Goal: Task Accomplishment & Management: Manage account settings

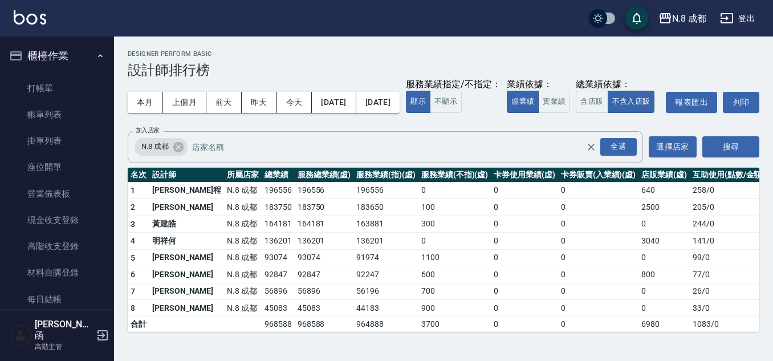
scroll to position [684, 0]
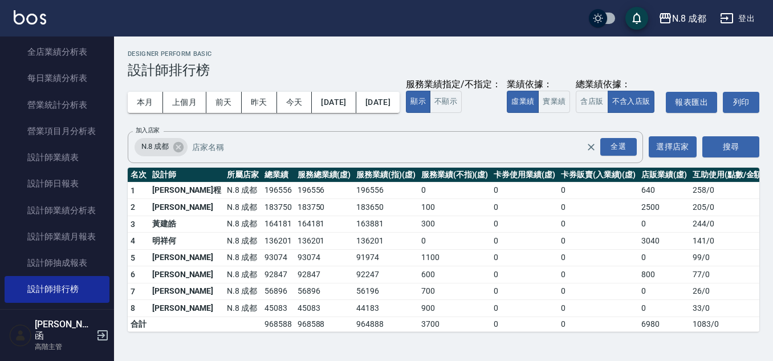
click at [128, 92] on button "本月" at bounding box center [145, 102] width 35 height 21
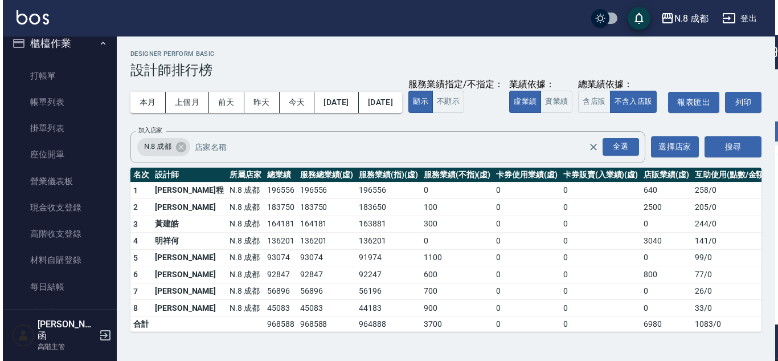
scroll to position [0, 0]
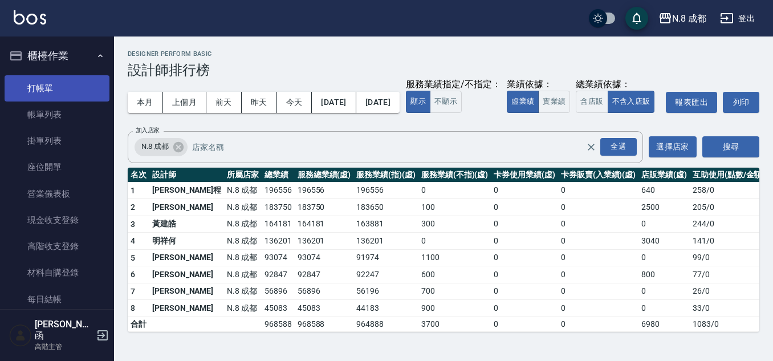
click at [64, 82] on link "打帳單" at bounding box center [57, 88] width 105 height 26
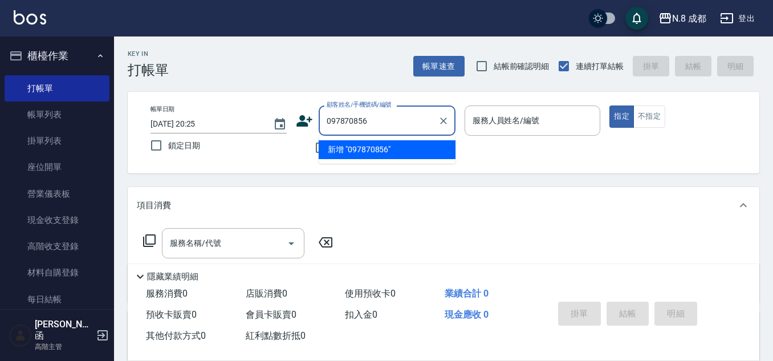
type input "0978708569"
drag, startPoint x: 405, startPoint y: 124, endPoint x: 261, endPoint y: 110, distance: 144.9
click at [261, 110] on div "帳單日期 2025/08/24 20:25 鎖定日期 顧客姓名/手機號碼/編號 0978708569 顧客姓名/手機號碼/編號 不留客資 服務人員姓名/編號 …" at bounding box center [443, 132] width 604 height 54
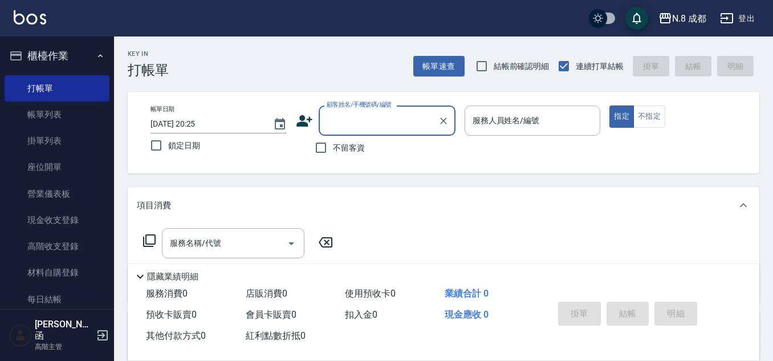
click at [303, 126] on icon at bounding box center [304, 120] width 17 height 17
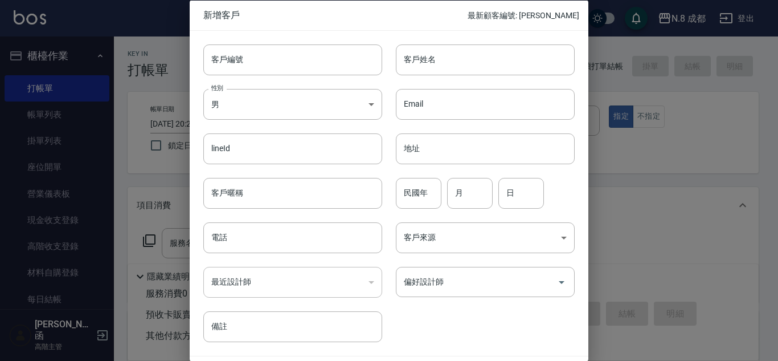
click at [273, 280] on div "​" at bounding box center [292, 282] width 179 height 31
click at [284, 246] on input "電話" at bounding box center [292, 237] width 179 height 31
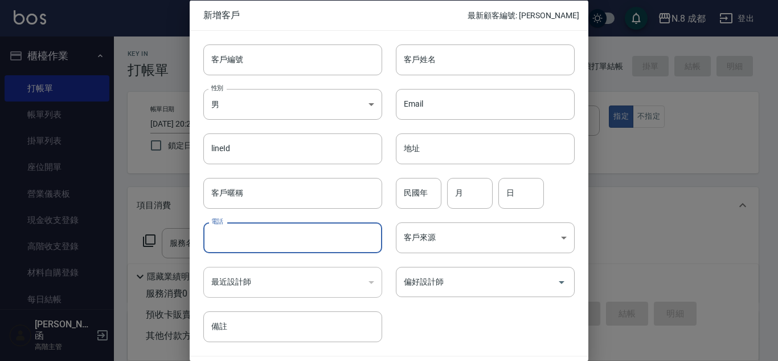
paste input "0978708569"
type input "0978708569"
click at [445, 70] on input "客戶姓名" at bounding box center [485, 59] width 179 height 31
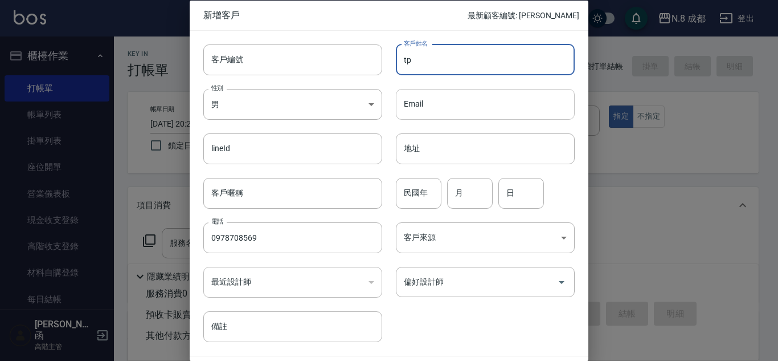
type input "t"
type input "[PERSON_NAME]"
click at [462, 286] on input "偏好設計師" at bounding box center [477, 282] width 152 height 20
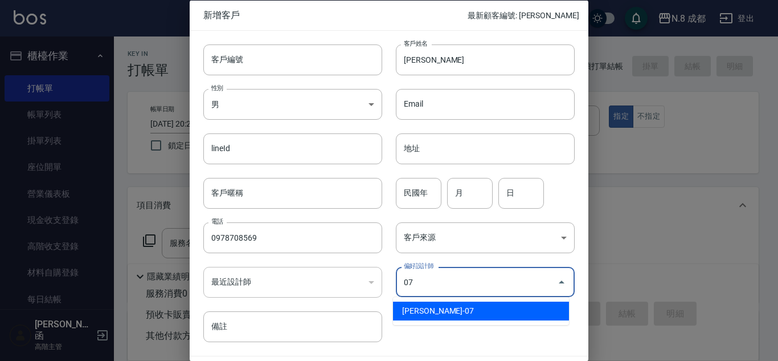
drag, startPoint x: 445, startPoint y: 309, endPoint x: 475, endPoint y: 310, distance: 30.2
click at [444, 309] on li "[PERSON_NAME]-07" at bounding box center [481, 310] width 176 height 19
type input "[PERSON_NAME]"
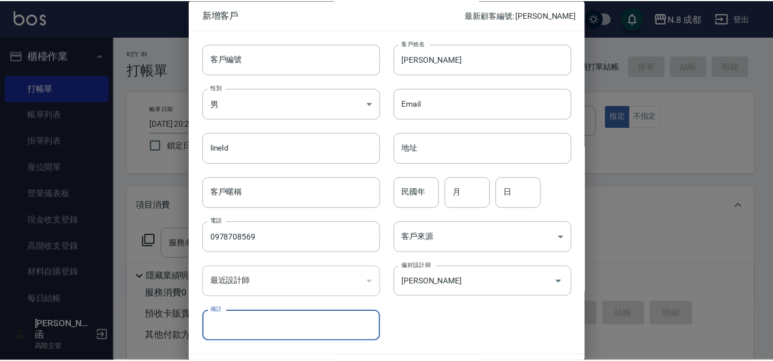
scroll to position [34, 0]
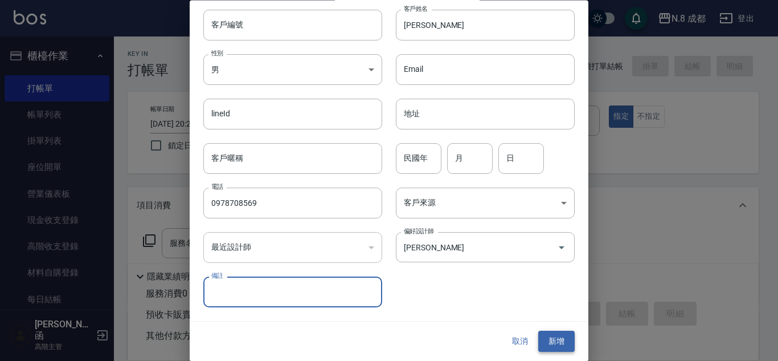
click at [545, 336] on button "新增" at bounding box center [556, 341] width 36 height 21
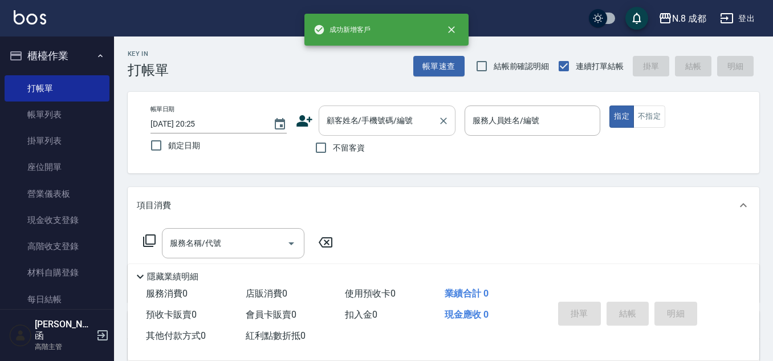
click at [398, 110] on div "顧客姓名/手機號碼/編號" at bounding box center [387, 120] width 137 height 30
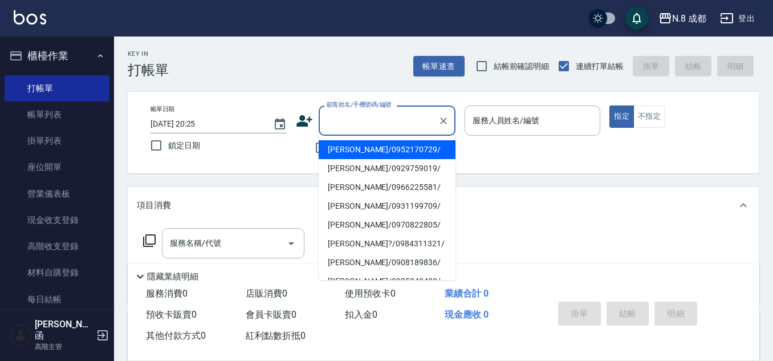
paste input "0978708569"
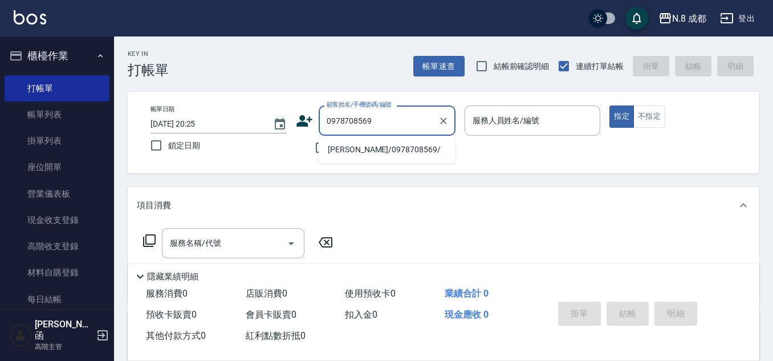
click at [376, 150] on li "[PERSON_NAME]/0978708569/" at bounding box center [387, 149] width 137 height 19
type input "[PERSON_NAME]/0978708569/"
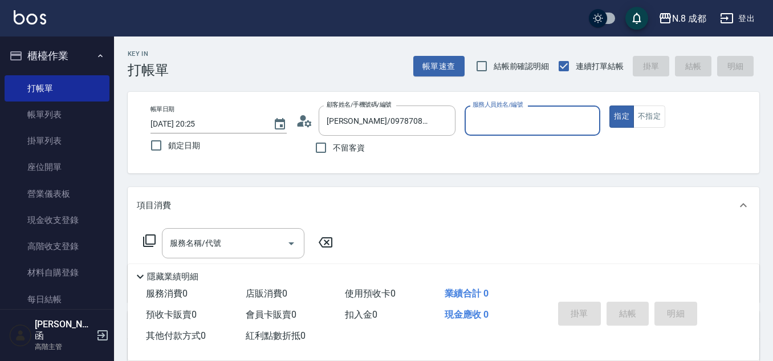
type input "[PERSON_NAME]-07"
click at [224, 245] on input "服務名稱/代號" at bounding box center [224, 243] width 115 height 20
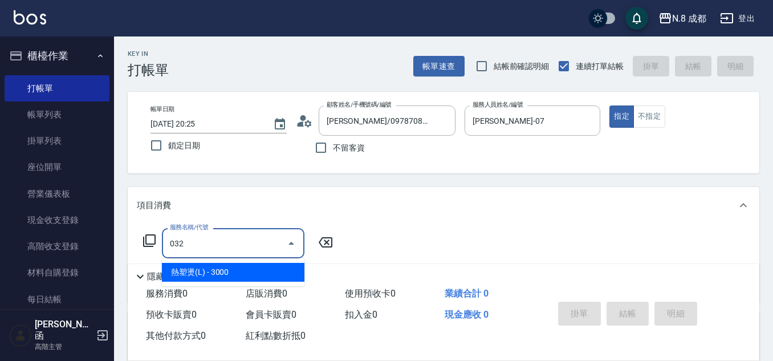
click at [235, 266] on span "熱塑燙(L) - 3000" at bounding box center [233, 272] width 142 height 19
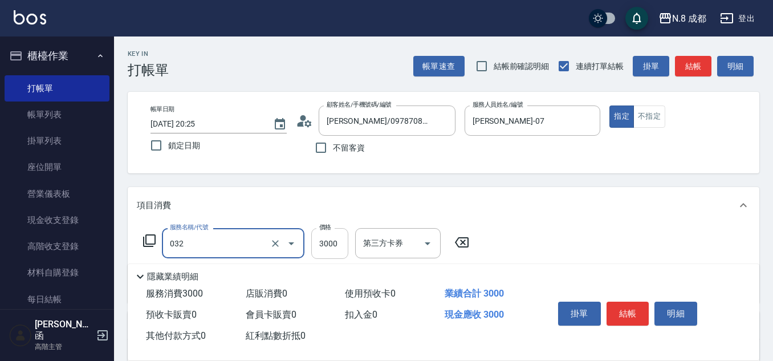
type input "熱塑燙(L)(032)"
click at [333, 245] on input "3000" at bounding box center [329, 243] width 37 height 31
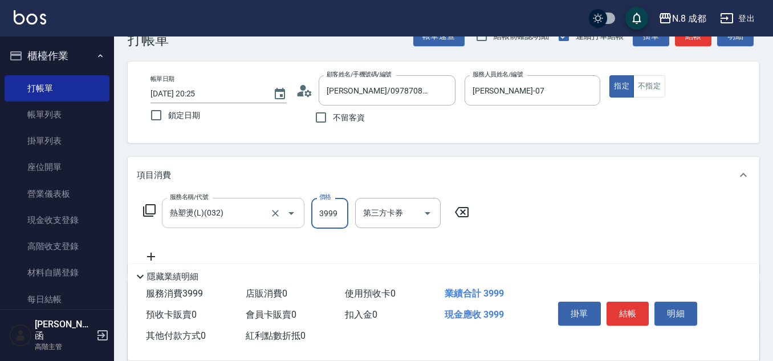
scroll to position [57, 0]
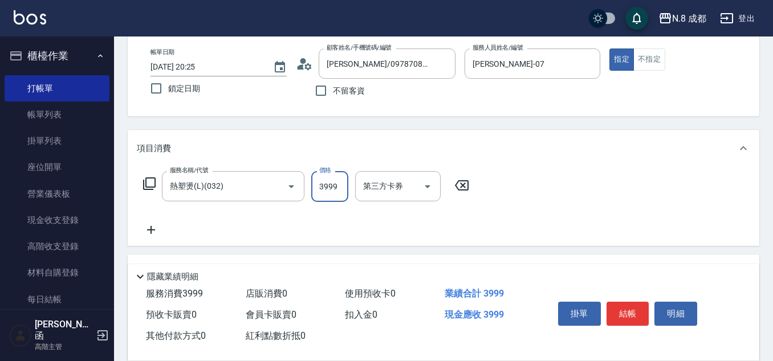
type input "3999"
drag, startPoint x: 150, startPoint y: 232, endPoint x: 161, endPoint y: 233, distance: 11.5
click at [161, 233] on icon at bounding box center [151, 230] width 28 height 14
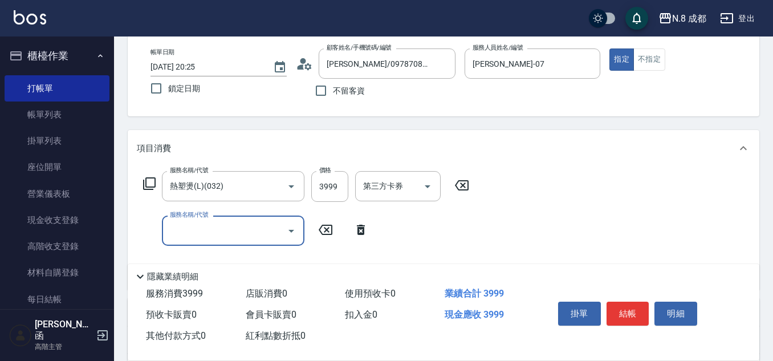
click at [203, 232] on input "服務名稱/代號" at bounding box center [224, 231] width 115 height 20
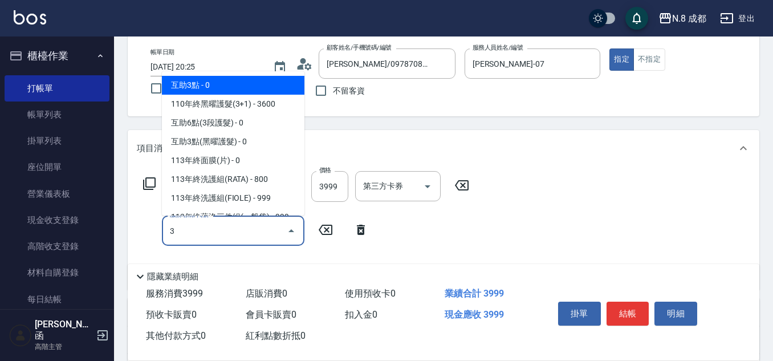
click at [236, 81] on span "互助3點 - 0" at bounding box center [233, 85] width 142 height 19
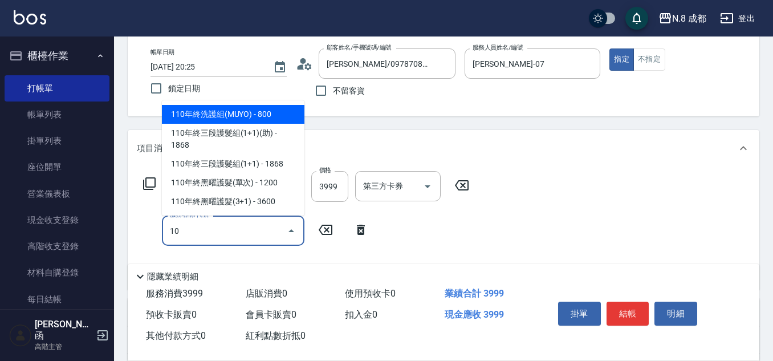
drag, startPoint x: 211, startPoint y: 239, endPoint x: 152, endPoint y: 235, distance: 59.4
click at [152, 235] on div "服務名稱/代號 10 服務名稱/代號" at bounding box center [256, 230] width 238 height 30
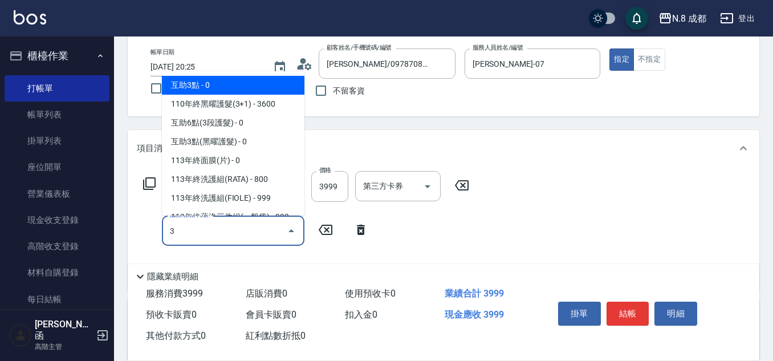
click at [208, 83] on span "互助3點 - 0" at bounding box center [233, 85] width 142 height 19
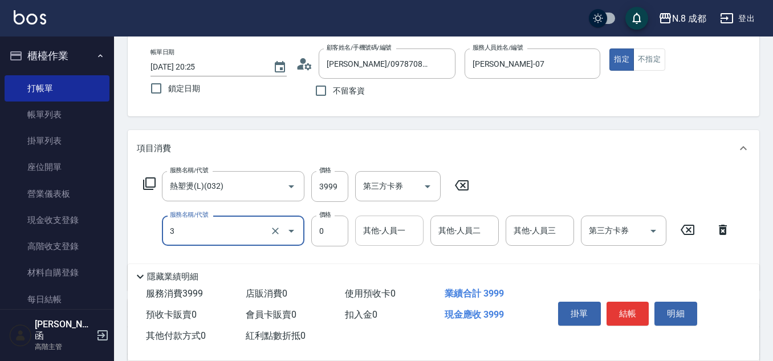
type input "互助3點(3)"
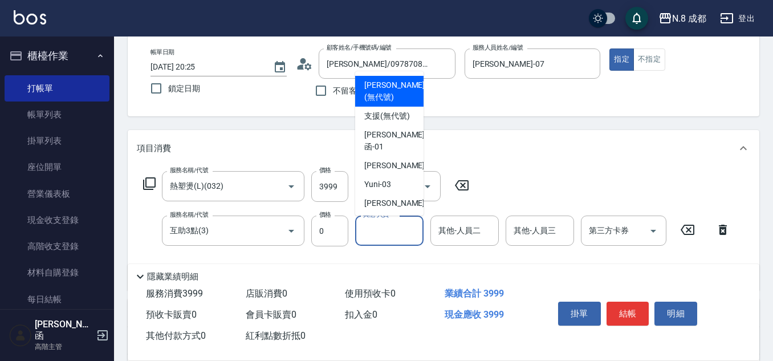
click at [396, 233] on input "其他-人員一" at bounding box center [389, 231] width 58 height 20
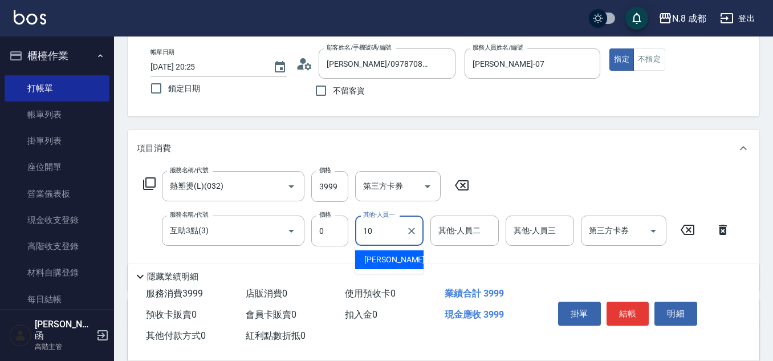
click at [394, 264] on span "[PERSON_NAME]-10" at bounding box center [400, 260] width 72 height 12
type input "[PERSON_NAME]-10"
click at [632, 308] on button "結帳" at bounding box center [627, 313] width 43 height 24
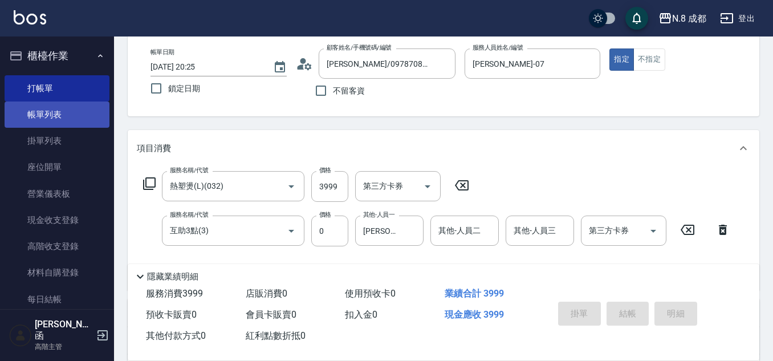
type input "2025/08/24 20:26"
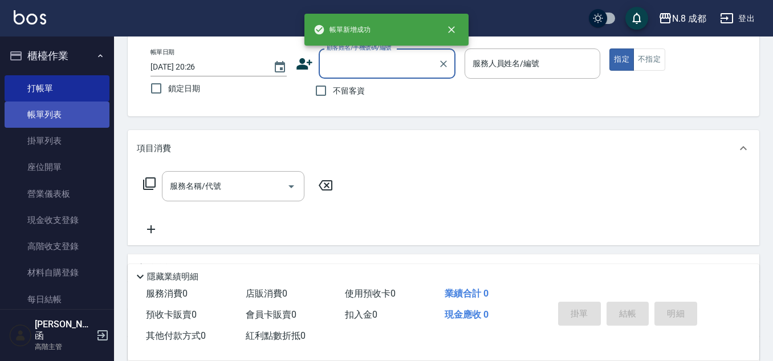
click at [67, 114] on link "帳單列表" at bounding box center [57, 114] width 105 height 26
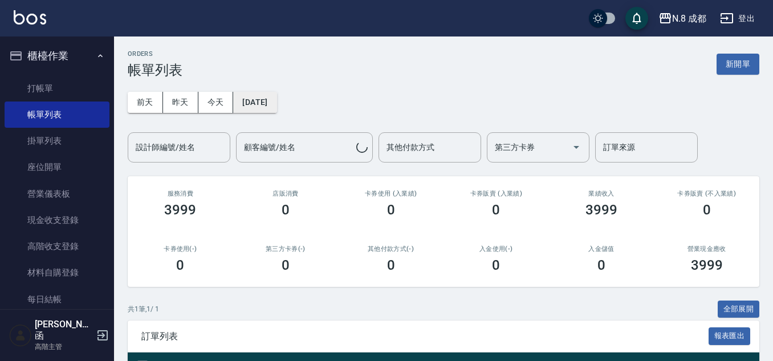
click at [258, 111] on button "[DATE]" at bounding box center [254, 102] width 43 height 21
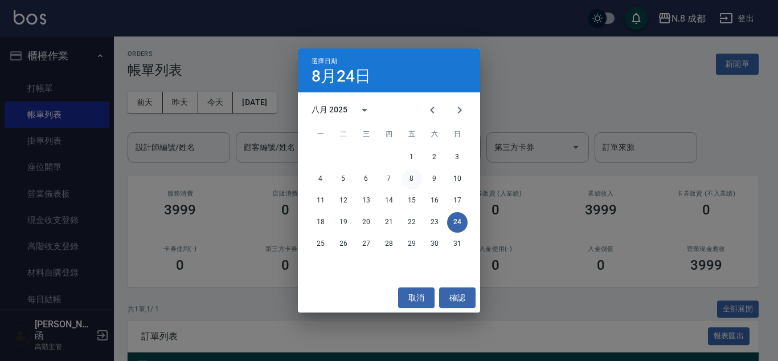
click at [407, 175] on button "8" at bounding box center [412, 179] width 21 height 21
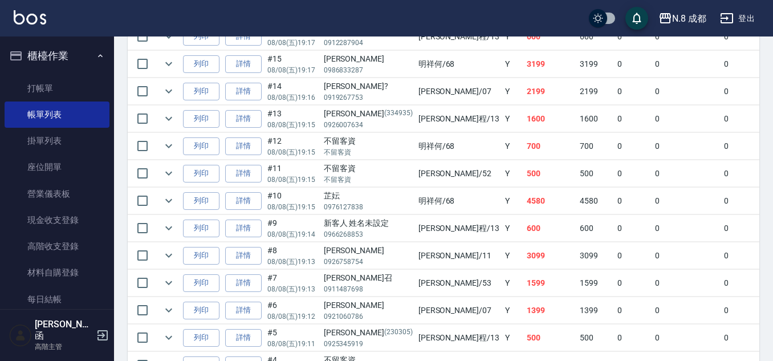
scroll to position [798, 0]
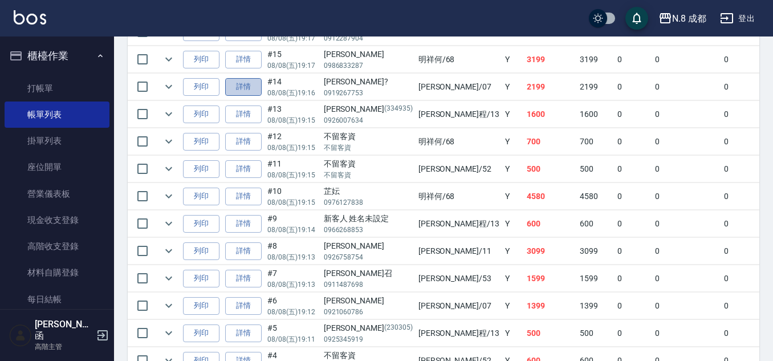
click at [247, 84] on link "詳情" at bounding box center [243, 87] width 36 height 18
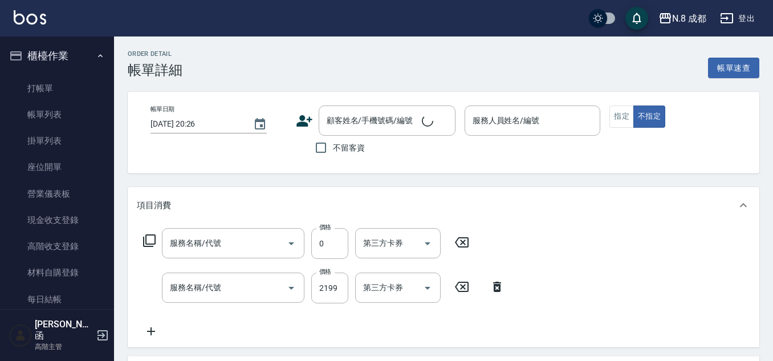
type input "2025/08/08 19:16"
type input "[PERSON_NAME]-07"
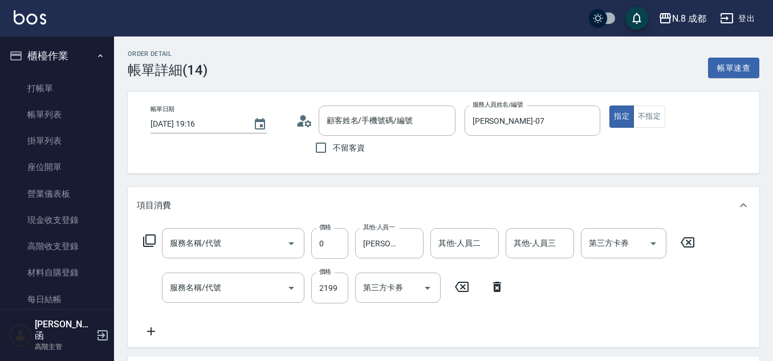
type input "互助5點(5)"
type input "熱塑燙(L)(032)"
type input "蘇曼?/0919267753/"
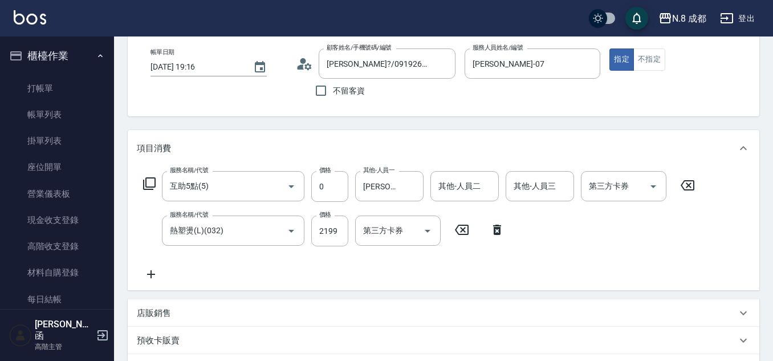
click at [156, 276] on icon at bounding box center [151, 274] width 28 height 14
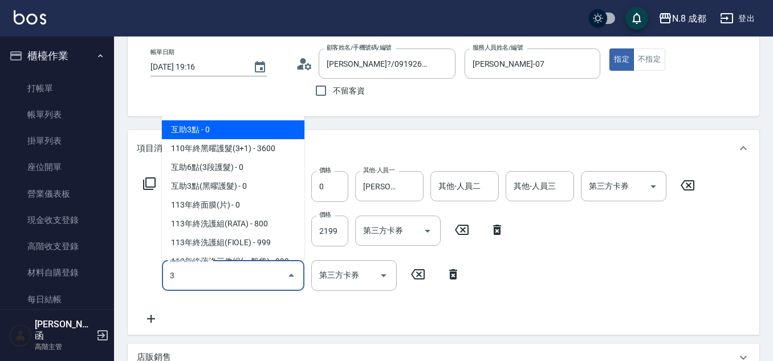
click at [224, 133] on span "互助3點 - 0" at bounding box center [233, 129] width 142 height 19
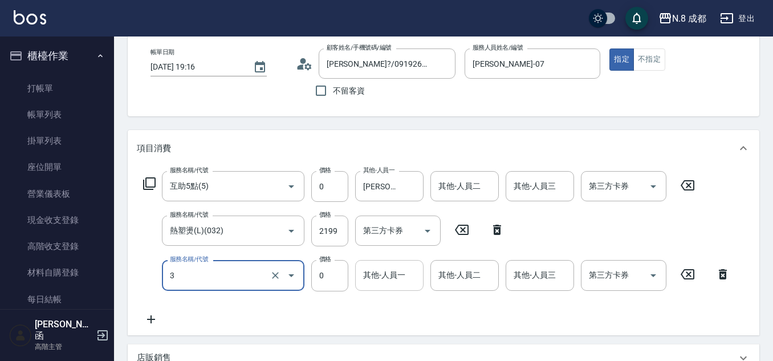
type input "互助3點(3)"
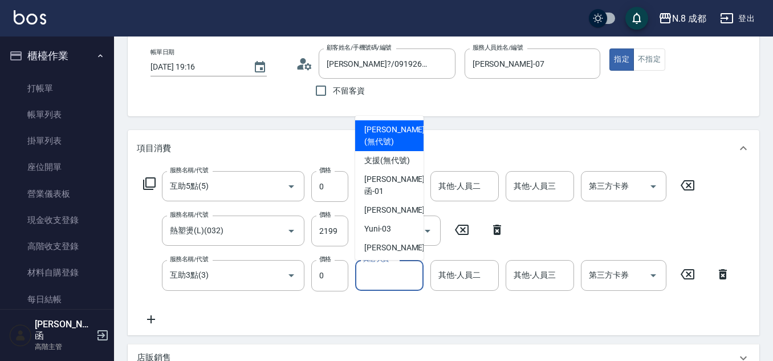
click at [395, 270] on div "其他-人員一 其他-人員一" at bounding box center [389, 275] width 68 height 30
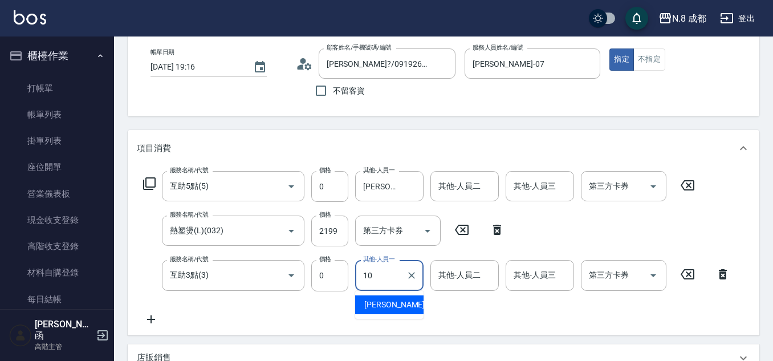
click at [386, 303] on span "[PERSON_NAME]-10" at bounding box center [400, 305] width 72 height 12
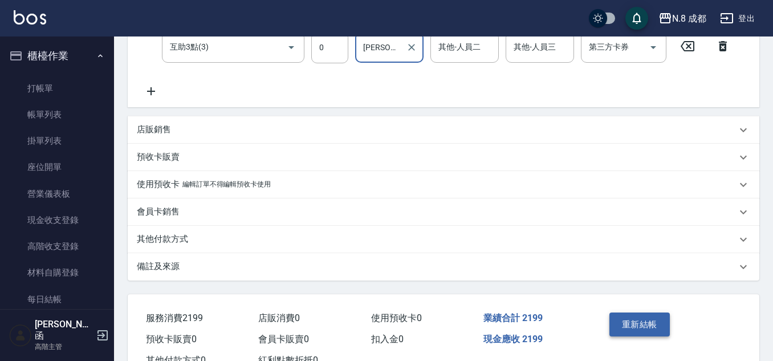
type input "[PERSON_NAME]-10"
click at [645, 323] on button "重新結帳" at bounding box center [639, 324] width 60 height 24
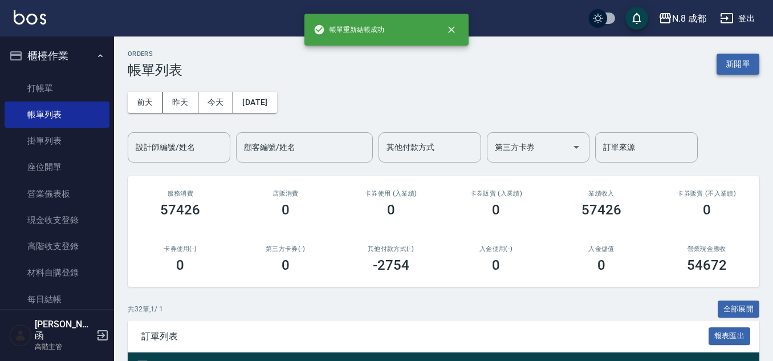
click at [748, 67] on button "新開單" at bounding box center [737, 64] width 43 height 21
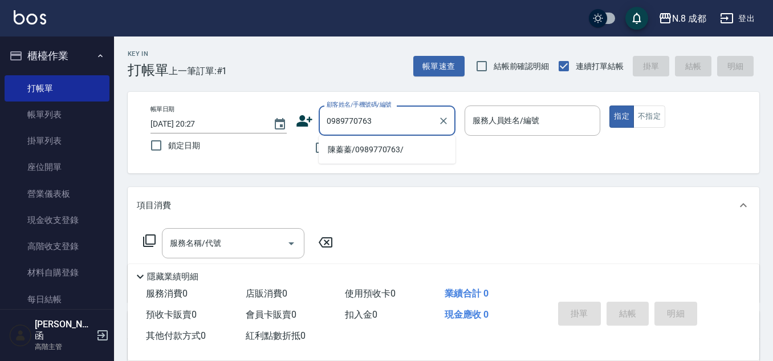
click at [387, 147] on li "陳蓁蓁/0989770763/" at bounding box center [387, 149] width 137 height 19
type input "陳蓁蓁/0989770763/"
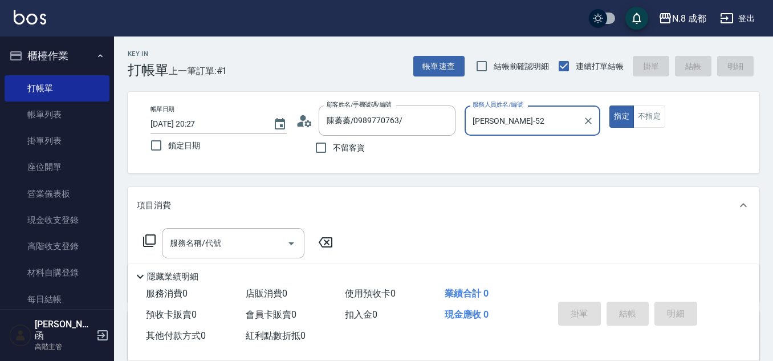
type input "[PERSON_NAME]-52"
click at [590, 118] on icon "Clear" at bounding box center [587, 120] width 11 height 11
click at [532, 117] on input "服務人員姓名/編號" at bounding box center [533, 121] width 126 height 20
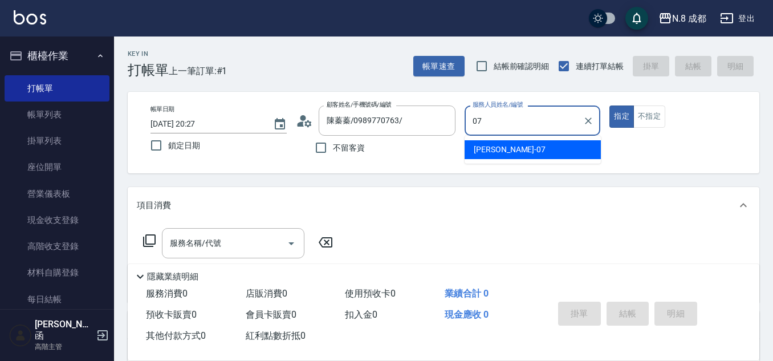
click at [507, 152] on span "林晏綾 -07" at bounding box center [510, 150] width 72 height 12
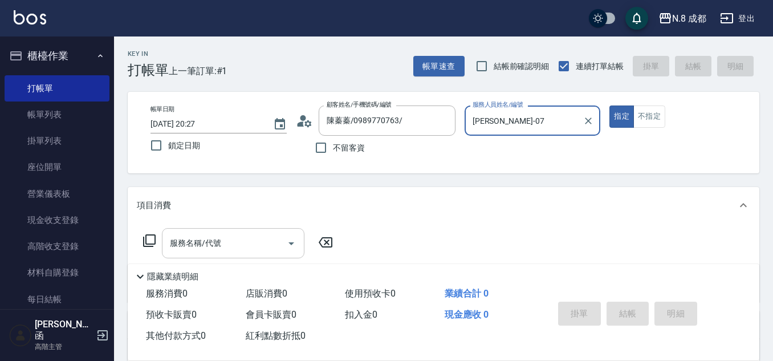
type input "[PERSON_NAME]-07"
click at [225, 242] on input "服務名稱/代號" at bounding box center [224, 243] width 115 height 20
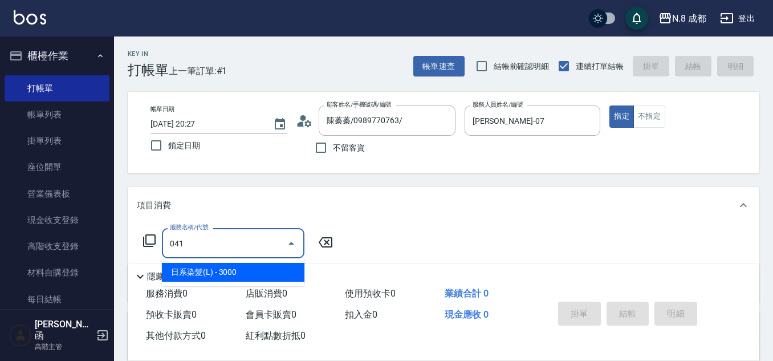
drag, startPoint x: 192, startPoint y: 273, endPoint x: 349, endPoint y: 245, distance: 159.7
click at [193, 273] on span "日系染髮(L) - 3000" at bounding box center [233, 272] width 142 height 19
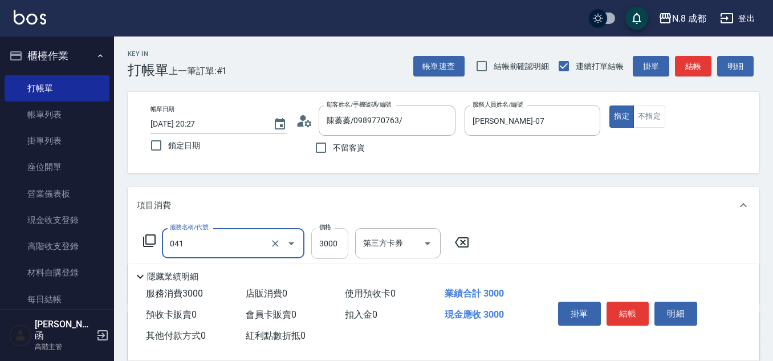
type input "日系染髮(L)(041)"
click at [338, 244] on input "3000" at bounding box center [329, 243] width 37 height 31
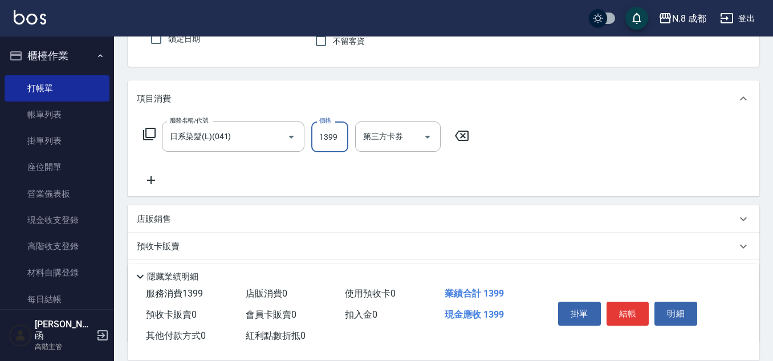
scroll to position [114, 0]
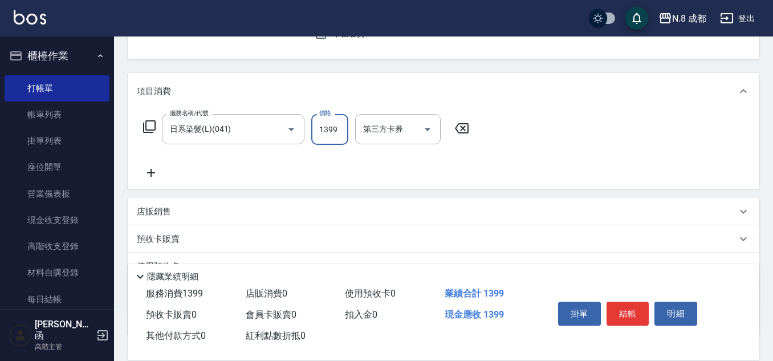
type input "1399"
click at [158, 175] on icon at bounding box center [151, 173] width 28 height 14
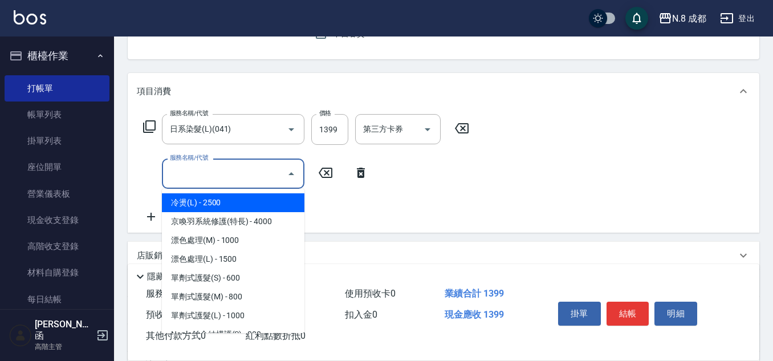
click at [189, 175] on input "服務名稱/代號" at bounding box center [224, 174] width 115 height 20
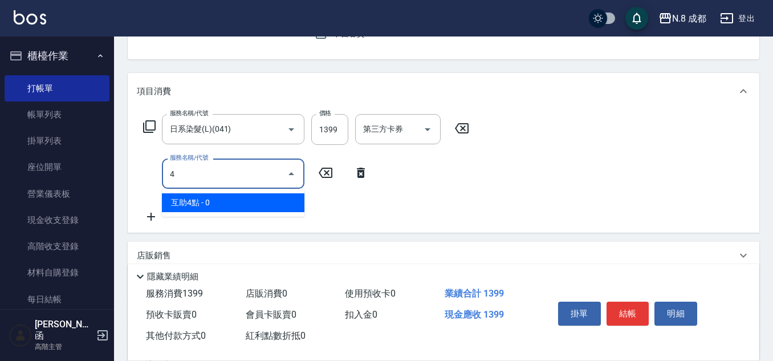
click at [195, 205] on span "互助4點 - 0" at bounding box center [233, 202] width 142 height 19
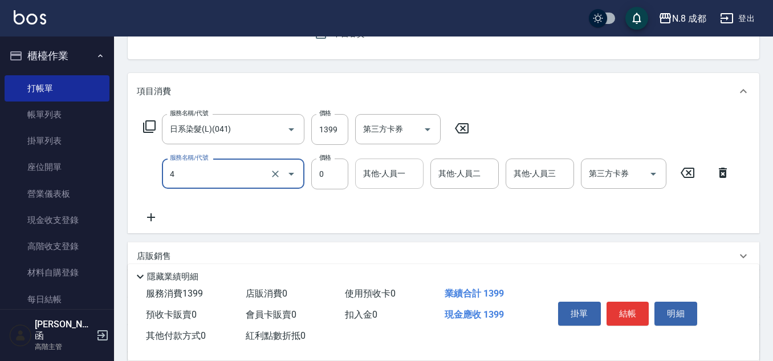
type input "互助4點(4)"
click at [372, 172] on input "其他-人員一" at bounding box center [389, 174] width 58 height 20
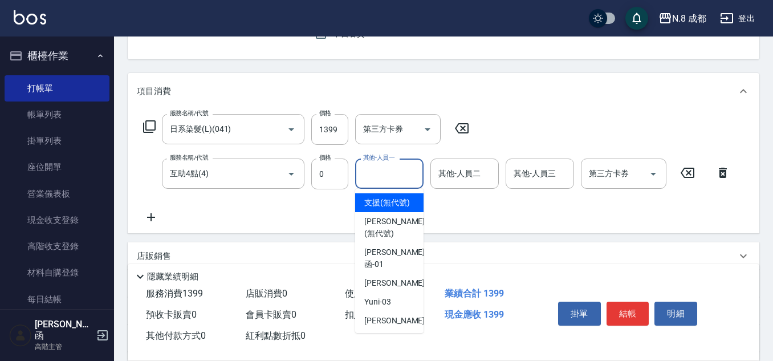
click at [393, 207] on span "支援 (無代號)" at bounding box center [387, 203] width 46 height 12
type input "支援(無代號)"
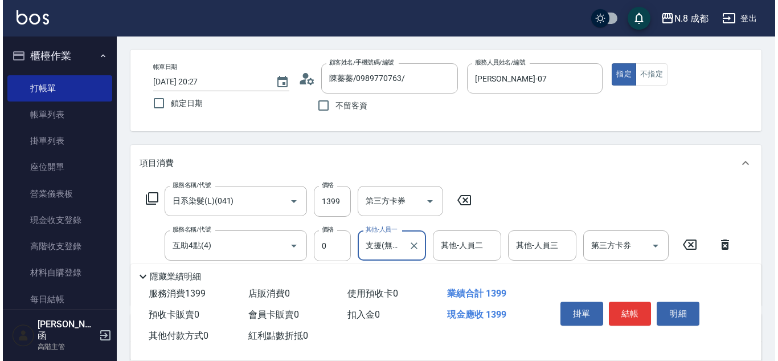
scroll to position [0, 0]
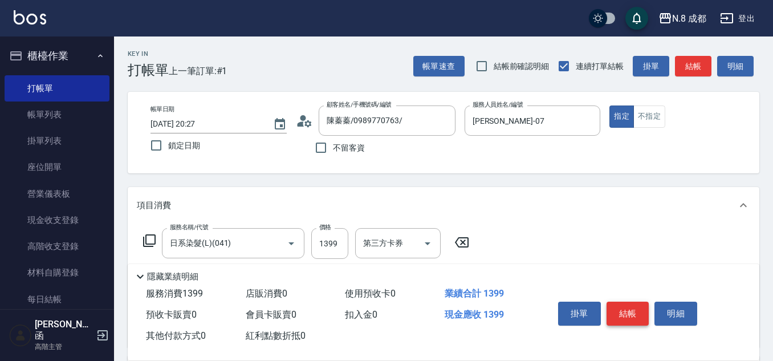
click at [627, 305] on button "結帳" at bounding box center [627, 313] width 43 height 24
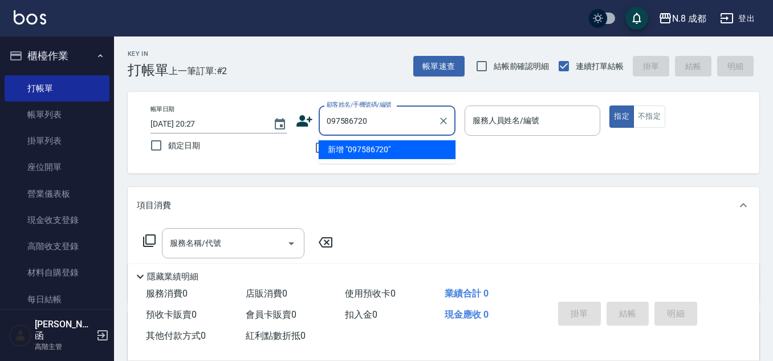
type input "0975867208"
drag, startPoint x: 390, startPoint y: 119, endPoint x: 291, endPoint y: 124, distance: 99.3
click at [291, 124] on div "帳單日期 2025/08/24 20:27 鎖定日期 顧客姓名/手機號碼/編號 0975867208 顧客姓名/手機號碼/編號 不留客資 服務人員姓名/編號 …" at bounding box center [443, 132] width 604 height 54
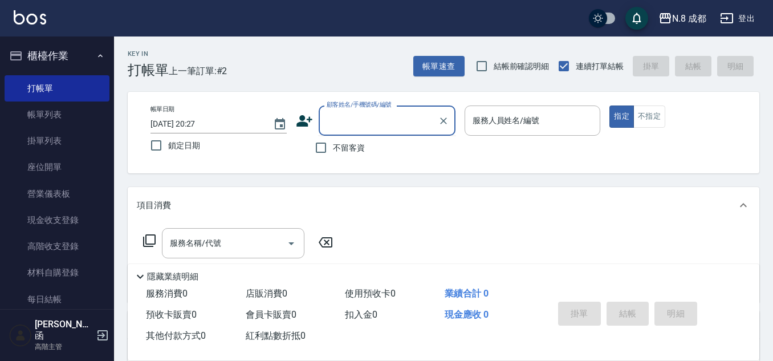
click at [301, 128] on icon at bounding box center [304, 120] width 17 height 17
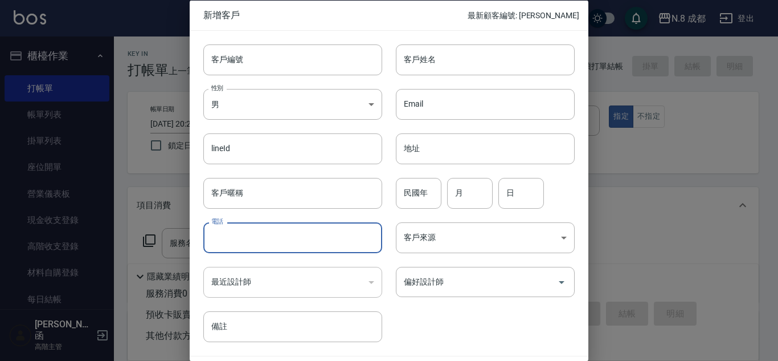
click at [288, 224] on input "電話" at bounding box center [292, 237] width 179 height 31
paste input "0975867208"
type input "0975867208"
click at [464, 64] on input "客戶姓名" at bounding box center [485, 59] width 179 height 31
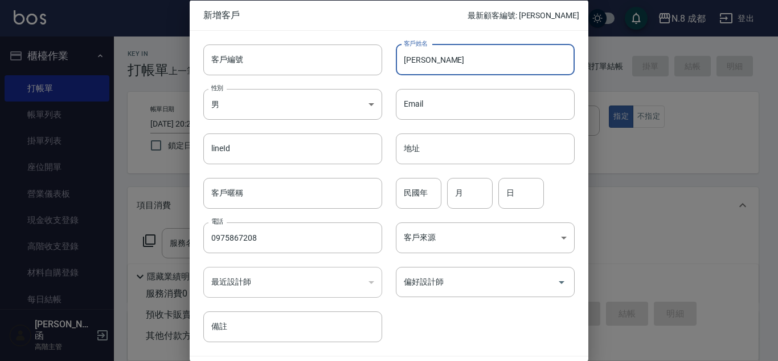
type input "[PERSON_NAME]"
click at [409, 172] on div "民國年 民國年 月 月 日 日" at bounding box center [478, 186] width 193 height 44
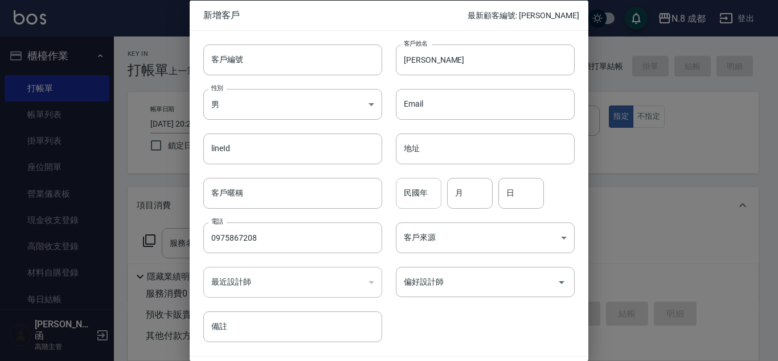
click at [427, 195] on input "民國年" at bounding box center [419, 192] width 46 height 31
type input "87"
click at [475, 193] on input "月" at bounding box center [470, 192] width 46 height 31
type input "03"
click at [505, 195] on input "日" at bounding box center [522, 192] width 46 height 31
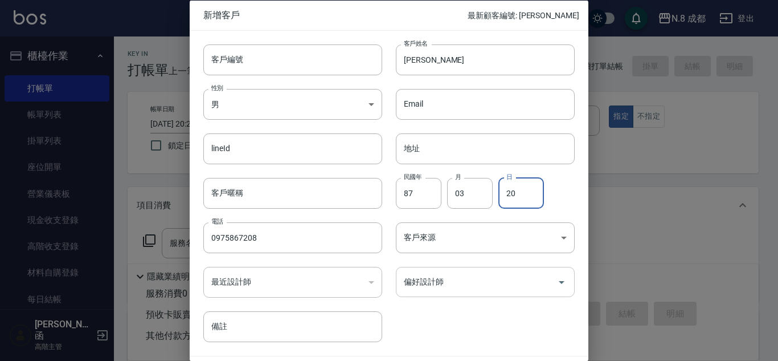
type input "20"
click at [467, 282] on input "0" at bounding box center [477, 282] width 152 height 20
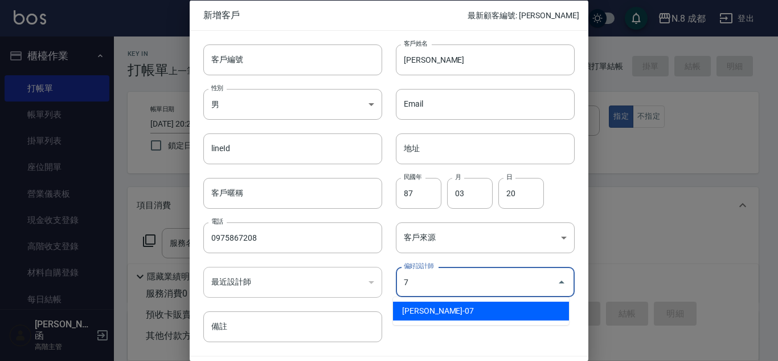
drag, startPoint x: 458, startPoint y: 310, endPoint x: 464, endPoint y: 309, distance: 6.3
click at [460, 309] on li "[PERSON_NAME]-07" at bounding box center [481, 310] width 176 height 19
type input "[PERSON_NAME]"
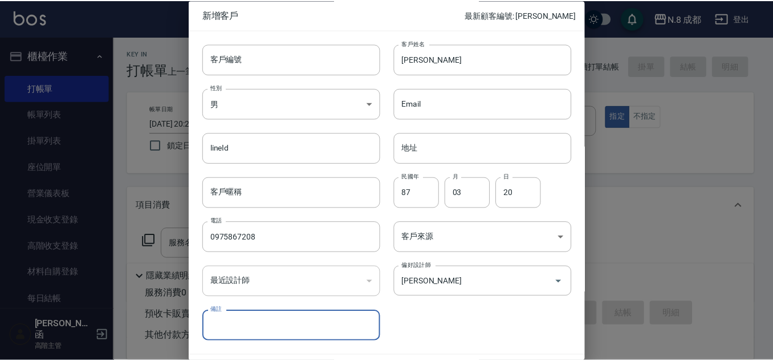
scroll to position [34, 0]
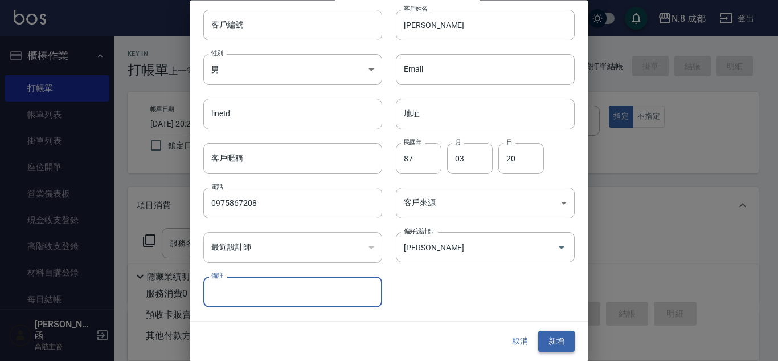
click at [538, 341] on button "新增" at bounding box center [556, 341] width 36 height 21
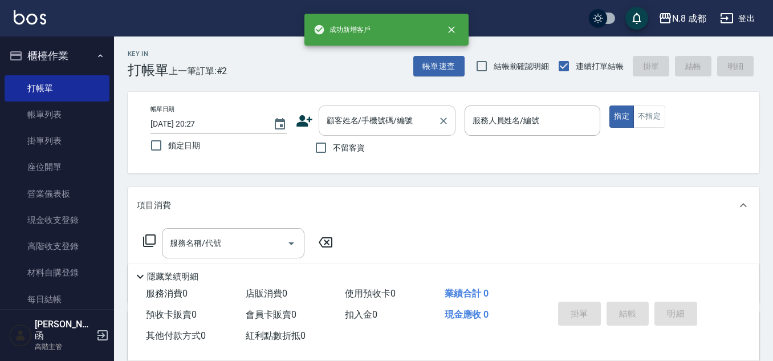
click at [383, 118] on input "顧客姓名/手機號碼/編號" at bounding box center [378, 121] width 109 height 20
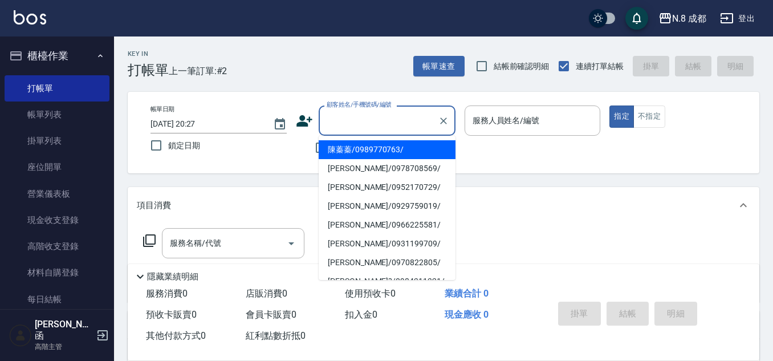
paste input "0975867208"
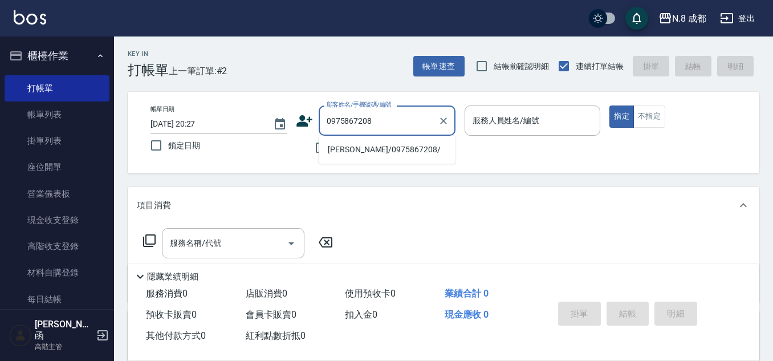
click at [367, 148] on li "[PERSON_NAME]/0975867208/" at bounding box center [387, 149] width 137 height 19
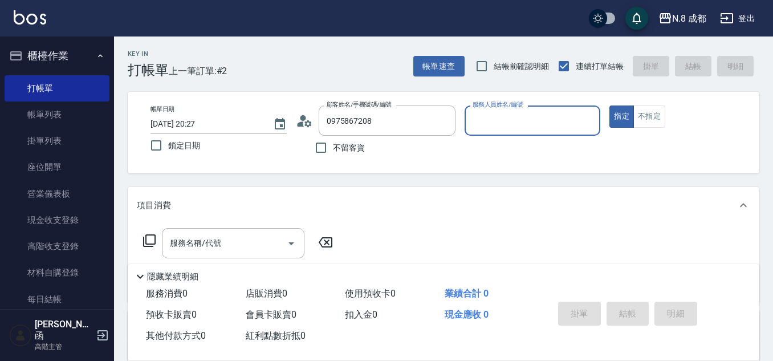
type input "[PERSON_NAME]/0975867208/"
type input "[PERSON_NAME]-07"
click at [231, 248] on input "服務名稱/代號" at bounding box center [224, 243] width 115 height 20
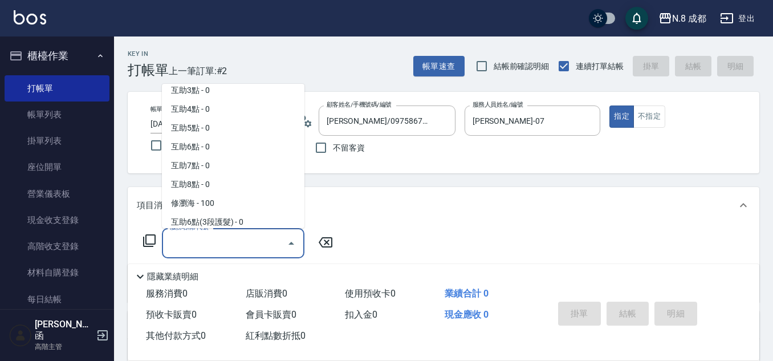
scroll to position [1537, 0]
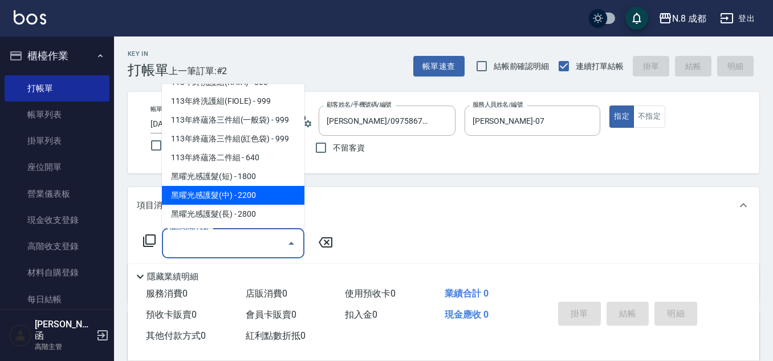
click at [230, 194] on span "黑曜光感護髮(中) - 2200" at bounding box center [233, 195] width 142 height 19
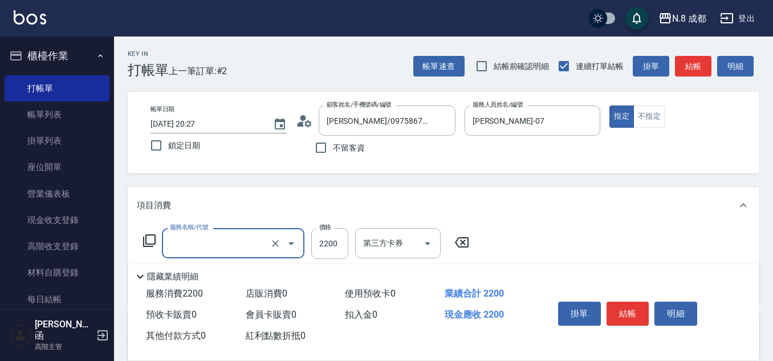
type input "黑曜光感護髮(中)(黑2)"
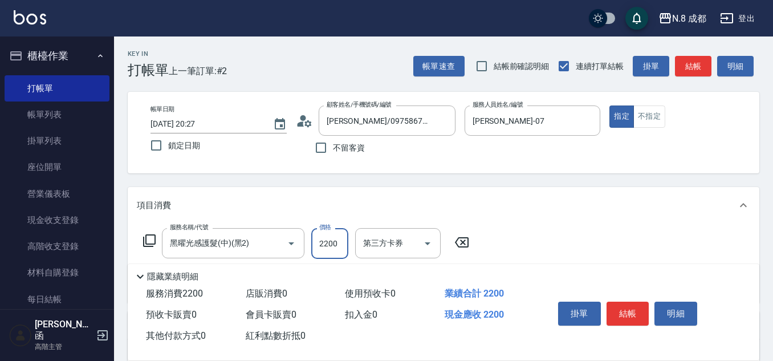
click at [332, 252] on input "2200" at bounding box center [329, 243] width 37 height 31
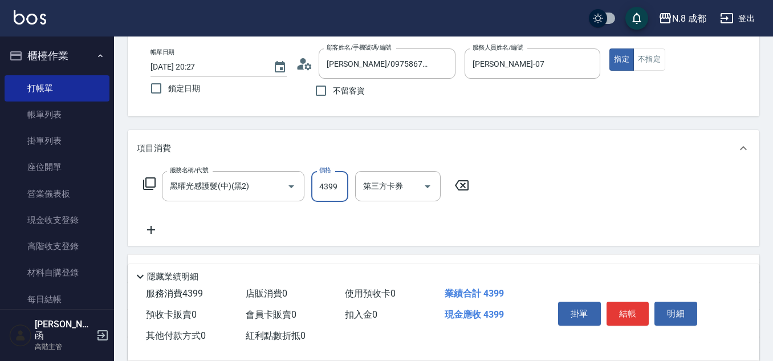
type input "4399"
click at [150, 228] on icon at bounding box center [151, 230] width 28 height 14
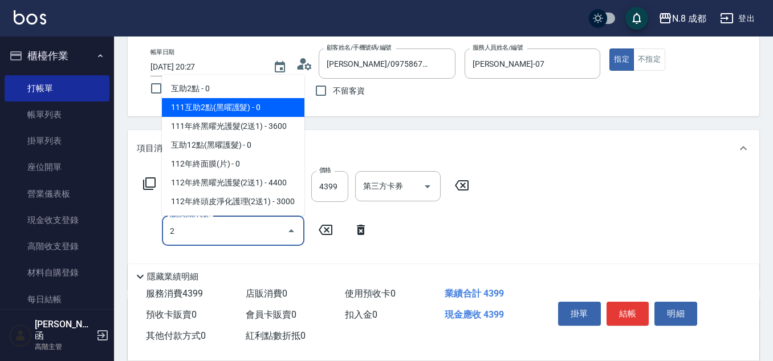
click at [202, 93] on ul "互助2點 - 0 111互助2點(黑曜護髮) - 0 111年終黑曜光護髮(2送1) - 3600 互助12點(黑曜護髮) - 0 112年終面膜(片) - …" at bounding box center [233, 145] width 142 height 141
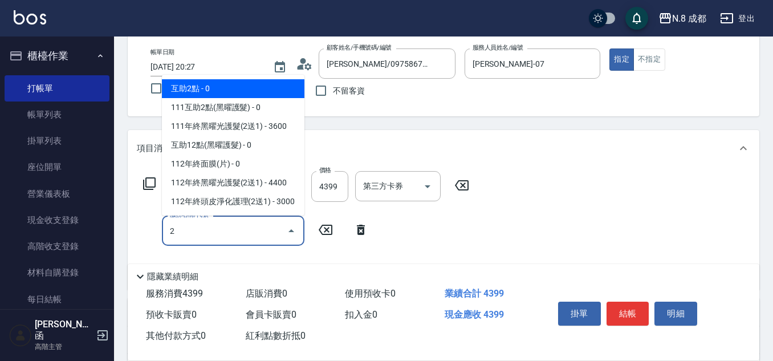
click at [251, 86] on span "互助2點 - 0" at bounding box center [233, 88] width 142 height 19
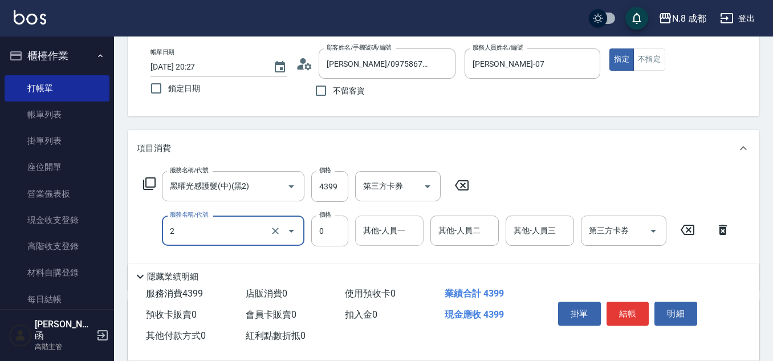
type input "互助2點(2)"
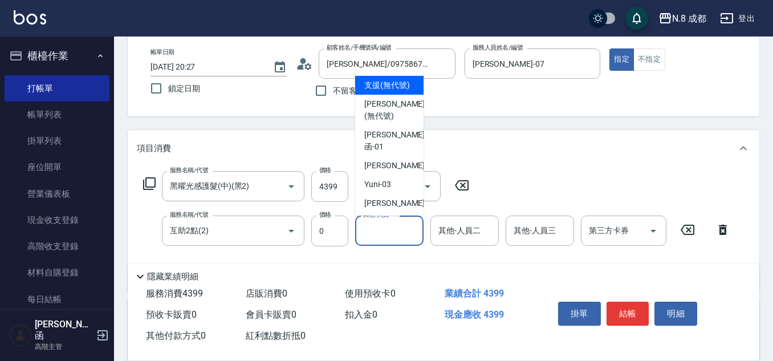
click at [387, 236] on input "其他-人員一" at bounding box center [389, 231] width 58 height 20
click at [396, 90] on span "支援 (無代號)" at bounding box center [387, 85] width 46 height 12
type input "支援(無代號)"
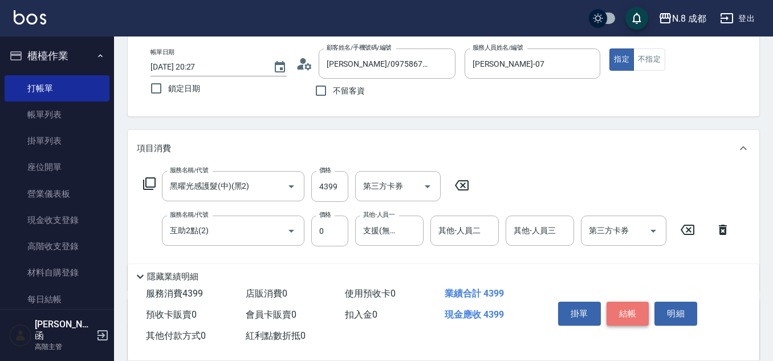
click at [623, 303] on button "結帳" at bounding box center [627, 313] width 43 height 24
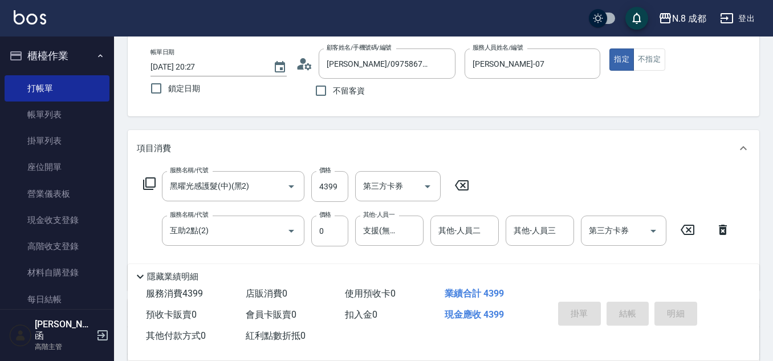
type input "2025/08/24 20:28"
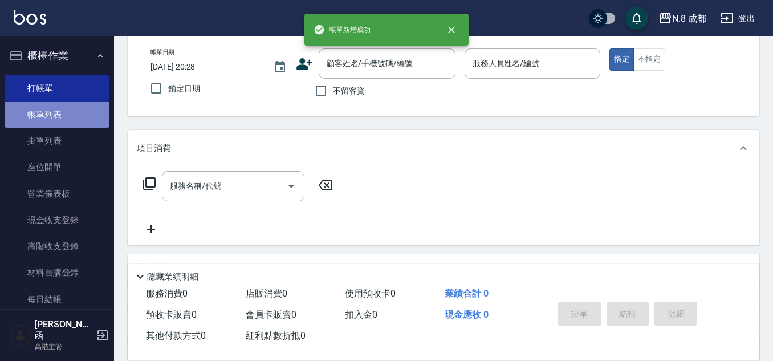
click at [60, 121] on link "帳單列表" at bounding box center [57, 114] width 105 height 26
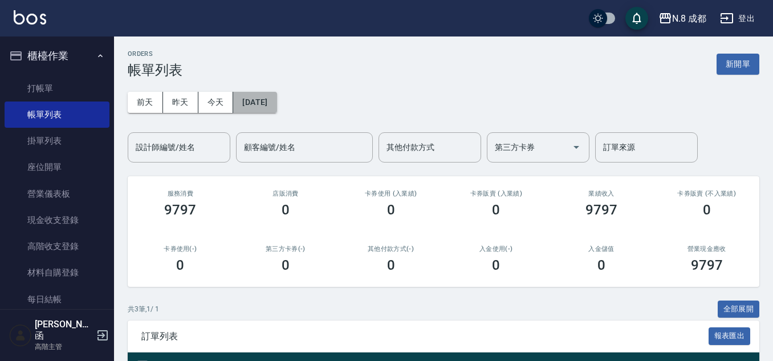
click at [255, 100] on button "[DATE]" at bounding box center [254, 102] width 43 height 21
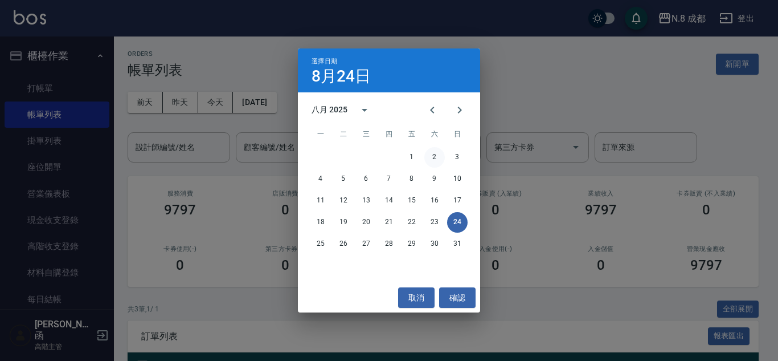
click at [439, 154] on button "2" at bounding box center [435, 157] width 21 height 21
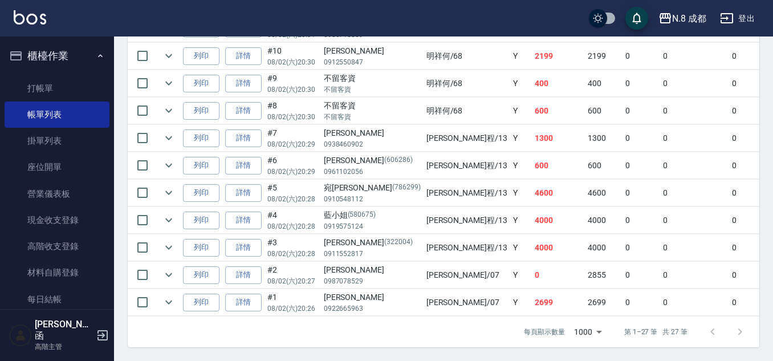
scroll to position [810, 0]
click at [251, 293] on link "詳情" at bounding box center [243, 302] width 36 height 18
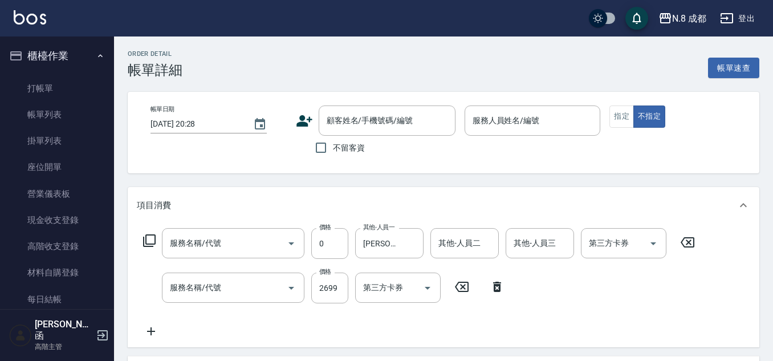
type input "互助5點(5)"
type input "日系染髮(L)(041)"
type input "2025/08/02 20:26"
type input "[PERSON_NAME]-07"
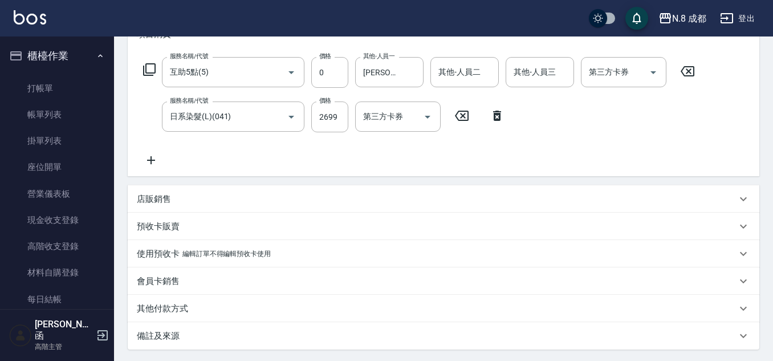
type input "羅筠/0922665963/"
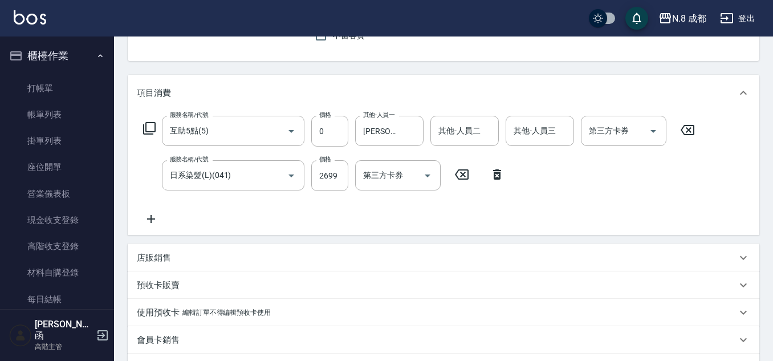
scroll to position [57, 0]
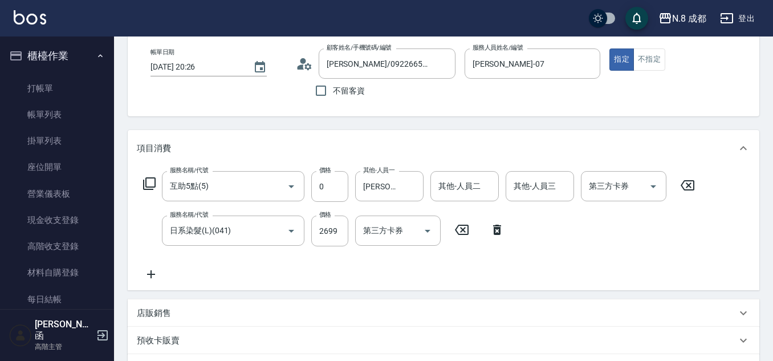
click at [157, 268] on icon at bounding box center [151, 274] width 28 height 14
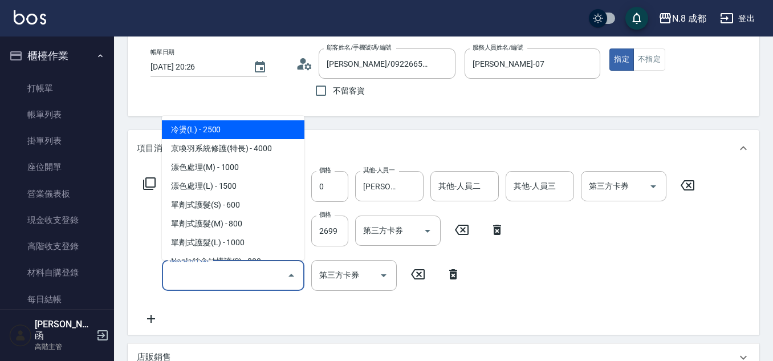
click at [197, 275] on input "服務名稱/代號" at bounding box center [224, 275] width 115 height 20
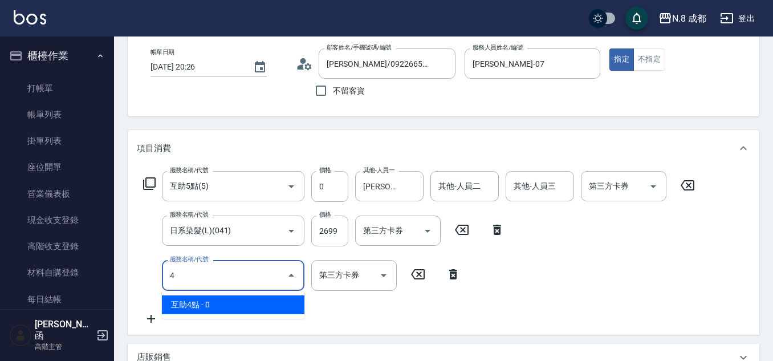
click at [217, 300] on span "互助4點 - 0" at bounding box center [233, 304] width 142 height 19
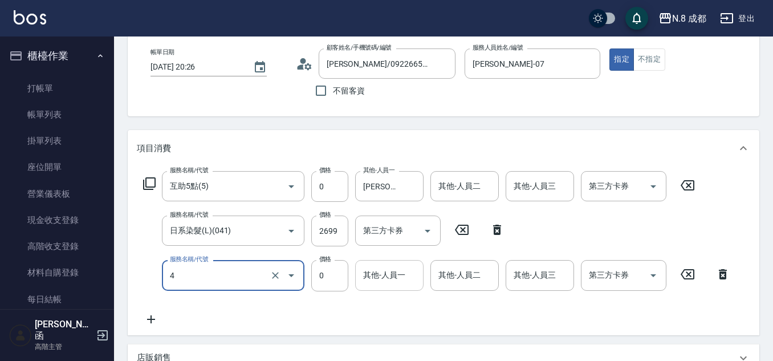
type input "互助4點(4)"
click at [405, 278] on input "其他-人員一" at bounding box center [389, 275] width 58 height 20
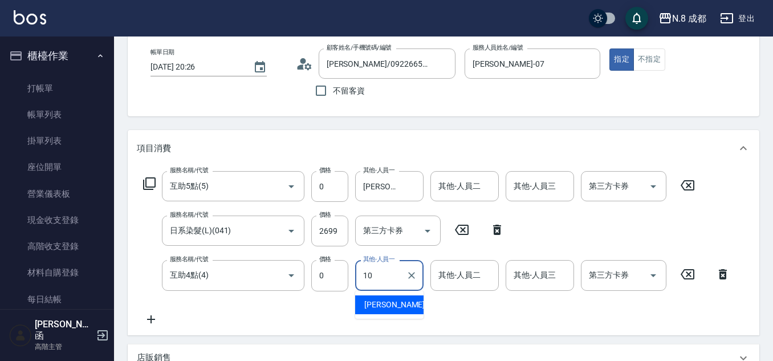
drag, startPoint x: 401, startPoint y: 303, endPoint x: 401, endPoint y: 295, distance: 8.6
click at [401, 303] on div "[PERSON_NAME]-10" at bounding box center [389, 304] width 68 height 19
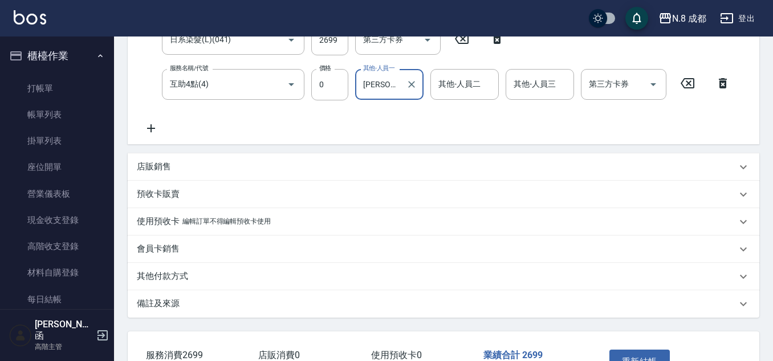
scroll to position [328, 0]
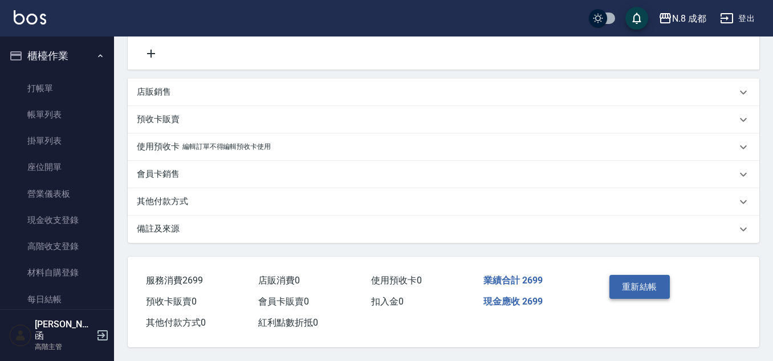
type input "[PERSON_NAME]-10"
click at [649, 283] on button "重新結帳" at bounding box center [639, 287] width 60 height 24
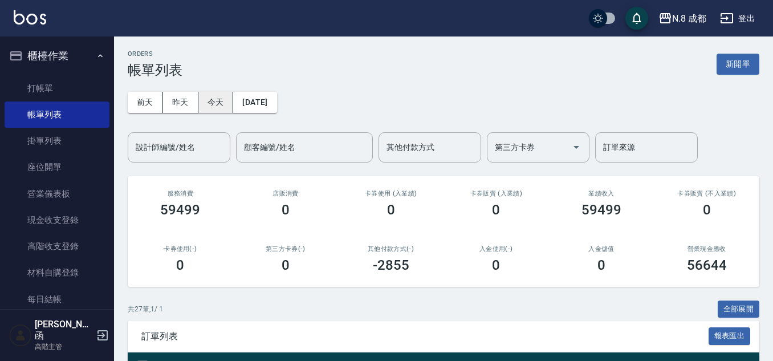
click at [215, 99] on button "今天" at bounding box center [215, 102] width 35 height 21
click at [738, 62] on button "新開單" at bounding box center [737, 64] width 43 height 21
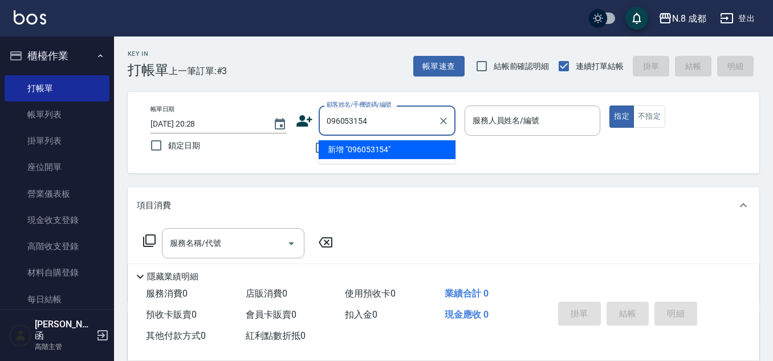
type input "0960531541"
drag, startPoint x: 406, startPoint y: 127, endPoint x: 190, endPoint y: 144, distance: 216.0
click at [190, 144] on div "帳單日期 2025/08/24 20:28 鎖定日期 顧客姓名/手機號碼/編號 0960531541 顧客姓名/手機號碼/編號 不留客資 服務人員姓名/編號 …" at bounding box center [443, 132] width 604 height 54
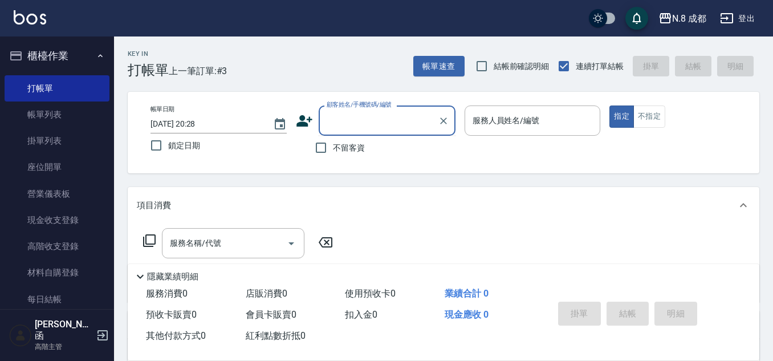
click at [302, 120] on icon at bounding box center [304, 120] width 16 height 11
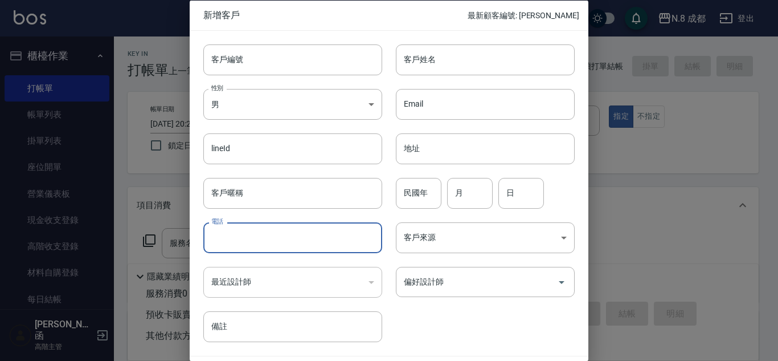
click at [272, 247] on input "電話" at bounding box center [292, 237] width 179 height 31
paste input "0960531541"
type input "0960531541"
click at [472, 66] on input "客戶姓名" at bounding box center [485, 59] width 179 height 31
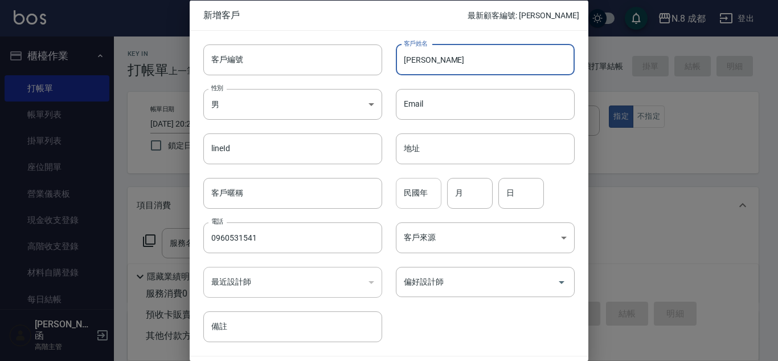
type input "[PERSON_NAME]"
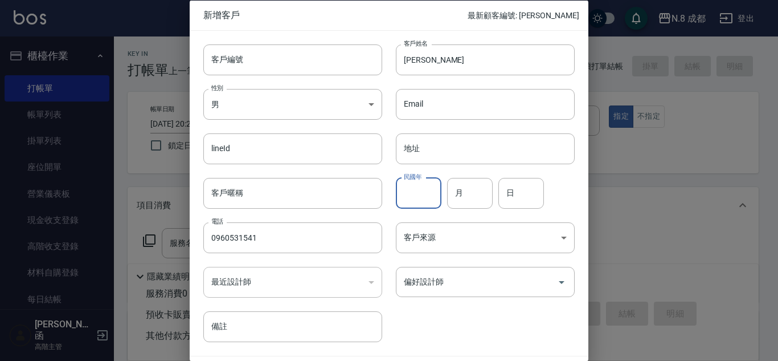
click at [428, 203] on input "民國年" at bounding box center [419, 192] width 46 height 31
type input "99"
click at [476, 194] on input "月" at bounding box center [470, 192] width 46 height 31
type input "04"
click at [534, 193] on input "日" at bounding box center [522, 192] width 46 height 31
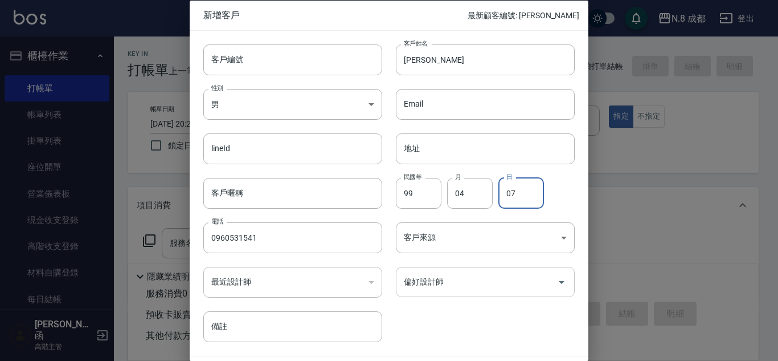
type input "07"
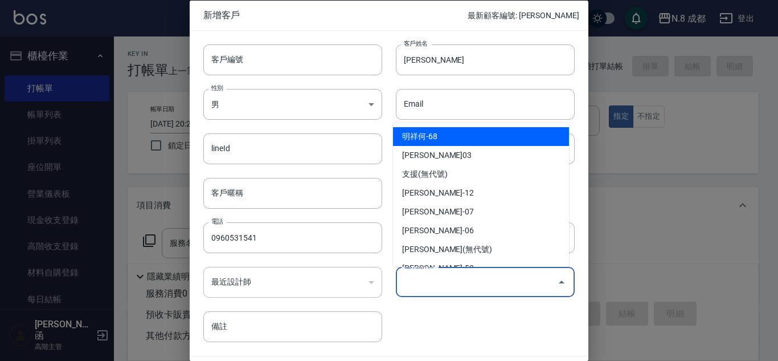
click at [467, 279] on input "偏好設計師" at bounding box center [477, 282] width 152 height 20
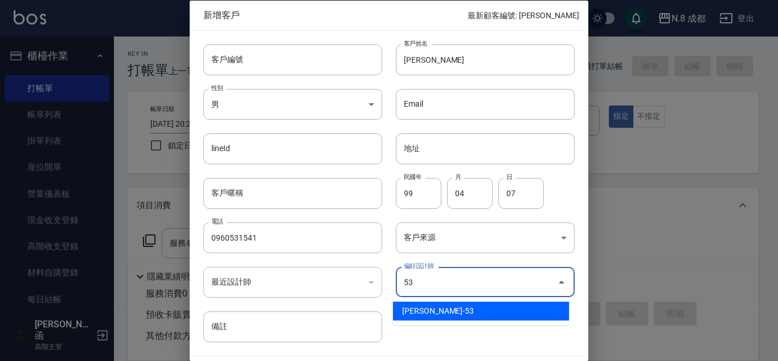
click at [449, 301] on ul "[PERSON_NAME]-53" at bounding box center [481, 311] width 176 height 28
click at [457, 304] on li "[PERSON_NAME]-53" at bounding box center [481, 310] width 176 height 19
type input "[PERSON_NAME]"
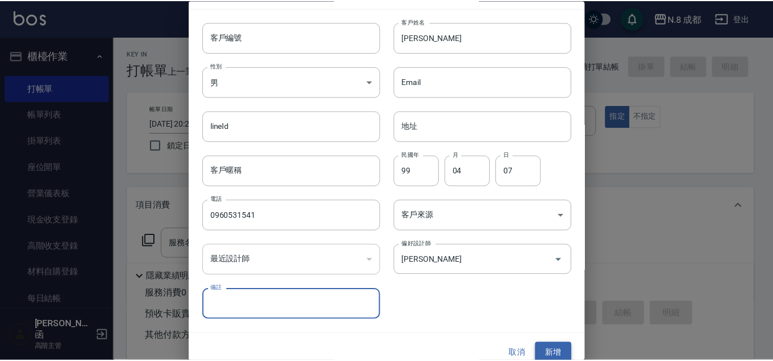
scroll to position [34, 0]
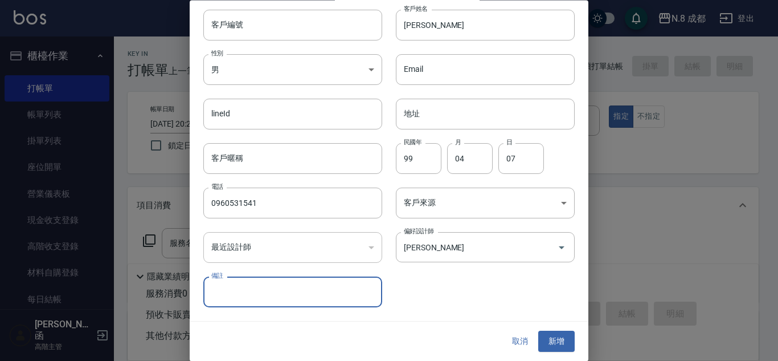
click at [541, 334] on button "新增" at bounding box center [556, 341] width 36 height 21
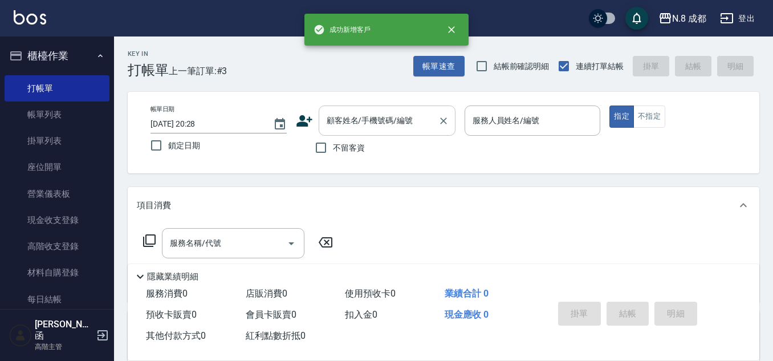
click at [393, 128] on input "顧客姓名/手機號碼/編號" at bounding box center [378, 121] width 109 height 20
paste input "0960531541"
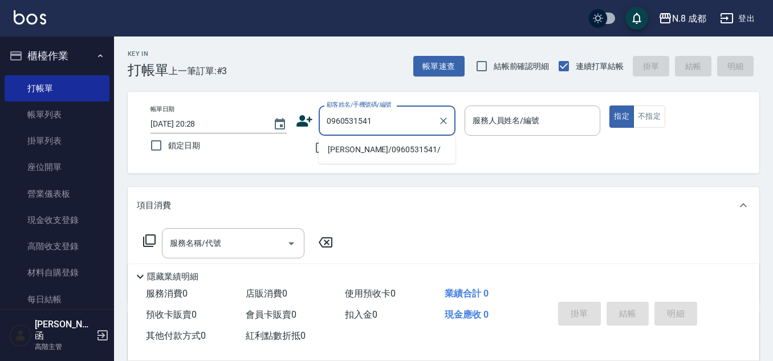
click at [366, 153] on li "[PERSON_NAME]/0960531541/" at bounding box center [387, 149] width 137 height 19
type input "[PERSON_NAME]/0960531541/"
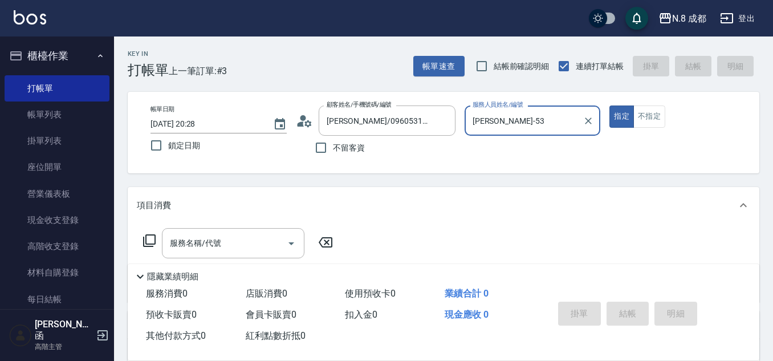
type input "[PERSON_NAME]-53"
click at [242, 244] on input "服務名稱/代號" at bounding box center [224, 243] width 115 height 20
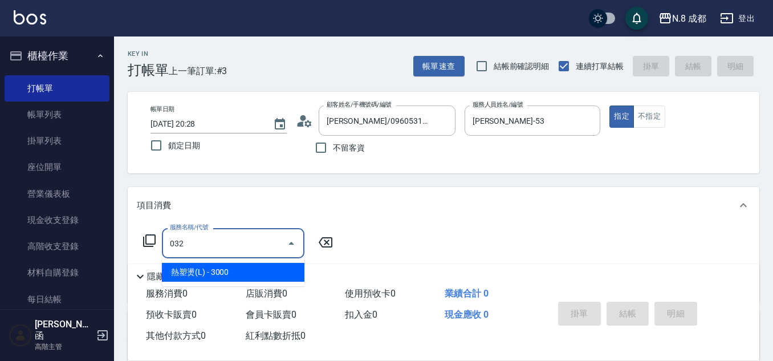
click at [235, 266] on span "熱塑燙(L) - 3000" at bounding box center [233, 272] width 142 height 19
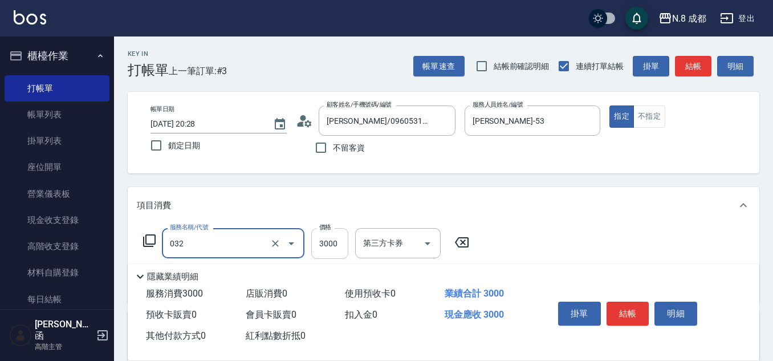
type input "熱塑燙(L)(032)"
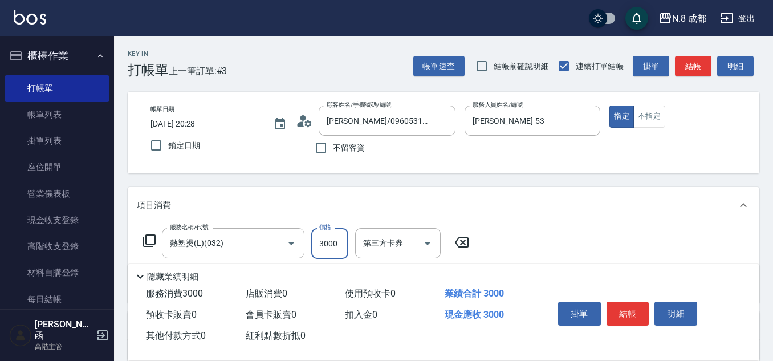
click at [329, 242] on input "3000" at bounding box center [329, 243] width 37 height 31
type input "1399"
click at [632, 311] on button "結帳" at bounding box center [627, 313] width 43 height 24
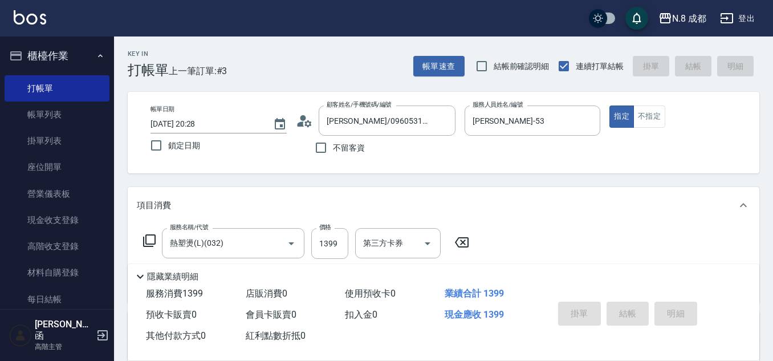
type input "2025/08/24 20:29"
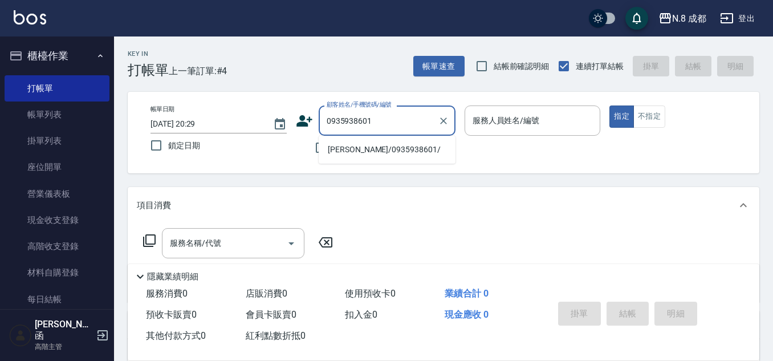
click at [398, 147] on li "[PERSON_NAME]/0935938601/" at bounding box center [387, 149] width 137 height 19
type input "[PERSON_NAME]/0935938601/"
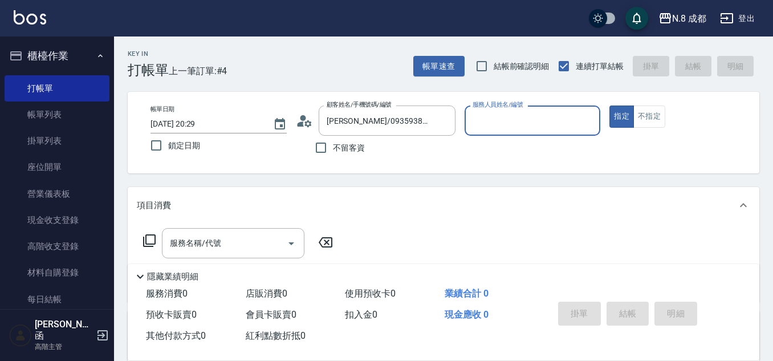
type input "[PERSON_NAME]-11"
click at [229, 241] on input "服務名稱/代號" at bounding box center [224, 243] width 115 height 20
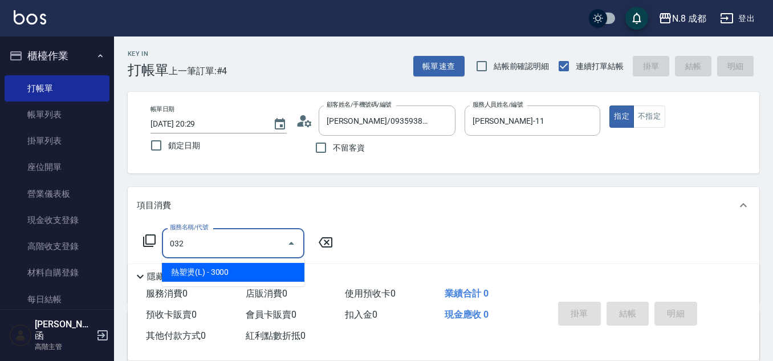
click at [230, 279] on span "熱塑燙(L) - 3000" at bounding box center [233, 272] width 142 height 19
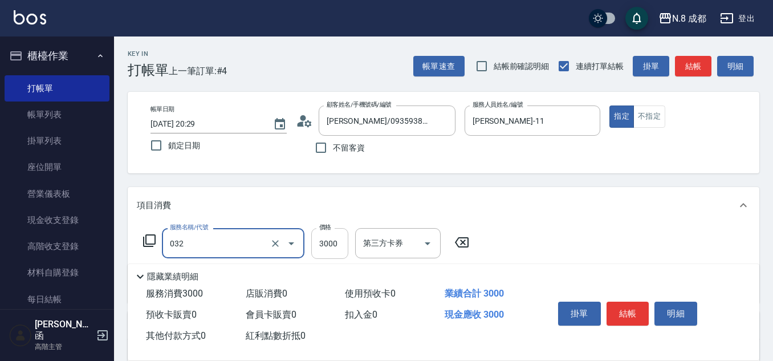
type input "熱塑燙(L)(032)"
click at [330, 248] on input "3000" at bounding box center [329, 243] width 37 height 31
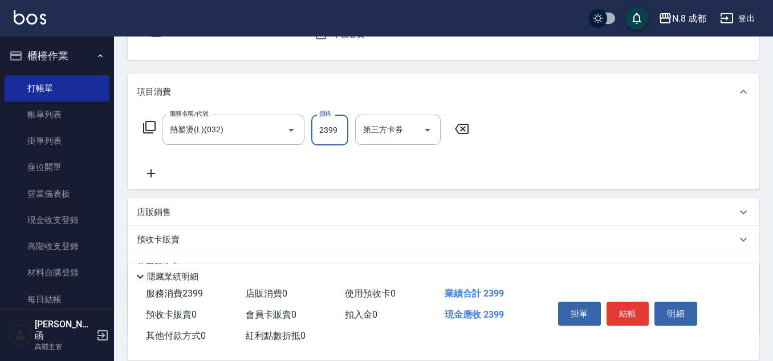
scroll to position [114, 0]
type input "2399"
click at [152, 182] on div "服務名稱/代號 熱塑燙(L)(032) 服務名稱/代號 價格 2399 價格 第三方卡券 第三方卡券" at bounding box center [443, 148] width 631 height 79
click at [153, 176] on icon at bounding box center [151, 173] width 28 height 14
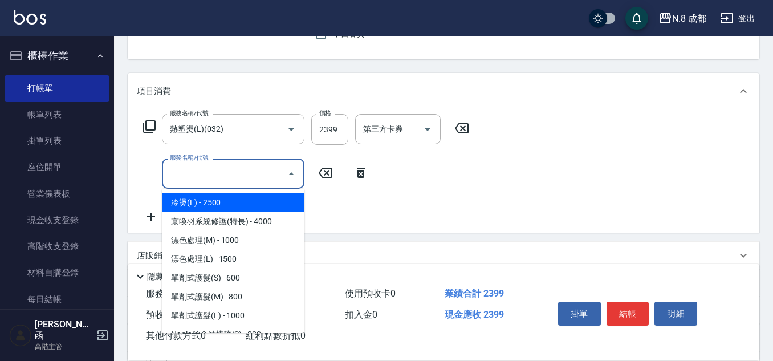
click at [181, 176] on input "服務名稱/代號" at bounding box center [224, 174] width 115 height 20
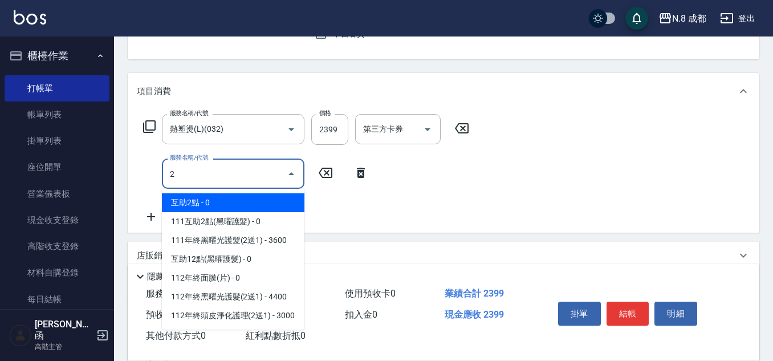
click at [191, 199] on span "互助2點 - 0" at bounding box center [233, 202] width 142 height 19
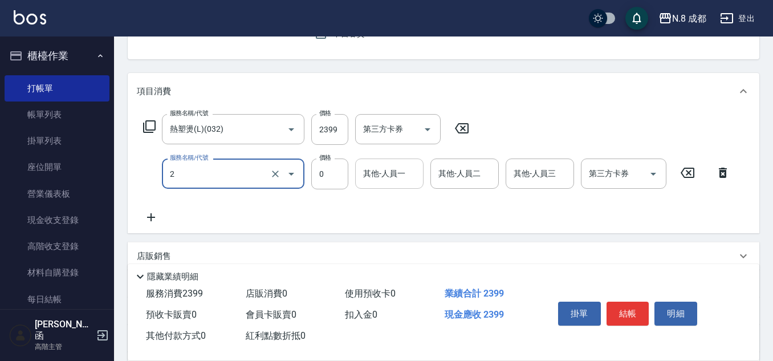
type input "互助2點(2)"
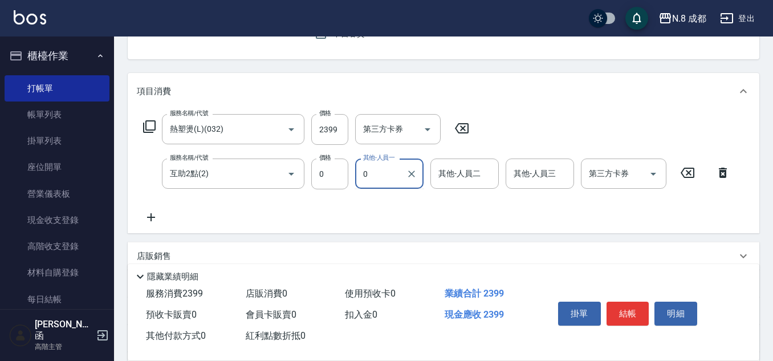
click at [379, 182] on input "0" at bounding box center [380, 174] width 41 height 20
click at [384, 205] on span "[PERSON_NAME]-02" at bounding box center [400, 203] width 72 height 12
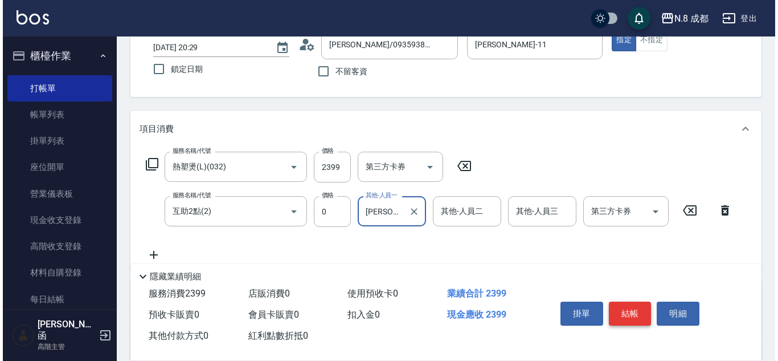
scroll to position [0, 0]
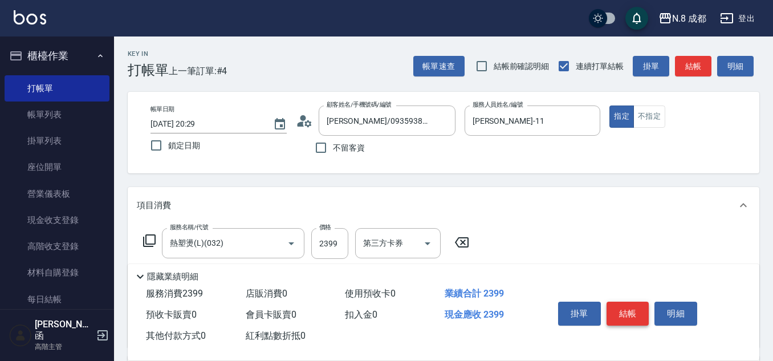
type input "[PERSON_NAME]-02"
click at [625, 307] on button "結帳" at bounding box center [627, 313] width 43 height 24
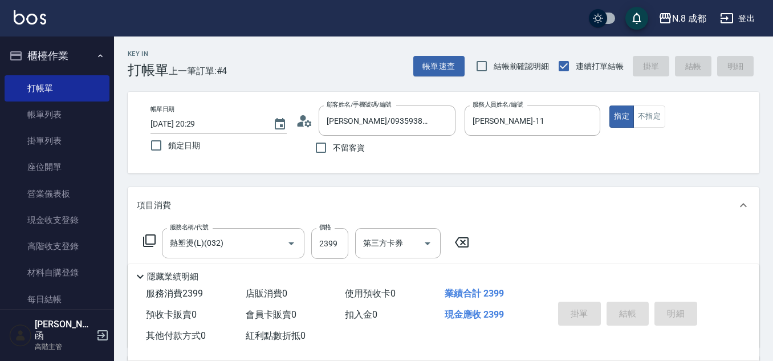
type input "2025/08/24 20:30"
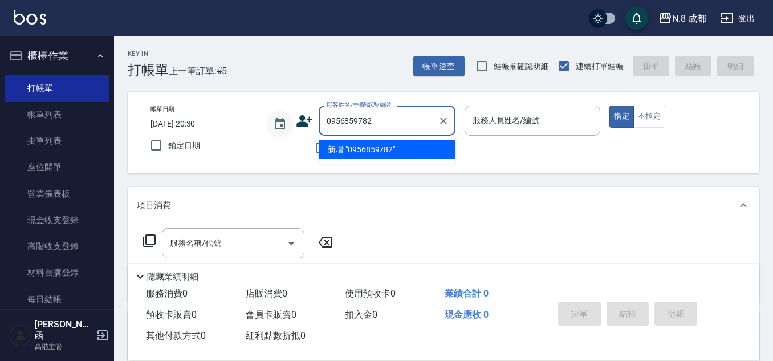
drag, startPoint x: 420, startPoint y: 117, endPoint x: 288, endPoint y: 121, distance: 132.2
click at [288, 121] on div "帳單日期 2025/08/24 20:30 鎖定日期 顧客姓名/手機號碼/編號 0956859782 顧客姓名/手機號碼/編號 不留客資 服務人員姓名/編號 …" at bounding box center [443, 132] width 604 height 54
paste input "60531541"
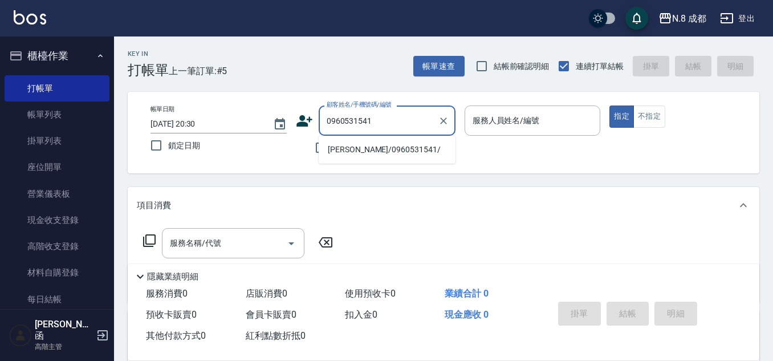
drag, startPoint x: 406, startPoint y: 121, endPoint x: 226, endPoint y: 129, distance: 180.3
click at [227, 128] on div "帳單日期 2025/08/24 20:30 鎖定日期 顧客姓名/手機號碼/編號 0960531541 顧客姓名/手機號碼/編號 不留客資 服務人員姓名/編號 …" at bounding box center [443, 132] width 604 height 54
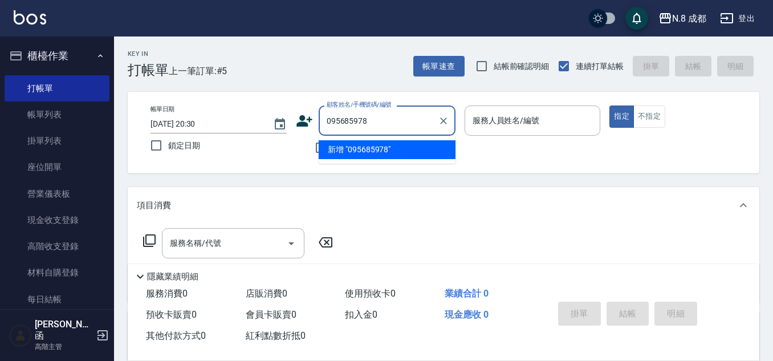
type input "0956859782"
drag, startPoint x: 398, startPoint y: 128, endPoint x: 273, endPoint y: 132, distance: 124.9
click at [273, 132] on div "帳單日期 2025/08/24 20:30 鎖定日期 顧客姓名/手機號碼/編號 0956859782 顧客姓名/手機號碼/編號 不留客資 服務人員姓名/編號 …" at bounding box center [443, 132] width 604 height 54
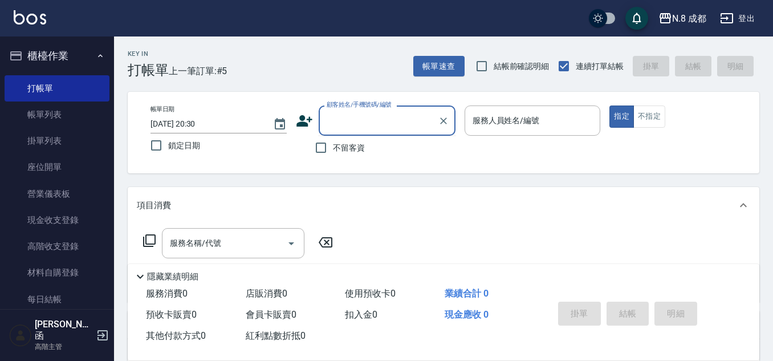
click at [298, 121] on icon at bounding box center [304, 120] width 17 height 17
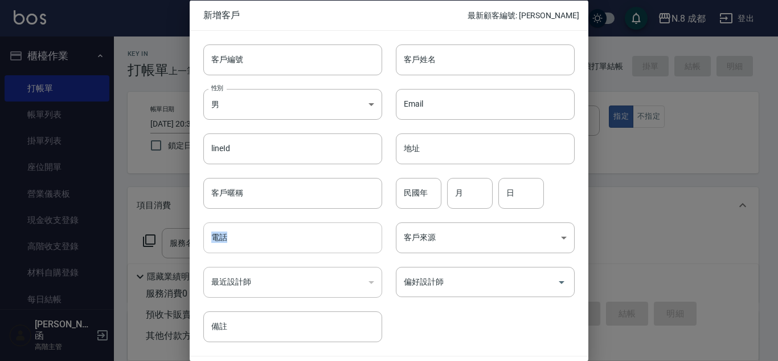
drag, startPoint x: 295, startPoint y: 219, endPoint x: 294, endPoint y: 227, distance: 8.0
click at [294, 227] on div "電話 電話" at bounding box center [286, 231] width 193 height 44
click at [264, 238] on input "電話" at bounding box center [292, 237] width 179 height 31
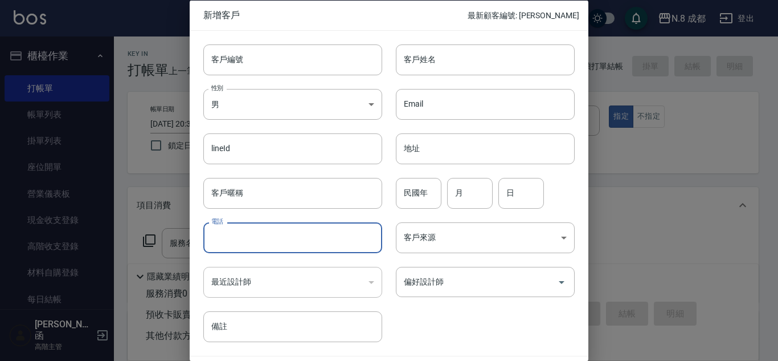
paste input "0956859782"
type input "0956859782"
drag, startPoint x: 435, startPoint y: 56, endPoint x: 445, endPoint y: 75, distance: 21.4
click at [435, 56] on input "客戶姓名" at bounding box center [485, 59] width 179 height 31
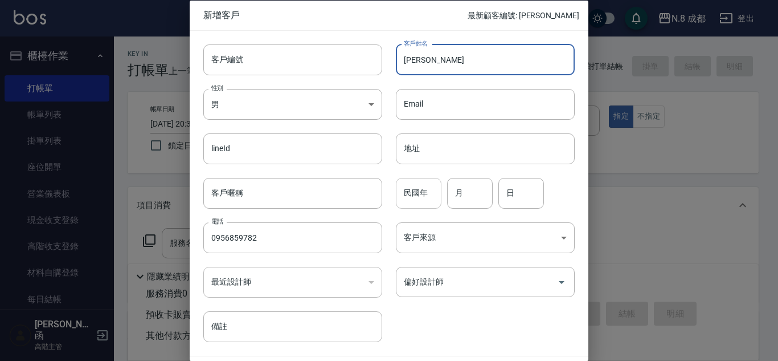
type input "[PERSON_NAME]"
click at [404, 201] on input "民國年" at bounding box center [419, 192] width 46 height 31
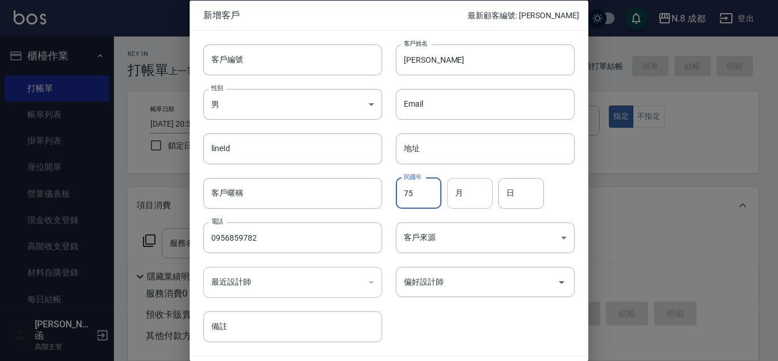
type input "75"
click at [460, 193] on input "月" at bounding box center [470, 192] width 46 height 31
type input "10"
click at [525, 190] on input "日" at bounding box center [522, 192] width 46 height 31
type input "22"
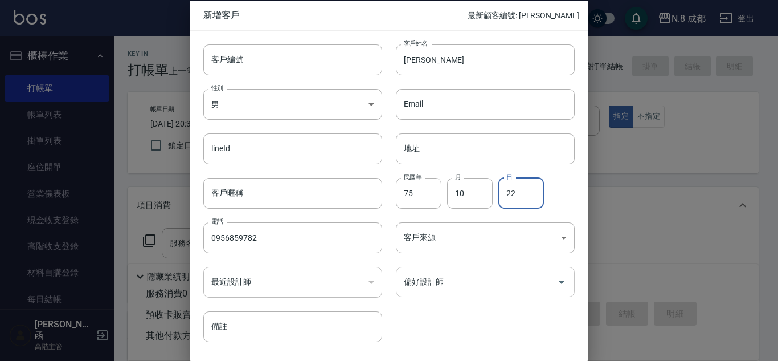
click at [486, 284] on input "偏好設計師" at bounding box center [477, 282] width 152 height 20
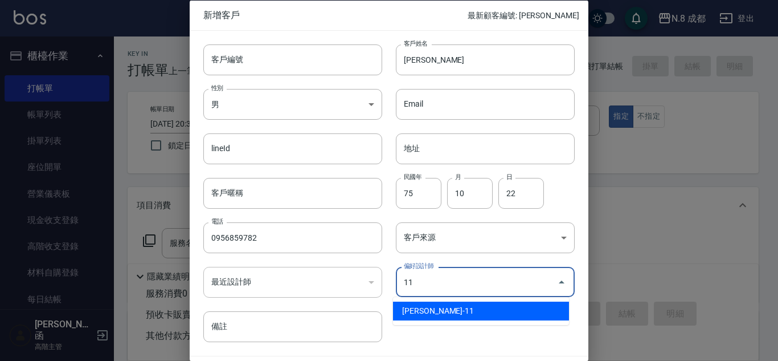
click at [477, 307] on li "[PERSON_NAME]-11" at bounding box center [481, 310] width 176 height 19
type input "[PERSON_NAME]"
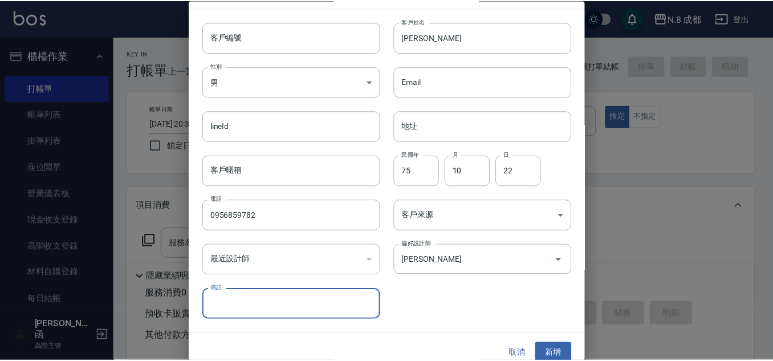
scroll to position [34, 0]
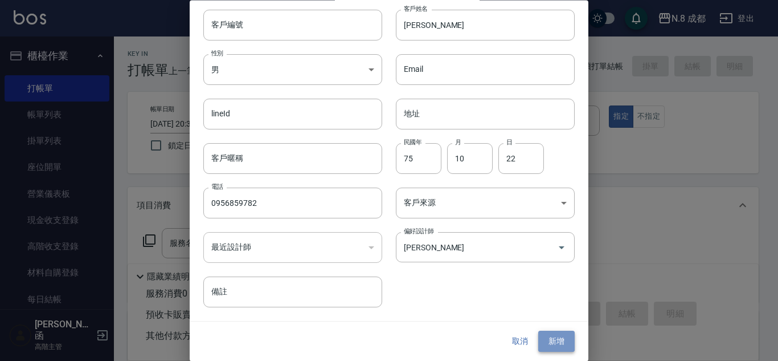
click at [558, 339] on button "新增" at bounding box center [556, 341] width 36 height 21
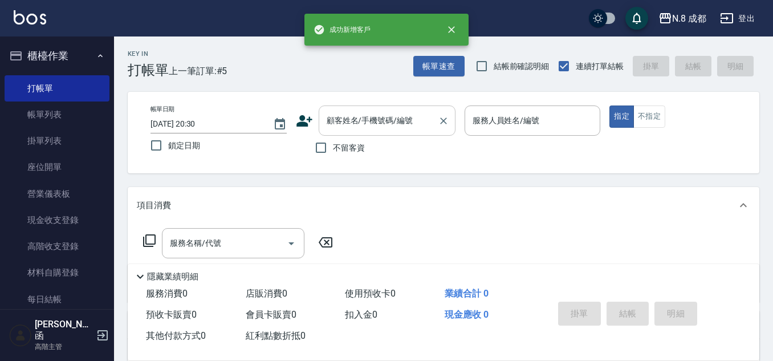
click at [361, 109] on div "顧客姓名/手機號碼/編號" at bounding box center [387, 120] width 137 height 30
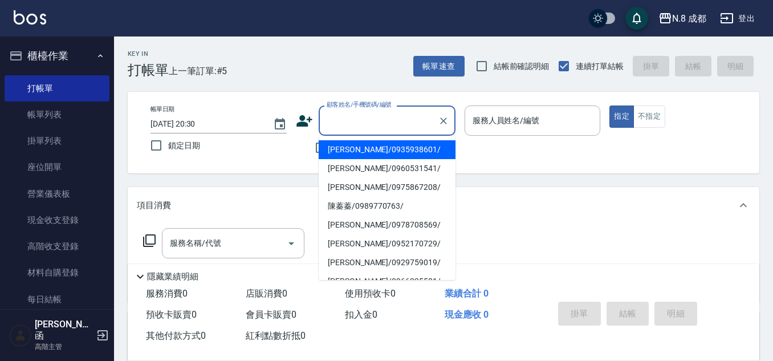
paste input "0956859782"
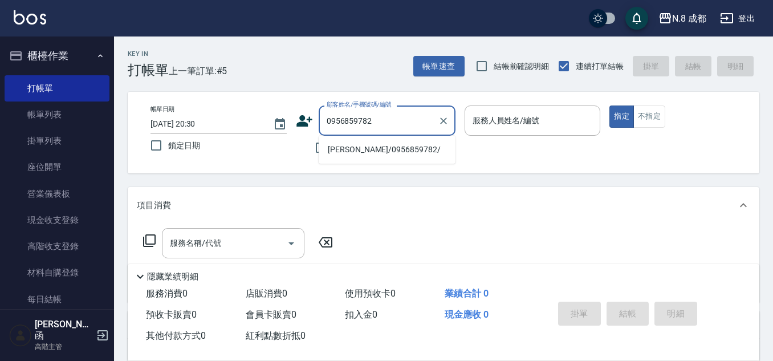
click at [360, 141] on li "[PERSON_NAME]/0956859782/" at bounding box center [387, 149] width 137 height 19
type input "[PERSON_NAME]/0956859782/"
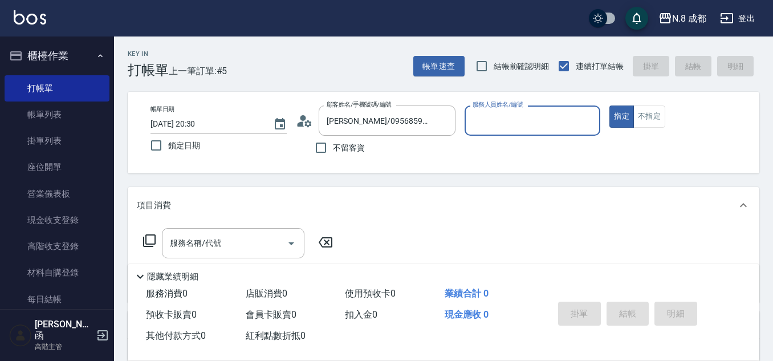
type input "[PERSON_NAME]-11"
click at [225, 244] on input "服務名稱/代號" at bounding box center [224, 243] width 115 height 20
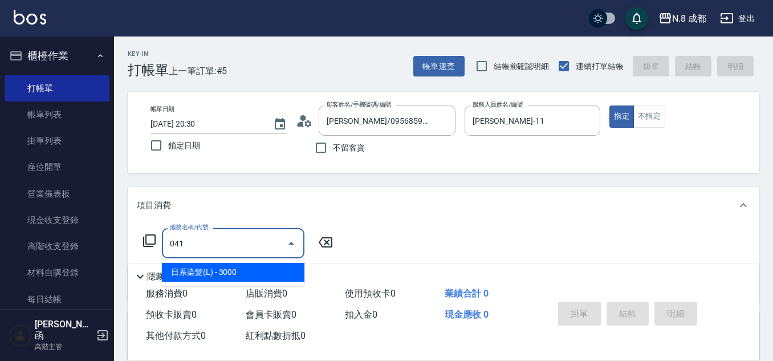
click at [235, 271] on span "日系染髮(L) - 3000" at bounding box center [233, 272] width 142 height 19
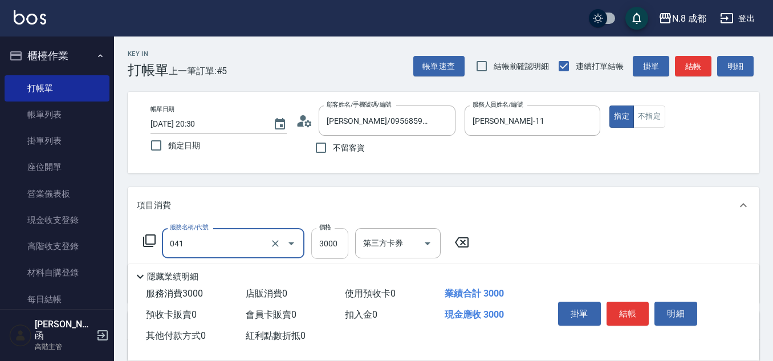
type input "日系染髮(L)(041)"
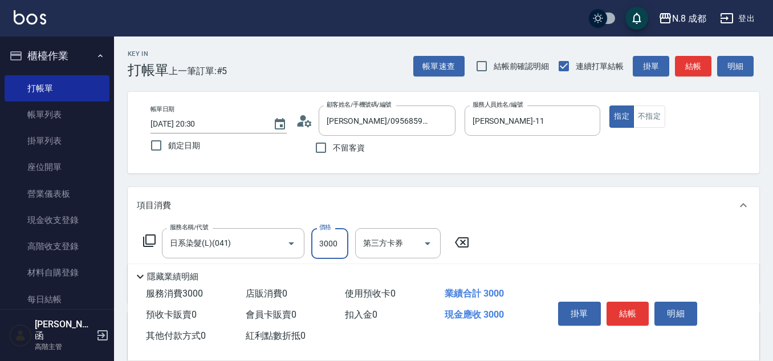
click at [333, 244] on input "3000" at bounding box center [329, 243] width 37 height 31
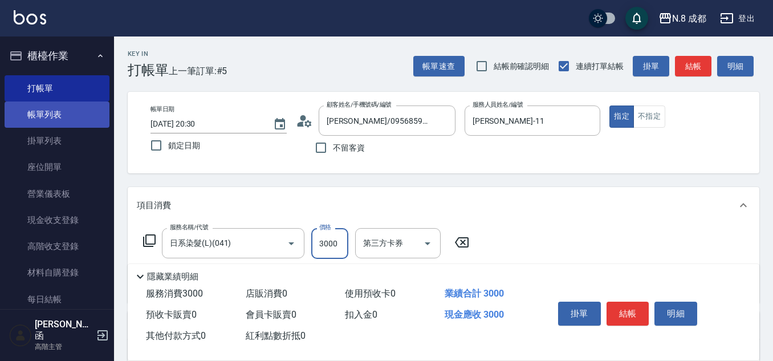
click at [68, 117] on link "帳單列表" at bounding box center [57, 114] width 105 height 26
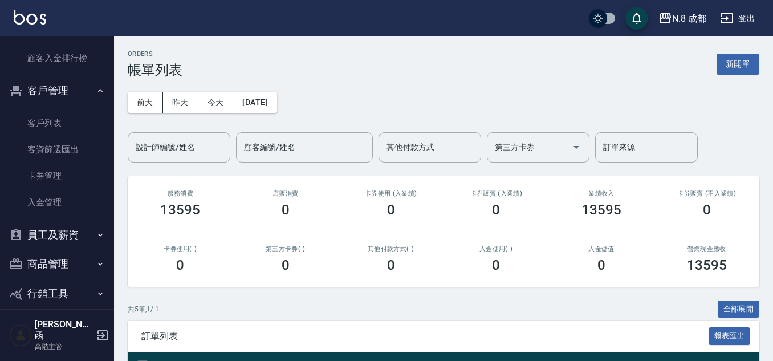
scroll to position [1553, 0]
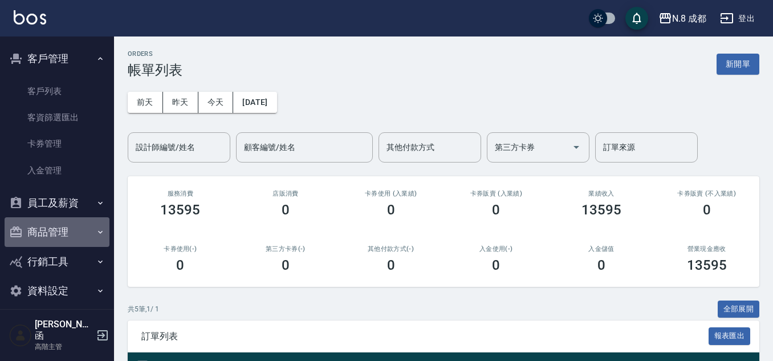
click at [60, 230] on button "商品管理" at bounding box center [57, 232] width 105 height 30
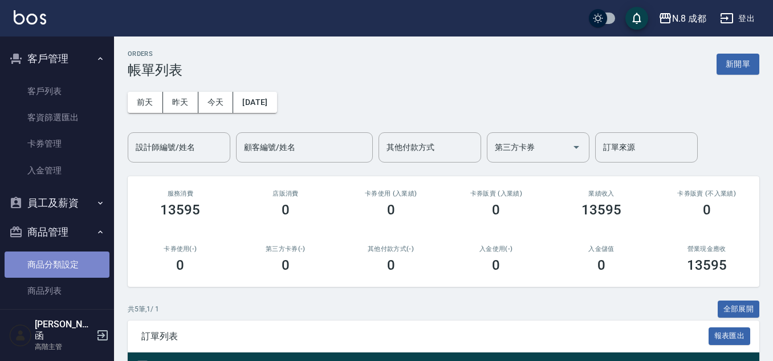
click at [62, 259] on link "商品分類設定" at bounding box center [57, 264] width 105 height 26
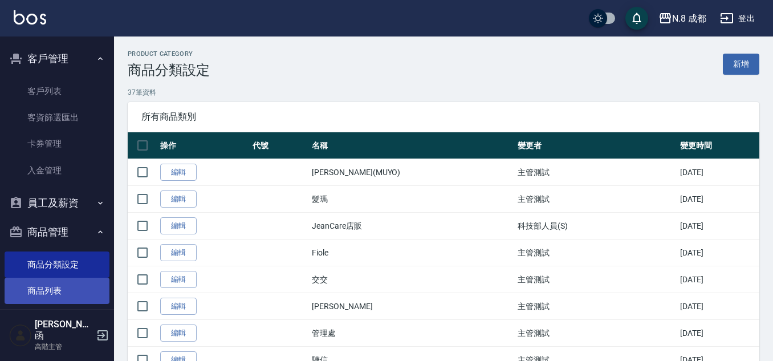
click at [56, 289] on link "商品列表" at bounding box center [57, 290] width 105 height 26
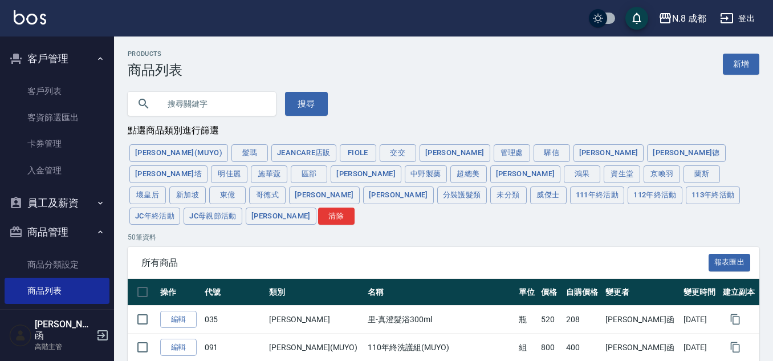
click at [258, 107] on input "text" at bounding box center [213, 103] width 107 height 31
type input "捲髮"
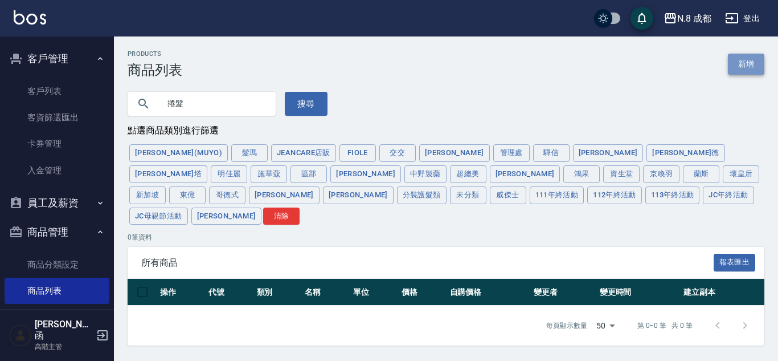
click at [752, 70] on link "新增" at bounding box center [746, 64] width 36 height 21
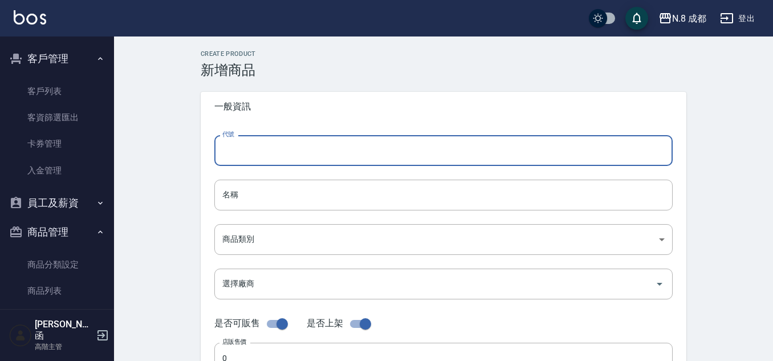
click at [319, 153] on input "代號" at bounding box center [443, 150] width 458 height 31
type input "45445"
click at [261, 199] on input "名稱" at bounding box center [443, 194] width 458 height 31
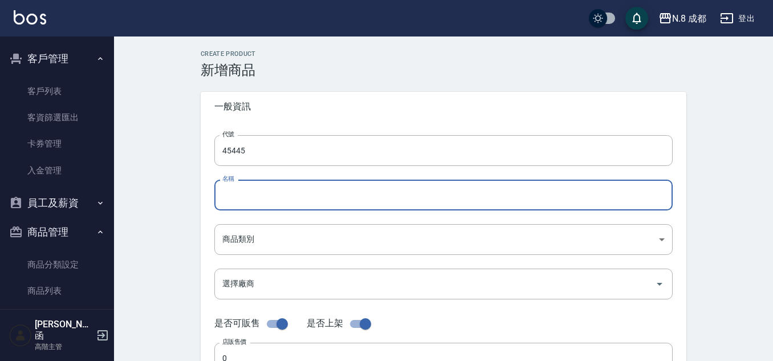
click at [239, 193] on input "名稱" at bounding box center [443, 194] width 458 height 31
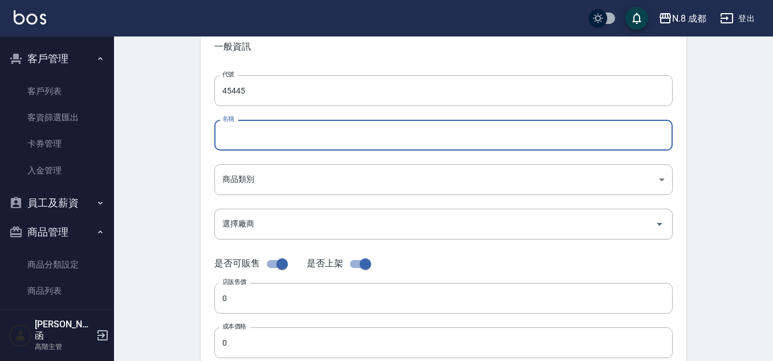
scroll to position [114, 0]
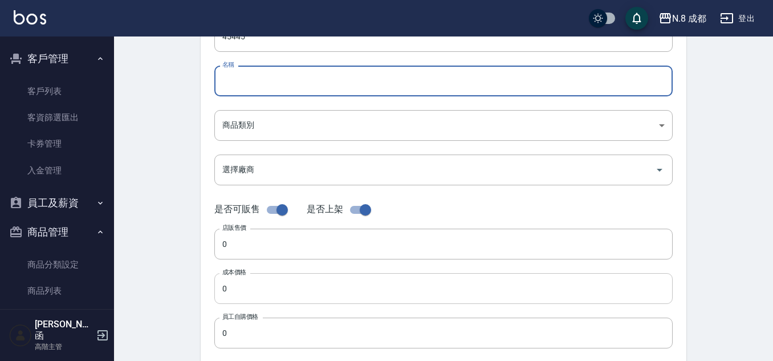
click at [265, 300] on input "0" at bounding box center [443, 288] width 458 height 31
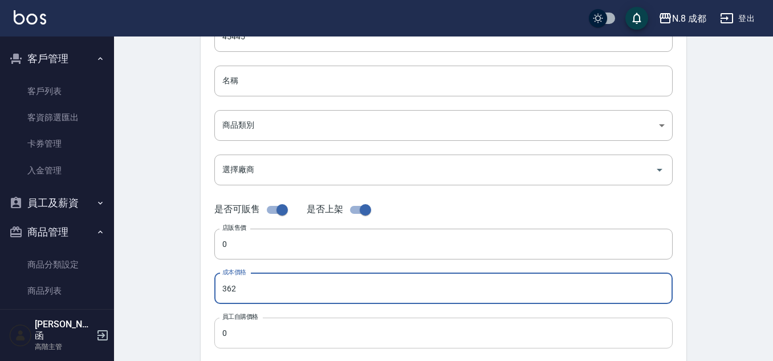
type input "362"
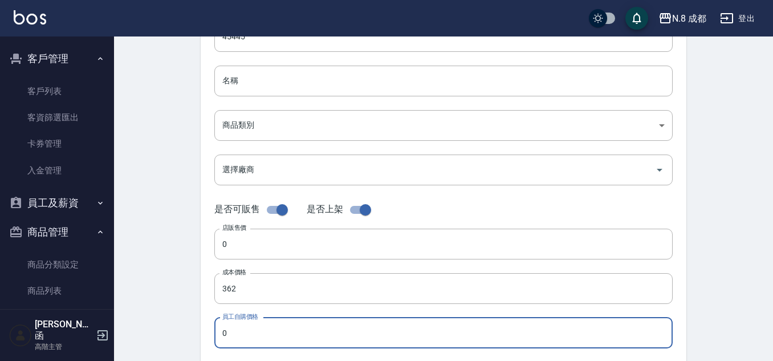
click at [270, 320] on input "0" at bounding box center [443, 332] width 458 height 31
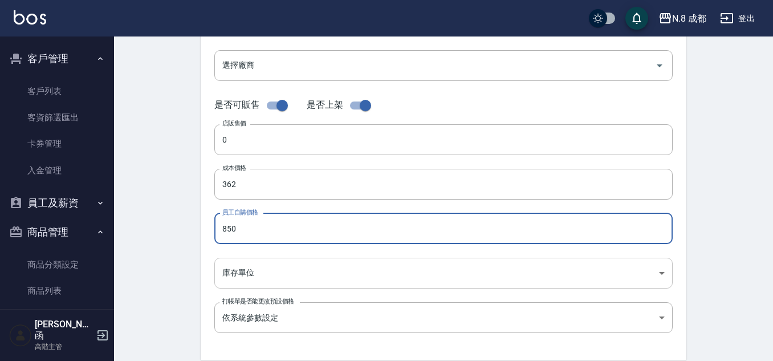
scroll to position [228, 0]
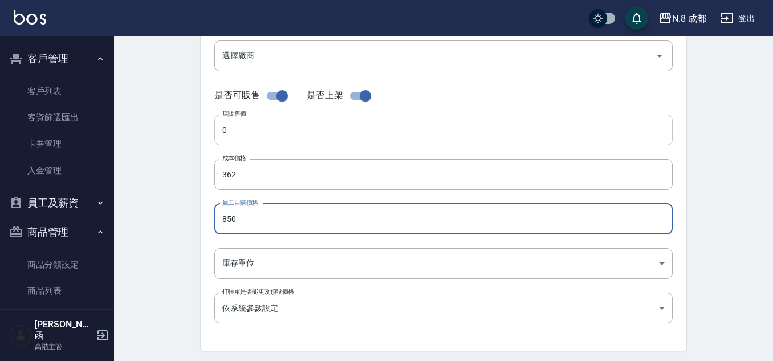
type input "850"
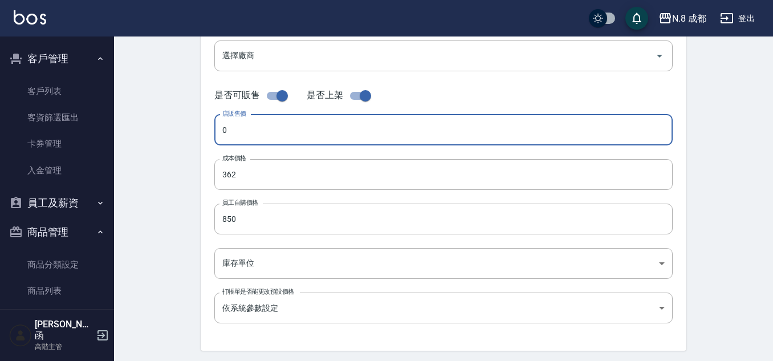
click at [279, 135] on input "0" at bounding box center [443, 130] width 458 height 31
type input "850"
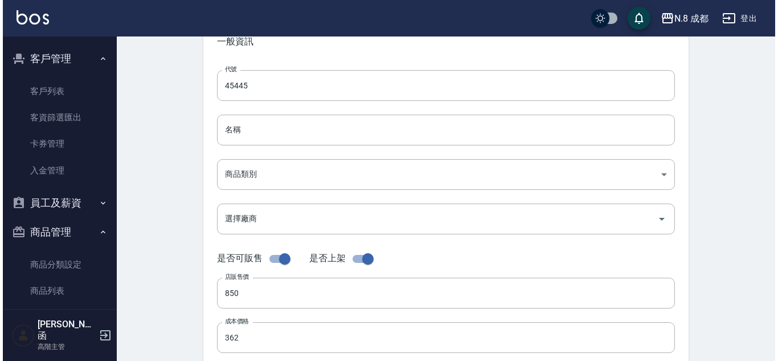
scroll to position [0, 0]
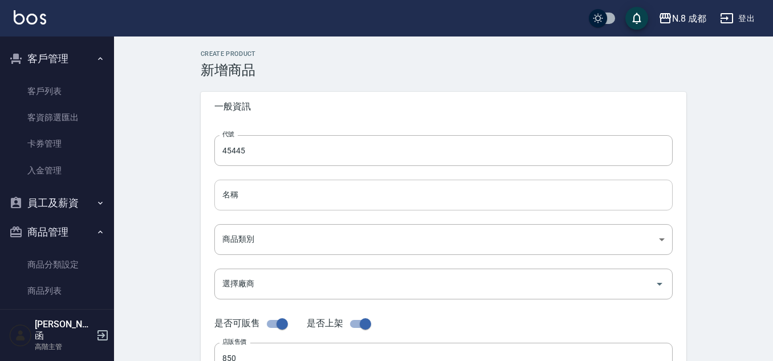
click at [283, 193] on input "名稱" at bounding box center [443, 194] width 458 height 31
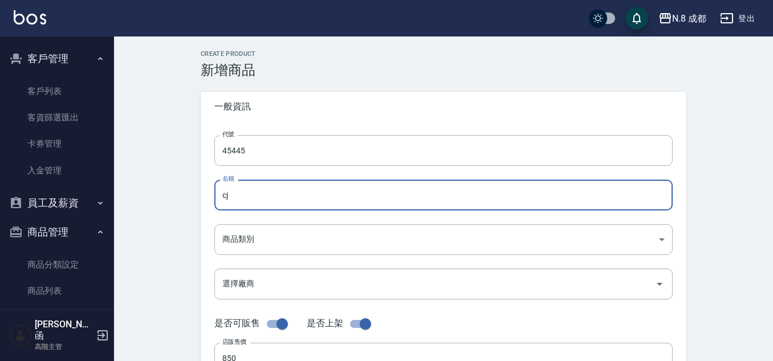
type input "c"
type input "活力輕度捲髮乳"
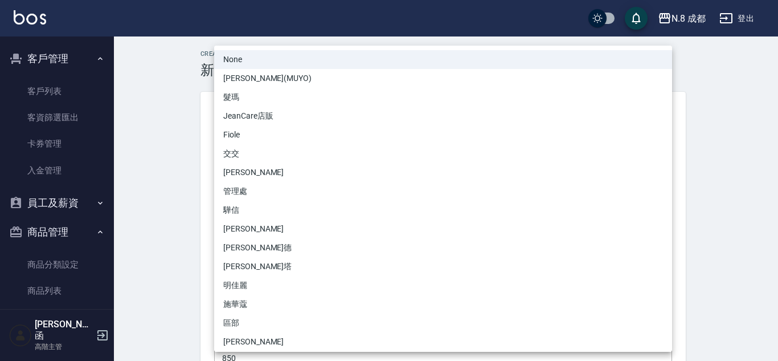
click at [179, 247] on div at bounding box center [389, 180] width 778 height 361
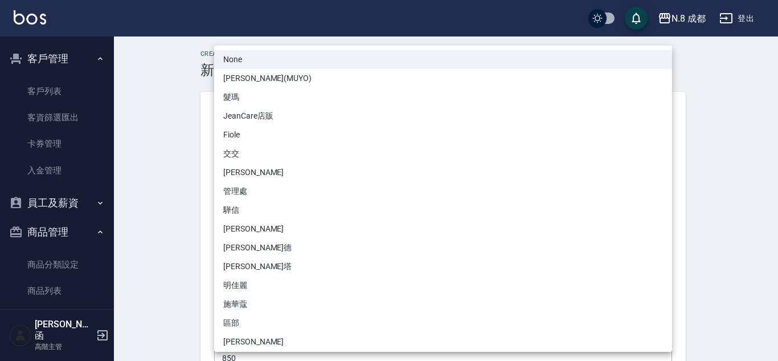
click at [320, 57] on li "None" at bounding box center [443, 59] width 458 height 19
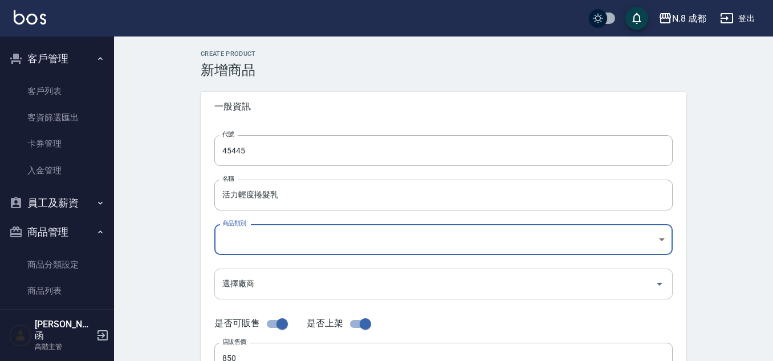
click at [265, 288] on input "選擇廠商" at bounding box center [434, 284] width 431 height 20
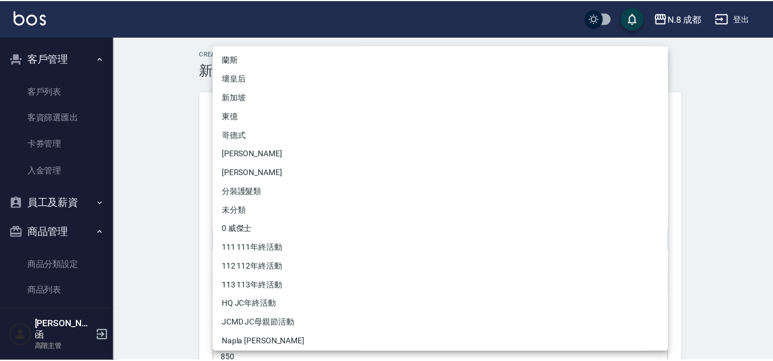
scroll to position [418, 0]
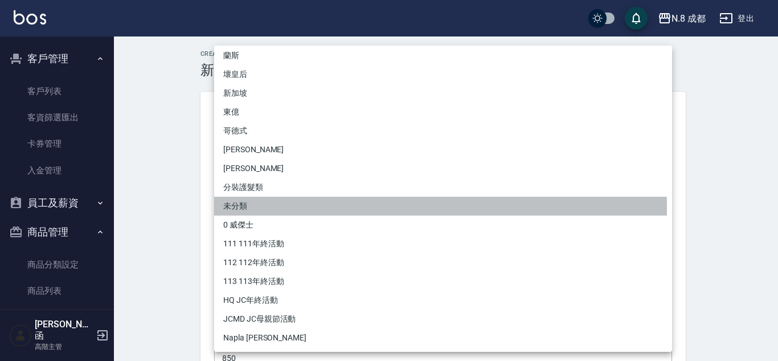
click at [261, 206] on li "未分類" at bounding box center [443, 206] width 458 height 19
type input "b2e79f5e-c60c-4180-9421-6320f2295b26"
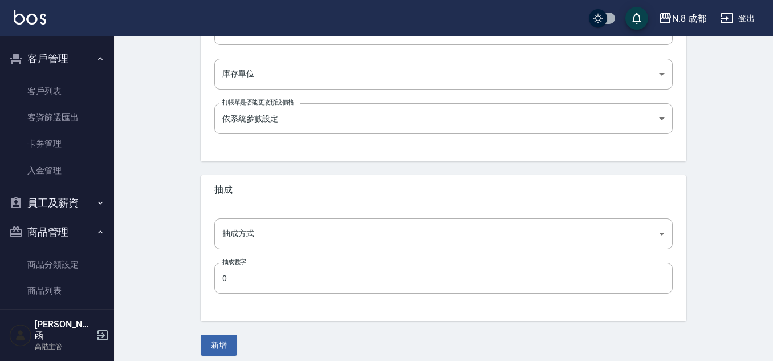
scroll to position [426, 0]
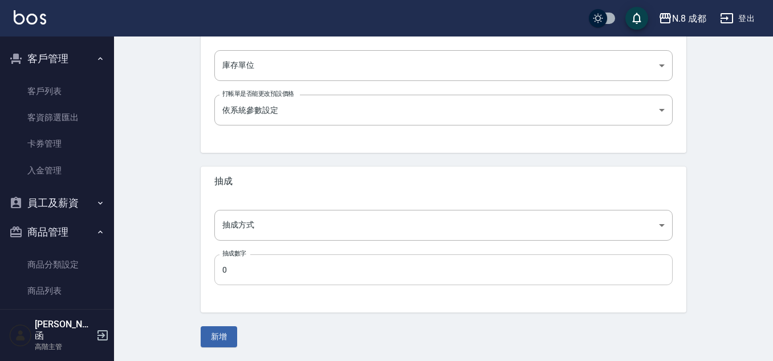
click at [289, 268] on input "0" at bounding box center [443, 269] width 458 height 31
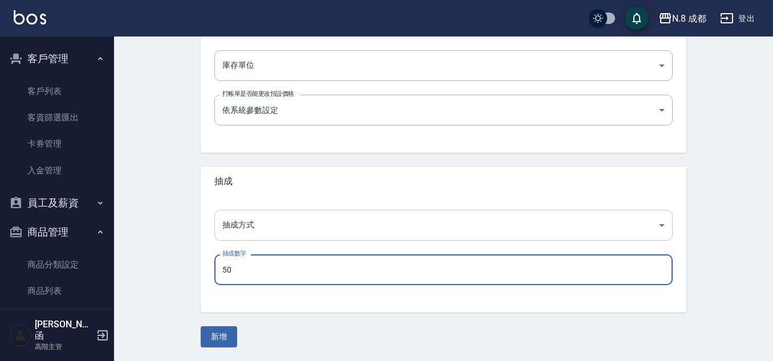
type input "50"
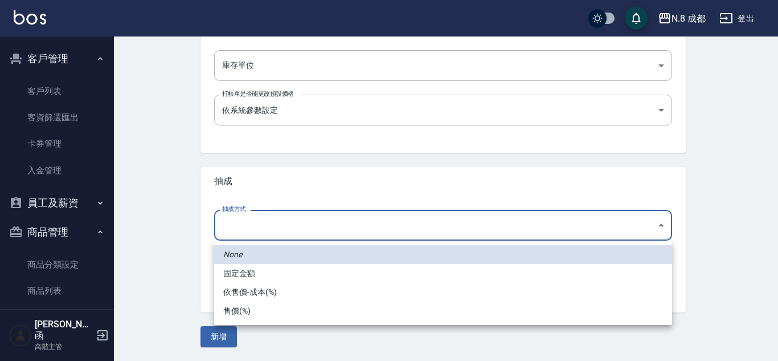
click at [291, 290] on li "依售價-成本(%)" at bounding box center [443, 292] width 458 height 19
type input "byCost"
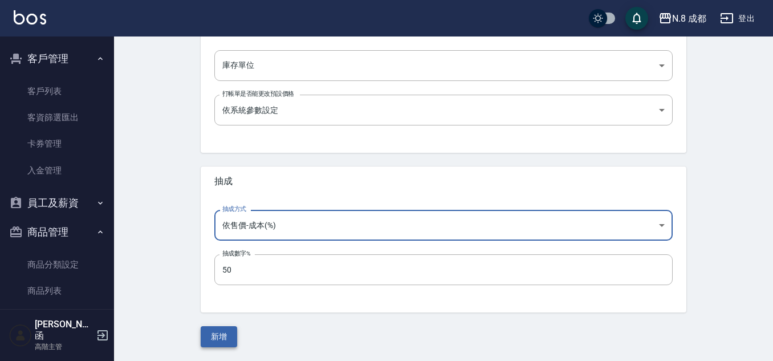
click at [224, 339] on button "新增" at bounding box center [219, 336] width 36 height 21
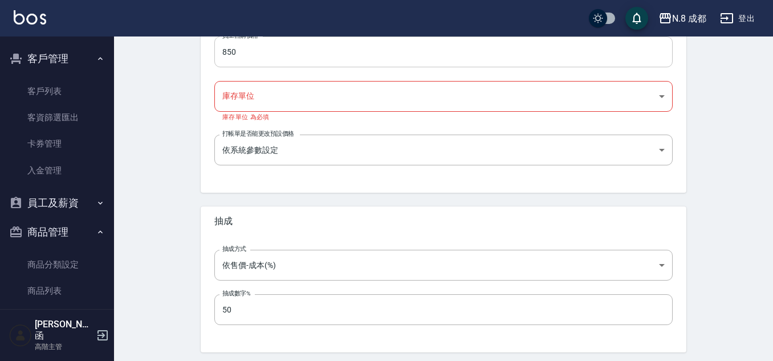
scroll to position [312, 0]
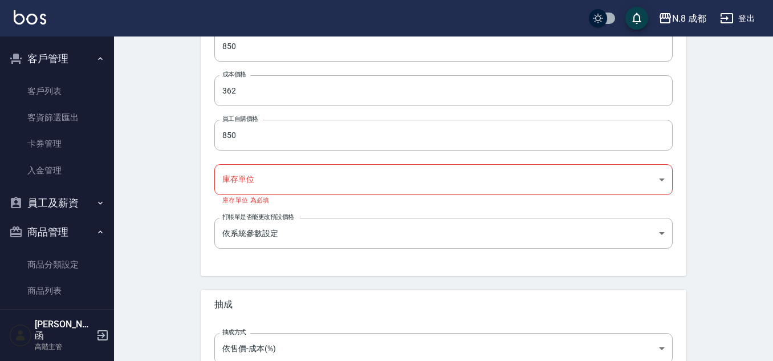
click at [272, 177] on body "N.8 成都 登出 櫃檯作業 打帳單 帳單列表 掛單列表 座位開單 營業儀表板 現金收支登錄 高階收支登錄 材料自購登錄 每日結帳 排班表 現場電腦打卡 掃碼…" at bounding box center [386, 85] width 773 height 795
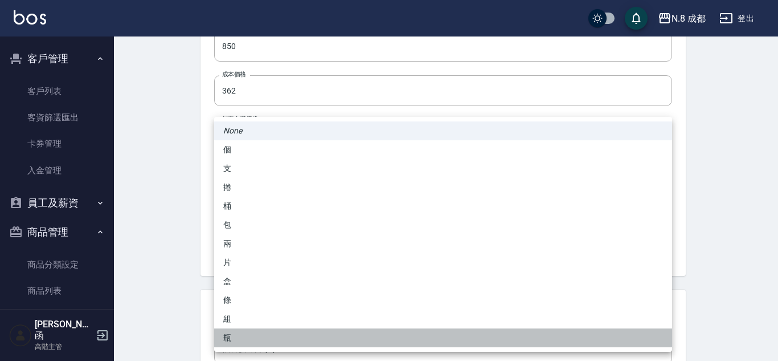
click at [244, 341] on li "瓶" at bounding box center [443, 337] width 458 height 19
type input "瓶"
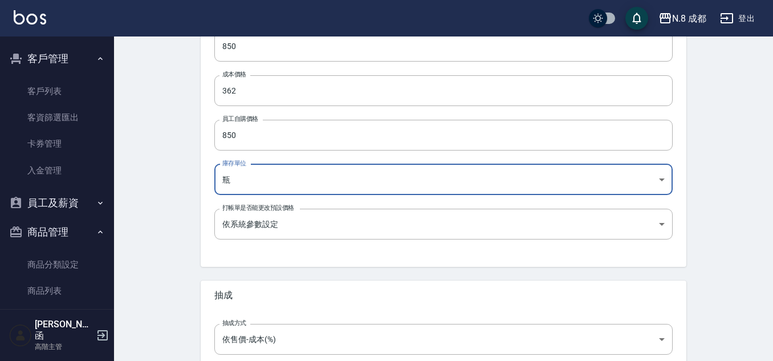
scroll to position [426, 0]
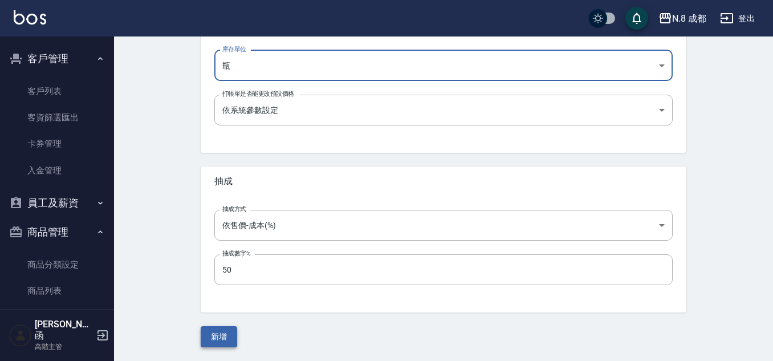
click at [221, 341] on button "新增" at bounding box center [219, 336] width 36 height 21
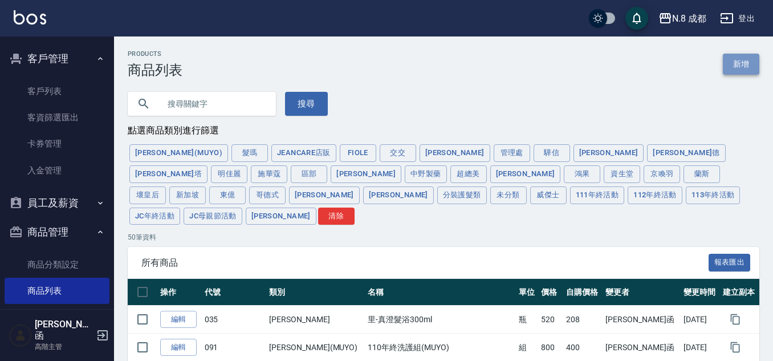
click at [737, 66] on link "新增" at bounding box center [741, 64] width 36 height 21
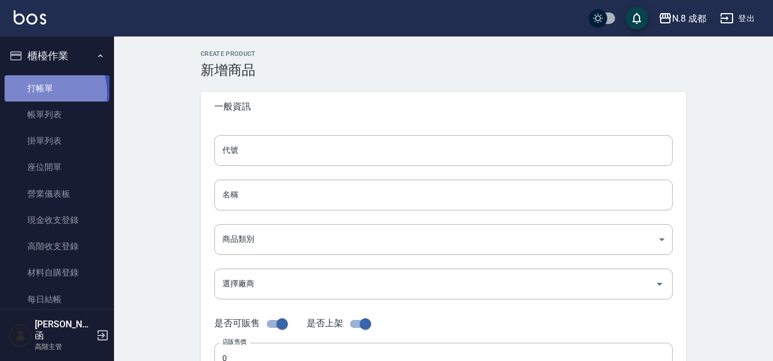
click at [44, 93] on link "打帳單" at bounding box center [57, 88] width 105 height 26
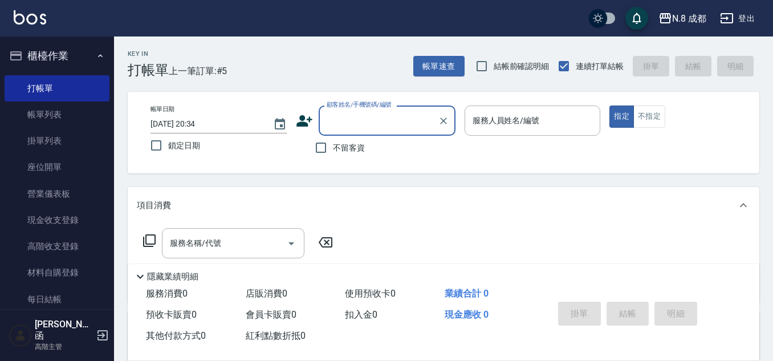
click at [302, 122] on icon at bounding box center [304, 120] width 16 height 11
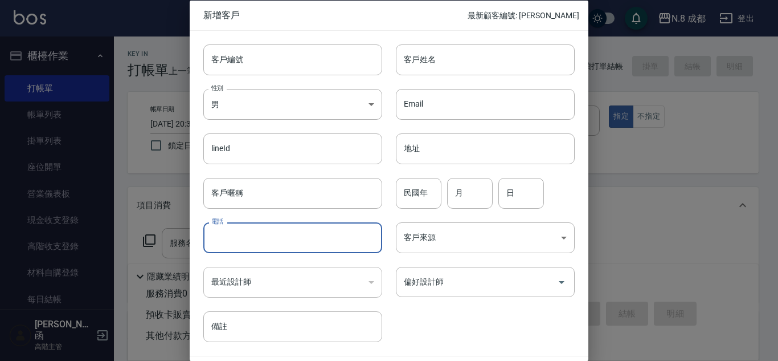
click at [292, 231] on input "電話" at bounding box center [292, 237] width 179 height 31
paste input "0956859782"
type input "0956859782"
click at [627, 162] on div at bounding box center [389, 180] width 778 height 361
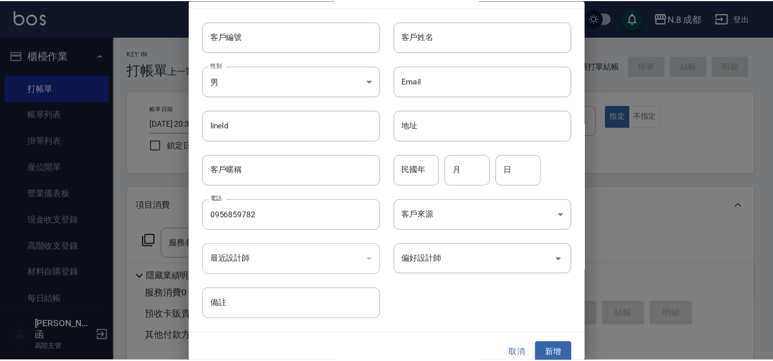
scroll to position [34, 0]
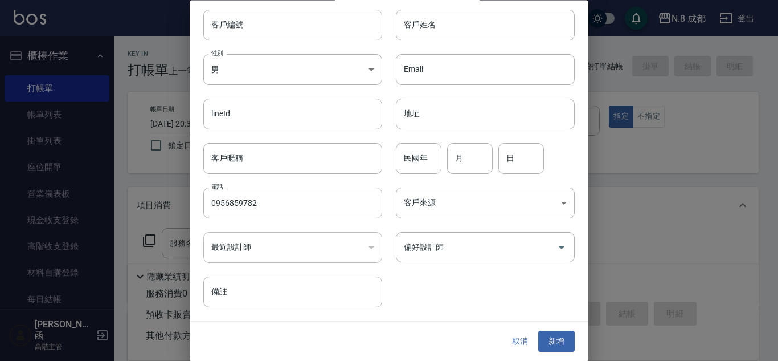
click at [510, 337] on button "取消" at bounding box center [520, 341] width 36 height 21
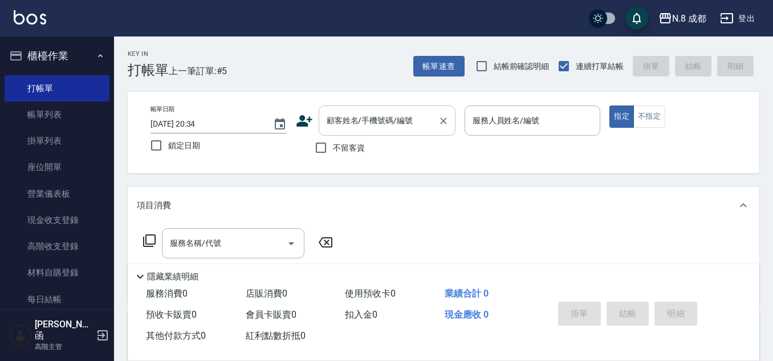
click at [382, 129] on input "顧客姓名/手機號碼/編號" at bounding box center [378, 121] width 109 height 20
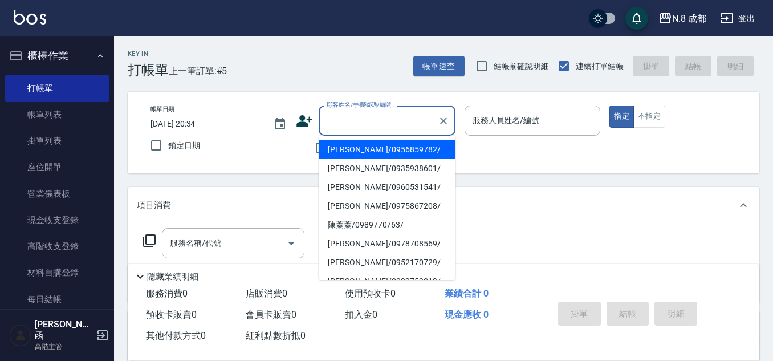
paste input "0956859782"
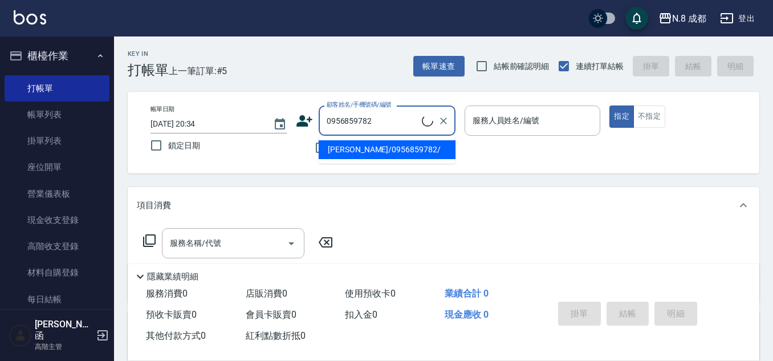
click at [382, 146] on li "[PERSON_NAME]/0956859782/" at bounding box center [387, 149] width 137 height 19
type input "[PERSON_NAME]/0956859782/"
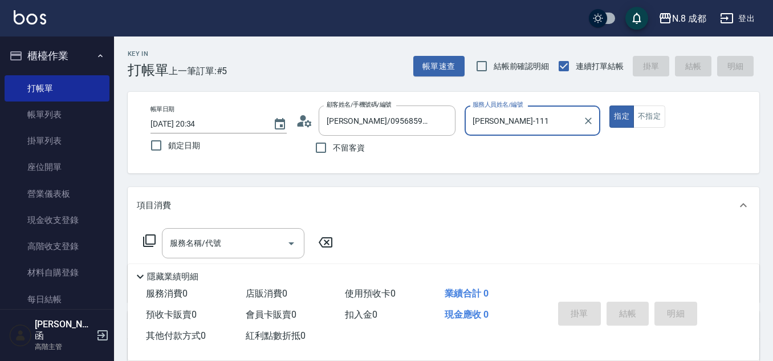
type input "葉真甄-1111"
click at [593, 118] on icon "Clear" at bounding box center [587, 120] width 11 height 11
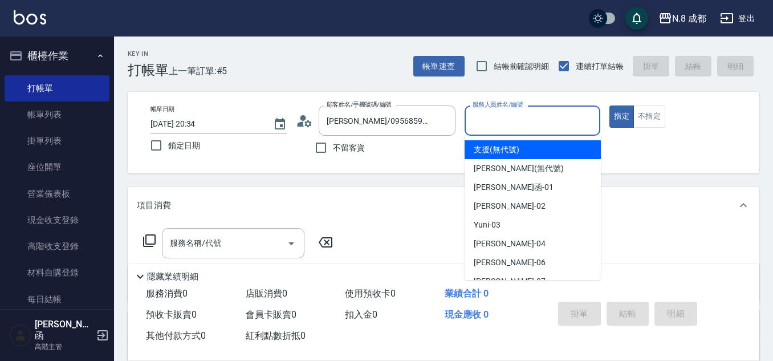
click at [562, 118] on input "服務人員姓名/編號" at bounding box center [533, 121] width 126 height 20
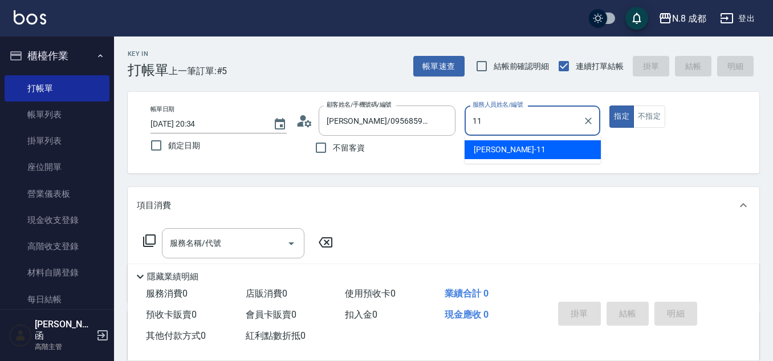
click at [512, 150] on div "[PERSON_NAME]-11" at bounding box center [532, 149] width 136 height 19
type input "[PERSON_NAME]-11"
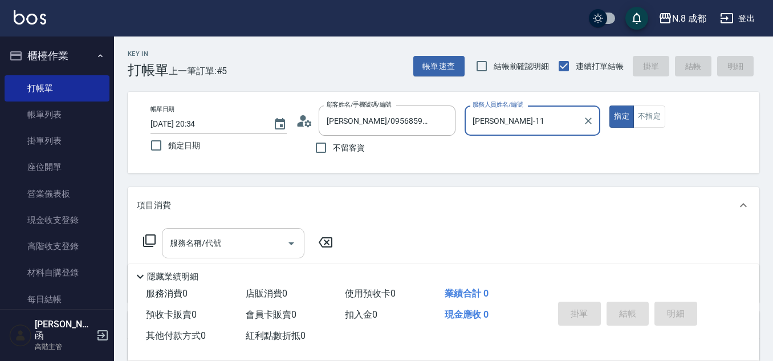
click at [224, 242] on input "服務名稱/代號" at bounding box center [224, 243] width 115 height 20
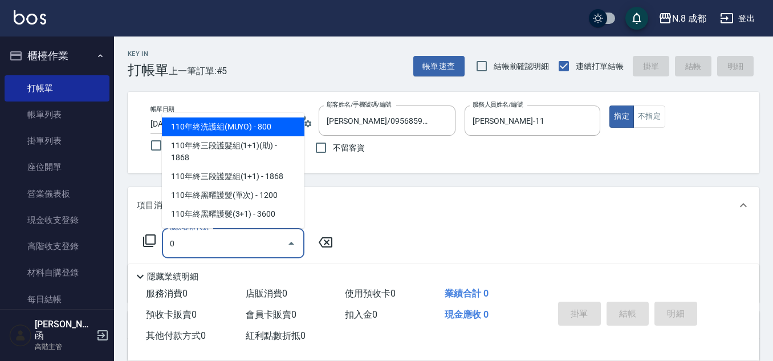
scroll to position [0, 0]
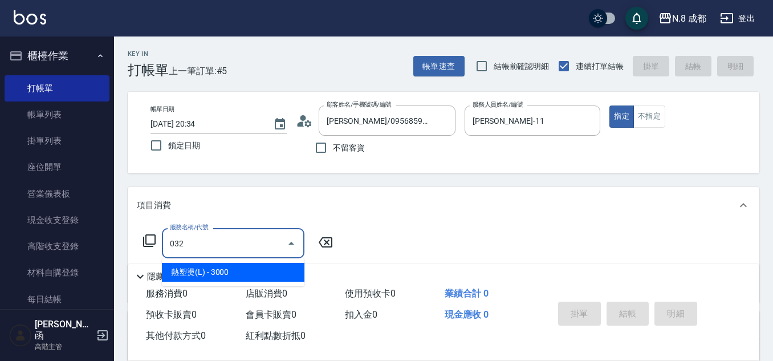
click at [221, 271] on span "熱塑燙(L) - 3000" at bounding box center [233, 272] width 142 height 19
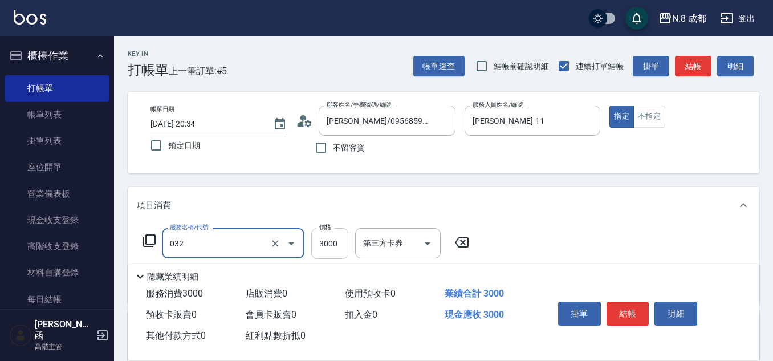
type input "熱塑燙(L)(032)"
click at [329, 251] on input "3000" at bounding box center [329, 243] width 37 height 31
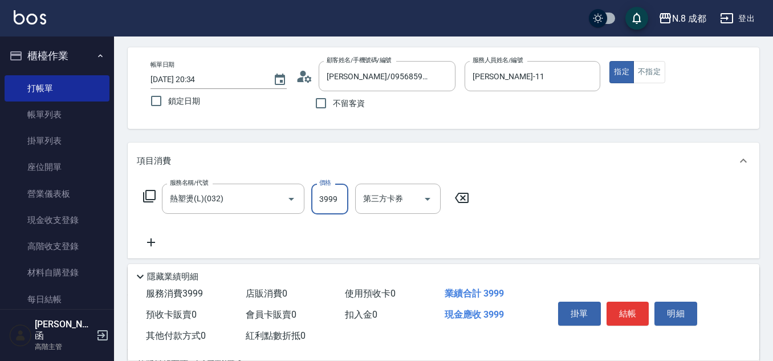
scroll to position [114, 0]
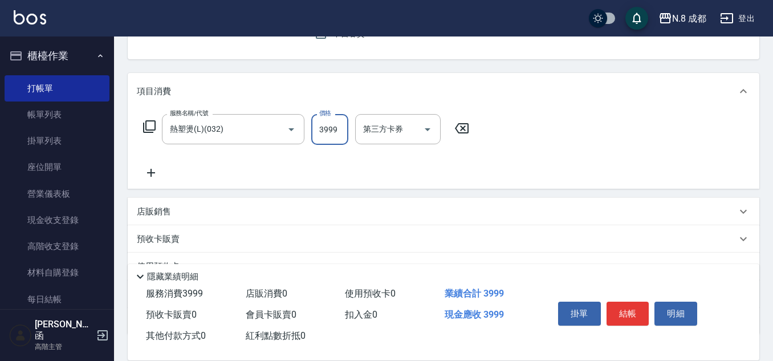
type input "3999"
click at [158, 173] on icon at bounding box center [151, 173] width 28 height 14
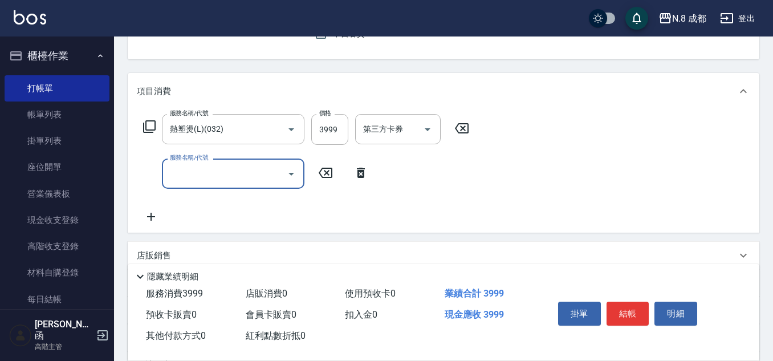
click at [169, 175] on input "服務名稱/代號" at bounding box center [224, 174] width 115 height 20
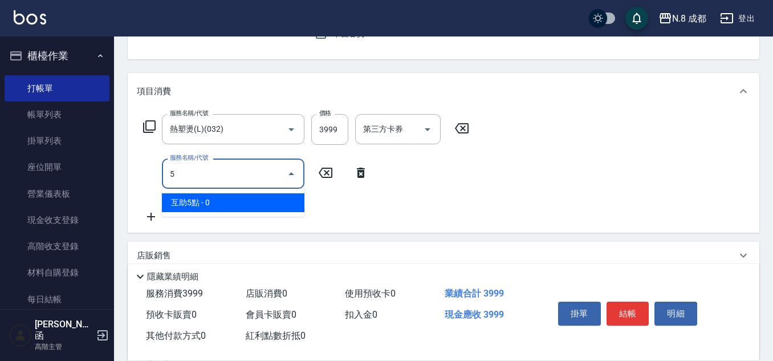
click at [200, 215] on ul "互助5點 - 0" at bounding box center [233, 203] width 142 height 28
click at [199, 206] on span "互助5點 - 0" at bounding box center [233, 202] width 142 height 19
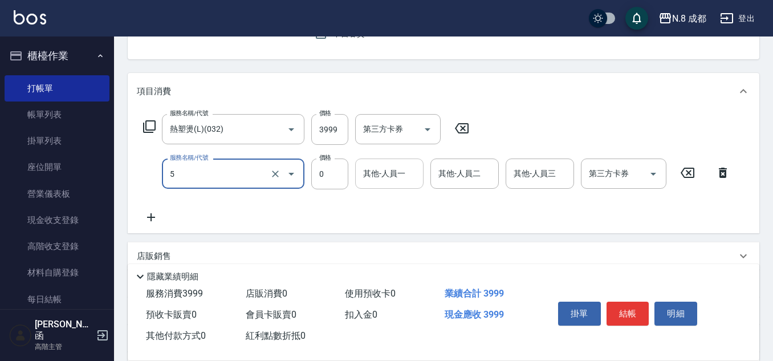
type input "互助5點(5)"
click at [371, 179] on input "其他-人員一" at bounding box center [389, 174] width 58 height 20
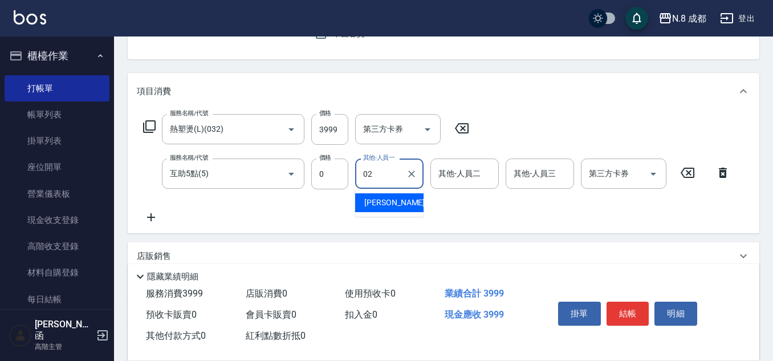
click at [379, 200] on span "[PERSON_NAME]-02" at bounding box center [400, 203] width 72 height 12
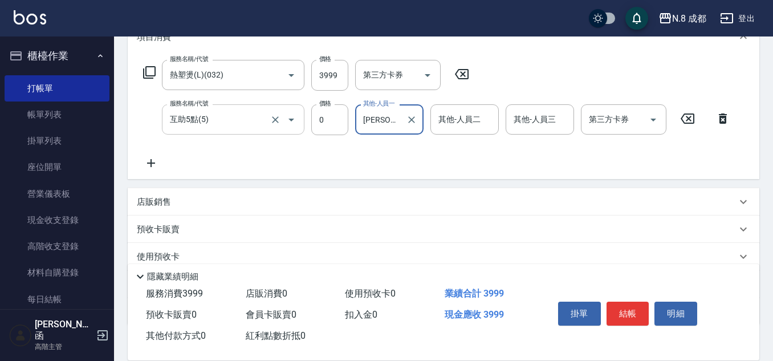
scroll to position [228, 0]
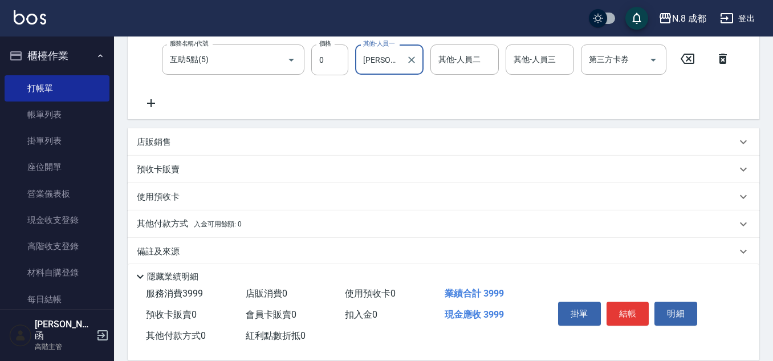
type input "[PERSON_NAME]-02"
click at [168, 143] on p "店販銷售" at bounding box center [154, 142] width 34 height 12
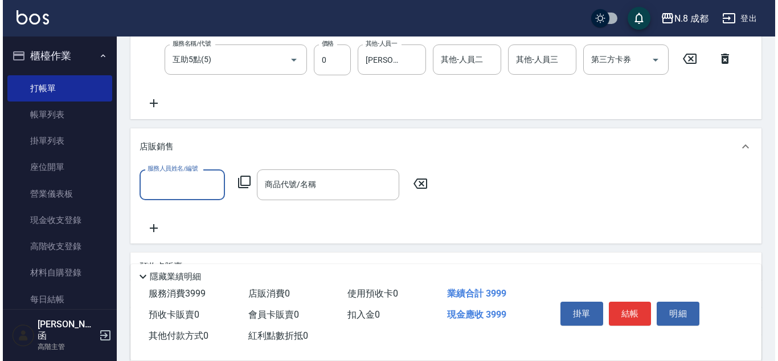
scroll to position [0, 0]
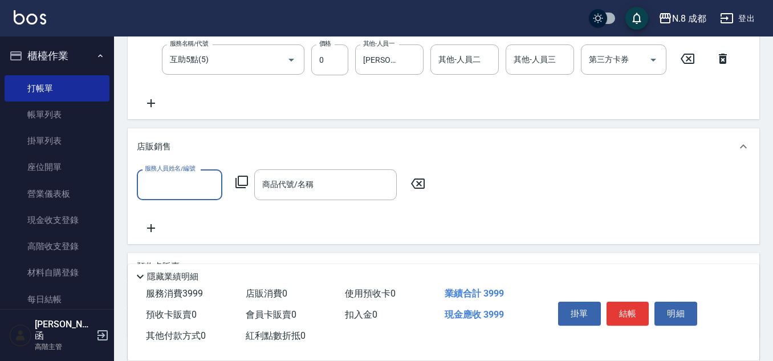
click at [172, 178] on input "服務人員姓名/編號" at bounding box center [179, 184] width 75 height 20
click at [182, 214] on div "[PERSON_NAME]-11" at bounding box center [179, 214] width 85 height 19
type input "[PERSON_NAME]-11"
click at [286, 182] on input "商品代號/名稱" at bounding box center [325, 184] width 132 height 20
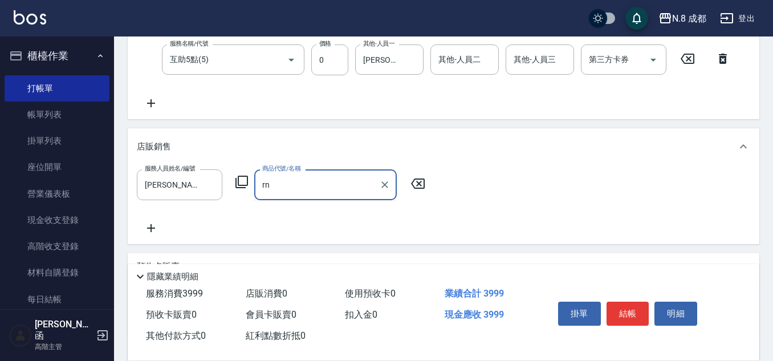
type input "r"
type input "ㄍ"
click at [291, 179] on input "捲髮乳" at bounding box center [316, 184] width 115 height 20
drag, startPoint x: 301, startPoint y: 187, endPoint x: 258, endPoint y: 188, distance: 43.3
click at [258, 188] on div "捲髮乳 商品代號/名稱" at bounding box center [325, 184] width 142 height 30
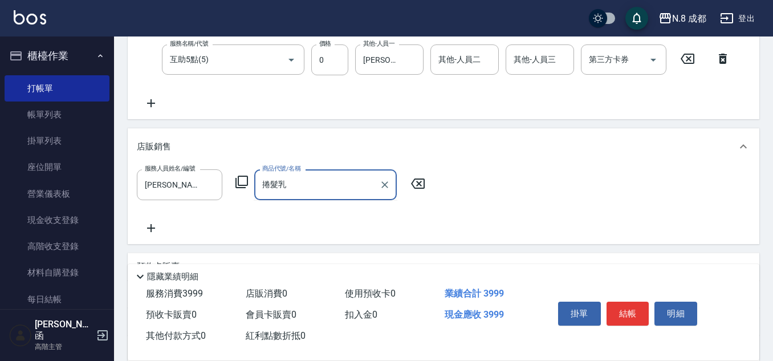
type input "捲髮乳"
click at [242, 176] on icon at bounding box center [242, 182] width 14 height 14
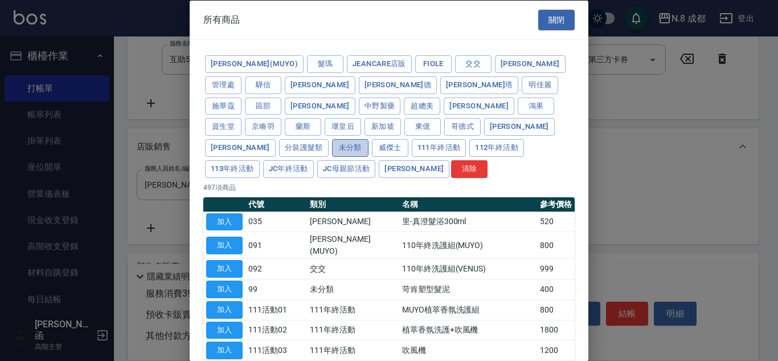
click at [369, 139] on button "未分類" at bounding box center [350, 148] width 36 height 18
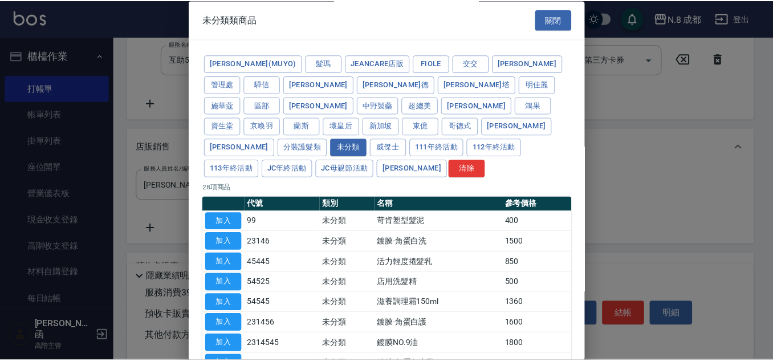
scroll to position [116, 0]
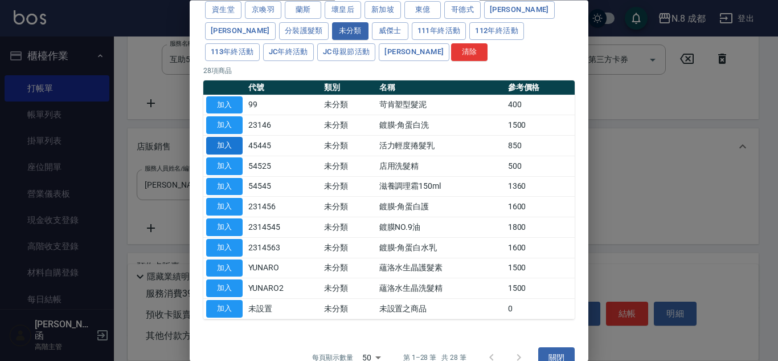
click at [223, 137] on button "加入" at bounding box center [224, 146] width 36 height 18
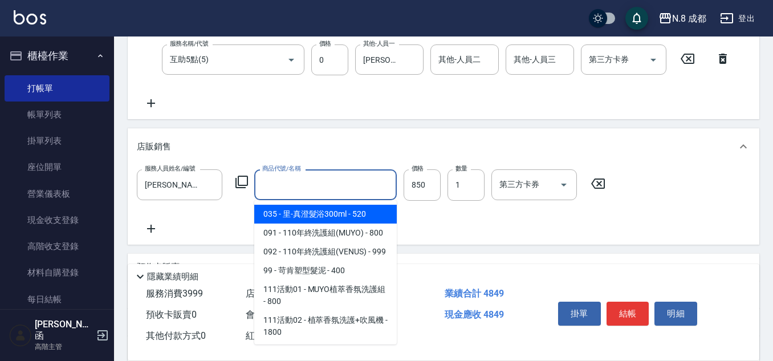
click at [301, 190] on input "商品代號/名稱" at bounding box center [325, 184] width 132 height 20
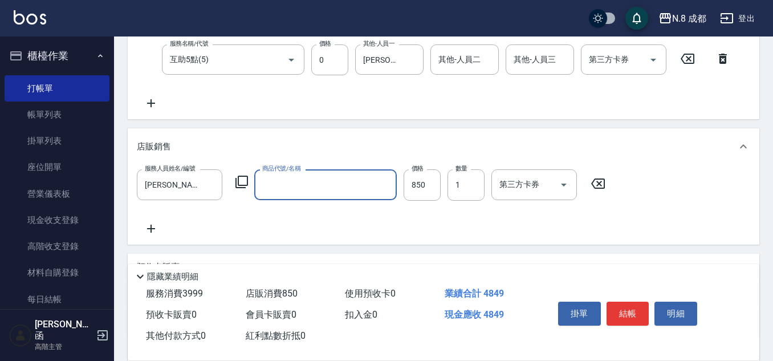
click at [290, 181] on input "商品代號/名稱" at bounding box center [325, 184] width 132 height 20
type input "undefine"
click at [420, 179] on icon at bounding box center [418, 183] width 14 height 10
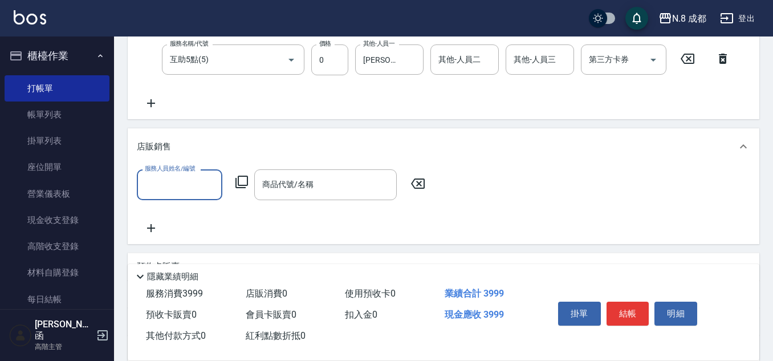
click at [172, 193] on input "服務人員姓名/編號" at bounding box center [179, 184] width 75 height 20
click at [206, 214] on div "[PERSON_NAME]-11" at bounding box center [179, 214] width 85 height 19
type input "[PERSON_NAME]-11"
click at [240, 178] on icon at bounding box center [242, 182] width 14 height 14
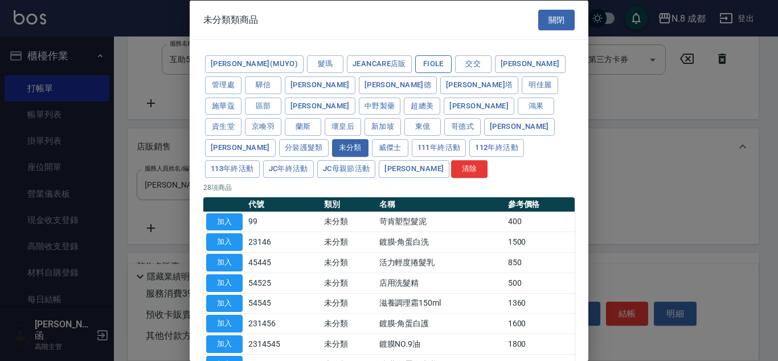
click at [415, 64] on button "Fiole" at bounding box center [433, 64] width 36 height 18
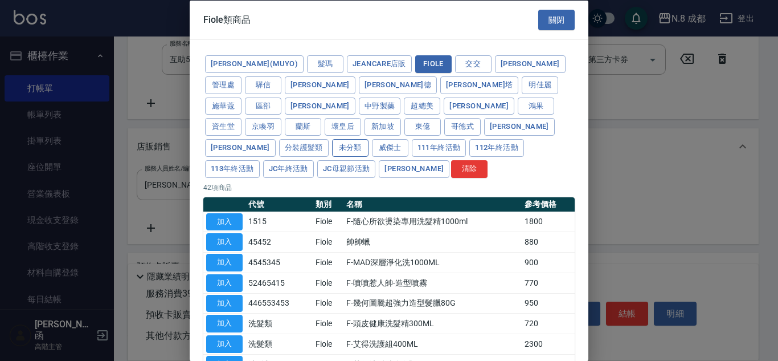
click at [369, 139] on button "未分類" at bounding box center [350, 148] width 36 height 18
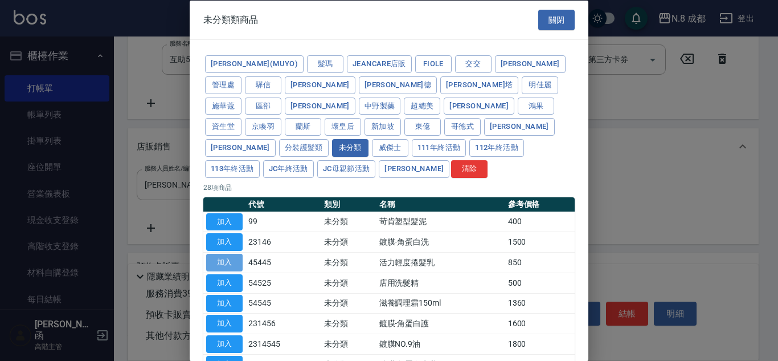
click at [238, 254] on button "加入" at bounding box center [224, 263] width 36 height 18
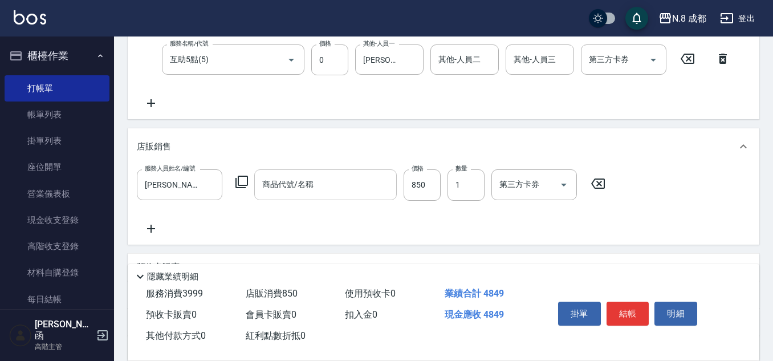
click at [302, 177] on div "商品代號/名稱 商品代號/名稱" at bounding box center [325, 184] width 142 height 31
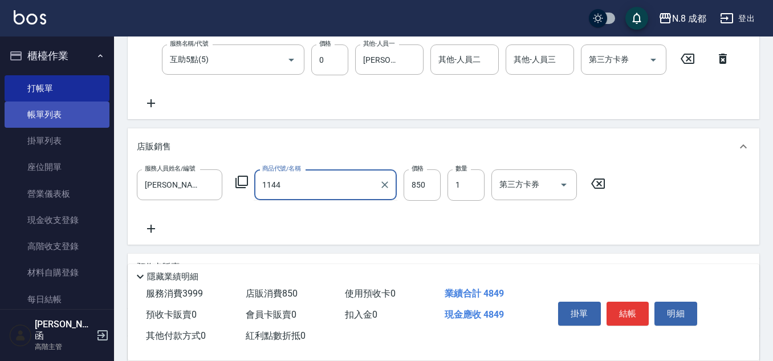
type input "1144"
click at [50, 112] on link "帳單列表" at bounding box center [57, 114] width 105 height 26
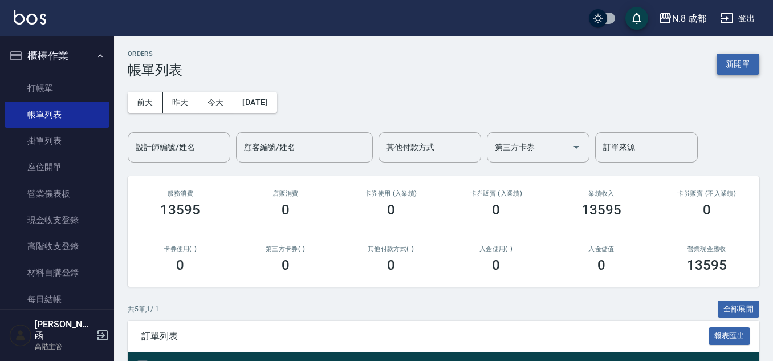
click at [740, 66] on button "新開單" at bounding box center [737, 64] width 43 height 21
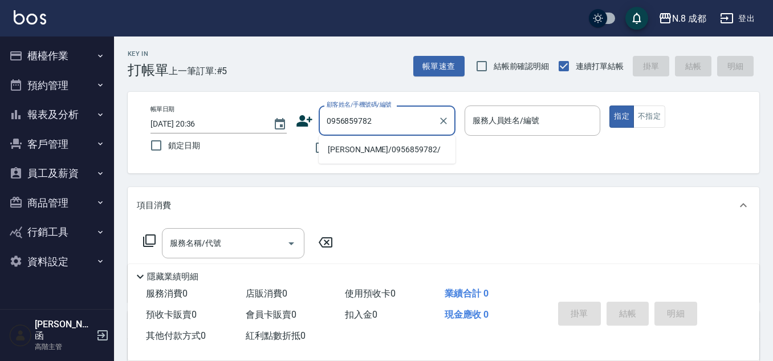
click at [389, 144] on li "[PERSON_NAME]/0956859782/" at bounding box center [387, 149] width 137 height 19
type input "[PERSON_NAME]/0956859782/"
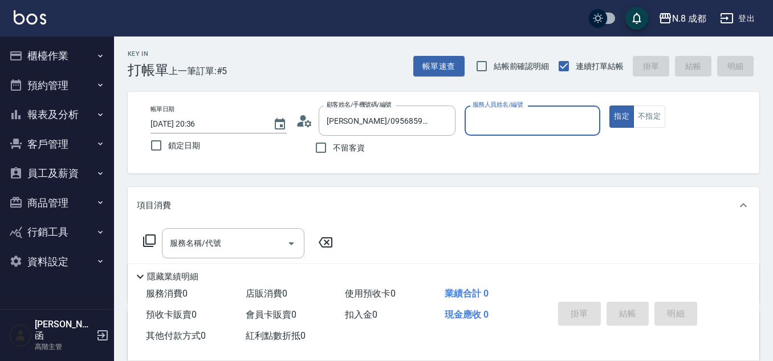
type input "[PERSON_NAME]-11"
click at [246, 236] on input "服務名稱/代號" at bounding box center [224, 243] width 115 height 20
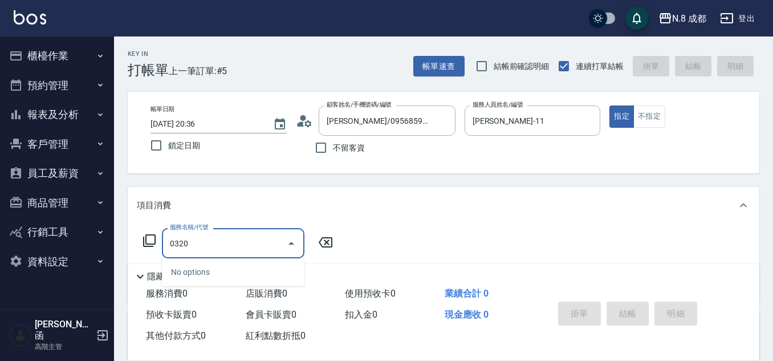
drag, startPoint x: 230, startPoint y: 244, endPoint x: 51, endPoint y: 256, distance: 178.8
click at [51, 256] on div "N.8 成都 登出 櫃檯作業 打帳單 帳單列表 掛單列表 座位開單 營業儀表板 現金收支登錄 高階收支登錄 材料自購登錄 每日結帳 排班表 現場電腦打卡 掃碼…" at bounding box center [386, 278] width 773 height 557
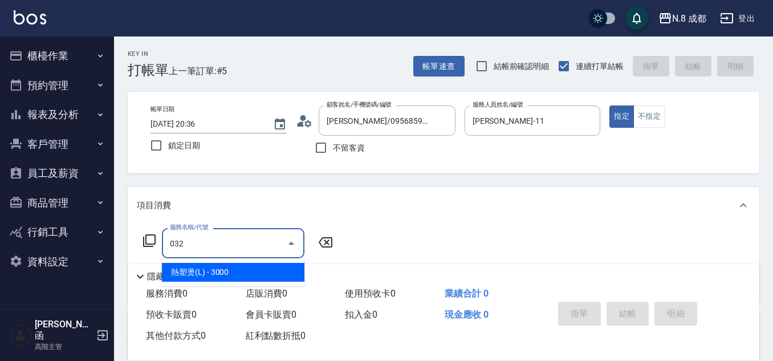
drag, startPoint x: 203, startPoint y: 276, endPoint x: 283, endPoint y: 257, distance: 82.5
click at [203, 275] on span "熱塑燙(L) - 3000" at bounding box center [233, 272] width 142 height 19
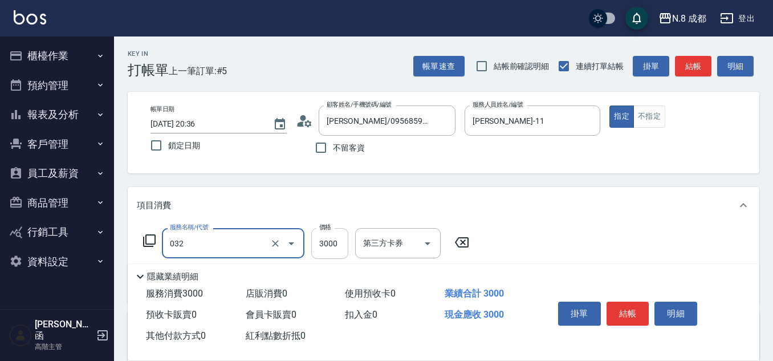
type input "熱塑燙(L)(032)"
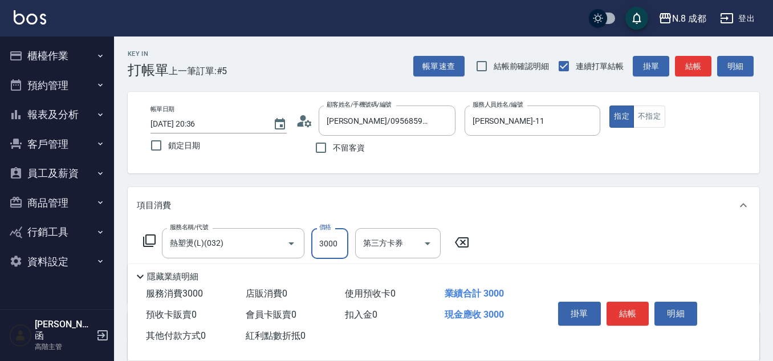
click at [334, 244] on input "3000" at bounding box center [329, 243] width 37 height 31
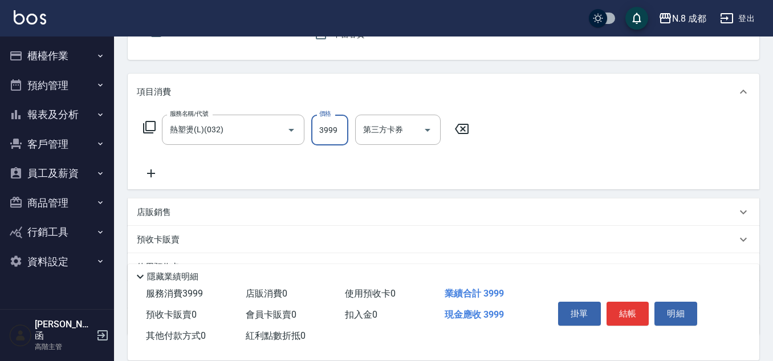
scroll to position [114, 0]
type input "3999"
click at [153, 170] on icon at bounding box center [151, 173] width 28 height 14
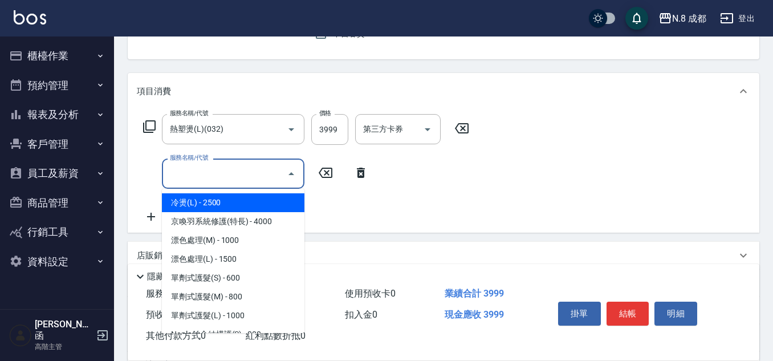
click at [203, 177] on input "服務名稱/代號" at bounding box center [224, 174] width 115 height 20
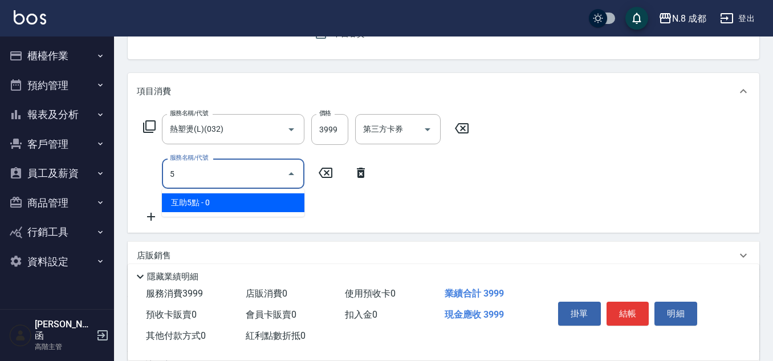
click at [203, 203] on span "互助5點 - 0" at bounding box center [233, 202] width 142 height 19
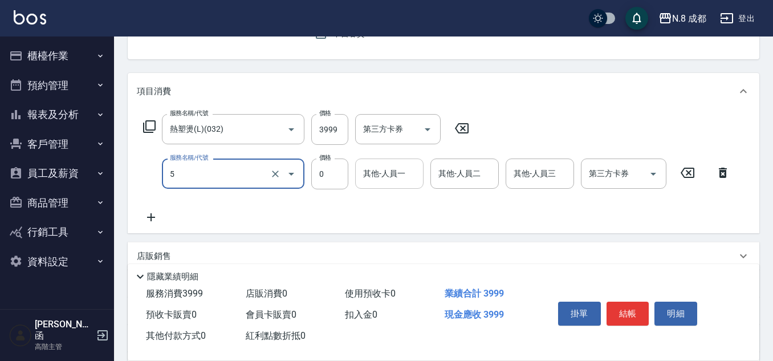
type input "互助5點(5)"
click at [403, 167] on div "其他-人員一" at bounding box center [389, 173] width 68 height 30
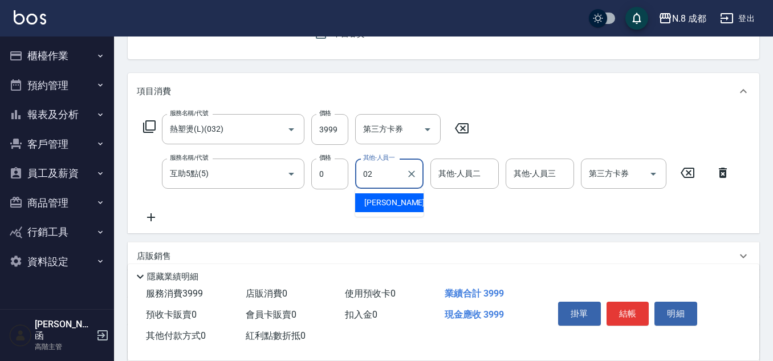
click at [390, 200] on span "[PERSON_NAME]-02" at bounding box center [400, 203] width 72 height 12
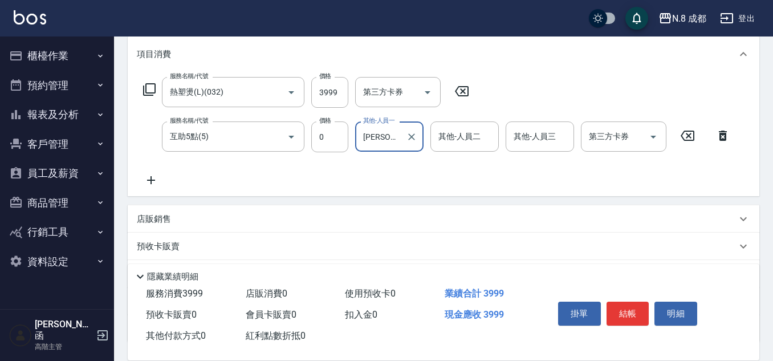
scroll to position [171, 0]
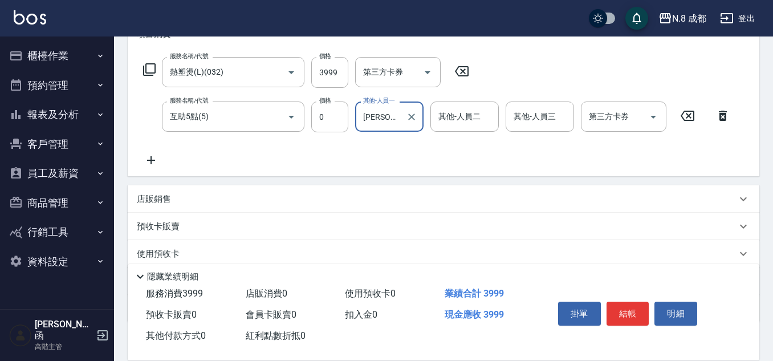
type input "[PERSON_NAME]-02"
click at [162, 198] on p "店販銷售" at bounding box center [154, 199] width 34 height 12
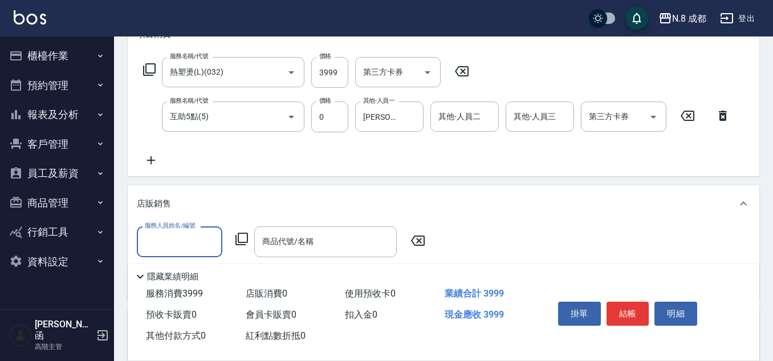
scroll to position [0, 0]
click at [177, 234] on input "服務人員姓名/編號" at bounding box center [179, 241] width 75 height 20
click at [172, 260] on ul "[PERSON_NAME]-11" at bounding box center [179, 271] width 85 height 28
click at [173, 266] on span "[PERSON_NAME]-11" at bounding box center [182, 271] width 72 height 12
type input "[PERSON_NAME]-11"
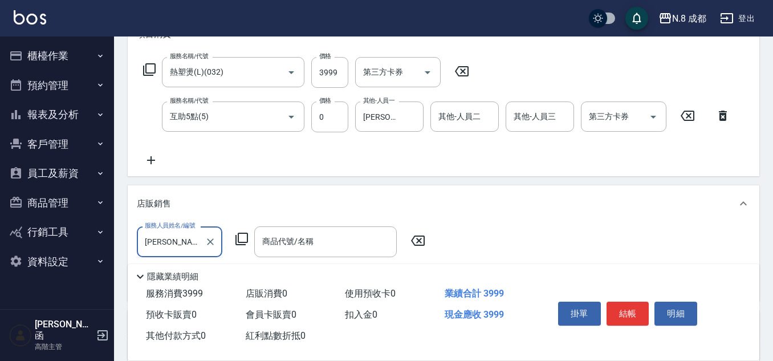
click at [240, 236] on icon at bounding box center [242, 239] width 14 height 14
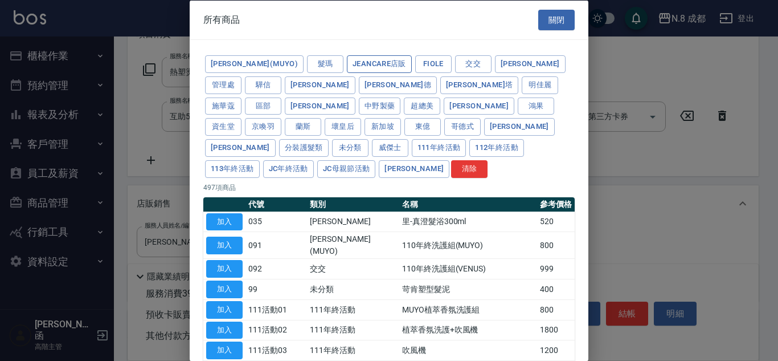
click at [369, 61] on button "JeanCare店販" at bounding box center [379, 64] width 65 height 18
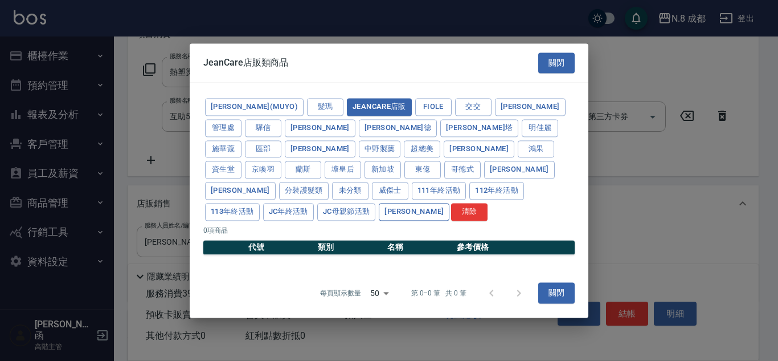
click at [402, 203] on button "[PERSON_NAME]" at bounding box center [414, 212] width 71 height 18
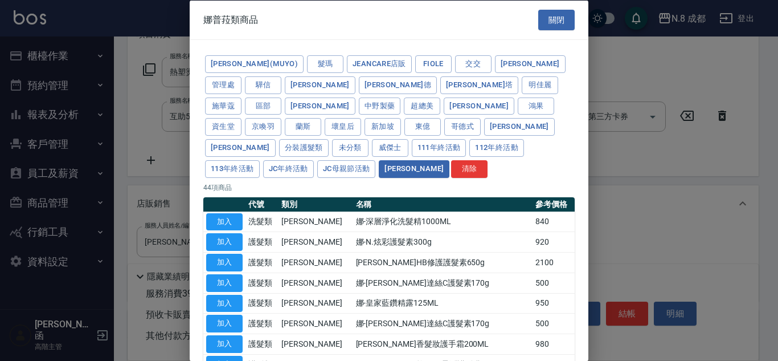
click at [399, 197] on th "名稱" at bounding box center [443, 204] width 180 height 15
click at [369, 139] on button "未分類" at bounding box center [350, 148] width 36 height 18
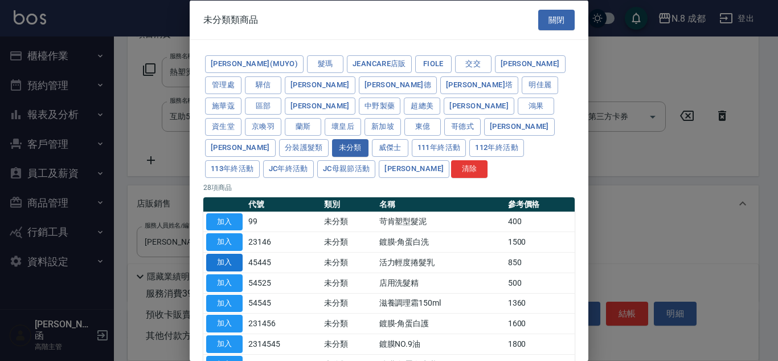
click at [234, 254] on button "加入" at bounding box center [224, 263] width 36 height 18
type input "活力輕度捲髮乳"
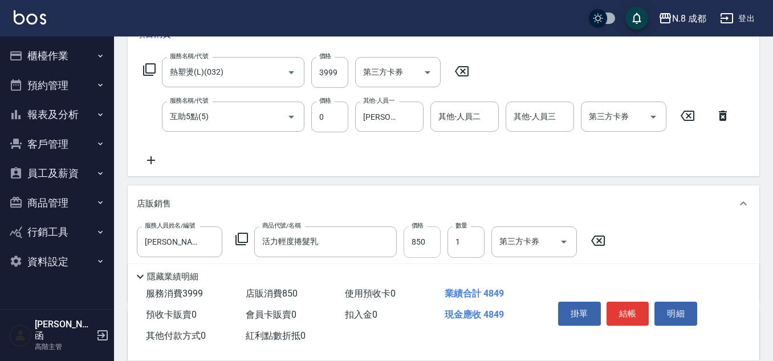
click at [430, 240] on input "850" at bounding box center [421, 241] width 37 height 31
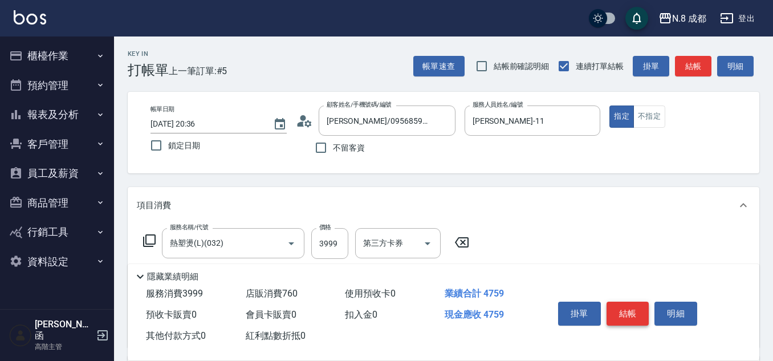
type input "760"
click at [632, 307] on button "結帳" at bounding box center [627, 313] width 43 height 24
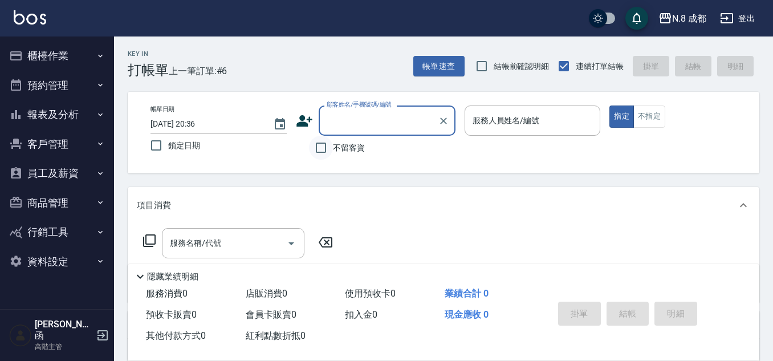
click at [330, 149] on input "不留客資" at bounding box center [321, 148] width 24 height 24
checkbox input "true"
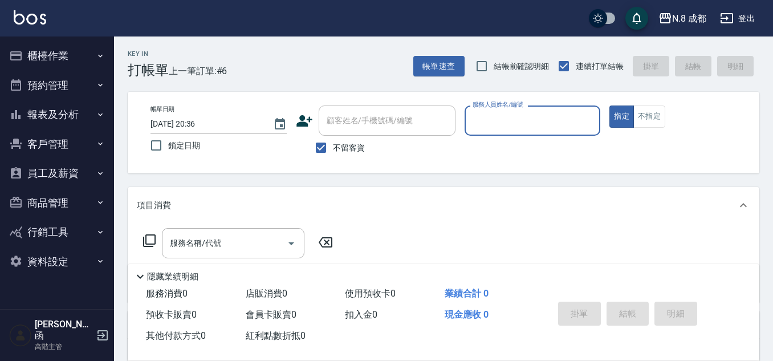
click at [567, 110] on div "服務人員姓名/編號" at bounding box center [532, 120] width 136 height 30
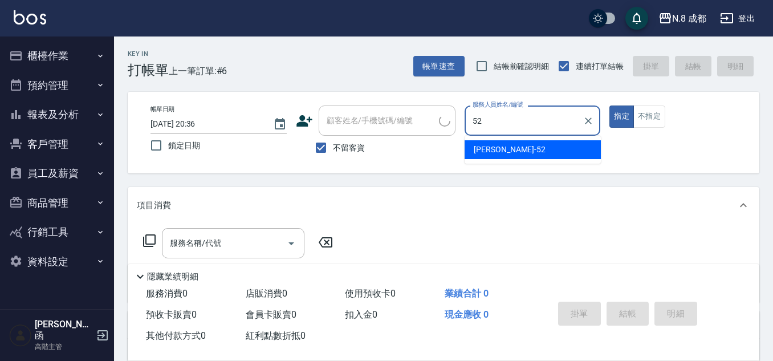
click at [546, 149] on div "[PERSON_NAME]-52" at bounding box center [532, 149] width 136 height 19
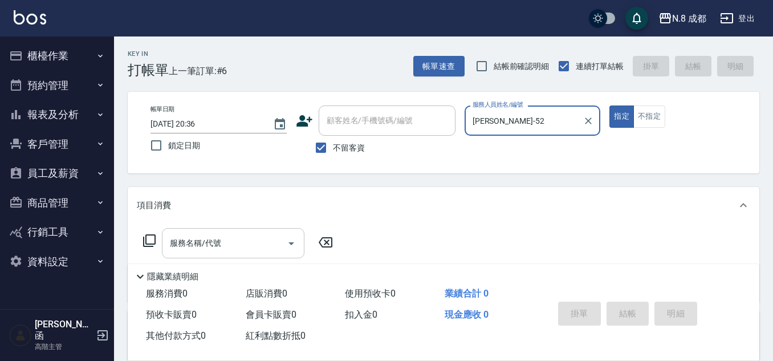
type input "[PERSON_NAME]-52"
click at [226, 242] on input "服務名稱/代號" at bounding box center [224, 243] width 115 height 20
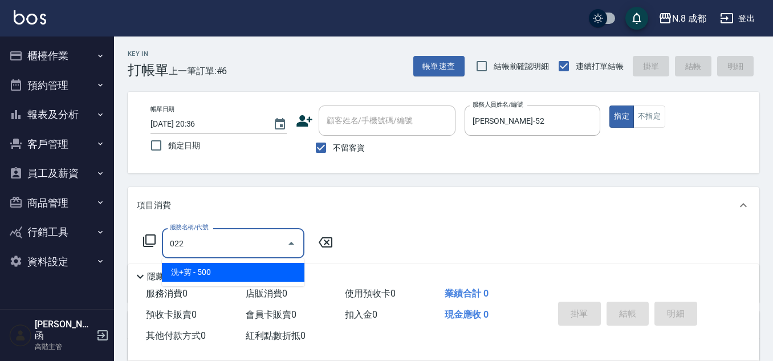
click at [217, 275] on span "洗+剪 - 500" at bounding box center [233, 272] width 142 height 19
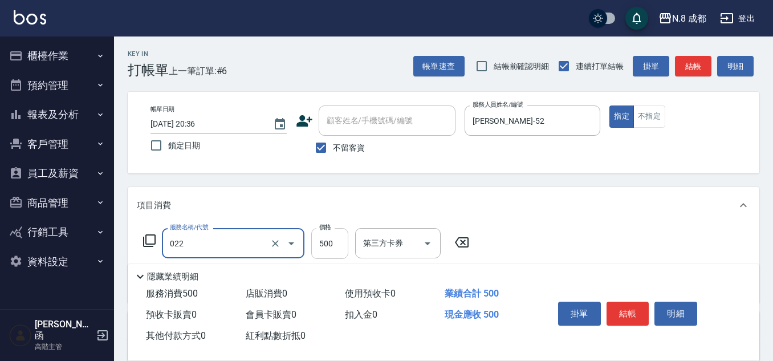
type input "洗+剪(022)"
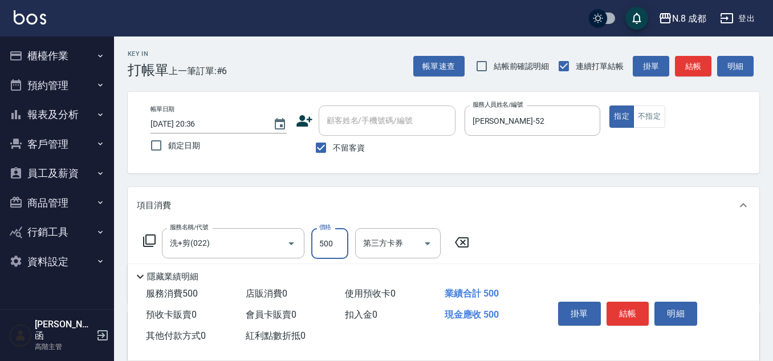
click at [335, 244] on input "500" at bounding box center [329, 243] width 37 height 31
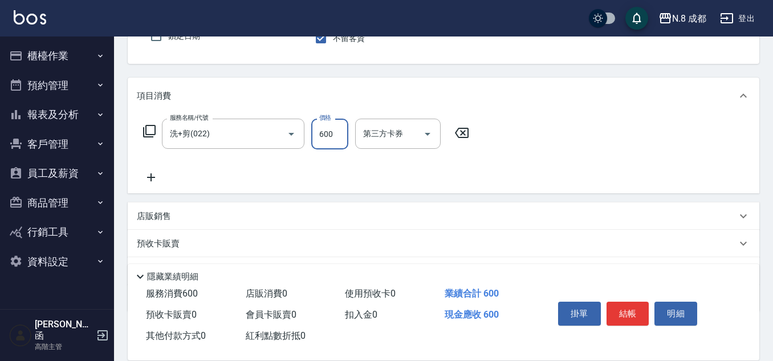
scroll to position [114, 0]
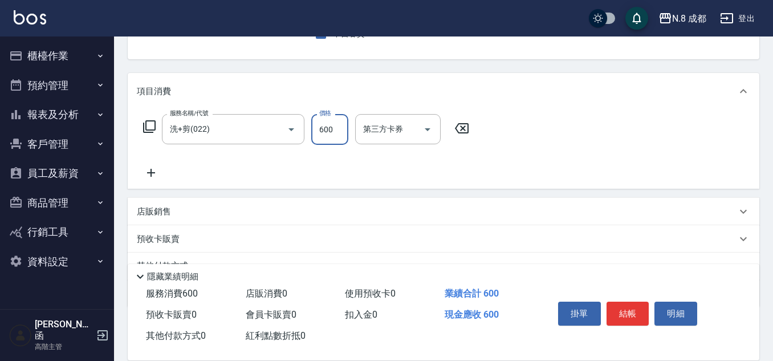
type input "600"
click at [152, 175] on icon at bounding box center [151, 173] width 8 height 8
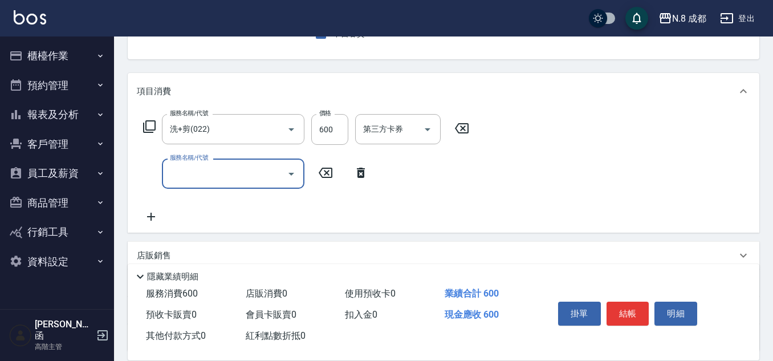
click at [194, 178] on input "服務名稱/代號" at bounding box center [224, 174] width 115 height 20
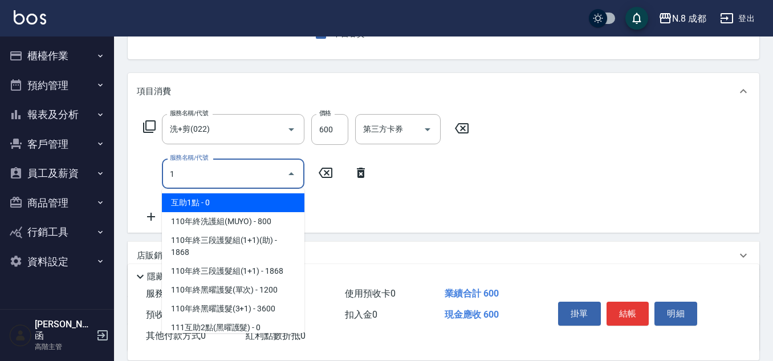
click at [206, 197] on span "互助1點 - 0" at bounding box center [233, 202] width 142 height 19
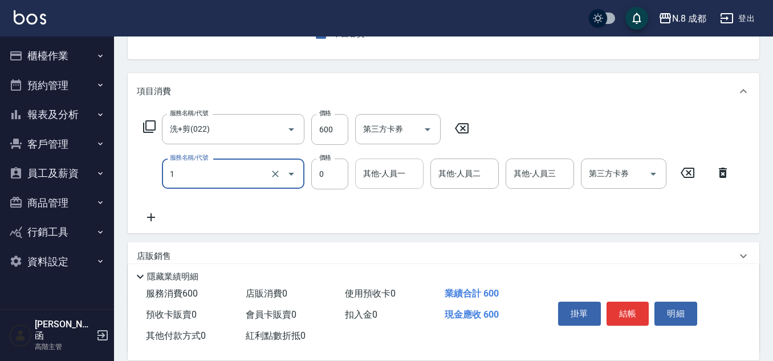
type input "互助1點(1)"
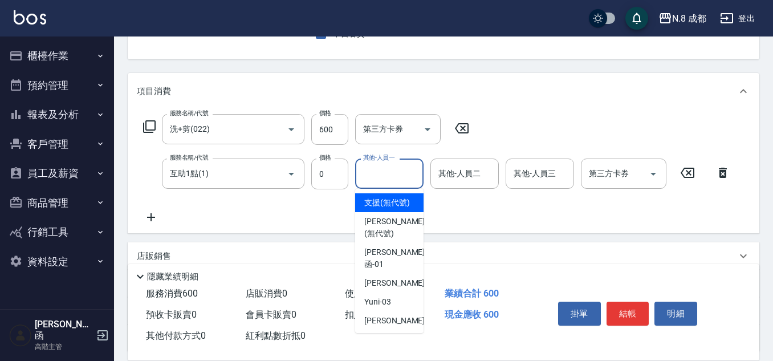
click at [385, 177] on input "其他-人員一" at bounding box center [389, 174] width 58 height 20
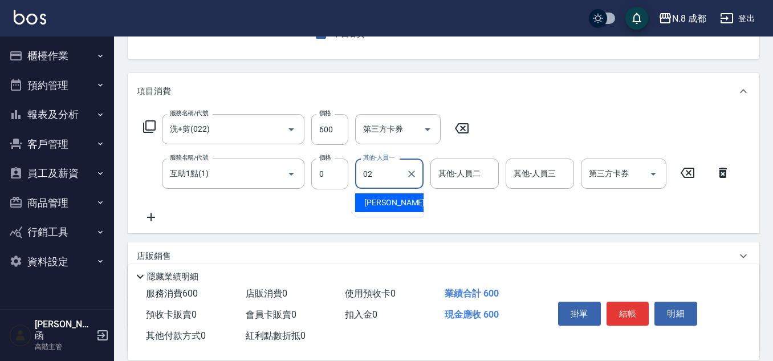
click at [385, 199] on span "[PERSON_NAME]-02" at bounding box center [400, 203] width 72 height 12
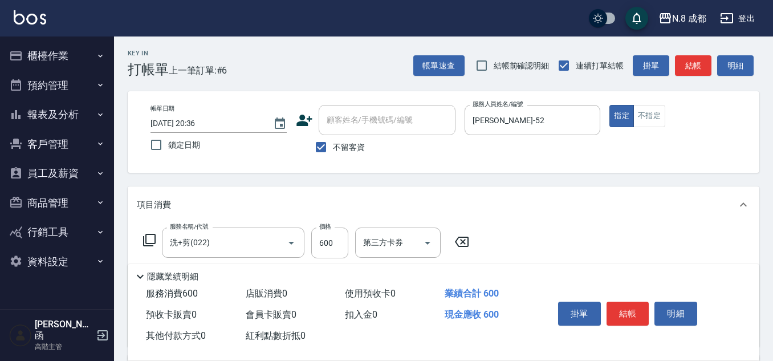
scroll to position [0, 0]
type input "[PERSON_NAME]-02"
click at [627, 305] on button "結帳" at bounding box center [627, 313] width 43 height 24
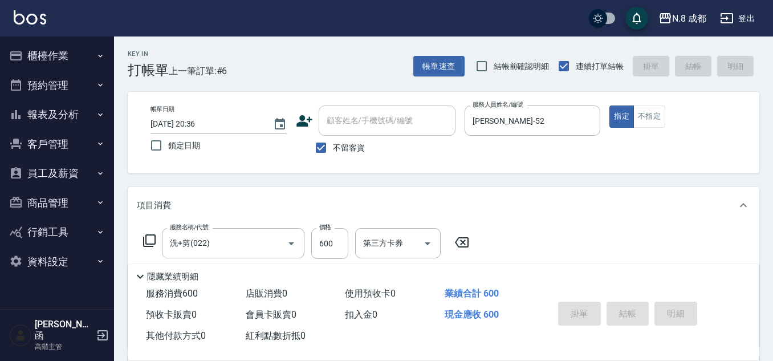
type input "[DATE] 20:37"
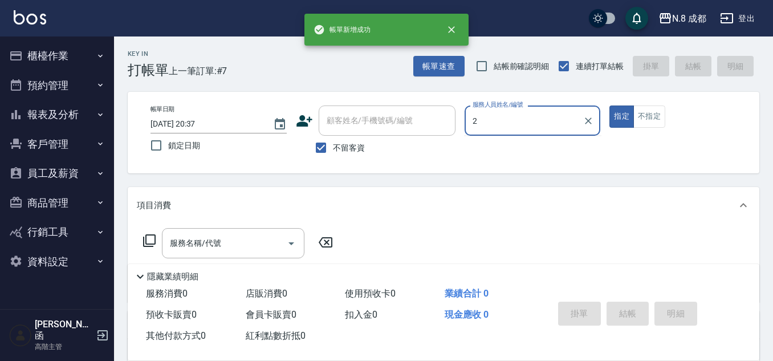
drag, startPoint x: 498, startPoint y: 120, endPoint x: 463, endPoint y: 119, distance: 34.8
click at [463, 119] on div "帳單日期 [DATE] 20:37 鎖定日期 顧客姓名/手機號碼/編號 顧客姓名/手機號碼/編號 不留客資 服務人員姓名/編號 2 服務人員姓名/編號 指定 …" at bounding box center [443, 132] width 604 height 54
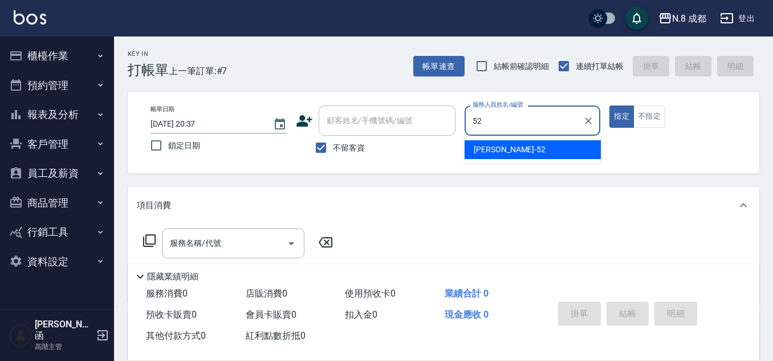
click at [489, 143] on div "[PERSON_NAME]-52" at bounding box center [532, 149] width 136 height 19
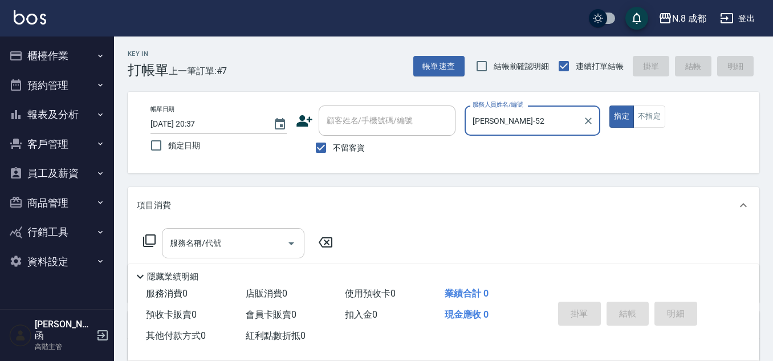
type input "[PERSON_NAME]-52"
click at [209, 247] on input "服務名稱/代號" at bounding box center [224, 243] width 115 height 20
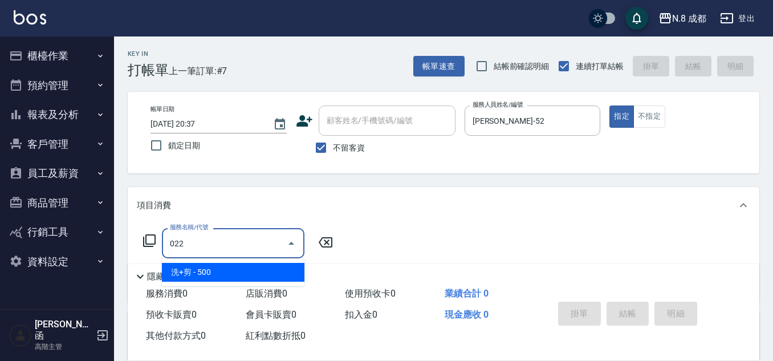
click at [214, 270] on span "洗+剪 - 500" at bounding box center [233, 272] width 142 height 19
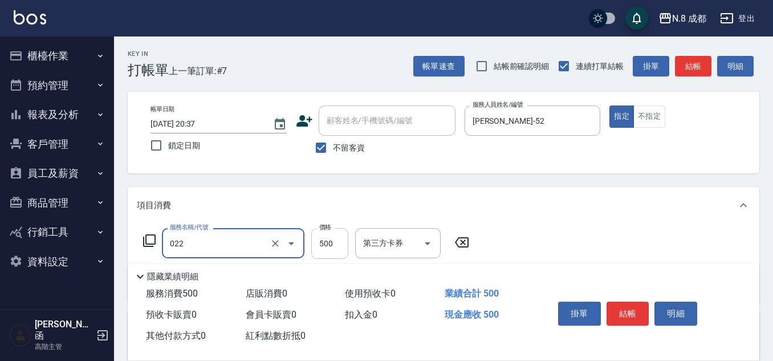
type input "洗+剪(022)"
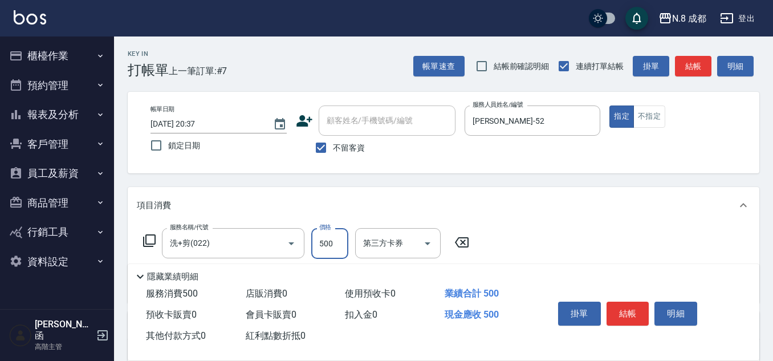
click at [334, 243] on input "500" at bounding box center [329, 243] width 37 height 31
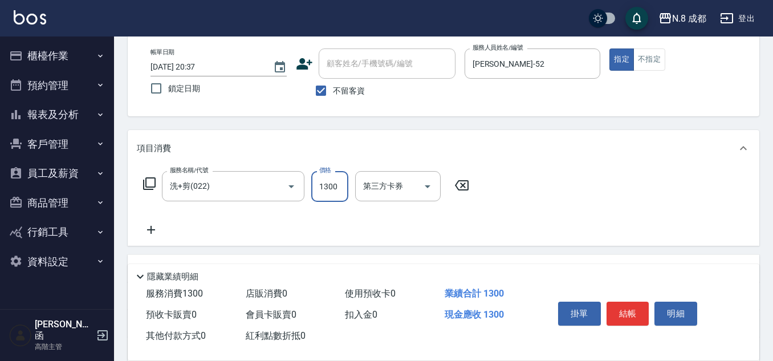
type input "1300"
click at [158, 231] on icon at bounding box center [151, 230] width 28 height 14
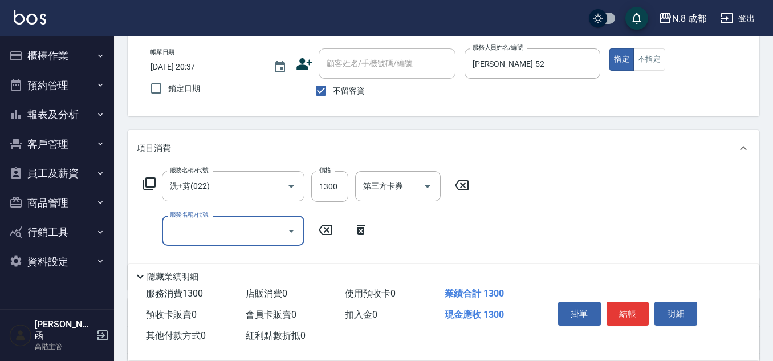
click at [185, 231] on input "服務名稱/代號" at bounding box center [224, 231] width 115 height 20
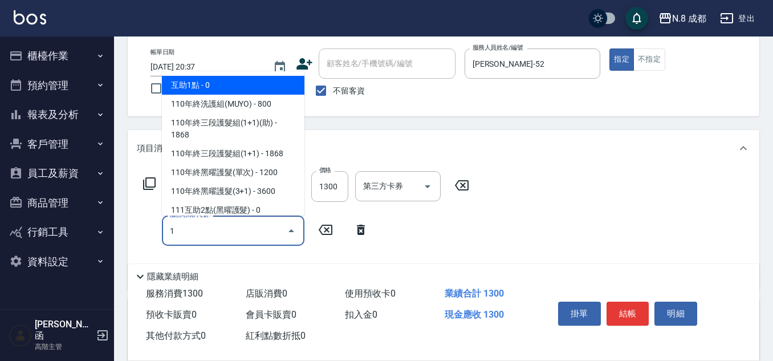
click at [219, 86] on span "互助1點 - 0" at bounding box center [233, 85] width 142 height 19
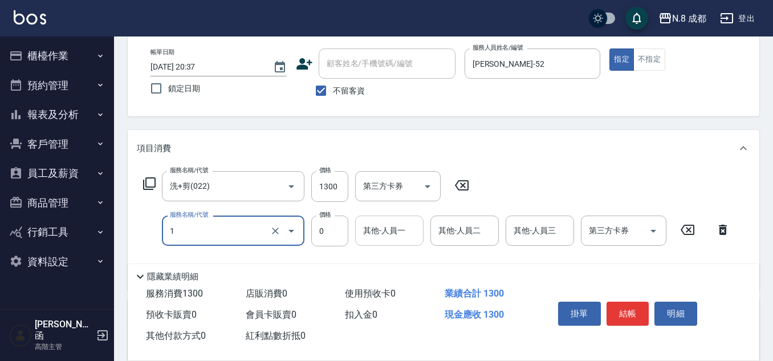
type input "互助1點(1)"
click at [402, 234] on input "其他-人員一" at bounding box center [389, 231] width 58 height 20
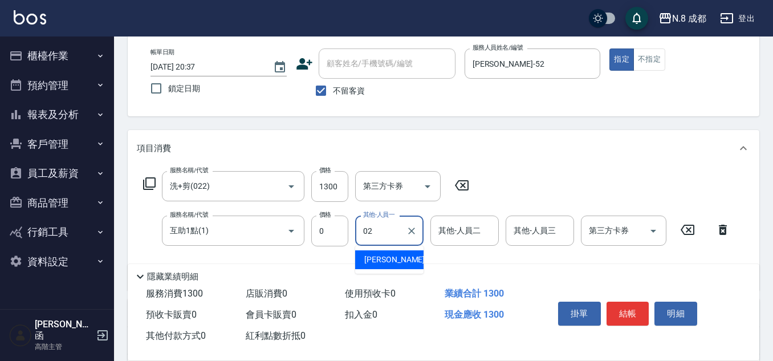
click at [399, 263] on div "[PERSON_NAME]-02" at bounding box center [389, 259] width 68 height 19
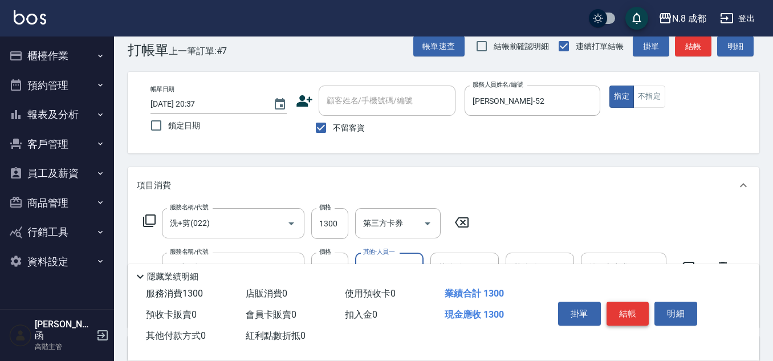
scroll to position [0, 0]
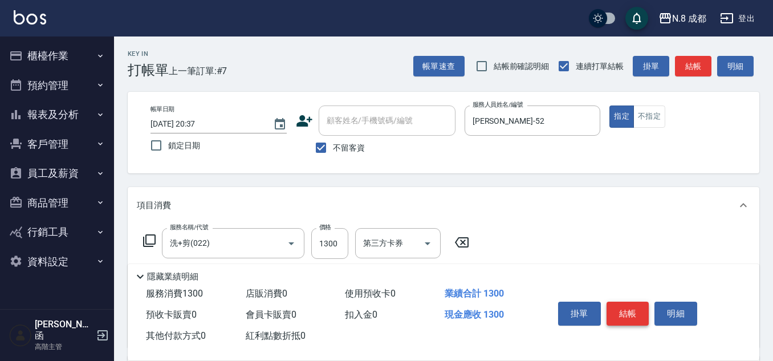
type input "[PERSON_NAME]-02"
click at [626, 311] on button "結帳" at bounding box center [627, 313] width 43 height 24
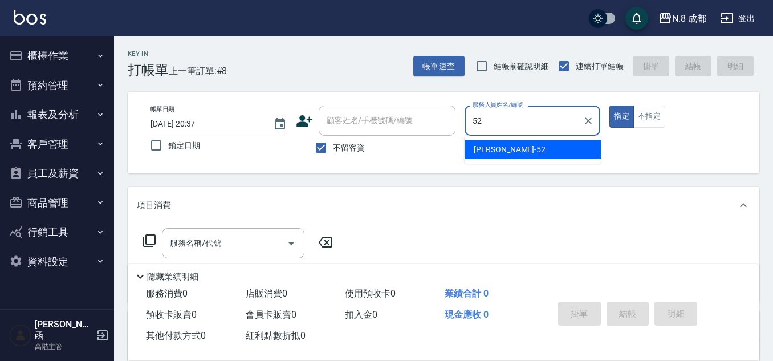
click at [506, 143] on div "[PERSON_NAME]-52" at bounding box center [532, 149] width 136 height 19
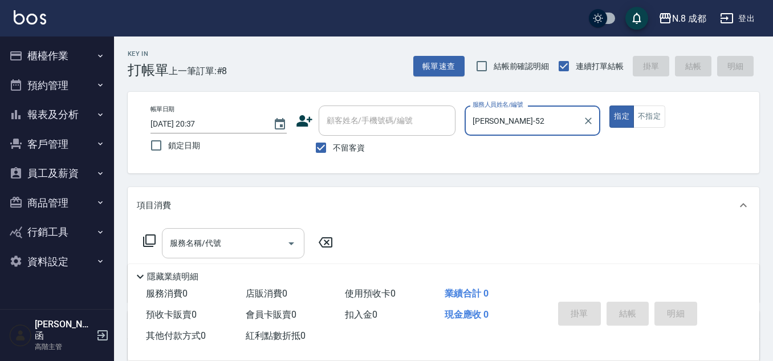
type input "[PERSON_NAME]-52"
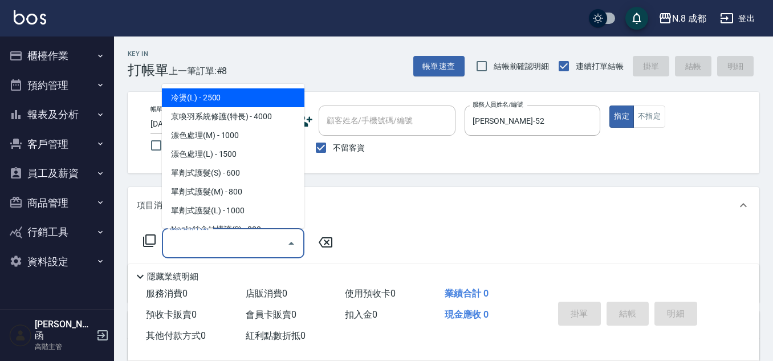
click at [213, 242] on input "服務名稱/代號" at bounding box center [224, 243] width 115 height 20
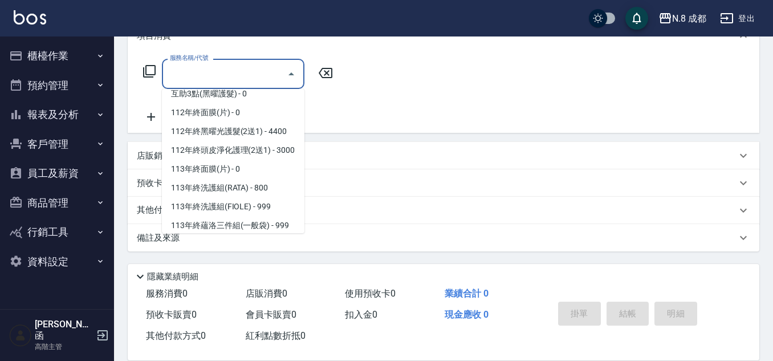
scroll to position [1537, 0]
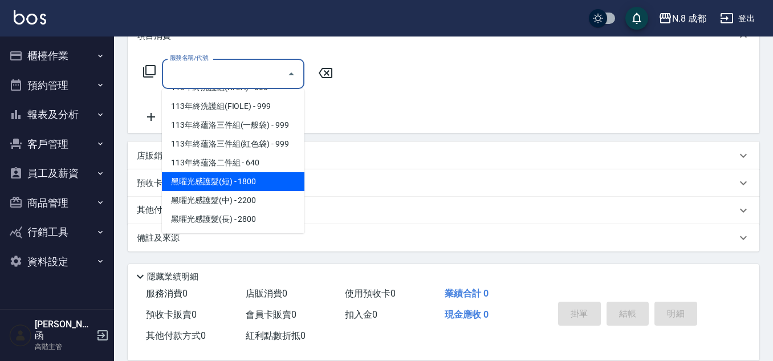
click at [260, 187] on span "黑曜光感護髮(短) - 1800" at bounding box center [233, 181] width 142 height 19
type input "黑曜光感護髮(短)(黑1)"
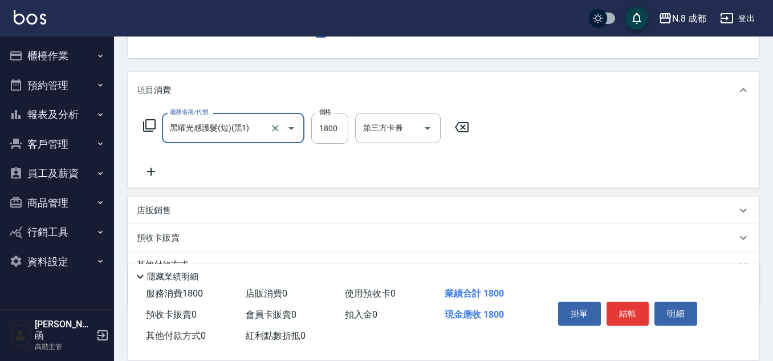
scroll to position [112, 0]
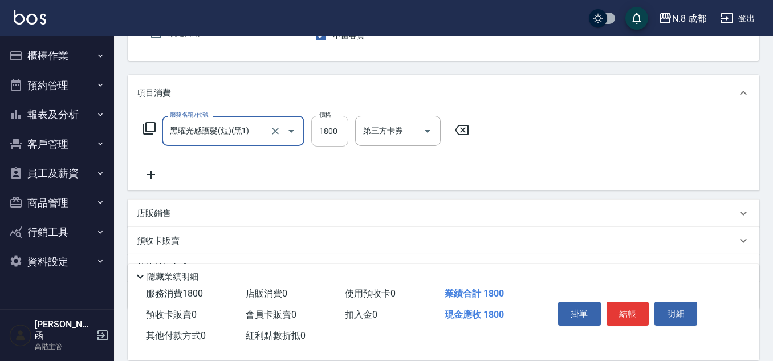
click at [331, 136] on input "1800" at bounding box center [329, 131] width 37 height 31
type input "5760"
click at [152, 177] on icon at bounding box center [151, 175] width 28 height 14
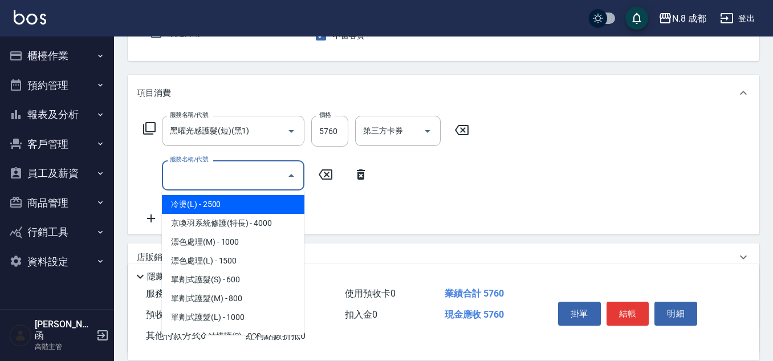
click at [236, 177] on input "服務名稱/代號" at bounding box center [224, 175] width 115 height 20
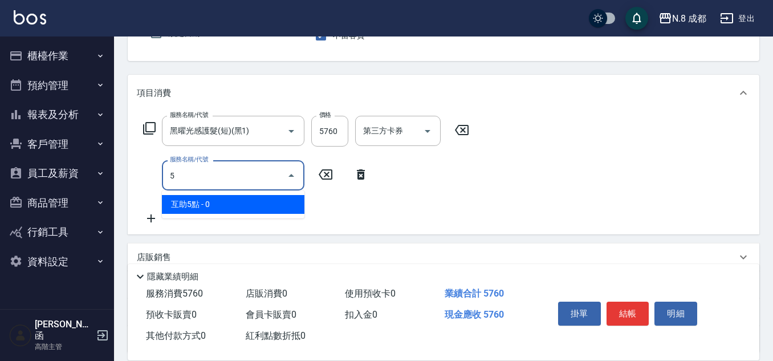
click at [213, 202] on span "互助5點 - 0" at bounding box center [233, 204] width 142 height 19
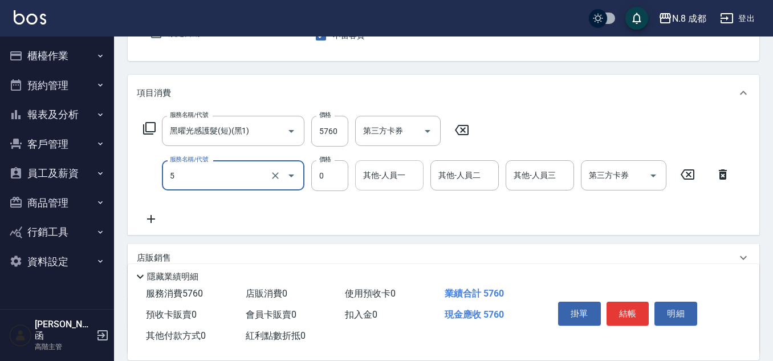
type input "互助5點(5)"
click at [383, 178] on input "其他-人員一" at bounding box center [389, 175] width 58 height 20
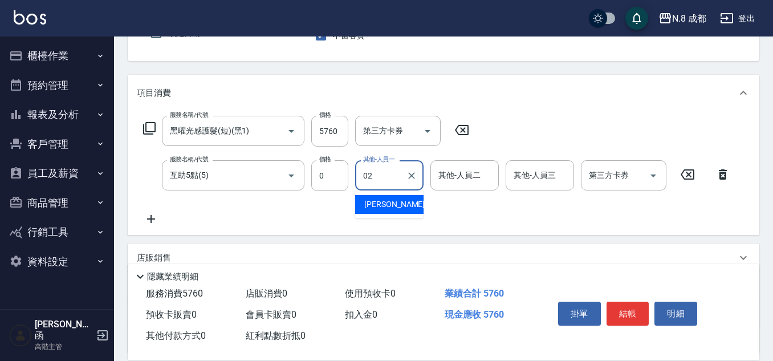
click at [386, 209] on span "[PERSON_NAME]-02" at bounding box center [400, 204] width 72 height 12
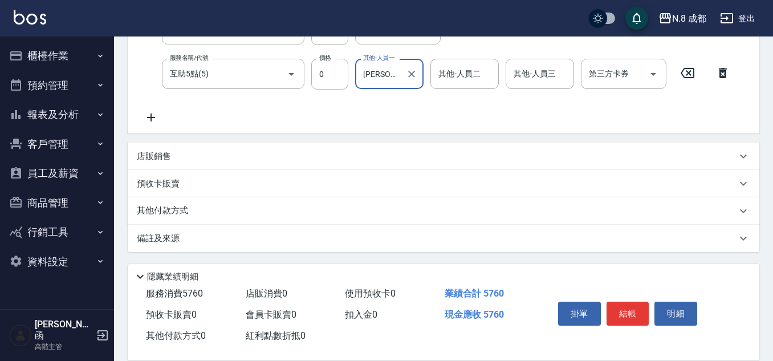
scroll to position [214, 0]
type input "[PERSON_NAME]-02"
click at [164, 203] on div "其他付款方式" at bounding box center [443, 210] width 631 height 27
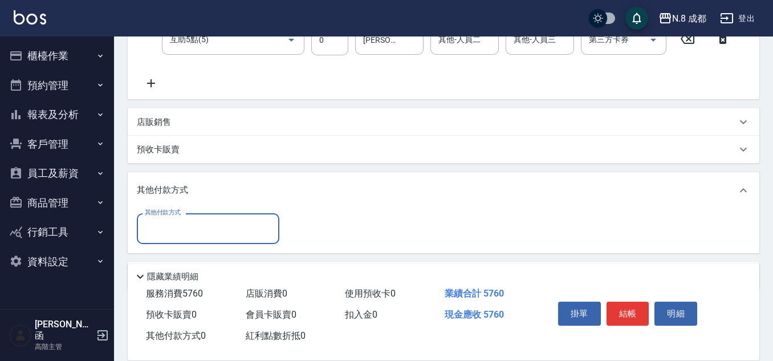
scroll to position [285, 0]
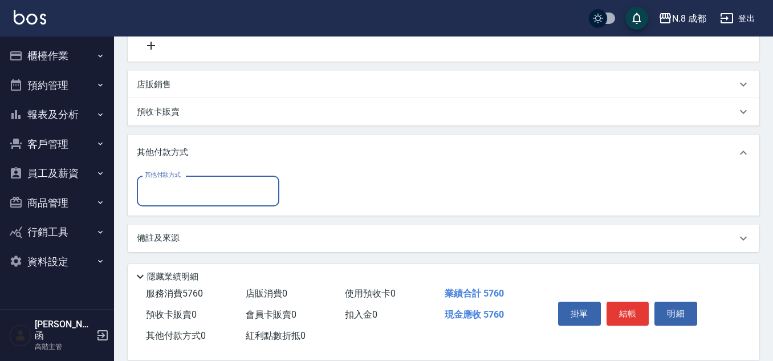
click at [169, 202] on div "其他付款方式" at bounding box center [208, 191] width 142 height 30
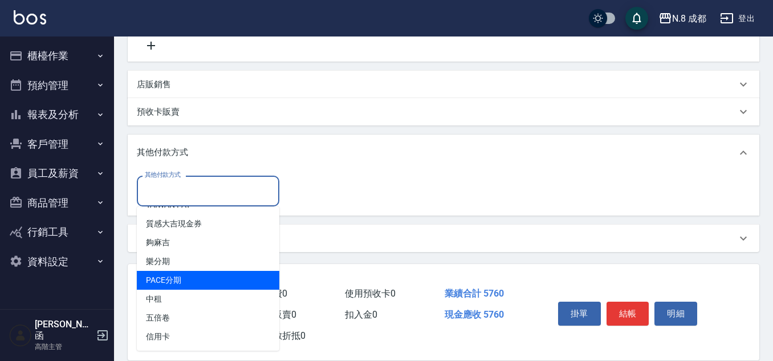
scroll to position [286, 0]
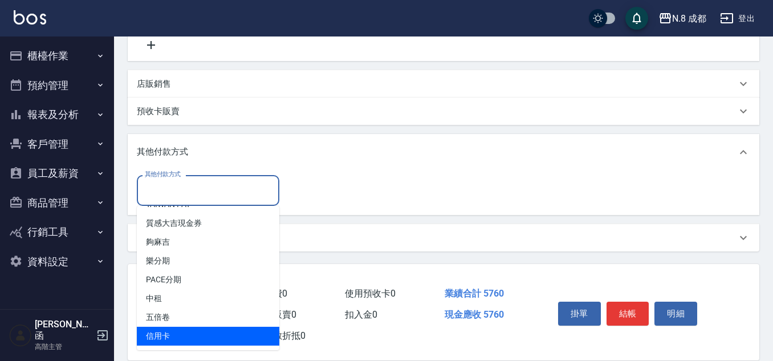
click at [193, 336] on span "信用卡" at bounding box center [208, 335] width 142 height 19
type input "信用卡"
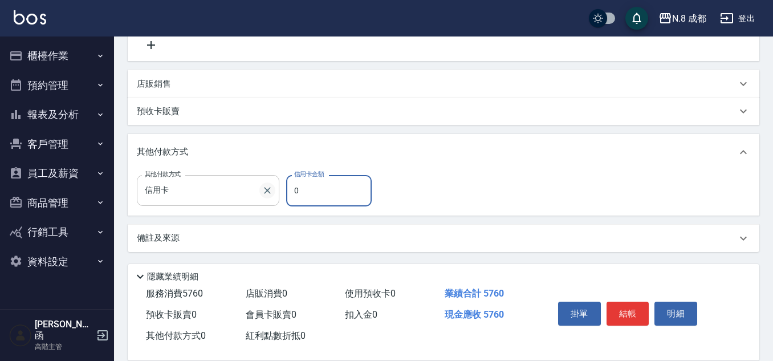
drag, startPoint x: 313, startPoint y: 192, endPoint x: 264, endPoint y: 188, distance: 49.2
click at [264, 188] on div "其他付款方式 信用卡 其他付款方式 信用卡金額 0 信用卡金額" at bounding box center [258, 190] width 242 height 31
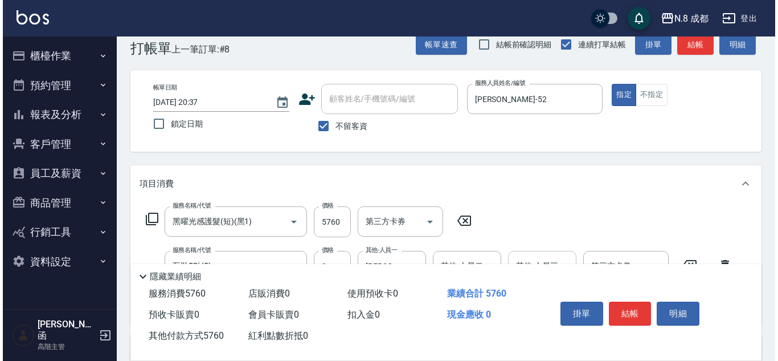
scroll to position [0, 0]
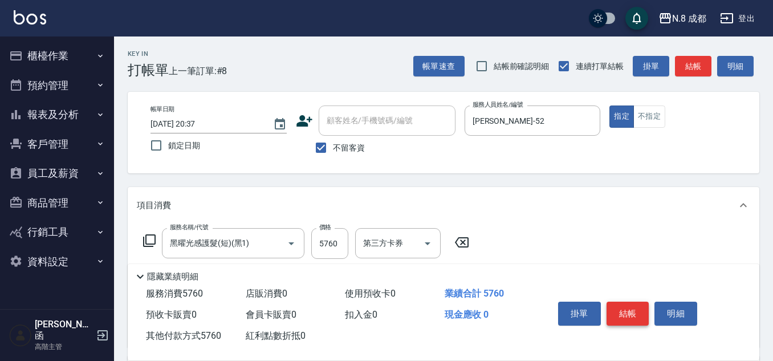
type input "5760"
click at [632, 307] on button "結帳" at bounding box center [627, 313] width 43 height 24
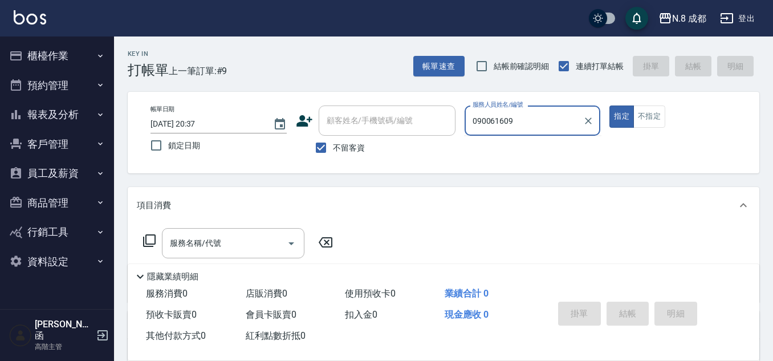
type input "0900616090"
click at [337, 130] on div "帳單日期 [DATE] 20:37 鎖定日期 顧客姓名/手機號碼/編號 顧客姓名/手機號碼/編號 不留客資 服務人員姓名/編號 0900616090 服務人員…" at bounding box center [443, 132] width 604 height 54
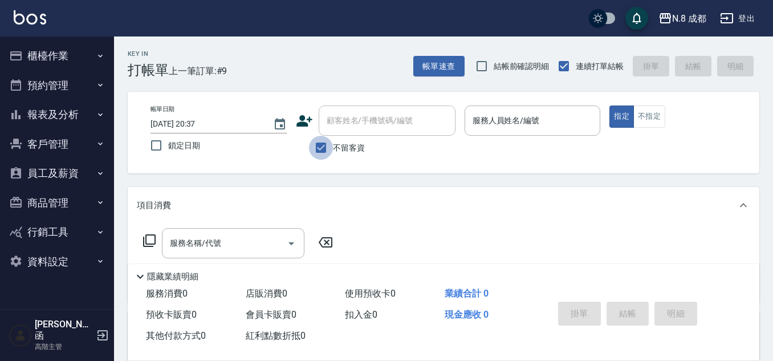
click at [325, 147] on input "不留客資" at bounding box center [321, 148] width 24 height 24
checkbox input "false"
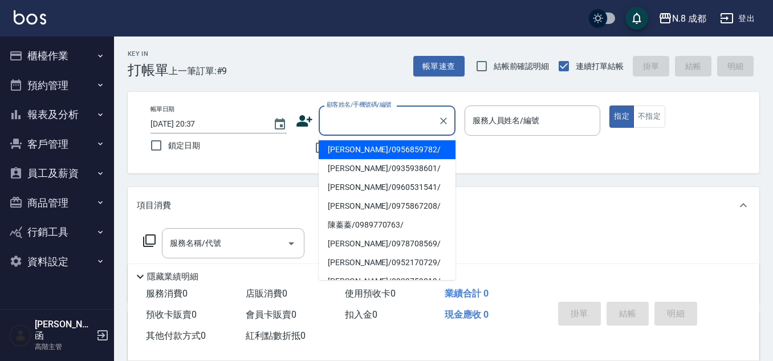
click at [345, 129] on input "顧客姓名/手機號碼/編號" at bounding box center [378, 121] width 109 height 20
paste input "0900616090"
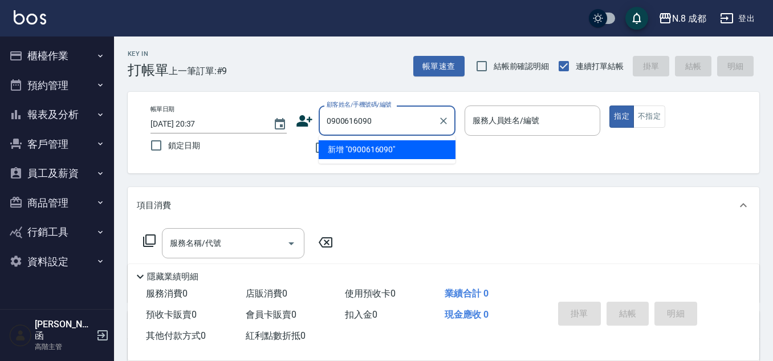
click at [349, 148] on li "新增 "0900616090"" at bounding box center [387, 149] width 137 height 19
type input "0900616090"
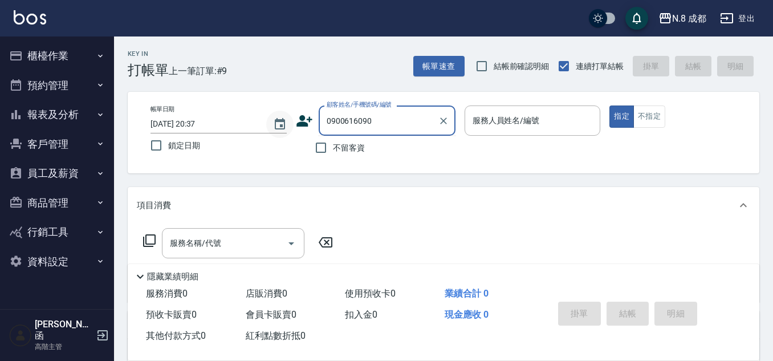
drag, startPoint x: 392, startPoint y: 129, endPoint x: 288, endPoint y: 131, distance: 104.3
click at [289, 130] on div "帳單日期 [DATE] 20:37 鎖定日期 顧客姓名/手機號碼/編號 0900616090 顧客姓名/手機號碼/編號 不留客資 服務人員姓名/編號 服務人員…" at bounding box center [443, 132] width 604 height 54
click at [301, 118] on icon at bounding box center [304, 120] width 16 height 11
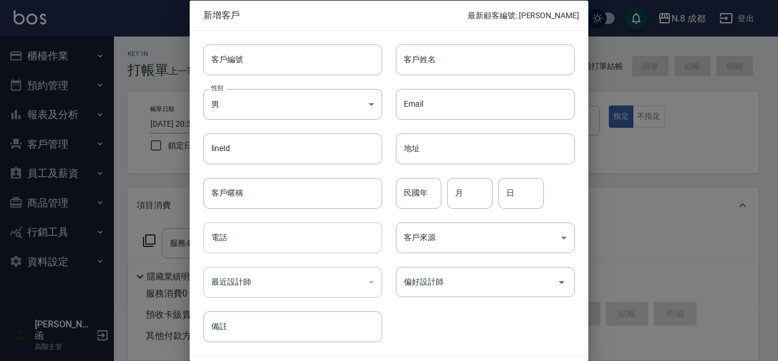
click at [250, 230] on input "電話" at bounding box center [292, 237] width 179 height 31
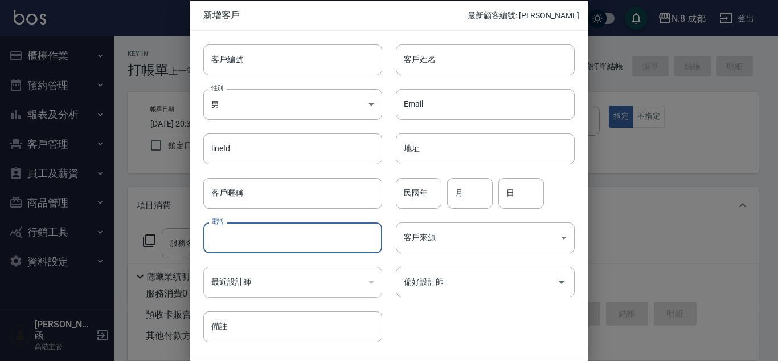
paste input "0900616090"
type input "0900616090"
click at [418, 56] on input "客戶姓名" at bounding box center [485, 59] width 179 height 31
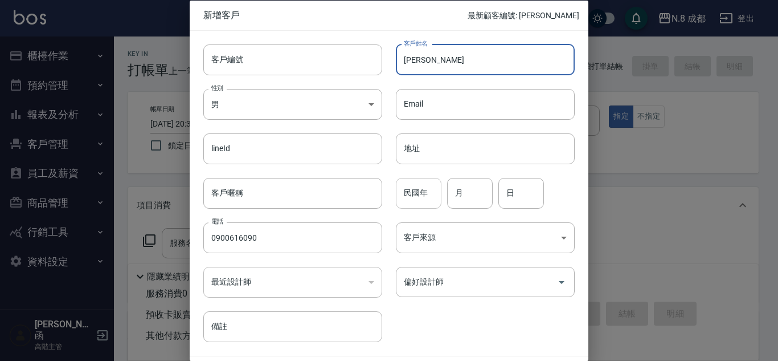
type input "[PERSON_NAME]"
click at [423, 202] on input "民國年" at bounding box center [419, 192] width 46 height 31
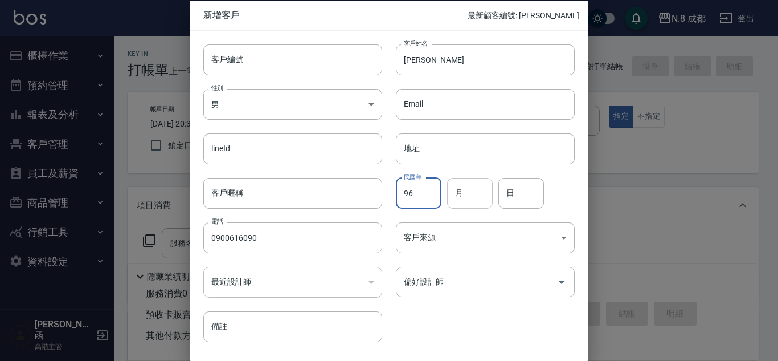
type input "96"
click at [483, 191] on input "月" at bounding box center [470, 192] width 46 height 31
drag, startPoint x: 486, startPoint y: 190, endPoint x: 451, endPoint y: 186, distance: 35.6
click at [451, 186] on input "0" at bounding box center [470, 192] width 46 height 31
type input "12"
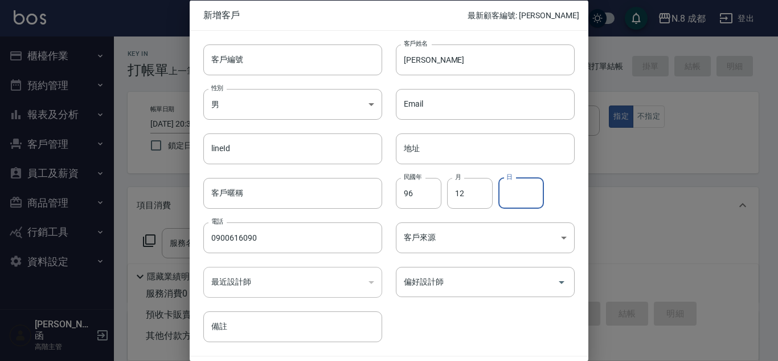
click at [526, 192] on input "日" at bounding box center [522, 192] width 46 height 31
type input "28"
click at [447, 283] on input "偏好設計師" at bounding box center [477, 282] width 152 height 20
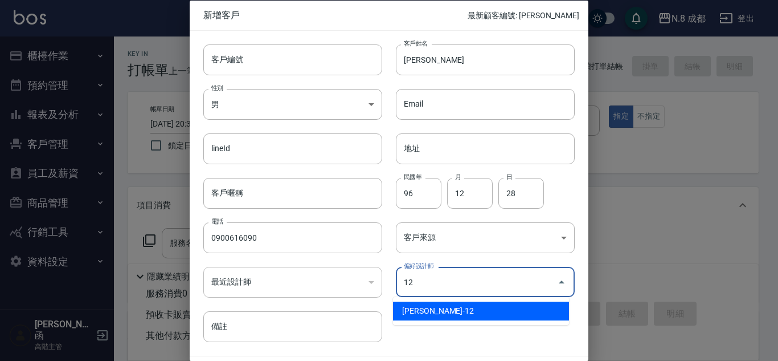
click at [439, 307] on li "[PERSON_NAME]-12" at bounding box center [481, 310] width 176 height 19
type input "[PERSON_NAME]"
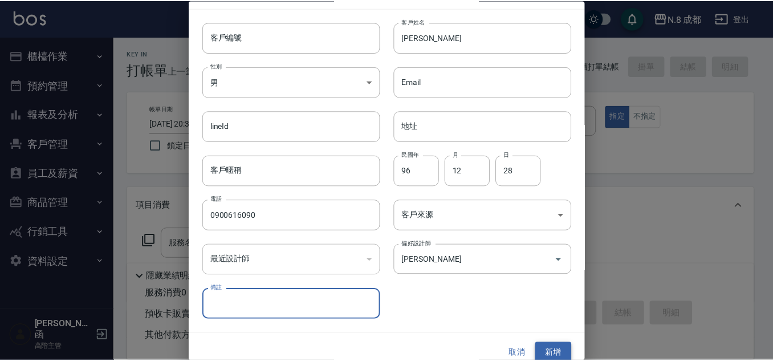
scroll to position [34, 0]
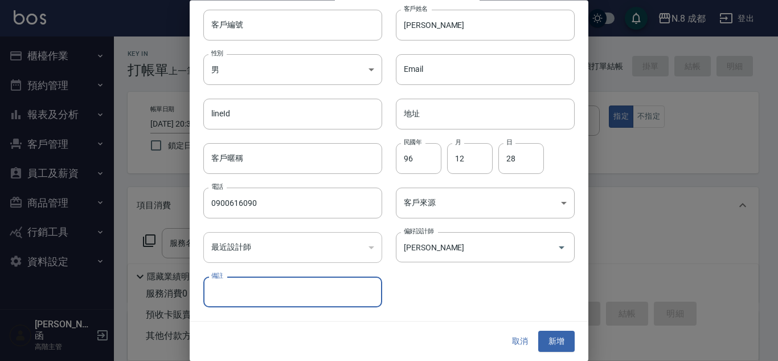
click at [564, 337] on button "新增" at bounding box center [556, 341] width 36 height 21
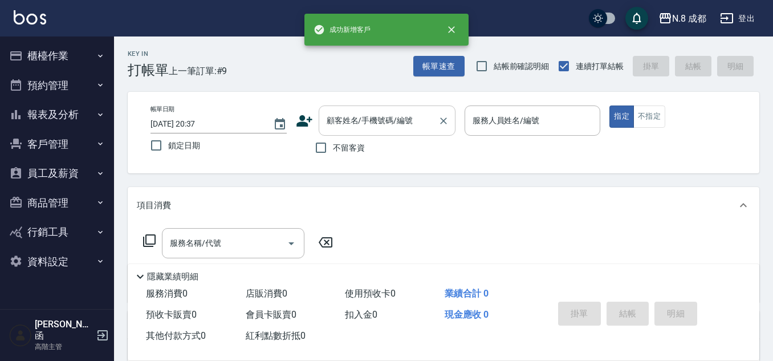
click at [419, 136] on div "顧客姓名/手機號碼/編號" at bounding box center [387, 120] width 137 height 30
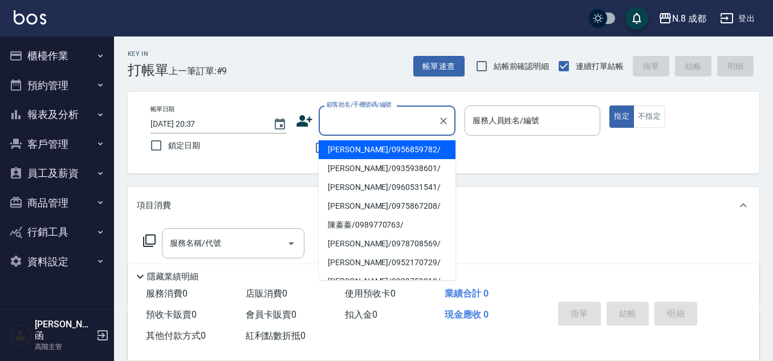
paste input "0900616090"
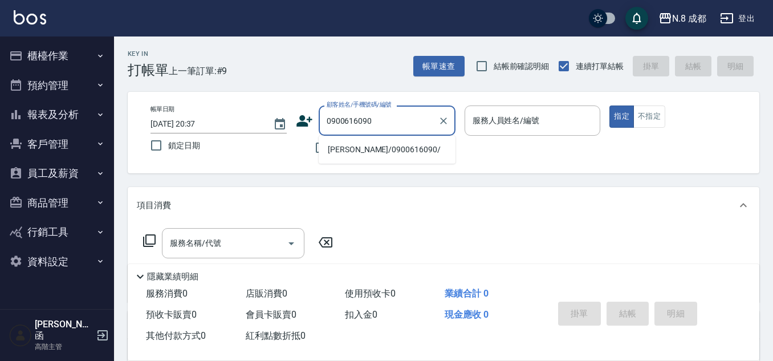
click at [358, 142] on li "[PERSON_NAME]/0900616090/" at bounding box center [387, 149] width 137 height 19
type input "[PERSON_NAME]/0900616090/"
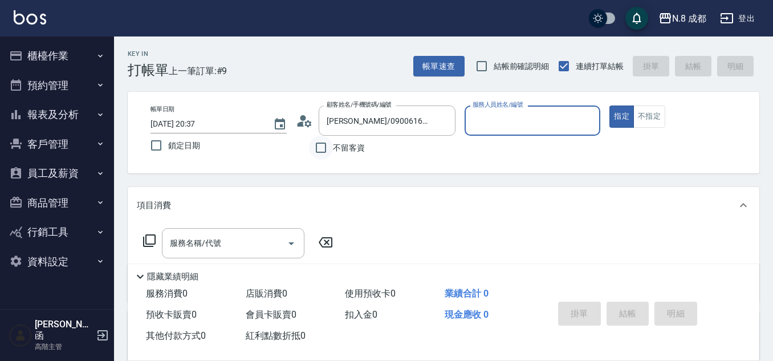
type input "[PERSON_NAME]-12"
click at [231, 246] on input "服務名稱/代號" at bounding box center [224, 243] width 115 height 20
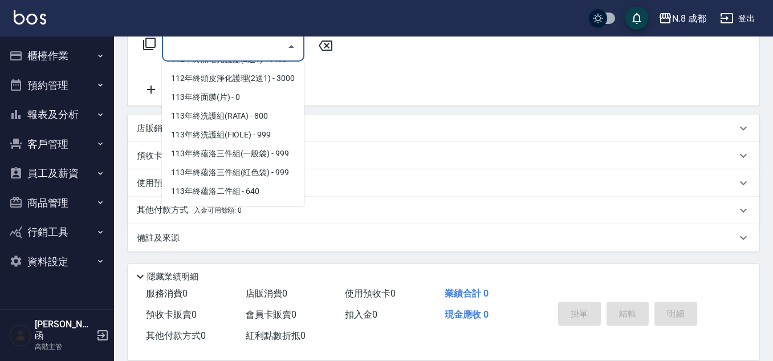
scroll to position [1537, 0]
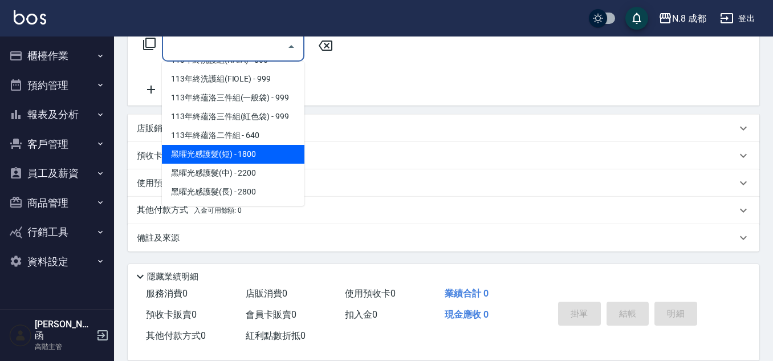
click at [259, 156] on span "黑曜光感護髮(短) - 1800" at bounding box center [233, 154] width 142 height 19
type input "黑曜光感護髮(短)(黑1)"
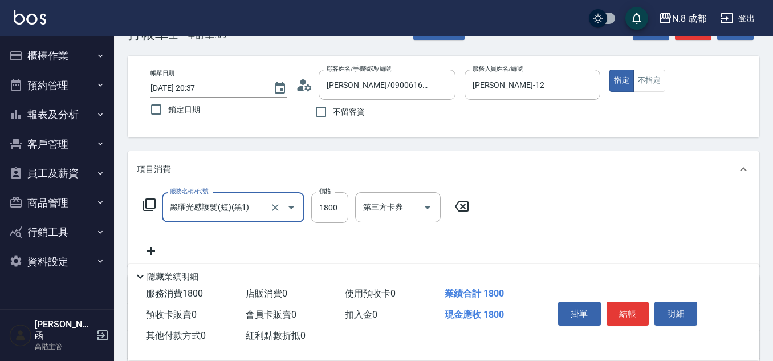
scroll to position [26, 0]
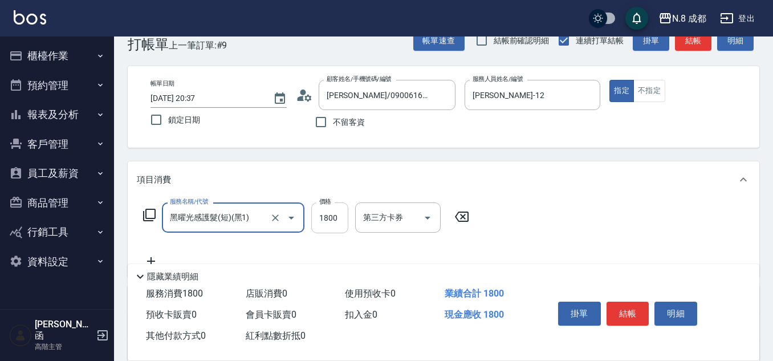
click at [330, 216] on input "1800" at bounding box center [329, 217] width 37 height 31
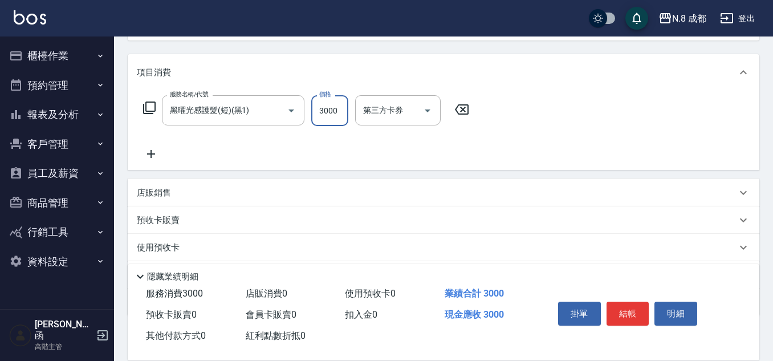
scroll to position [140, 0]
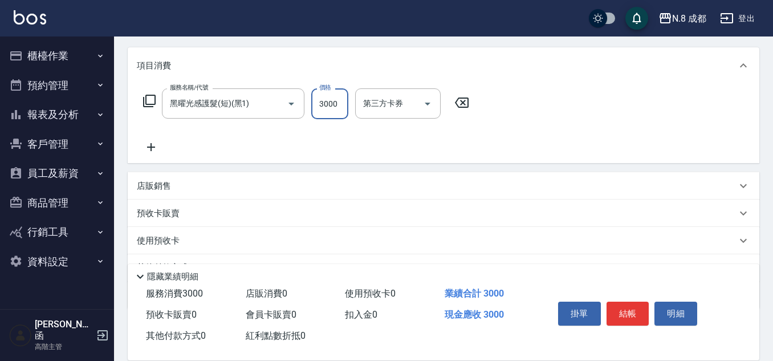
type input "3000"
click at [151, 142] on icon at bounding box center [151, 147] width 28 height 14
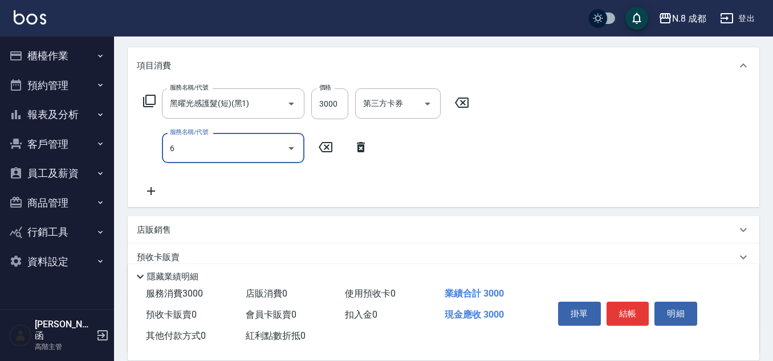
click at [189, 148] on input "6" at bounding box center [224, 148] width 115 height 20
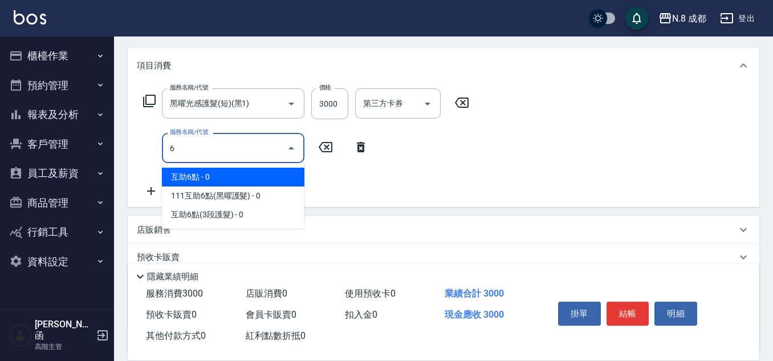
click at [197, 173] on span "互助6點 - 0" at bounding box center [233, 177] width 142 height 19
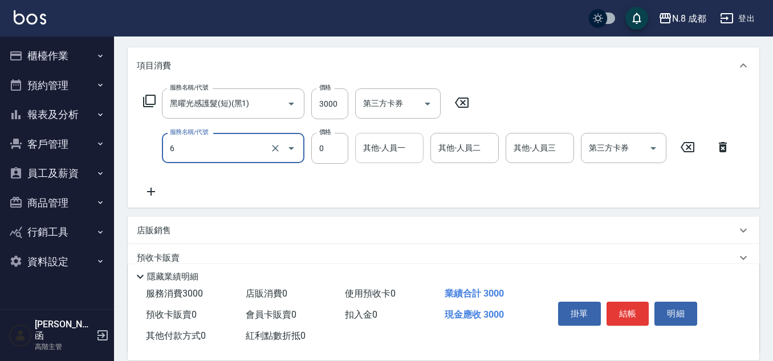
type input "互助6點(6)"
click at [367, 149] on input "其他-人員一" at bounding box center [389, 148] width 58 height 20
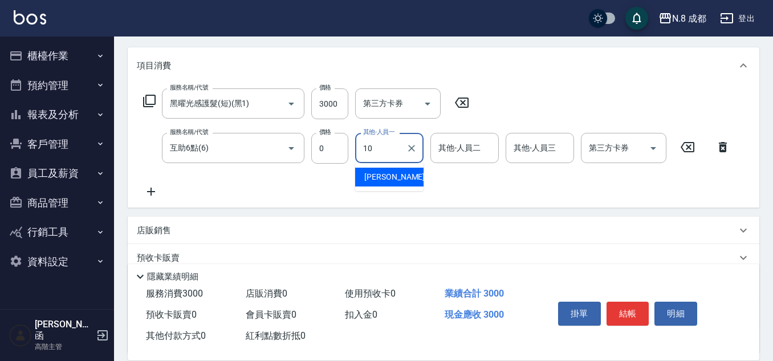
click at [375, 183] on div "[PERSON_NAME]-10" at bounding box center [389, 177] width 68 height 19
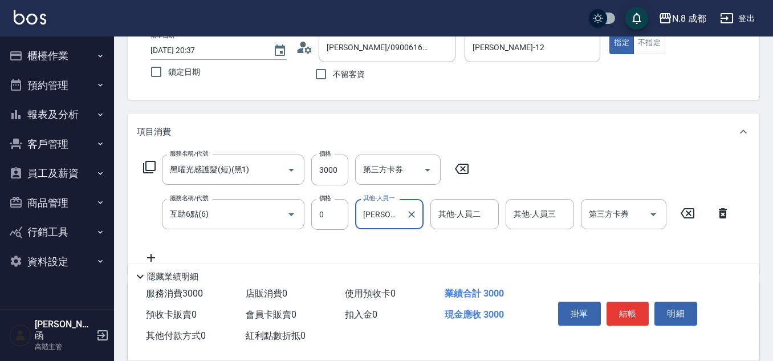
scroll to position [0, 0]
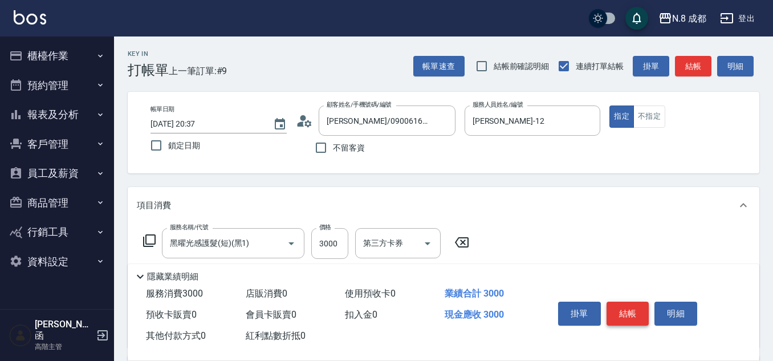
type input "[PERSON_NAME]-10"
click at [630, 305] on button "結帳" at bounding box center [627, 313] width 43 height 24
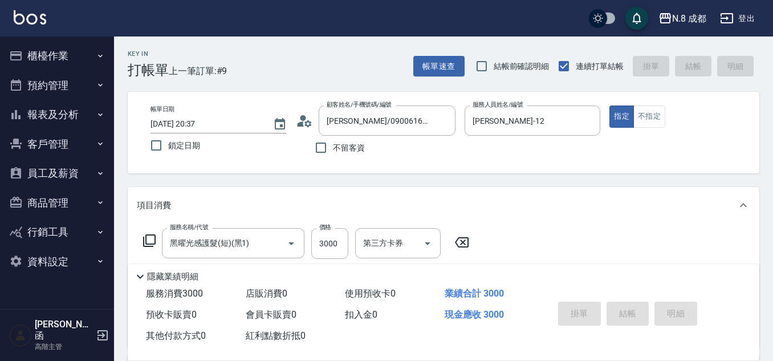
type input "[DATE] 20:38"
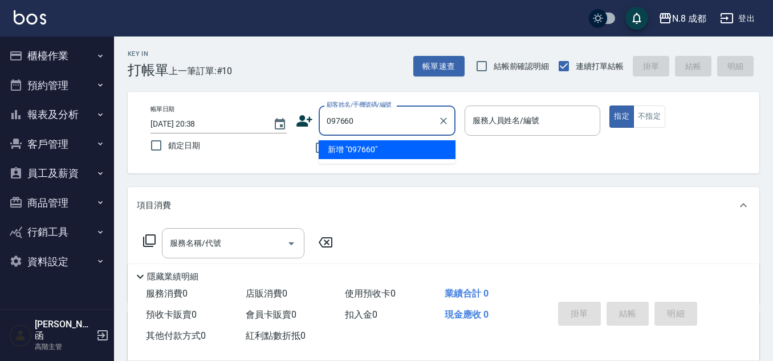
type input "0976608"
drag, startPoint x: 384, startPoint y: 116, endPoint x: 158, endPoint y: 116, distance: 226.2
click at [158, 116] on div "帳單日期 [DATE] 20:38 鎖定日期 顧客姓名/手機號碼/編號 0976608 顧客姓名/手機號碼/編號 不留客資 服務人員姓名/編號 服務人員姓名/…" at bounding box center [443, 132] width 604 height 54
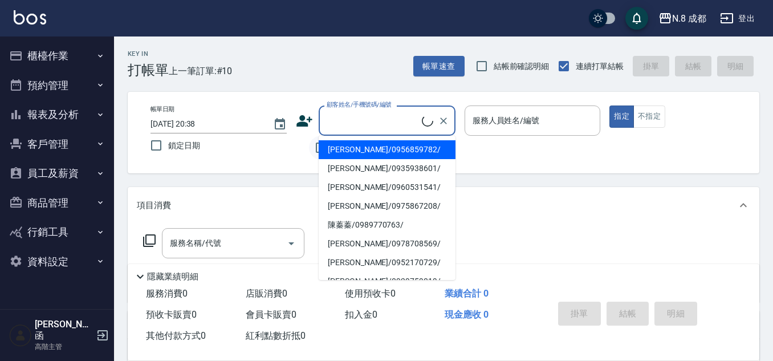
click at [328, 150] on li "[PERSON_NAME]/0956859782/" at bounding box center [387, 149] width 137 height 19
type input "[PERSON_NAME]/0956859782/"
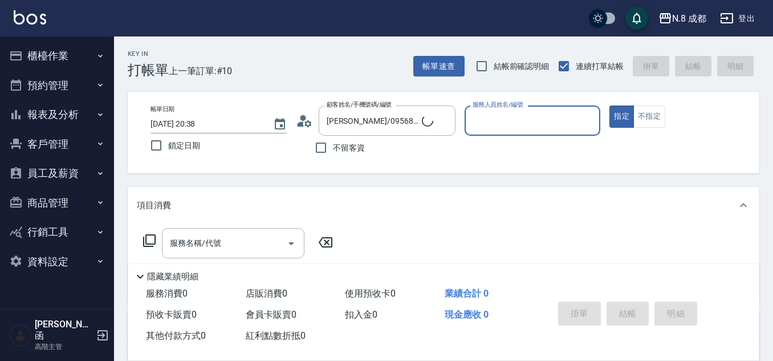
type input "[PERSON_NAME]-11"
click at [451, 124] on div "[PERSON_NAME]/0956859782/ 顧客姓名/手機號碼/編號" at bounding box center [387, 120] width 137 height 30
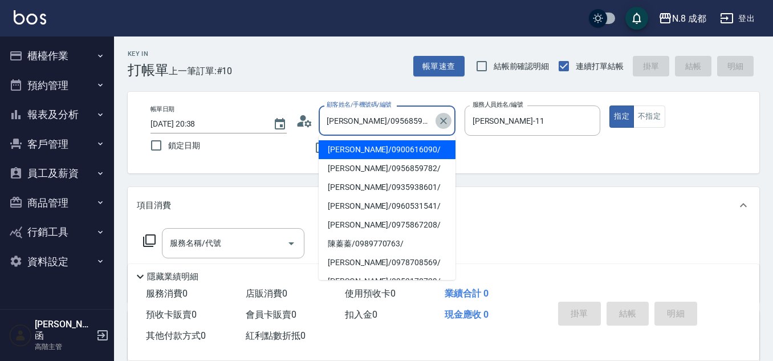
click at [440, 123] on icon "Clear" at bounding box center [443, 120] width 11 height 11
click at [310, 150] on input "不留客資" at bounding box center [321, 148] width 24 height 24
checkbox input "true"
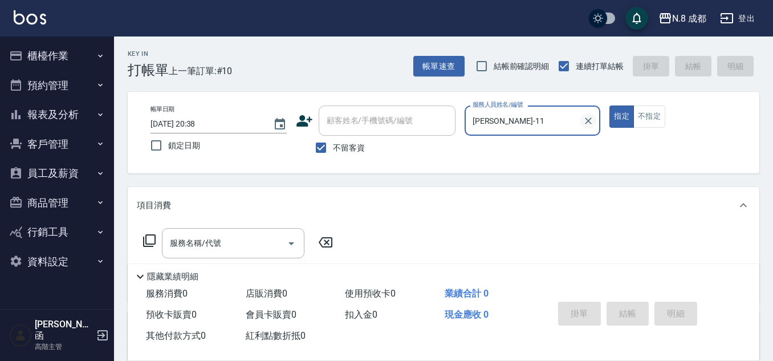
click at [591, 124] on icon "Clear" at bounding box center [588, 120] width 7 height 7
click at [534, 117] on input "服務人員姓名/編號" at bounding box center [533, 121] width 126 height 20
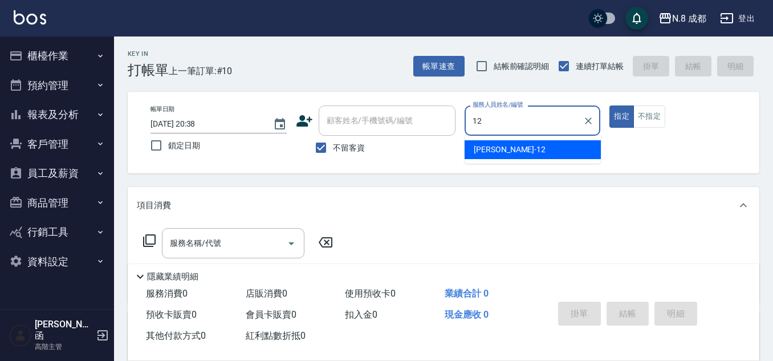
click at [521, 142] on div "[PERSON_NAME]-12" at bounding box center [532, 149] width 136 height 19
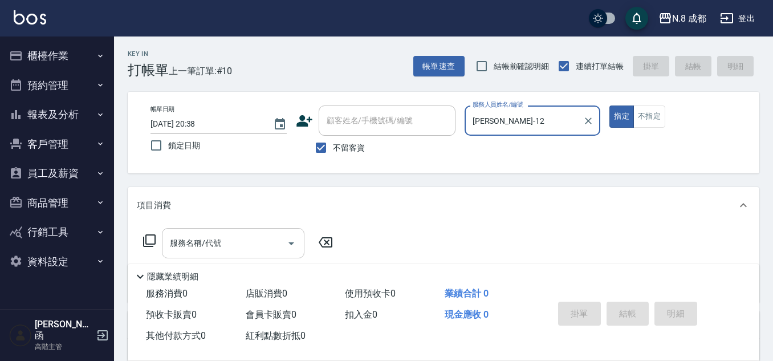
type input "[PERSON_NAME]-12"
click at [218, 247] on input "服務名稱/代號" at bounding box center [224, 243] width 115 height 20
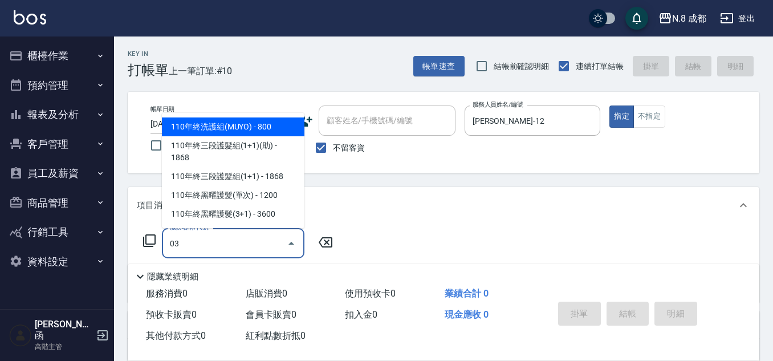
type input "032"
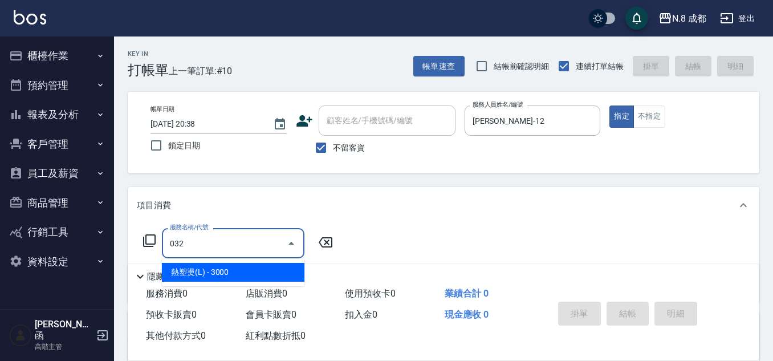
click at [210, 264] on span "熱塑燙(L) - 3000" at bounding box center [233, 272] width 142 height 19
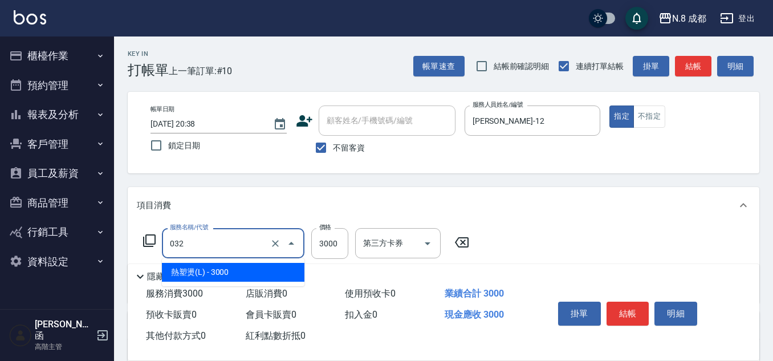
click at [198, 247] on input "032" at bounding box center [217, 243] width 100 height 20
drag, startPoint x: 229, startPoint y: 246, endPoint x: 127, endPoint y: 243, distance: 102.1
click at [127, 243] on div "Key In 打帳單 上一筆訂單:#10 帳單速查 結帳前確認明細 連續打單結帳 掛單 結帳 明細 帳單日期 [DATE] 20:38 鎖定日期 顧客姓名/手…" at bounding box center [443, 283] width 659 height 494
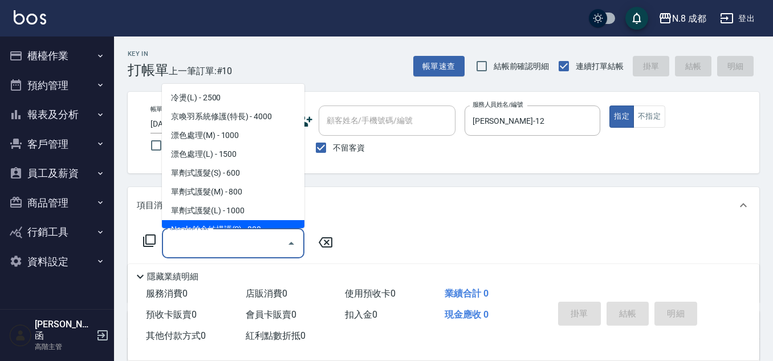
click at [197, 254] on div "服務名稱/代號" at bounding box center [233, 243] width 142 height 30
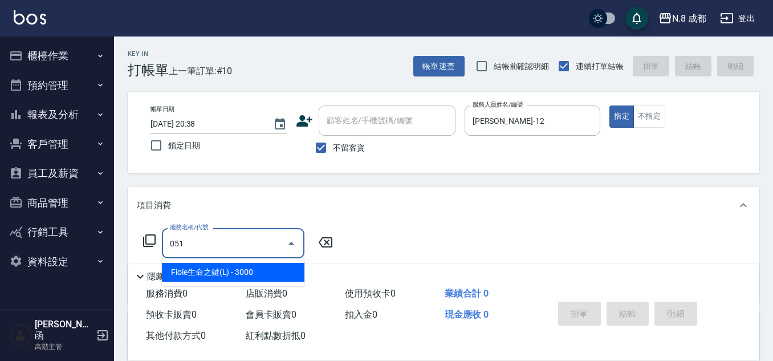
click at [214, 272] on span "Fiole生命之鍵(L) - 3000" at bounding box center [233, 272] width 142 height 19
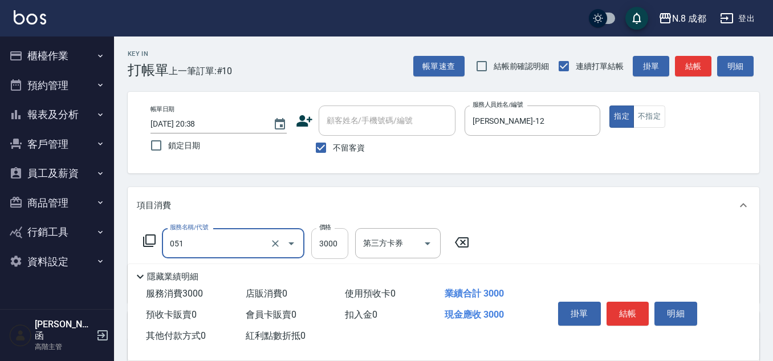
type input "Fiole生命之鍵(L)(051)"
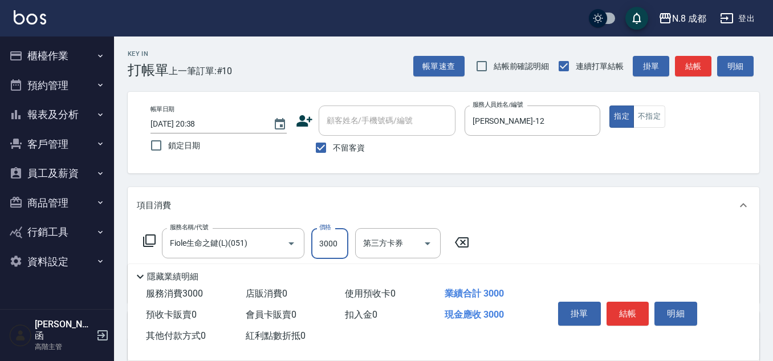
click at [342, 241] on input "3000" at bounding box center [329, 243] width 37 height 31
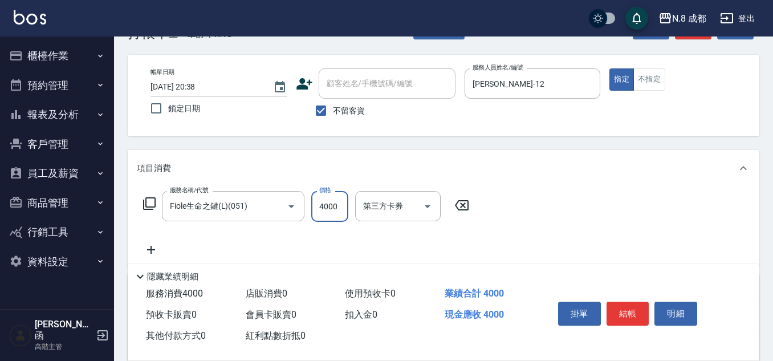
scroll to position [57, 0]
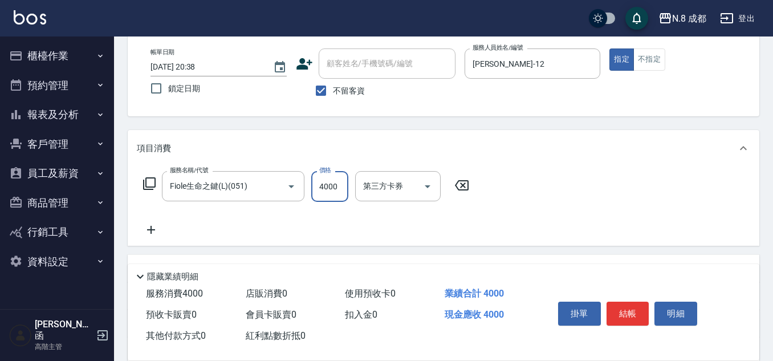
type input "4000"
click at [156, 231] on icon at bounding box center [151, 230] width 28 height 14
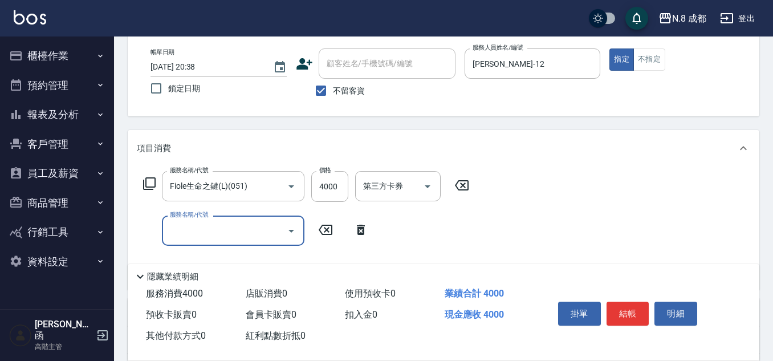
click at [178, 232] on input "服務名稱/代號" at bounding box center [224, 231] width 115 height 20
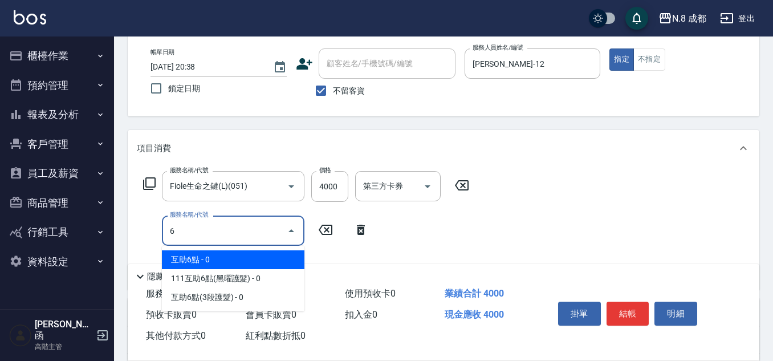
click at [194, 256] on span "互助6點 - 0" at bounding box center [233, 259] width 142 height 19
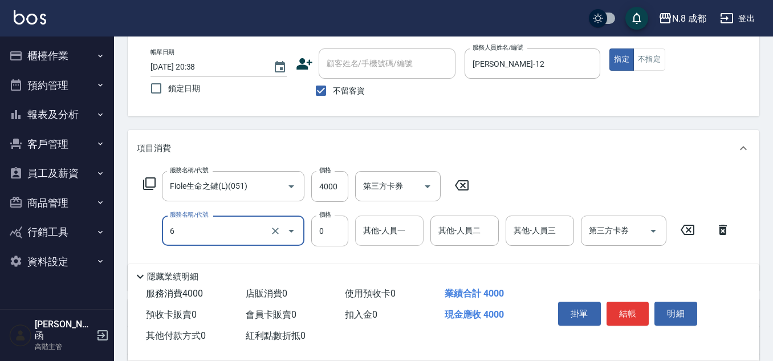
type input "互助6點(6)"
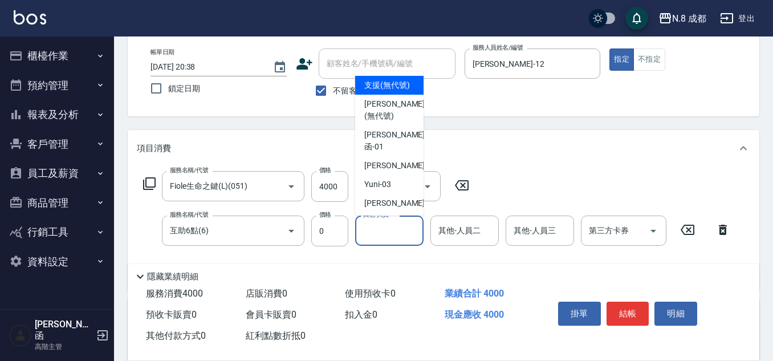
click at [379, 232] on input "其他-人員一" at bounding box center [389, 231] width 58 height 20
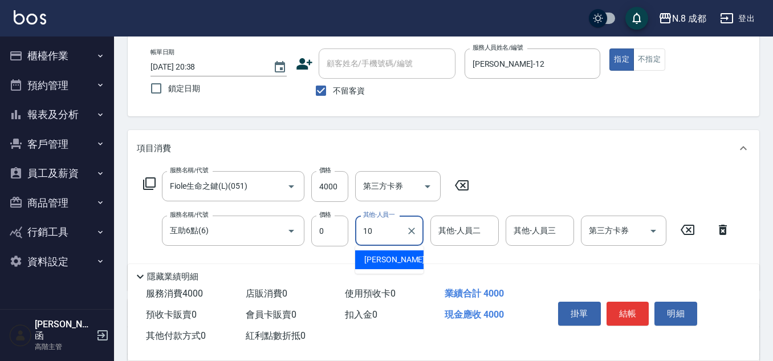
click at [391, 266] on div "[PERSON_NAME]-10" at bounding box center [389, 259] width 68 height 19
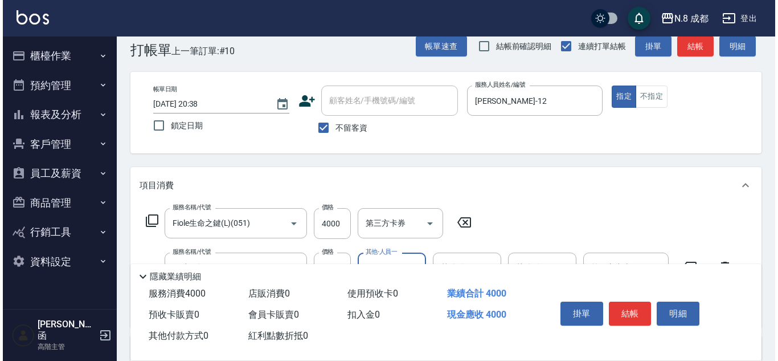
scroll to position [0, 0]
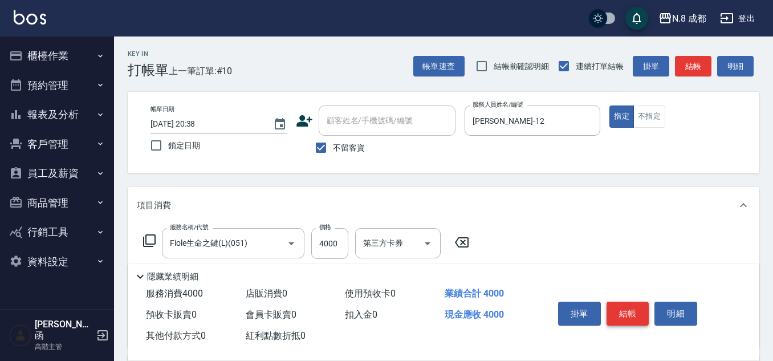
type input "[PERSON_NAME]-10"
click at [627, 305] on button "結帳" at bounding box center [627, 313] width 43 height 24
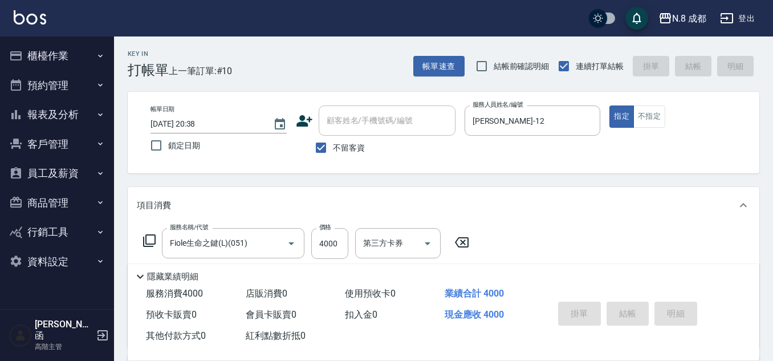
type input "[DATE] 20:39"
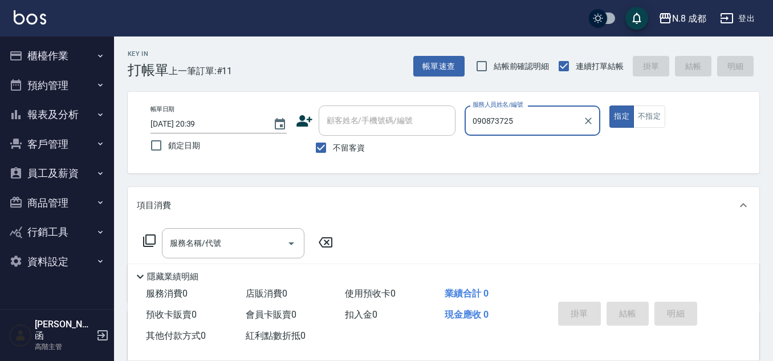
type input "0908737257"
click at [375, 126] on div "帳單日期 [DATE] 20:39 鎖定日期 顧客姓名/手機號碼/編號 顧客姓名/手機號碼/編號 不留客資 服務人員姓名/編號 0908737257 服務人員…" at bounding box center [443, 132] width 604 height 54
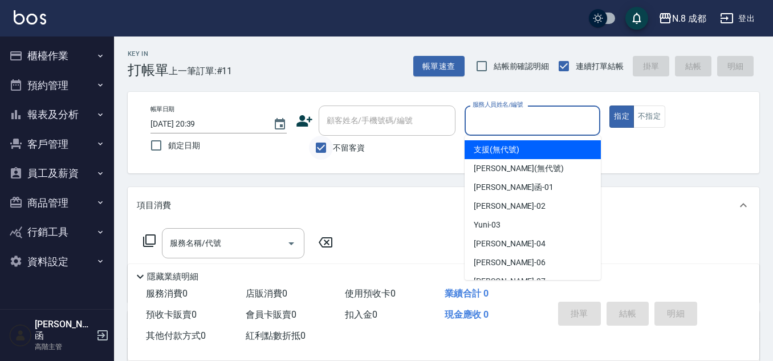
click at [317, 146] on input "不留客資" at bounding box center [321, 148] width 24 height 24
checkbox input "false"
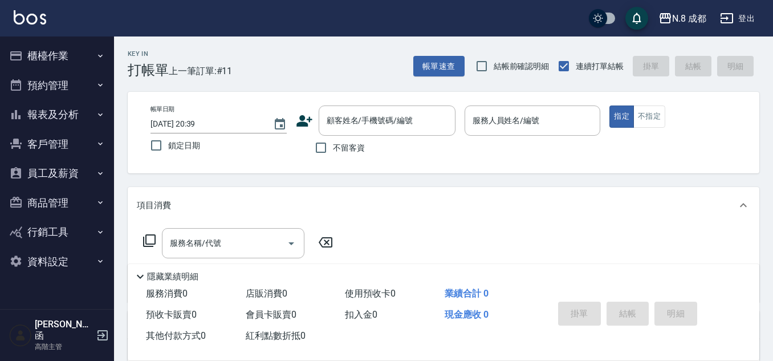
click at [311, 120] on icon at bounding box center [304, 120] width 16 height 11
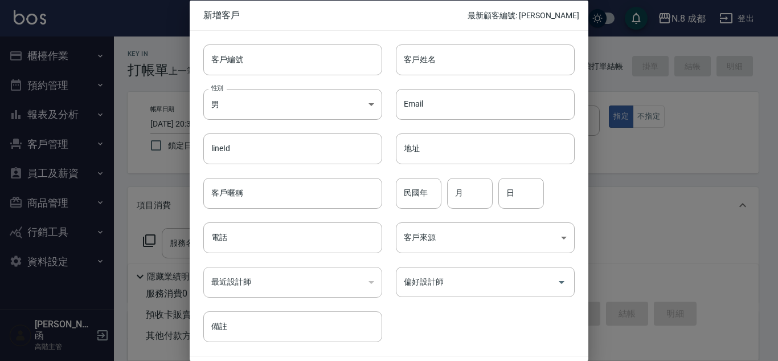
click at [301, 257] on div "最近設計師 ​ 最近設計師" at bounding box center [286, 275] width 193 height 44
drag, startPoint x: 308, startPoint y: 234, endPoint x: 368, endPoint y: 177, distance: 82.6
click at [308, 234] on input "電話" at bounding box center [292, 237] width 179 height 31
paste input "0908737257"
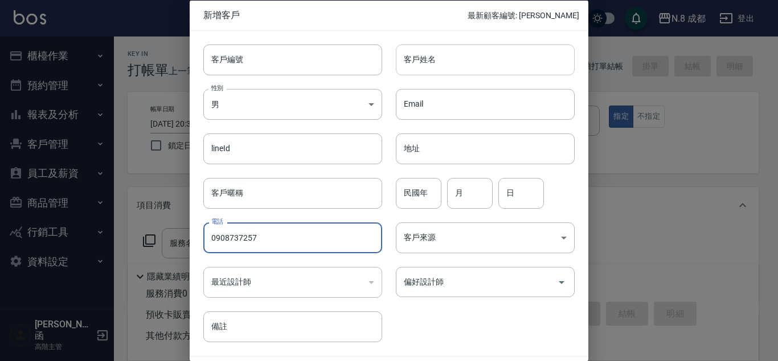
type input "0908737257"
click at [470, 59] on input "客戶姓名" at bounding box center [485, 59] width 179 height 31
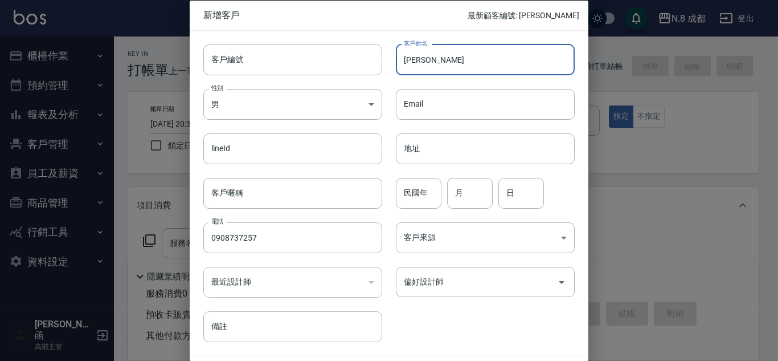
type input "[PERSON_NAME]"
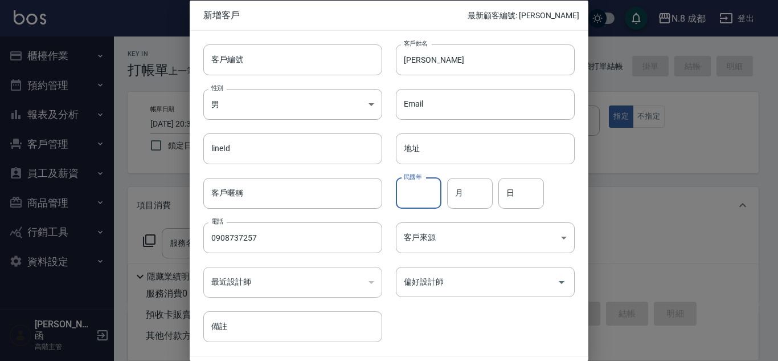
click at [419, 190] on input "民國年" at bounding box center [419, 192] width 46 height 31
type input "96"
click at [473, 196] on input "月" at bounding box center [470, 192] width 46 height 31
type input "09"
click at [520, 197] on input "日" at bounding box center [522, 192] width 46 height 31
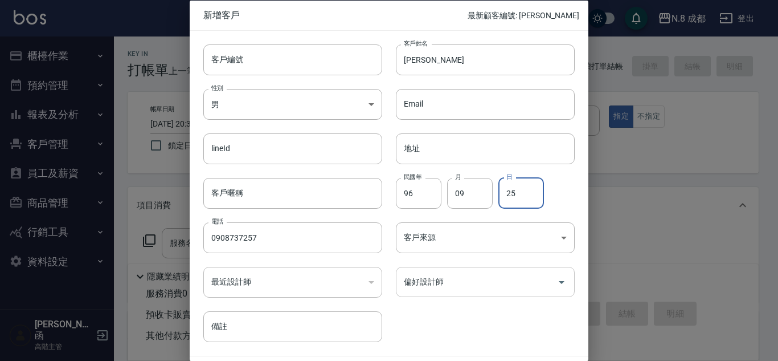
type input "25"
click at [448, 284] on input "偏好設計師" at bounding box center [477, 282] width 152 height 20
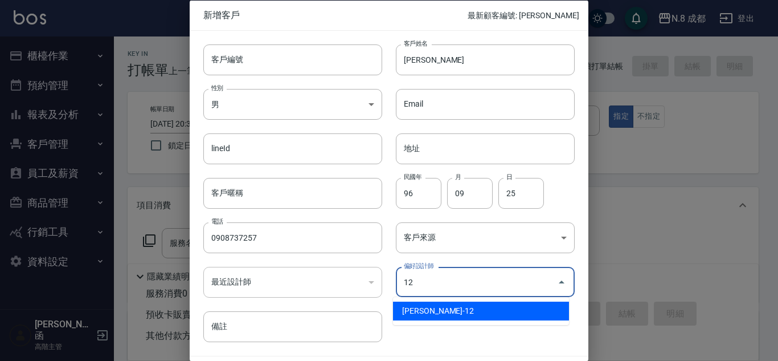
click at [439, 308] on li "[PERSON_NAME]-12" at bounding box center [481, 310] width 176 height 19
type input "[PERSON_NAME]"
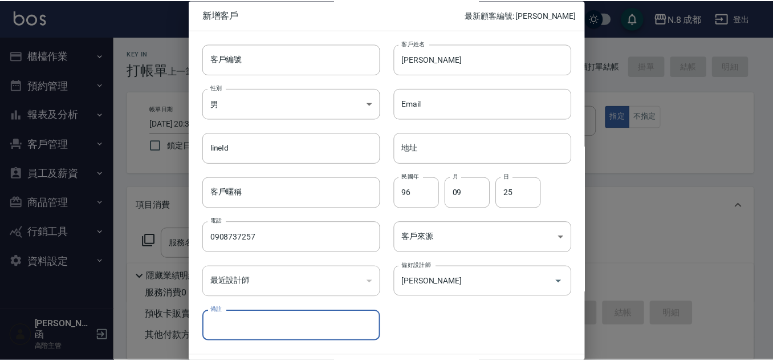
scroll to position [34, 0]
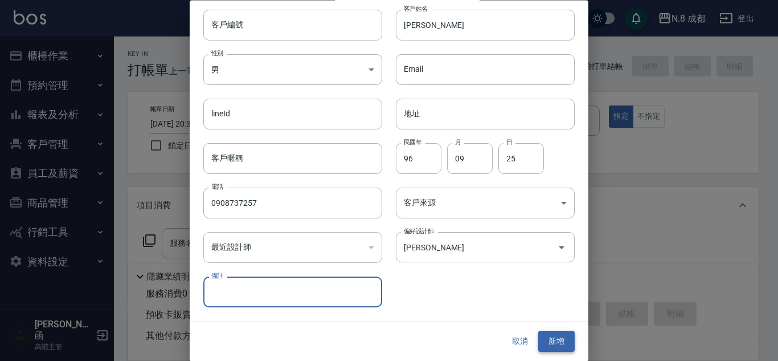
click at [556, 337] on button "新增" at bounding box center [556, 341] width 36 height 21
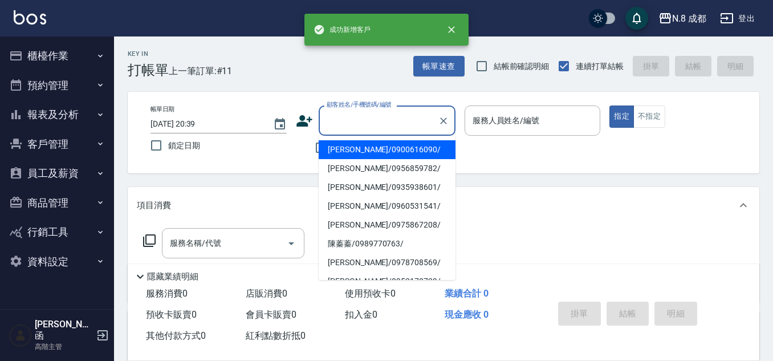
click at [356, 123] on input "顧客姓名/手機號碼/編號" at bounding box center [378, 121] width 109 height 20
paste input "0908737257"
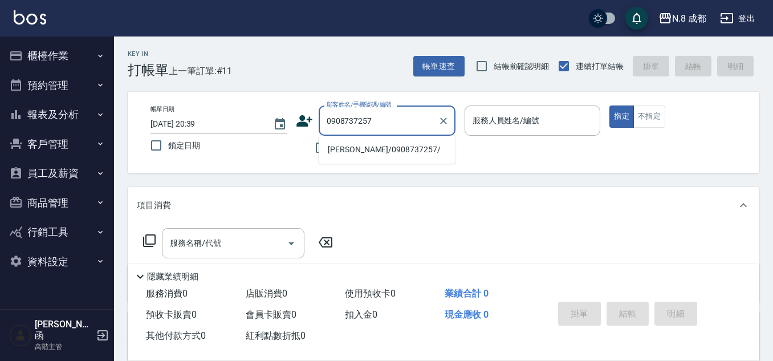
click at [374, 150] on li "[PERSON_NAME]/0908737257/" at bounding box center [387, 149] width 137 height 19
type input "[PERSON_NAME]/0908737257/"
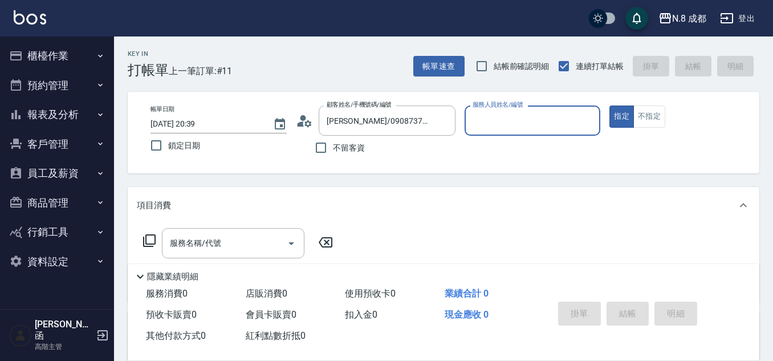
type input "[PERSON_NAME]-12"
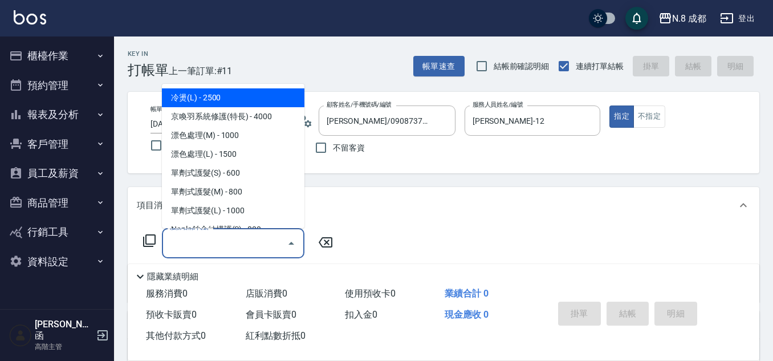
click at [220, 249] on input "服務名稱/代號" at bounding box center [224, 243] width 115 height 20
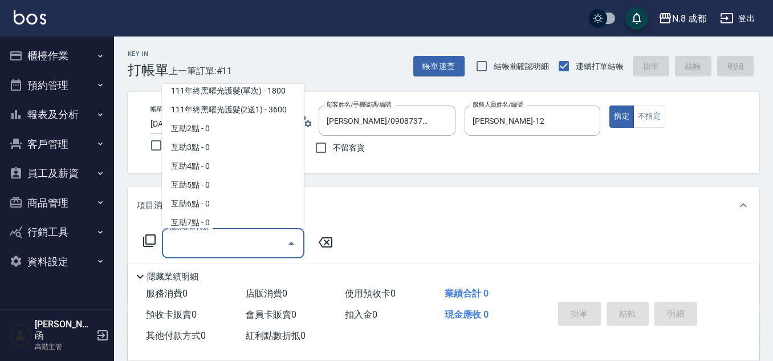
scroll to position [1537, 0]
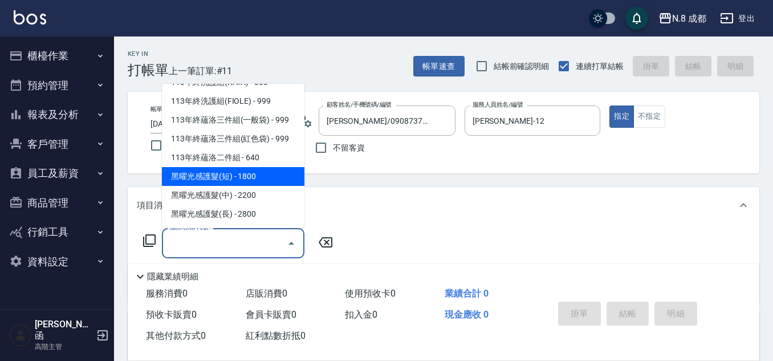
click at [244, 183] on span "黑曜光感護髮(短) - 1800" at bounding box center [233, 176] width 142 height 19
type input "黑曜光感護髮(短)(黑1)"
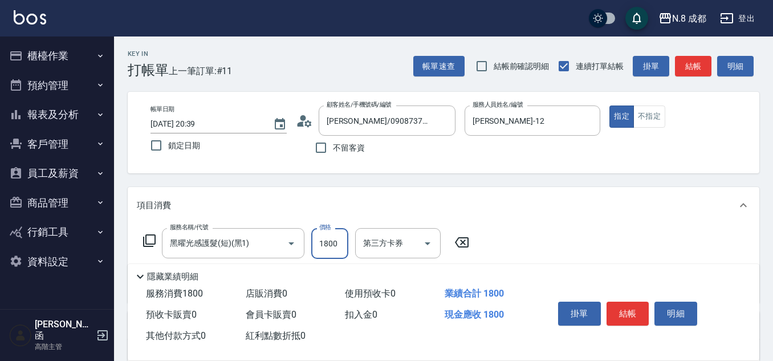
click at [338, 248] on input "1800" at bounding box center [329, 243] width 37 height 31
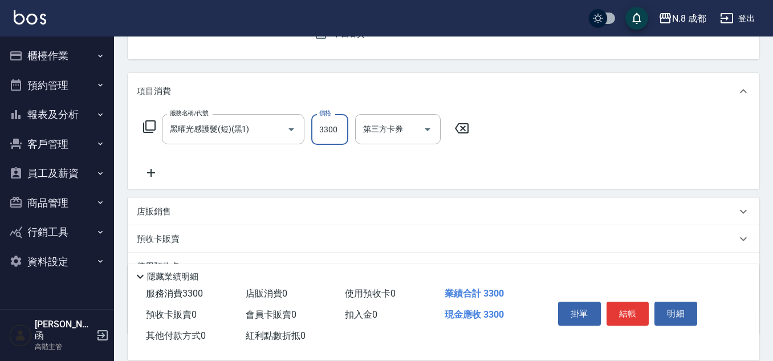
type input "3300"
click at [152, 172] on icon at bounding box center [151, 173] width 28 height 14
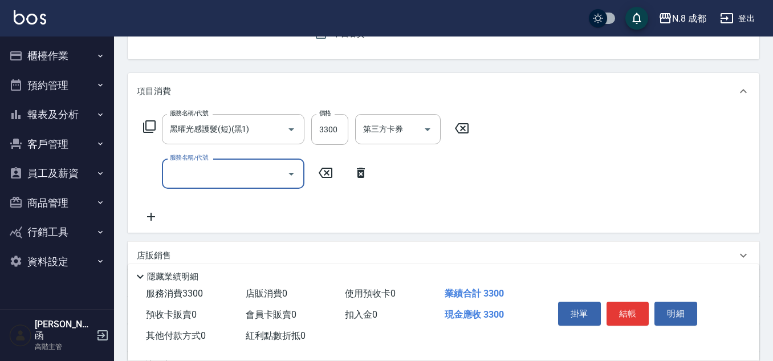
click at [202, 176] on input "服務名稱/代號" at bounding box center [224, 174] width 115 height 20
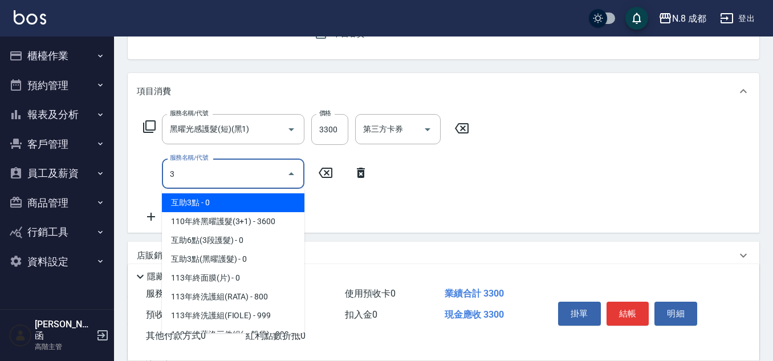
click at [208, 201] on span "互助3點 - 0" at bounding box center [233, 202] width 142 height 19
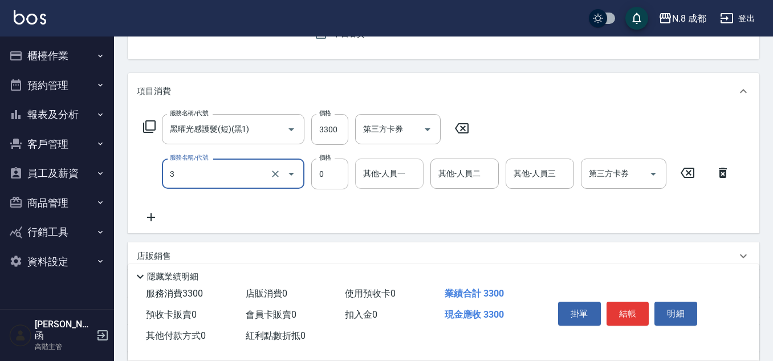
type input "互助3點(3)"
click at [389, 172] on input "其他-人員一" at bounding box center [389, 174] width 58 height 20
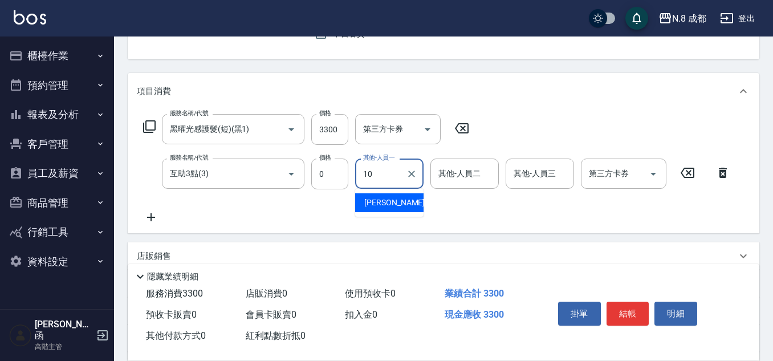
click at [393, 200] on span "[PERSON_NAME]-10" at bounding box center [400, 203] width 72 height 12
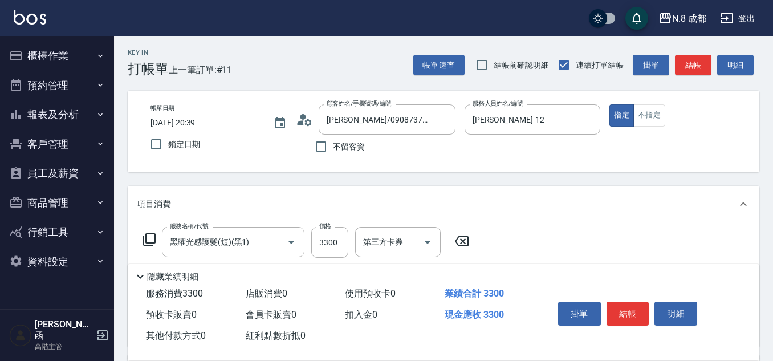
scroll to position [0, 0]
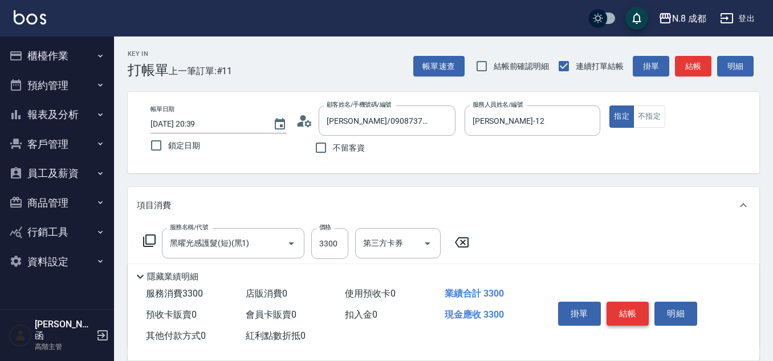
type input "[PERSON_NAME]-10"
click at [624, 303] on button "結帳" at bounding box center [627, 313] width 43 height 24
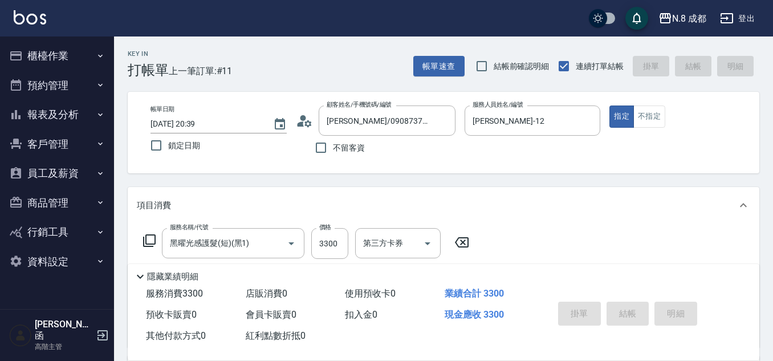
type input "[DATE] 20:40"
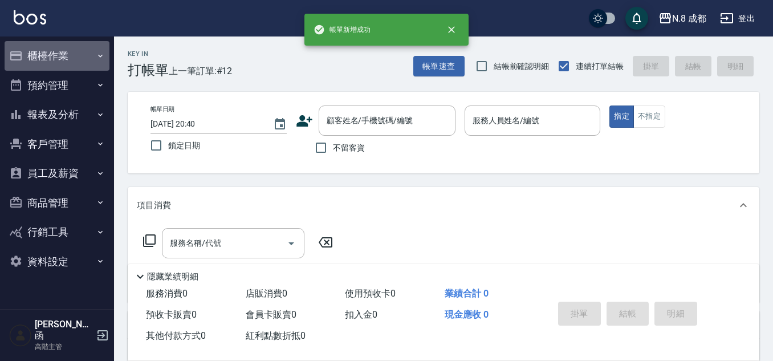
click at [32, 51] on button "櫃檯作業" at bounding box center [57, 56] width 105 height 30
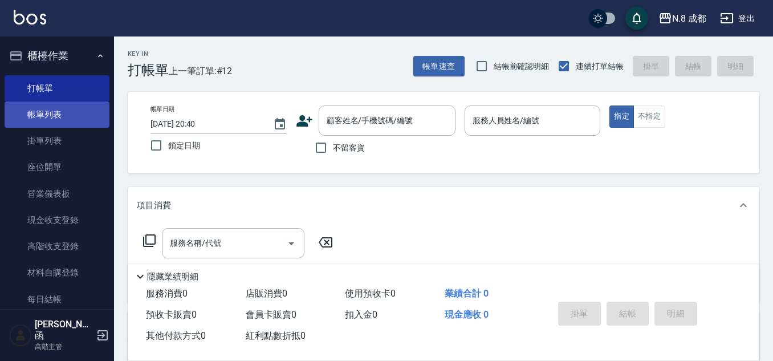
click at [72, 109] on link "帳單列表" at bounding box center [57, 114] width 105 height 26
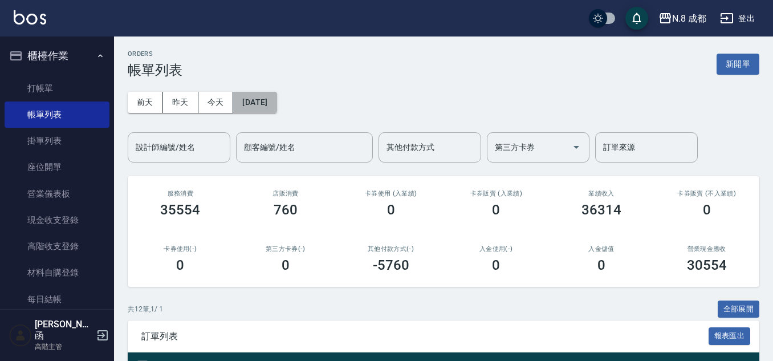
click at [263, 105] on button "[DATE]" at bounding box center [254, 102] width 43 height 21
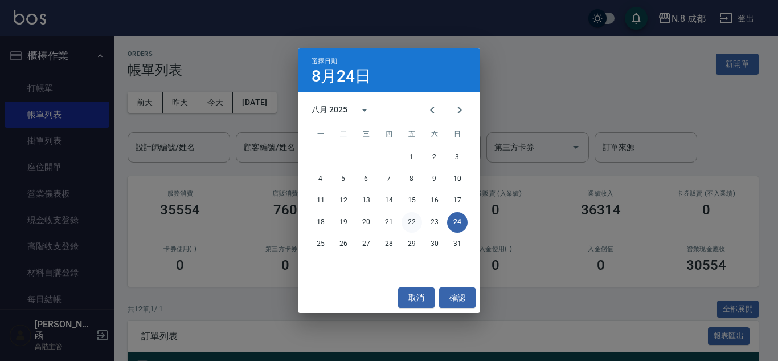
click at [405, 218] on button "22" at bounding box center [412, 222] width 21 height 21
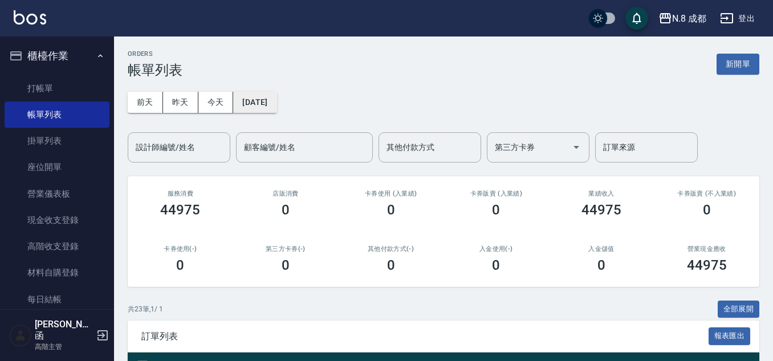
click at [276, 105] on button "[DATE]" at bounding box center [254, 102] width 43 height 21
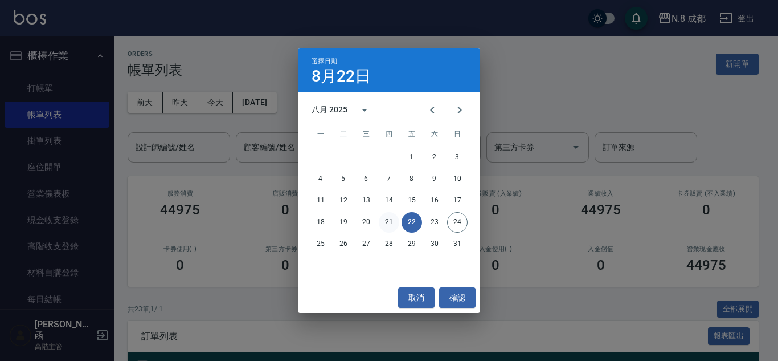
click at [383, 218] on button "21" at bounding box center [389, 222] width 21 height 21
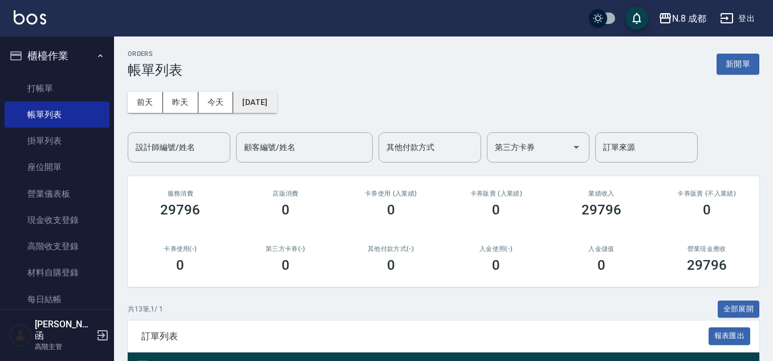
click at [269, 107] on button "[DATE]" at bounding box center [254, 102] width 43 height 21
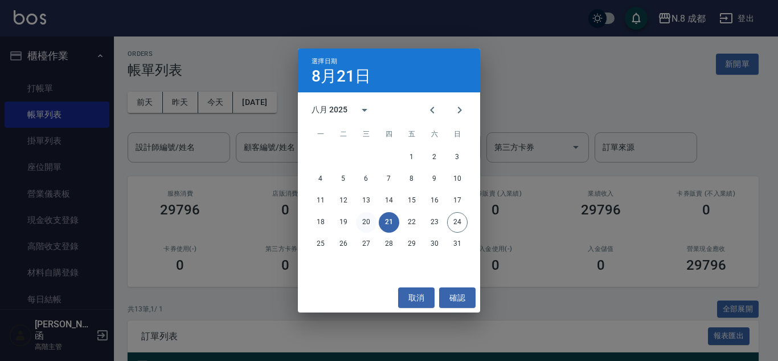
click at [367, 222] on button "20" at bounding box center [366, 222] width 21 height 21
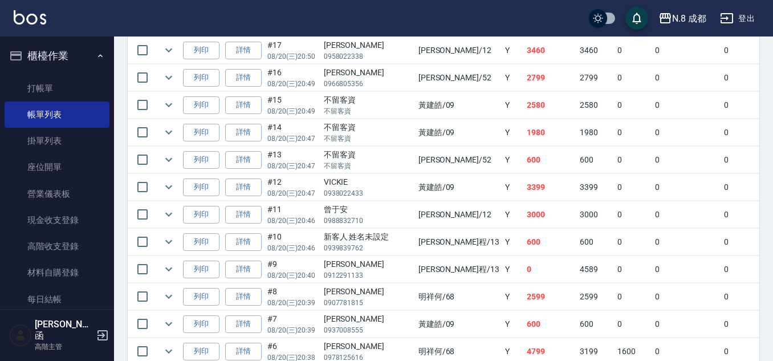
scroll to position [228, 0]
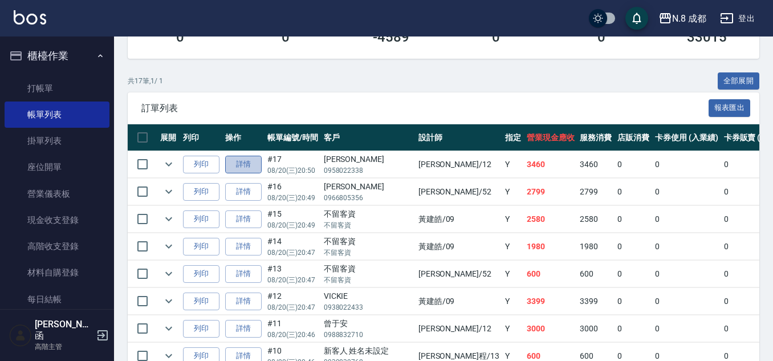
click at [248, 163] on link "詳情" at bounding box center [243, 165] width 36 height 18
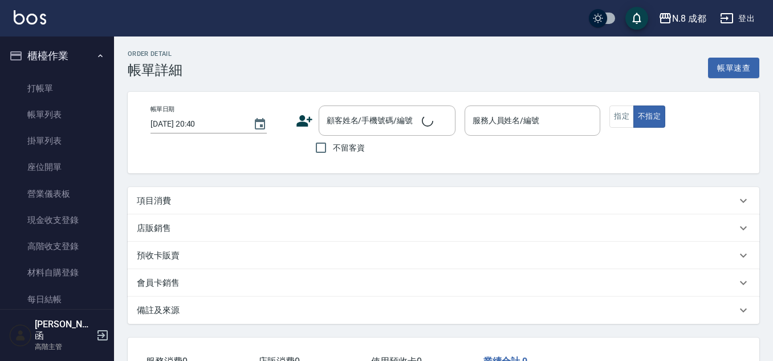
type input "[DATE] 20:50"
type input "[PERSON_NAME]-12"
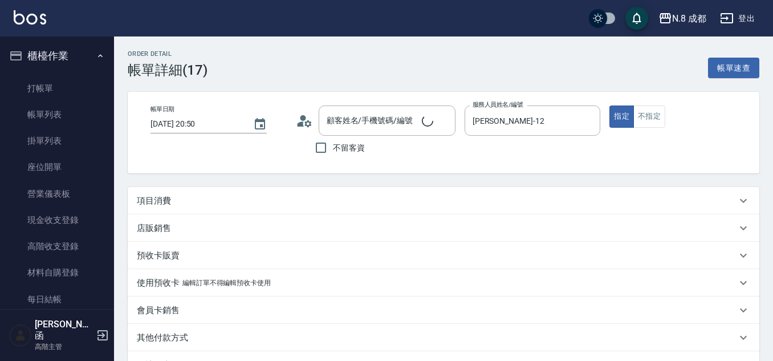
type input "[PERSON_NAME]/0958022338/"
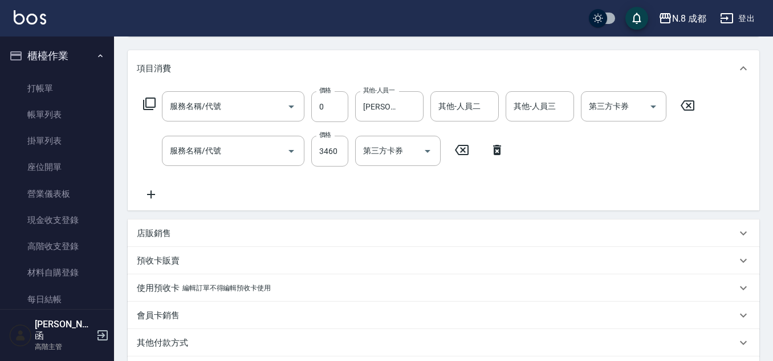
type input "互助4點(4)"
type input "黑曜光感護髮(短)(黑1)"
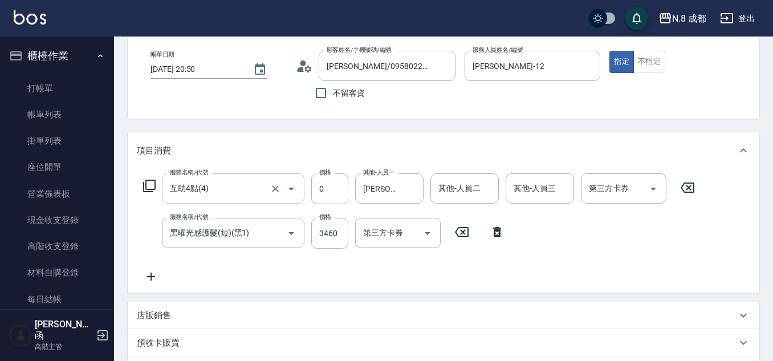
scroll to position [112, 0]
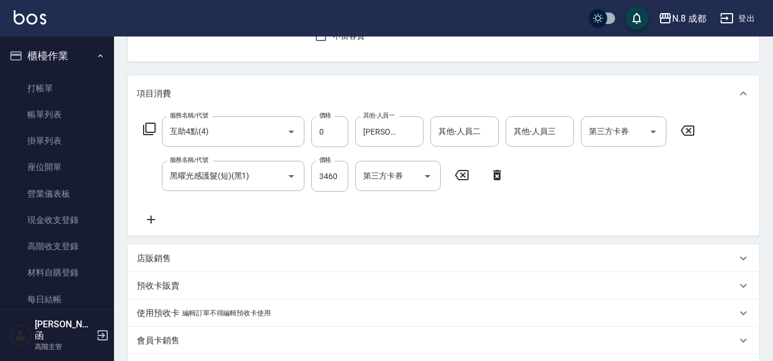
click at [154, 222] on icon at bounding box center [151, 220] width 28 height 14
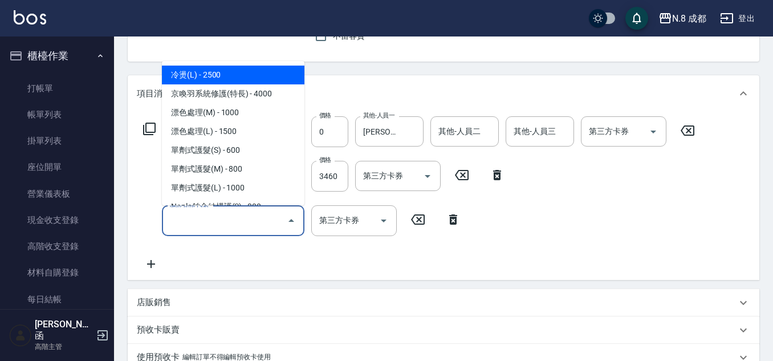
click at [195, 222] on input "服務名稱/代號" at bounding box center [224, 220] width 115 height 20
click at [224, 76] on span "互助3點 - 0" at bounding box center [233, 75] width 142 height 19
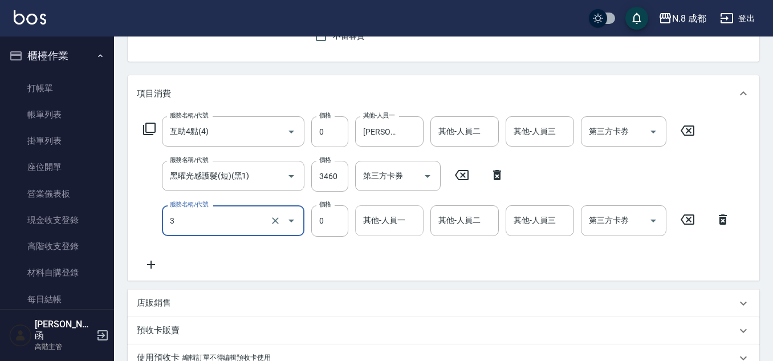
type input "互助3點(3)"
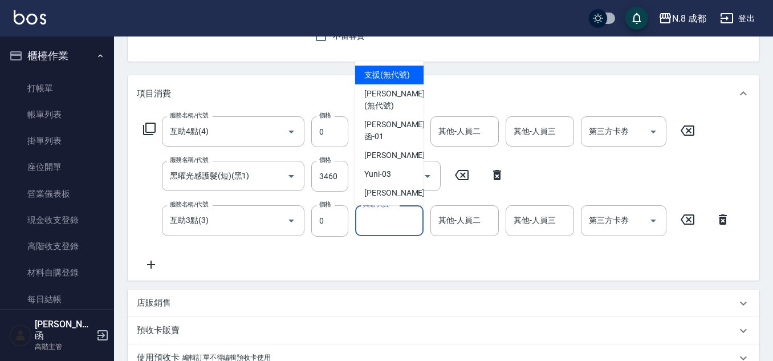
click at [389, 224] on input "其他-人員一" at bounding box center [389, 220] width 58 height 20
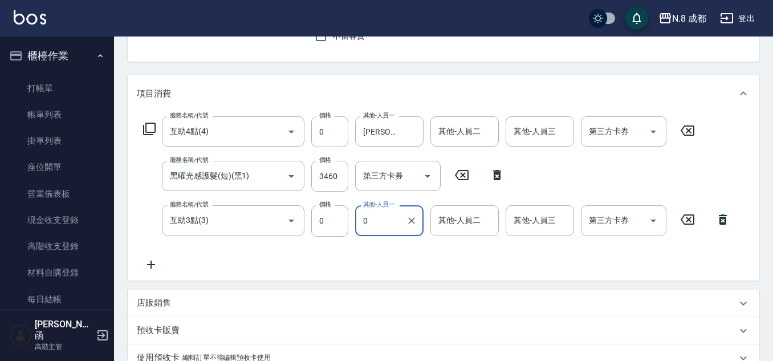
click at [353, 223] on div "服務名稱/代號 互助3點(3) 服務名稱/代號 價格 0 價格 其他-人員一 0 其他-人員一 其他-人員二 其他-人員二 其他-人員三 其他-人員三 第三方…" at bounding box center [437, 220] width 600 height 31
click at [404, 251] on div "[PERSON_NAME]-10" at bounding box center [389, 249] width 68 height 19
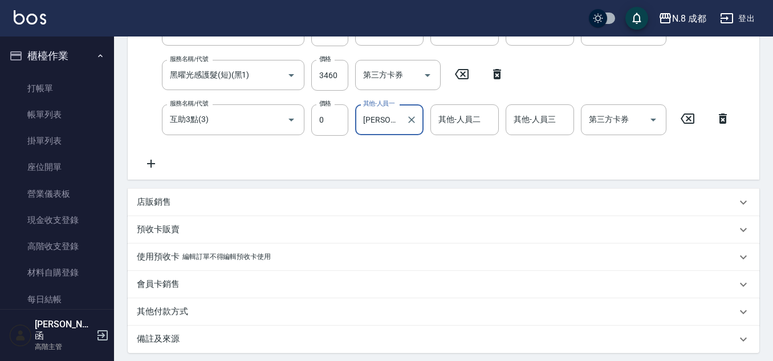
scroll to position [328, 0]
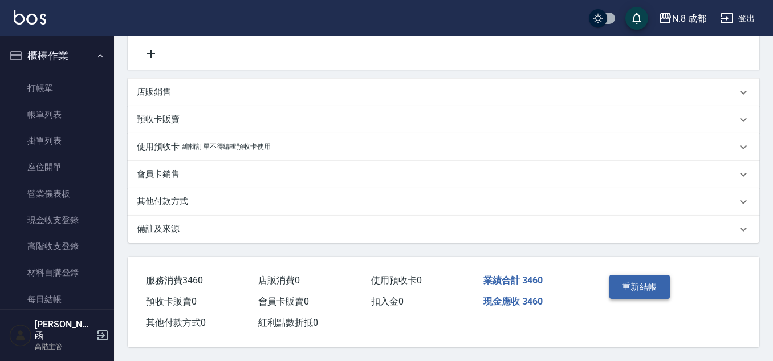
type input "[PERSON_NAME]-10"
click at [630, 277] on button "重新結帳" at bounding box center [639, 287] width 60 height 24
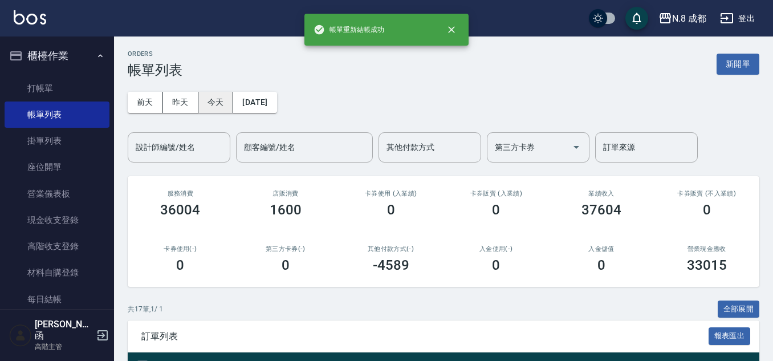
click at [226, 96] on button "今天" at bounding box center [215, 102] width 35 height 21
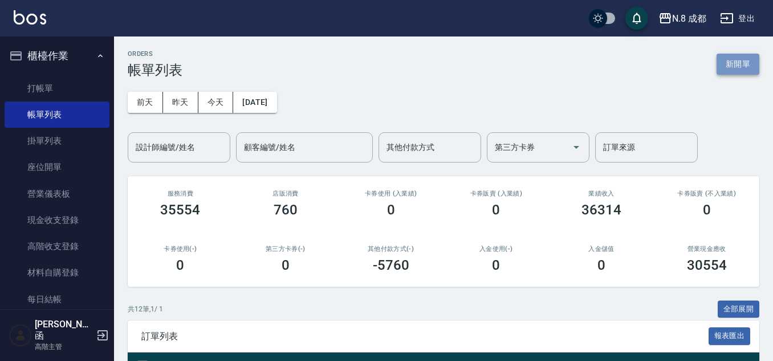
click at [742, 61] on button "新開單" at bounding box center [737, 64] width 43 height 21
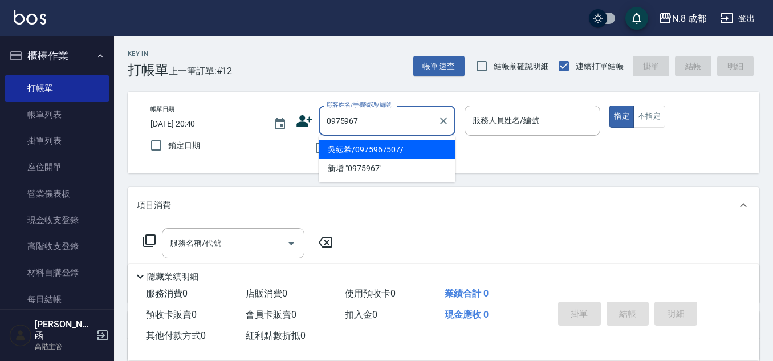
click at [398, 148] on li "吳紜希/0975967507/" at bounding box center [387, 149] width 137 height 19
type input "吳紜希/0975967507/"
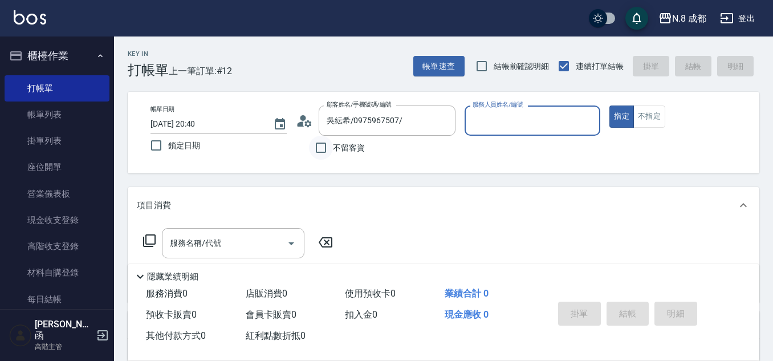
type input "[PERSON_NAME]-09"
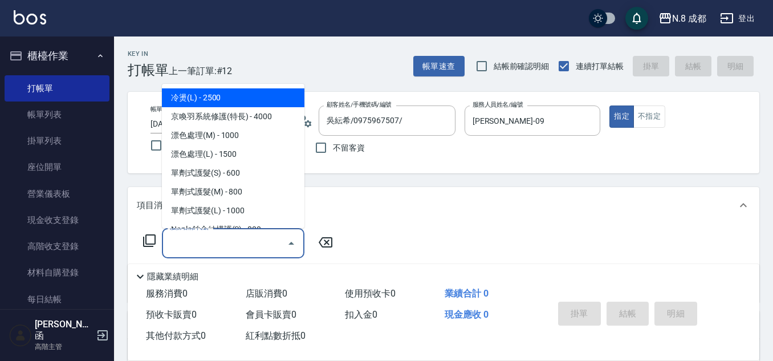
click at [222, 236] on input "服務名稱/代號" at bounding box center [224, 243] width 115 height 20
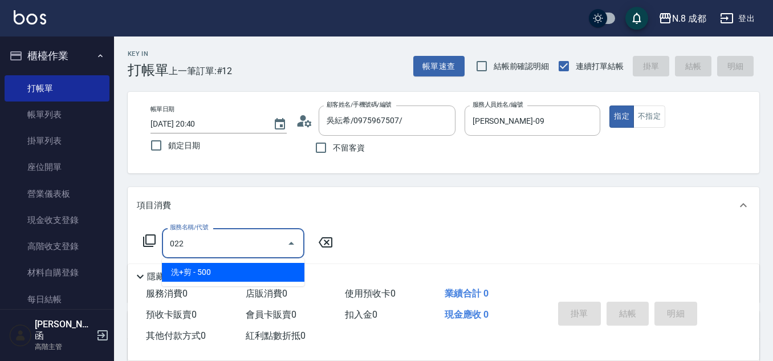
click at [210, 275] on span "洗+剪 - 500" at bounding box center [233, 272] width 142 height 19
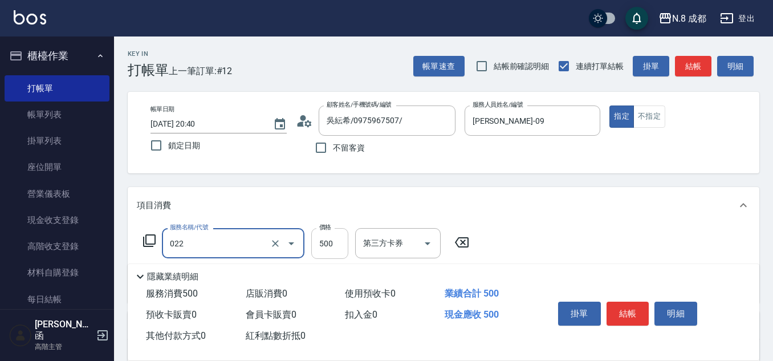
type input "洗+剪(022)"
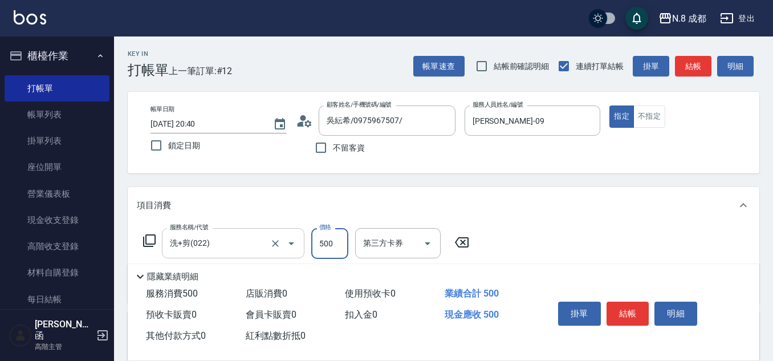
drag, startPoint x: 339, startPoint y: 247, endPoint x: 302, endPoint y: 238, distance: 38.0
click at [339, 247] on input "500" at bounding box center [329, 243] width 37 height 31
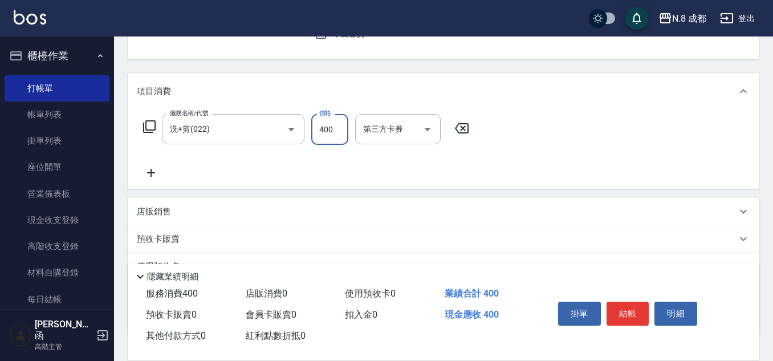
type input "400"
click at [152, 172] on icon at bounding box center [151, 173] width 28 height 14
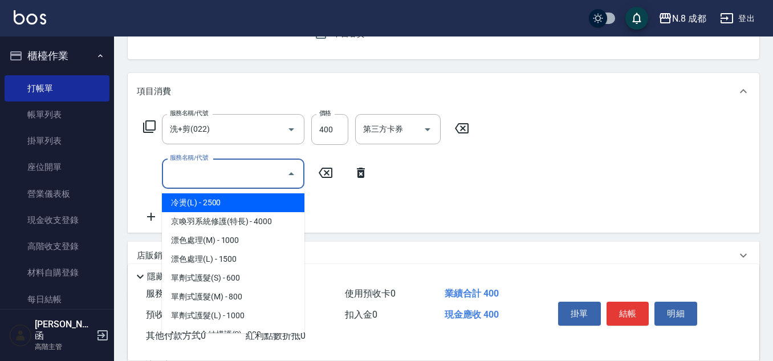
click at [193, 172] on input "服務名稱/代號" at bounding box center [224, 174] width 115 height 20
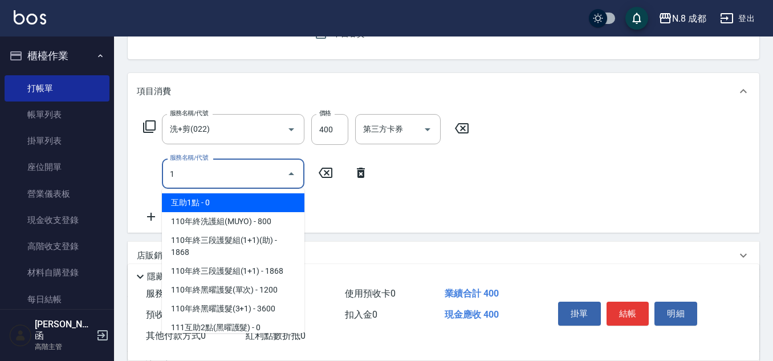
click at [202, 199] on span "互助1點 - 0" at bounding box center [233, 202] width 142 height 19
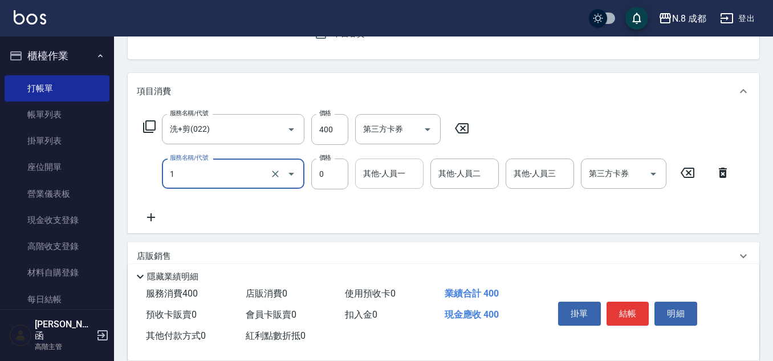
type input "互助1點(1)"
click at [390, 174] on input "其他-人員一" at bounding box center [389, 174] width 58 height 20
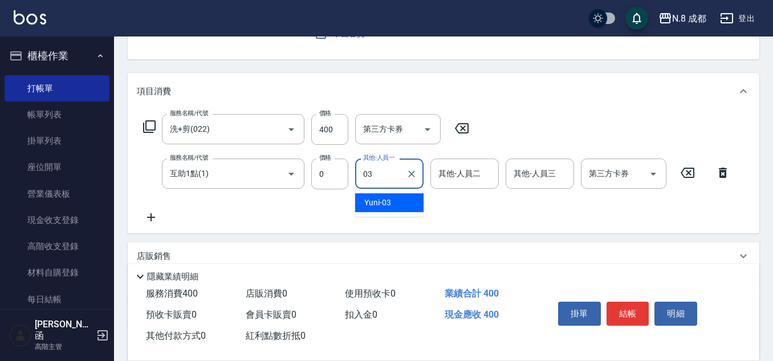
click at [397, 198] on div "Yuni -03" at bounding box center [389, 202] width 68 height 19
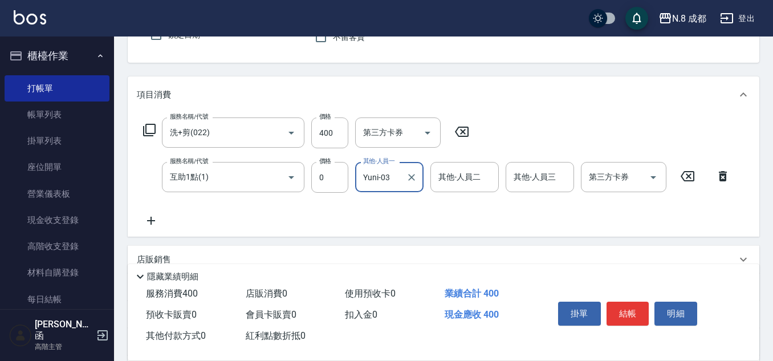
scroll to position [0, 0]
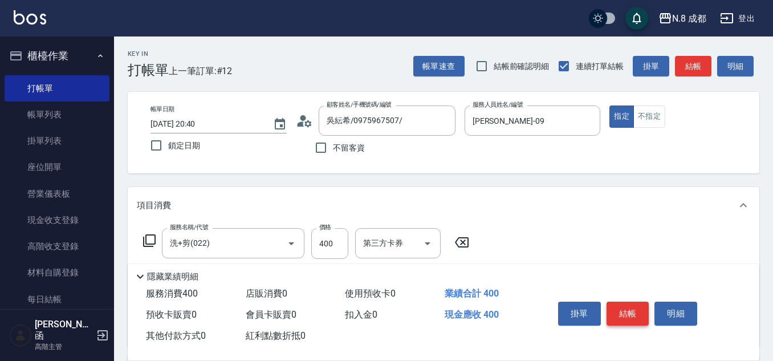
type input "Yuni-03"
click at [628, 301] on button "結帳" at bounding box center [627, 313] width 43 height 24
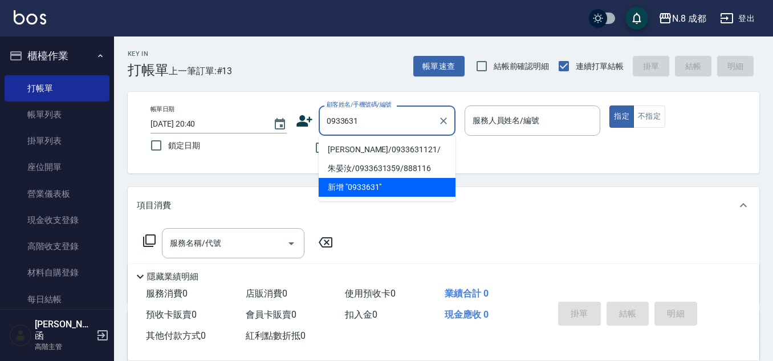
click at [395, 149] on li "[PERSON_NAME]/0933631121/" at bounding box center [387, 149] width 137 height 19
type input "[PERSON_NAME]/0933631121/"
type input "[PERSON_NAME]-09"
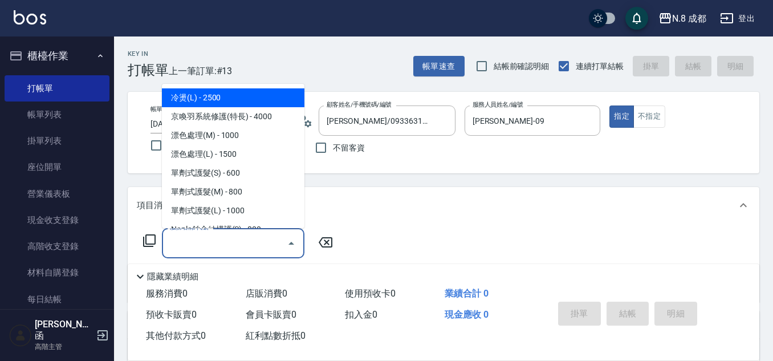
click at [240, 250] on input "服務名稱/代號" at bounding box center [224, 243] width 115 height 20
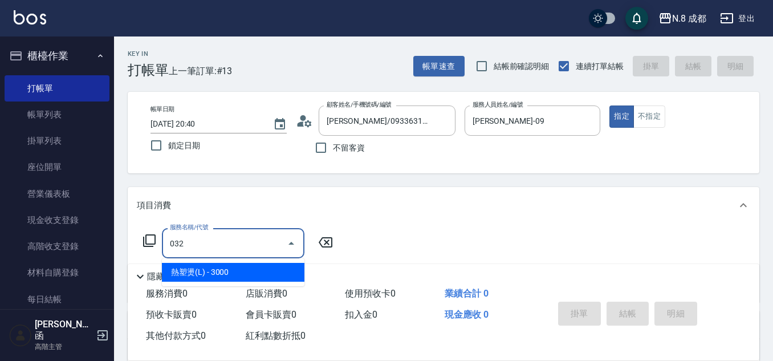
click at [241, 274] on span "熱塑燙(L) - 3000" at bounding box center [233, 272] width 142 height 19
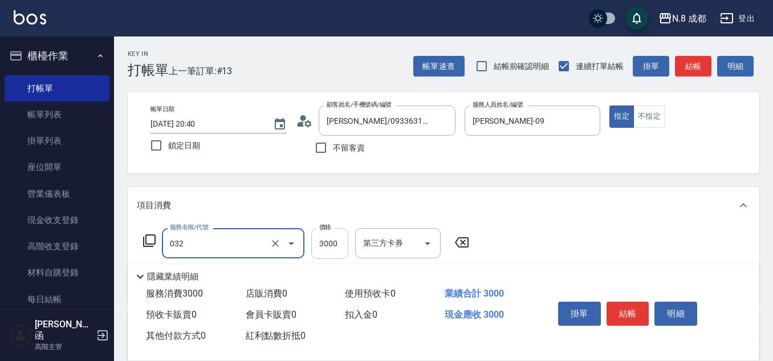
type input "熱塑燙(L)(032)"
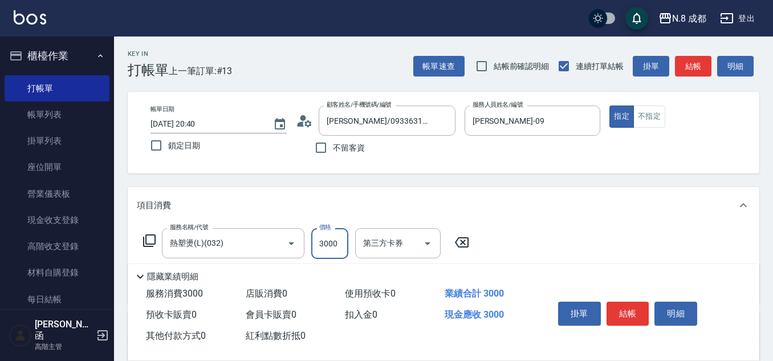
click at [341, 246] on input "3000" at bounding box center [329, 243] width 37 height 31
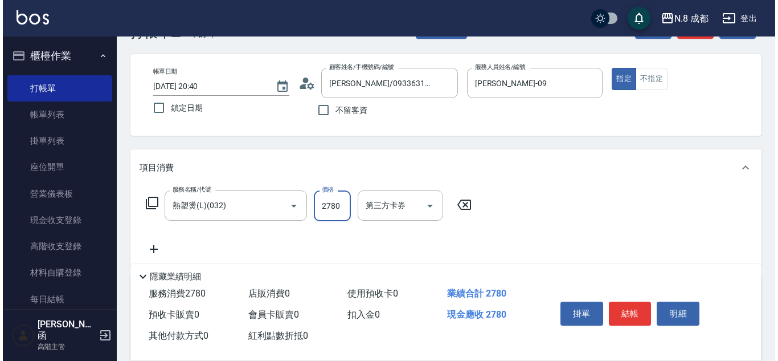
scroll to position [57, 0]
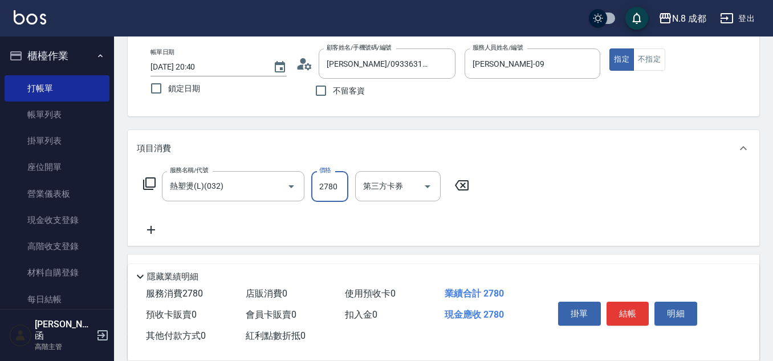
type input "2780"
click at [154, 226] on icon at bounding box center [151, 230] width 28 height 14
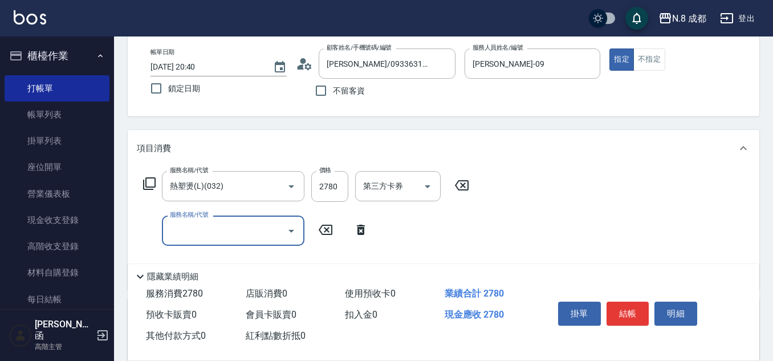
click at [188, 227] on input "服務名稱/代號" at bounding box center [224, 231] width 115 height 20
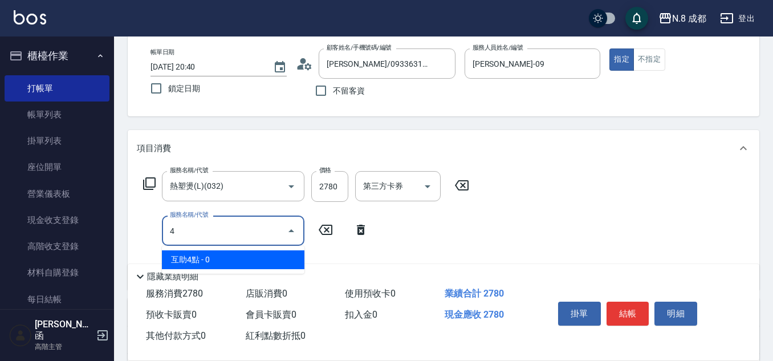
click at [208, 255] on span "互助4點 - 0" at bounding box center [233, 259] width 142 height 19
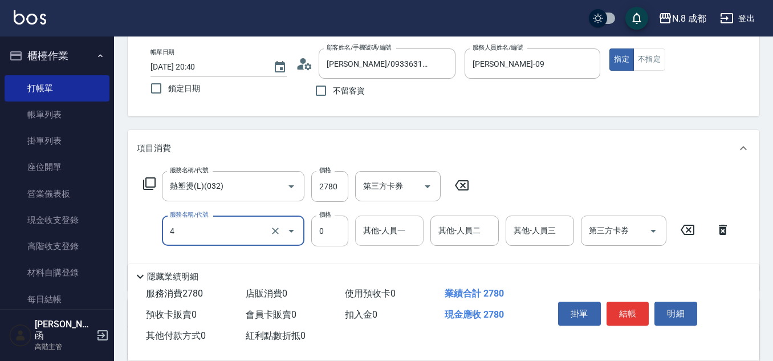
type input "互助4點(4)"
click at [385, 236] on input "其他-人員一" at bounding box center [389, 231] width 58 height 20
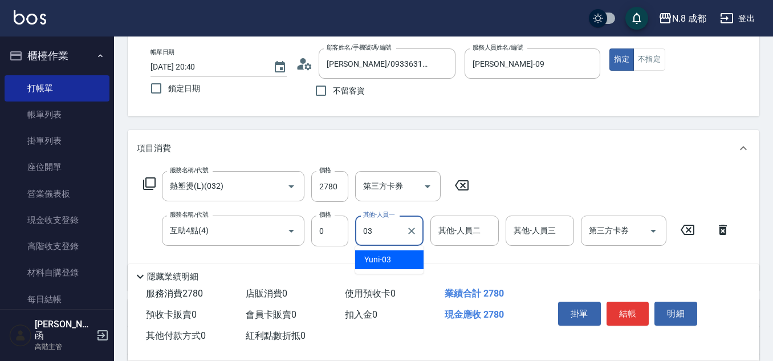
click at [398, 256] on div "Yuni -03" at bounding box center [389, 259] width 68 height 19
type input "Yuni-03"
click at [636, 304] on button "結帳" at bounding box center [627, 313] width 43 height 24
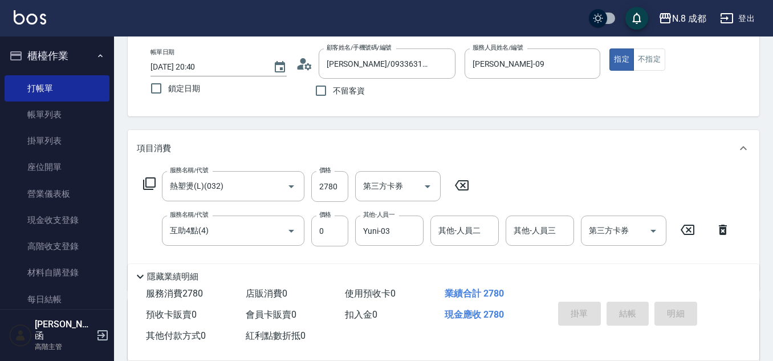
type input "[DATE] 20:41"
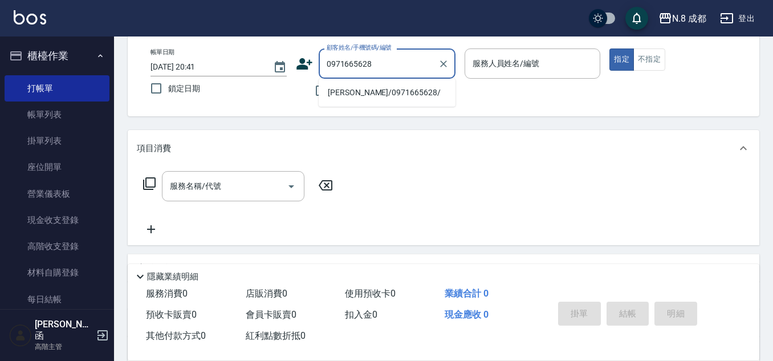
click at [376, 90] on li "[PERSON_NAME]/0971665628/" at bounding box center [387, 92] width 137 height 19
type input "[PERSON_NAME]/0971665628/"
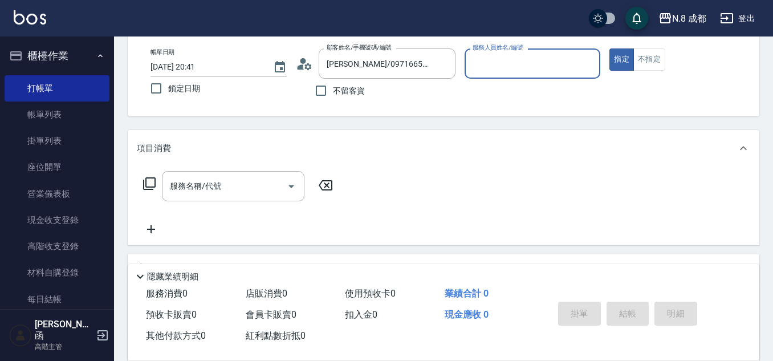
type input "[PERSON_NAME]-09"
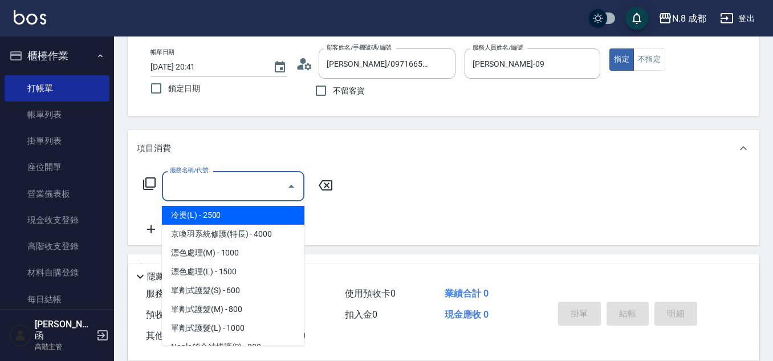
click at [233, 184] on input "服務名稱/代號" at bounding box center [224, 186] width 115 height 20
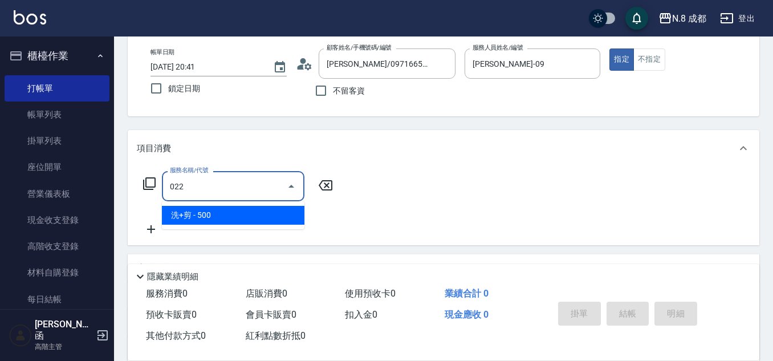
click at [222, 210] on span "洗+剪 - 500" at bounding box center [233, 215] width 142 height 19
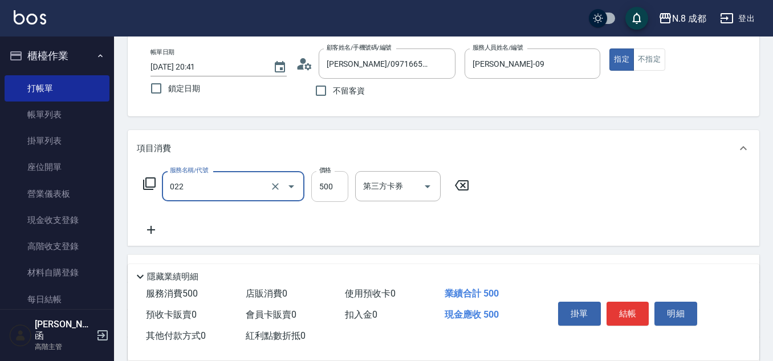
type input "洗+剪(022)"
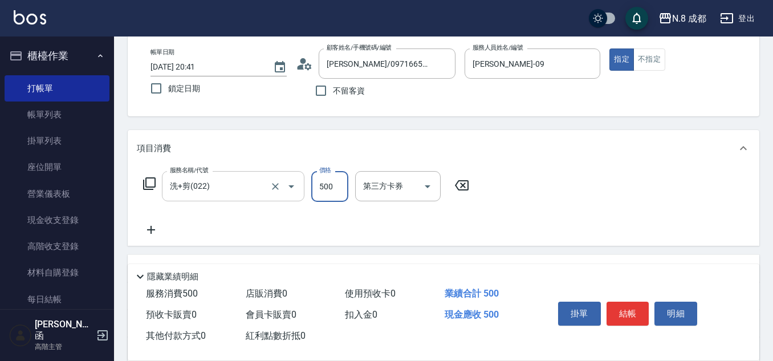
drag, startPoint x: 324, startPoint y: 186, endPoint x: 261, endPoint y: 198, distance: 64.4
click at [324, 186] on input "500" at bounding box center [329, 186] width 37 height 31
type input "600"
click at [152, 228] on icon at bounding box center [151, 230] width 28 height 14
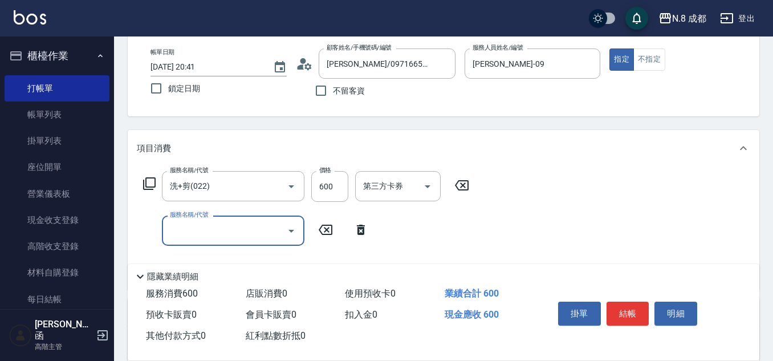
drag, startPoint x: 152, startPoint y: 228, endPoint x: 191, endPoint y: 221, distance: 39.4
click at [190, 234] on input "服務名稱/代號" at bounding box center [224, 231] width 115 height 20
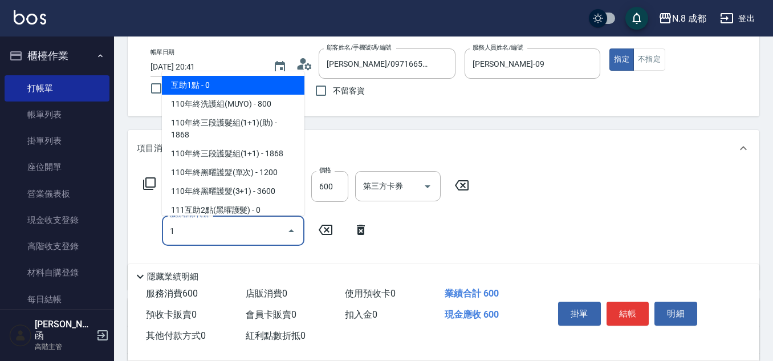
click at [225, 82] on span "互助1點 - 0" at bounding box center [233, 85] width 142 height 19
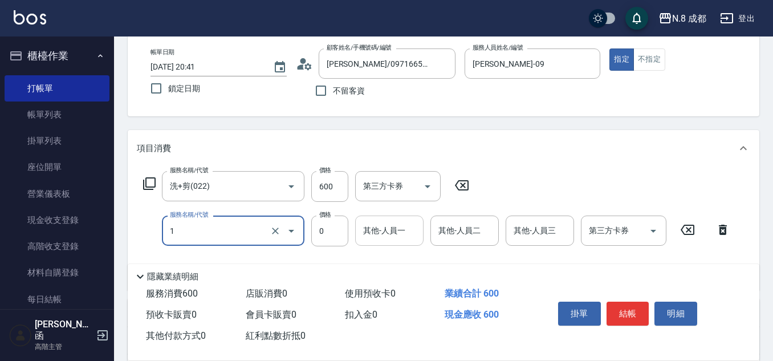
click at [386, 217] on div "其他-人員一" at bounding box center [389, 230] width 68 height 30
type input "互助1點(1)"
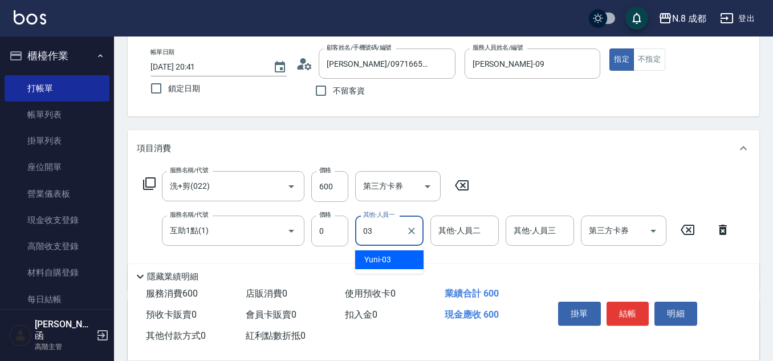
click at [395, 261] on div "Yuni -03" at bounding box center [389, 259] width 68 height 19
type input "Yuni-03"
click at [640, 313] on button "結帳" at bounding box center [627, 313] width 43 height 24
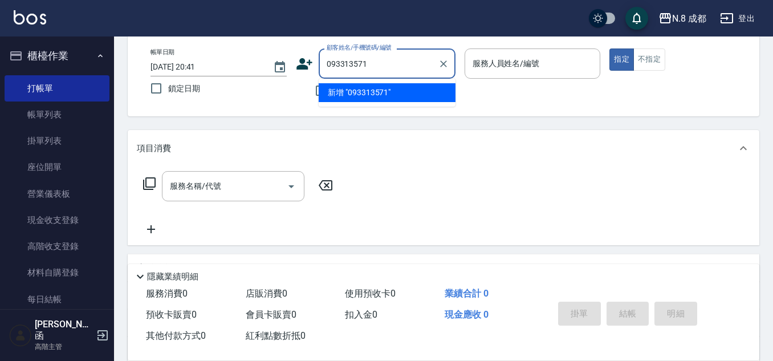
type input "0933135718"
drag, startPoint x: 390, startPoint y: 68, endPoint x: 226, endPoint y: 68, distance: 163.5
click at [226, 68] on div "帳單日期 [DATE] 20:41 鎖定日期 顧客姓名/手機號碼/編號 0933135718 顧客姓名/手機號碼/編號 不留客資 服務人員姓名/編號 服務人員…" at bounding box center [443, 75] width 604 height 54
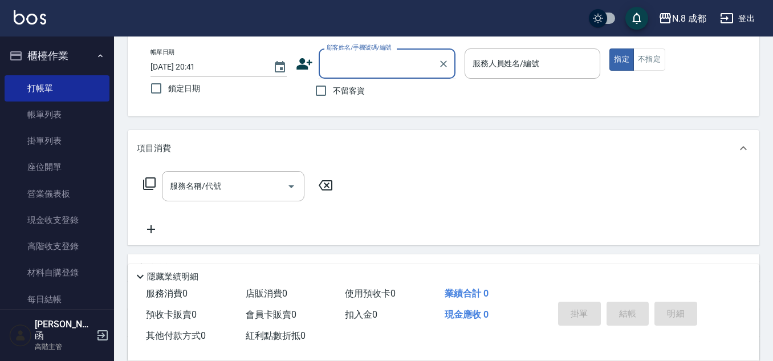
click at [305, 56] on icon at bounding box center [304, 63] width 17 height 17
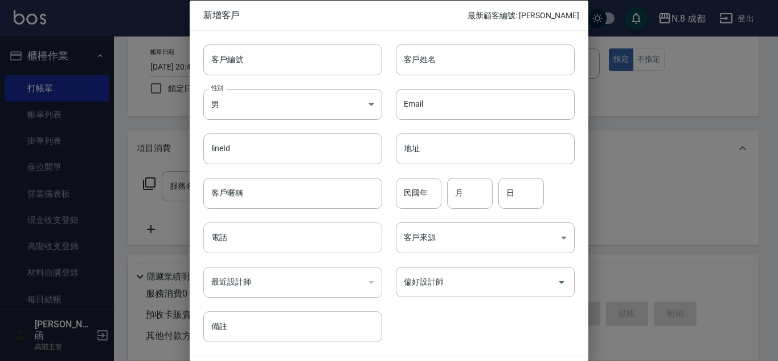
click at [270, 234] on input "電話" at bounding box center [292, 237] width 179 height 31
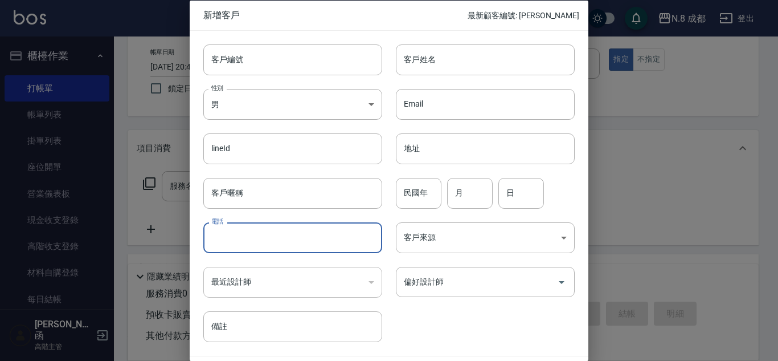
paste input "0933135718"
type input "0933135718"
click at [442, 63] on input "客戶姓名" at bounding box center [485, 59] width 179 height 31
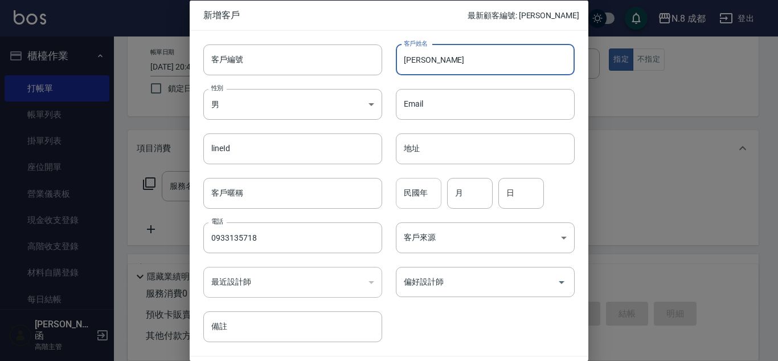
type input "[PERSON_NAME]"
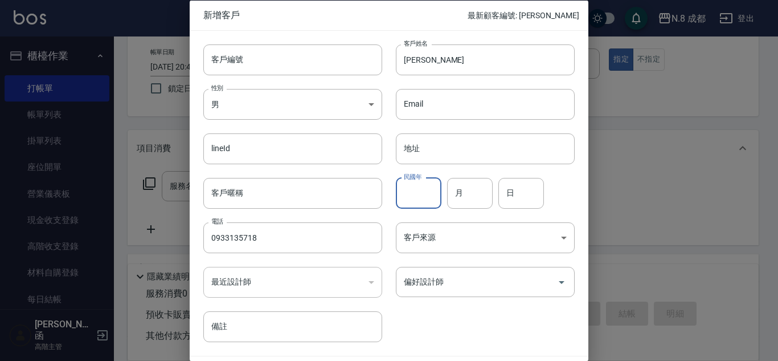
click at [430, 186] on input "民國年" at bounding box center [419, 192] width 46 height 31
type input "64"
drag, startPoint x: 474, startPoint y: 195, endPoint x: 481, endPoint y: 197, distance: 8.2
click at [476, 196] on input "月" at bounding box center [470, 192] width 46 height 31
type input "09"
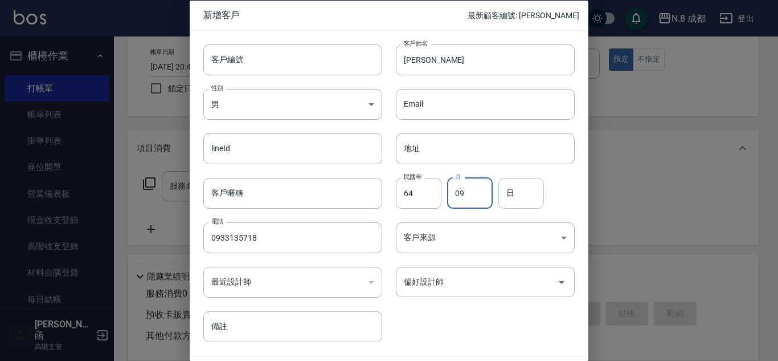
click at [525, 201] on input "日" at bounding box center [522, 192] width 46 height 31
type input "22"
click at [459, 280] on input "偏好設計師" at bounding box center [477, 282] width 152 height 20
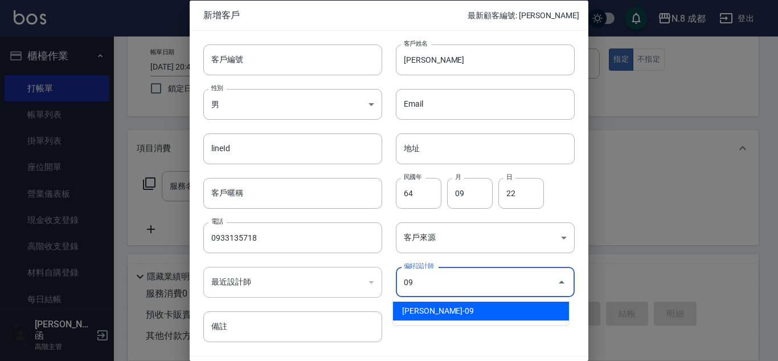
drag, startPoint x: 462, startPoint y: 312, endPoint x: 474, endPoint y: 313, distance: 12.5
click at [462, 313] on li "[PERSON_NAME]-09" at bounding box center [481, 310] width 176 height 19
type input "黃建皓"
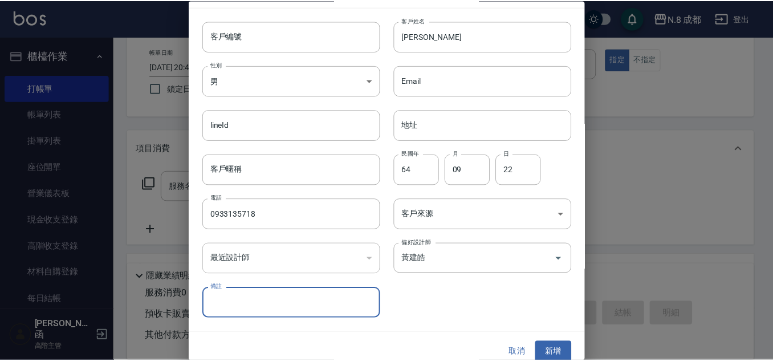
scroll to position [34, 0]
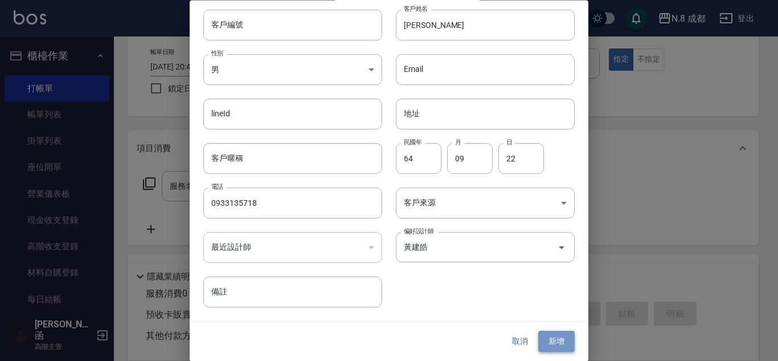
click at [546, 344] on button "新增" at bounding box center [556, 341] width 36 height 21
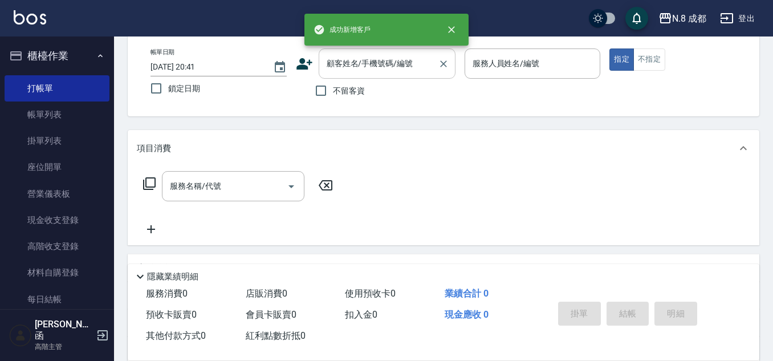
click at [395, 71] on input "顧客姓名/手機號碼/編號" at bounding box center [378, 64] width 109 height 20
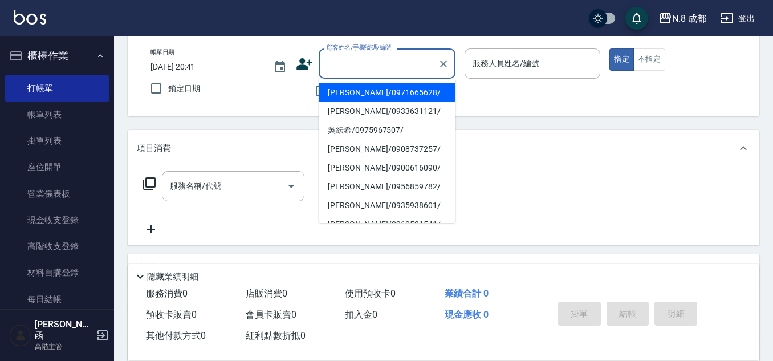
paste input "0933135718"
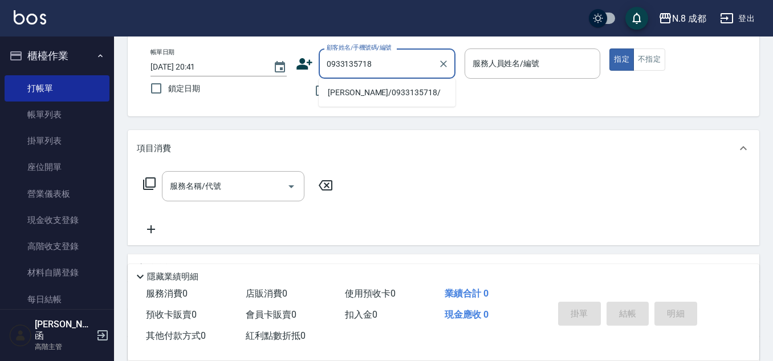
click at [371, 96] on li "[PERSON_NAME]/0933135718/" at bounding box center [387, 92] width 137 height 19
type input "[PERSON_NAME]/0933135718/"
type input "[PERSON_NAME]-09"
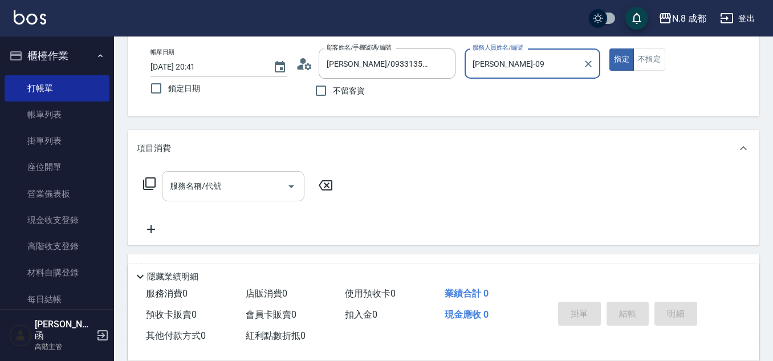
click at [237, 179] on input "服務名稱/代號" at bounding box center [224, 186] width 115 height 20
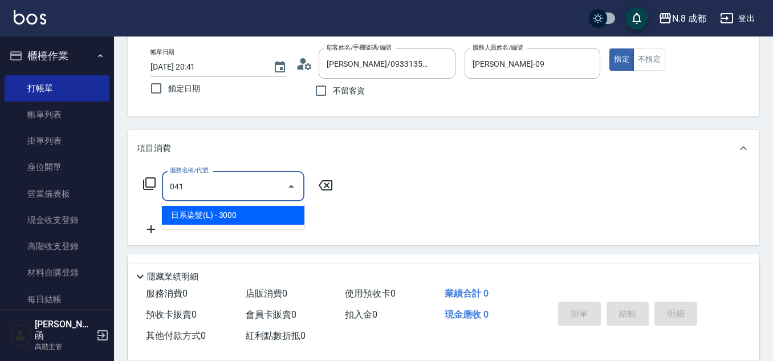
drag, startPoint x: 239, startPoint y: 201, endPoint x: 237, endPoint y: 210, distance: 9.8
click at [237, 208] on body "N.8 成都 登出 櫃檯作業 打帳單 帳單列表 掛單列表 座位開單 營業儀表板 現金收支登錄 高階收支登錄 材料自購登錄 每日結帳 排班表 現場電腦打卡 掃碼…" at bounding box center [386, 221] width 773 height 557
click at [238, 211] on span "日系染髮(L) - 3000" at bounding box center [233, 215] width 142 height 19
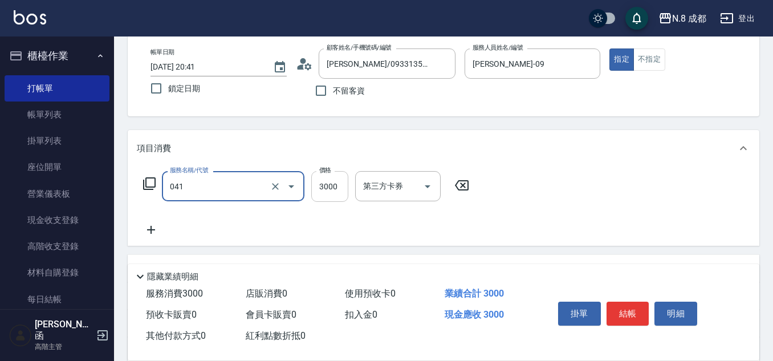
type input "日系染髮(L)(041)"
click at [341, 186] on input "3000" at bounding box center [329, 186] width 37 height 31
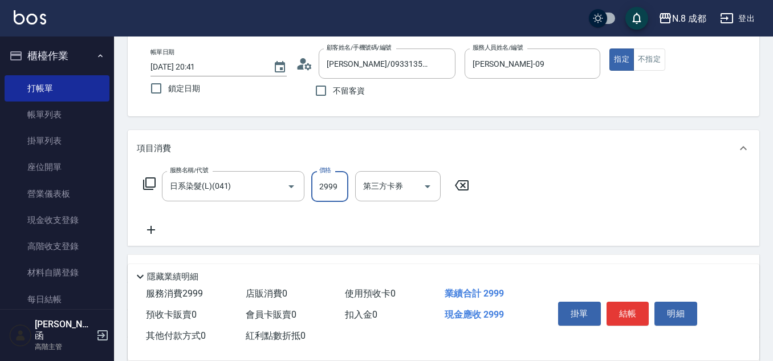
type input "2999"
click at [145, 225] on icon at bounding box center [151, 230] width 28 height 14
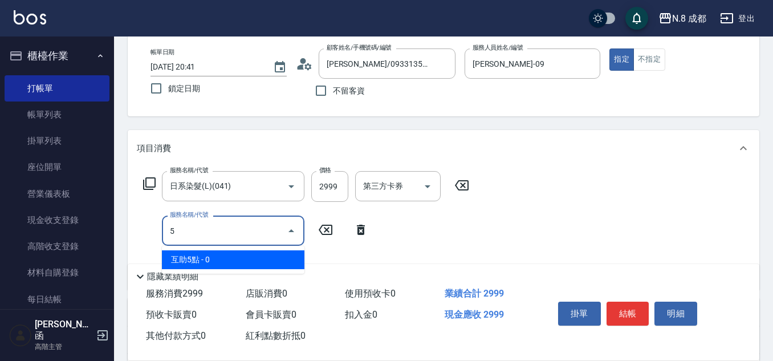
click at [205, 257] on span "互助5點 - 0" at bounding box center [233, 259] width 142 height 19
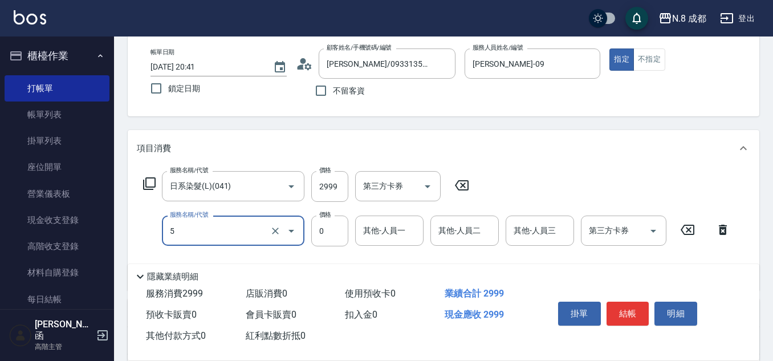
type input "互助5點(5)"
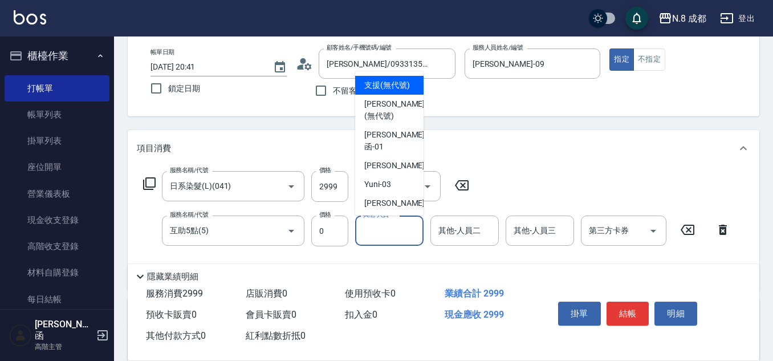
click at [389, 236] on input "其他-人員一" at bounding box center [389, 231] width 58 height 20
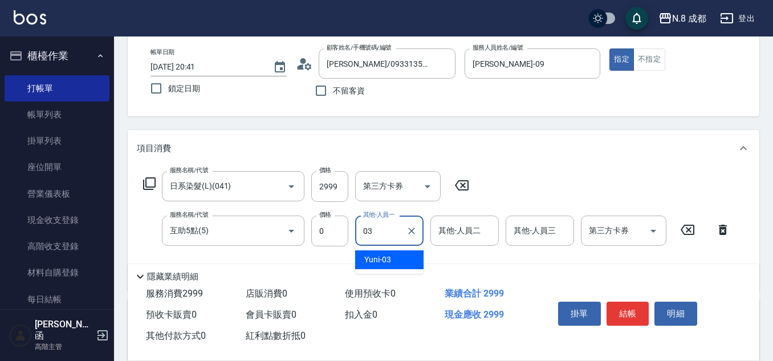
click at [403, 261] on div "Yuni -03" at bounding box center [389, 259] width 68 height 19
type input "Yuni-03"
click at [628, 318] on button "結帳" at bounding box center [627, 313] width 43 height 24
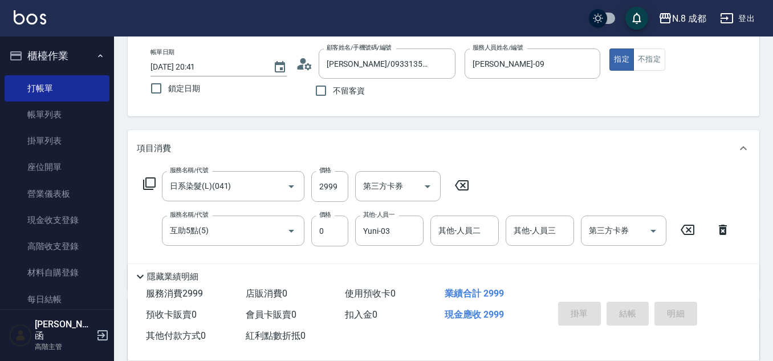
type input "[DATE] 20:42"
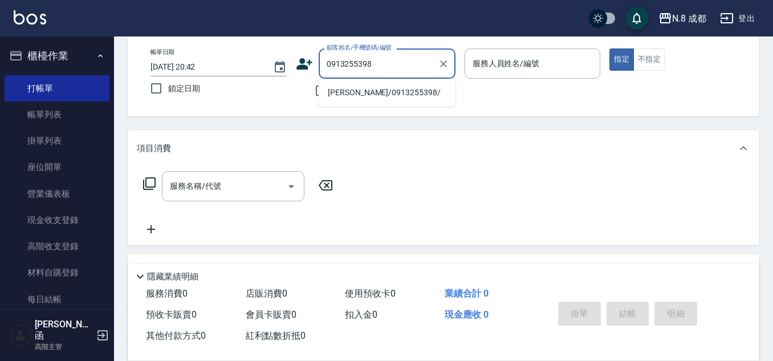
click at [378, 90] on li "[PERSON_NAME]/0913255398/" at bounding box center [387, 92] width 137 height 19
type input "[PERSON_NAME]/0913255398/"
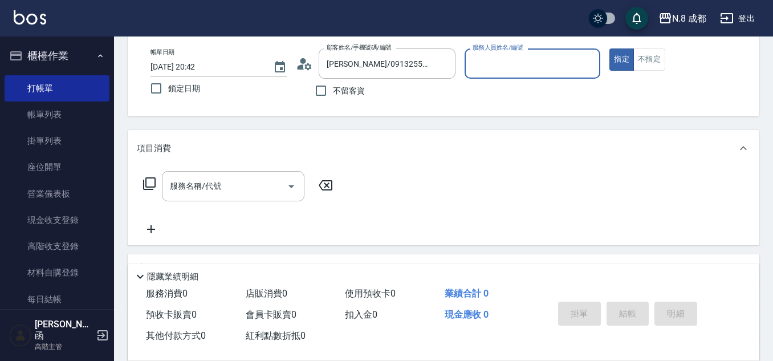
type input "[PERSON_NAME]程-13"
click at [222, 187] on input "服務名稱/代號" at bounding box center [224, 186] width 115 height 20
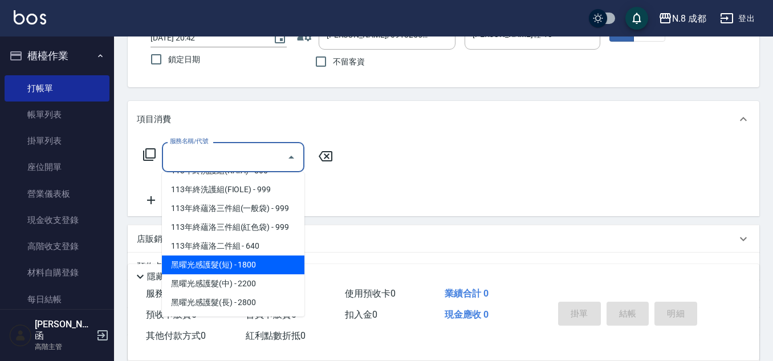
scroll to position [114, 0]
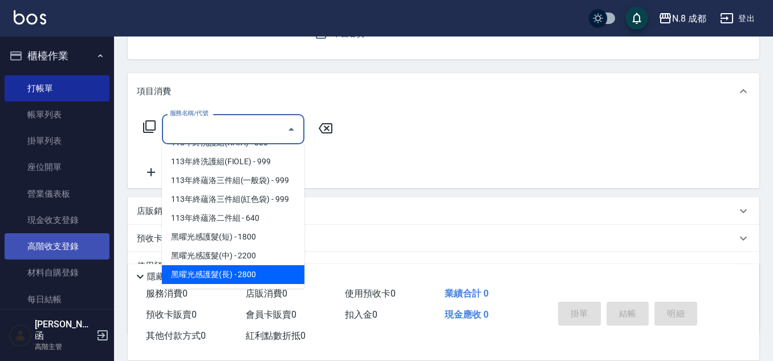
click at [62, 244] on link "高階收支登錄" at bounding box center [57, 246] width 105 height 26
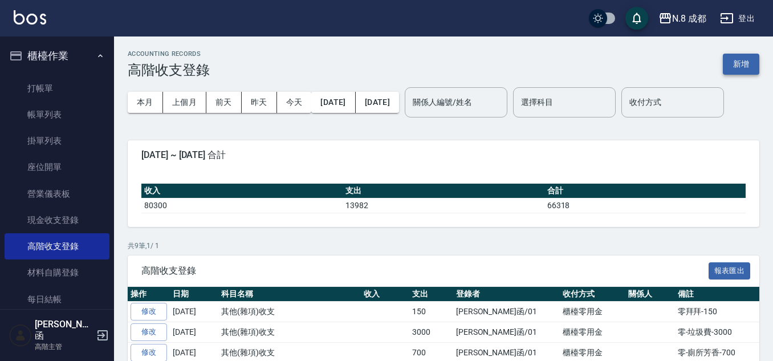
click at [731, 58] on button "新增" at bounding box center [741, 64] width 36 height 21
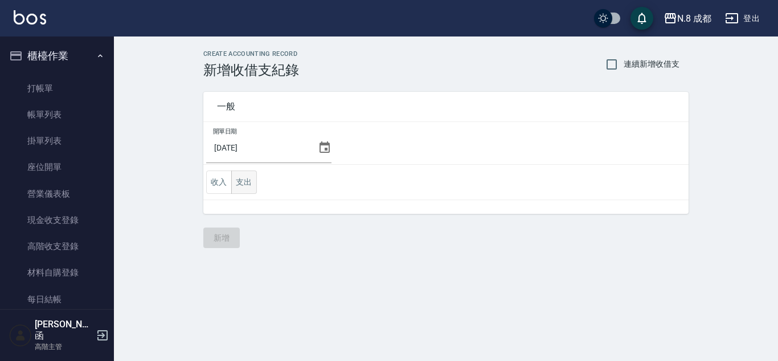
click at [245, 177] on button "支出" at bounding box center [244, 181] width 26 height 23
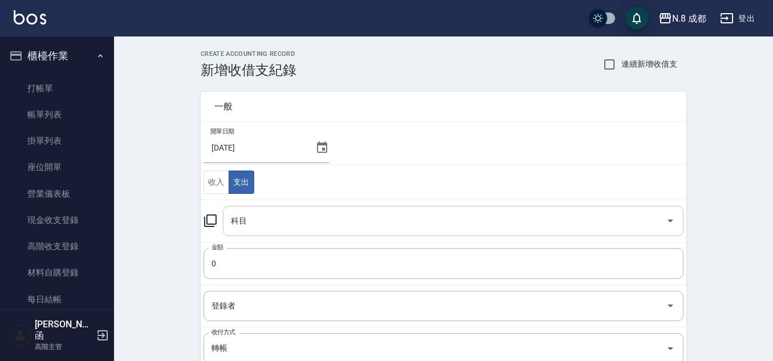
click at [272, 221] on input "科目" at bounding box center [444, 221] width 433 height 20
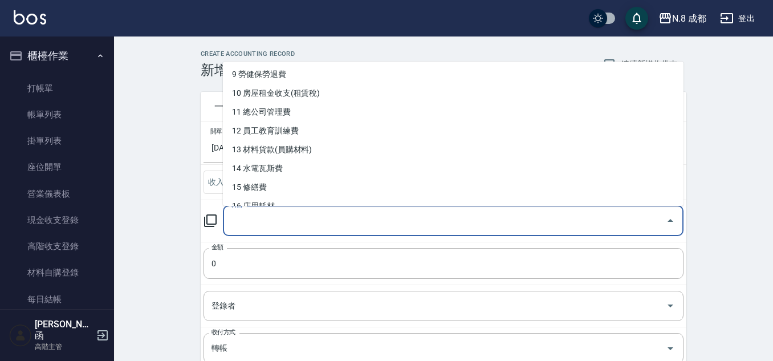
scroll to position [171, 0]
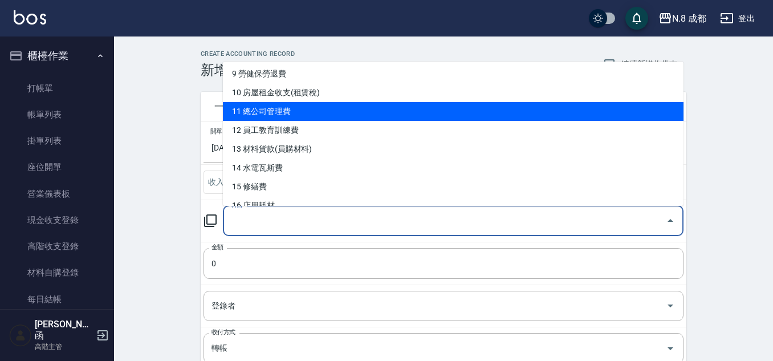
click at [350, 119] on li "11 總公司管理費" at bounding box center [453, 111] width 460 height 19
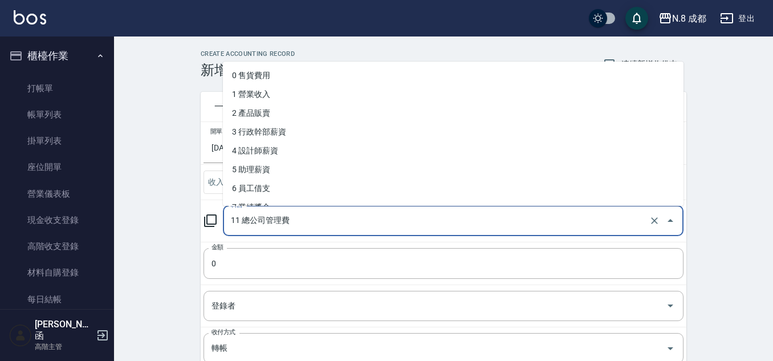
click at [281, 223] on input "11 總公司管理費" at bounding box center [437, 221] width 418 height 20
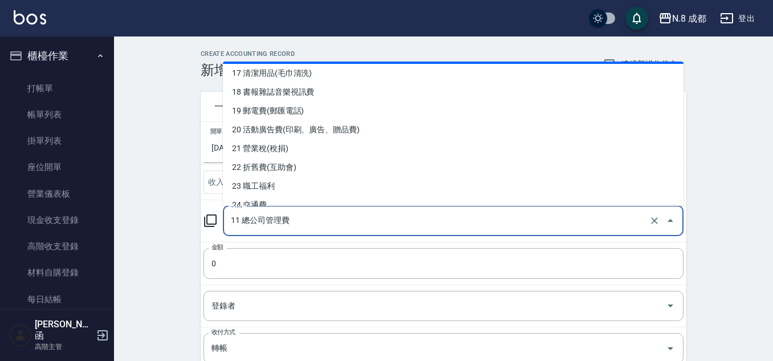
scroll to position [342, 0]
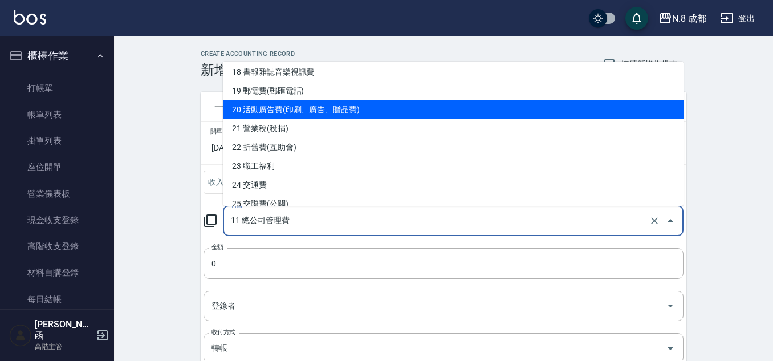
click at [326, 111] on li "20 活動廣告費(印刷、廣告、贈品費)" at bounding box center [453, 109] width 460 height 19
type input "20 活動廣告費(印刷、廣告、贈品費)"
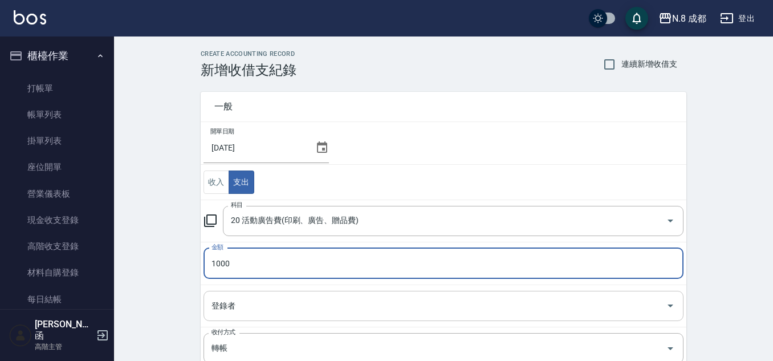
type input "1000"
click at [261, 296] on input "登錄者" at bounding box center [435, 306] width 452 height 20
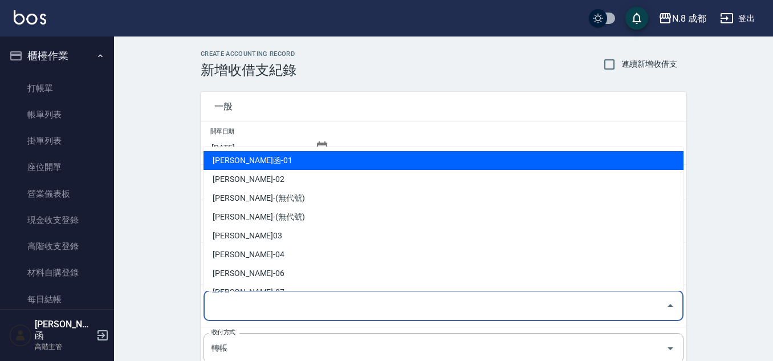
click at [302, 152] on li "[PERSON_NAME]函-01" at bounding box center [443, 160] width 480 height 19
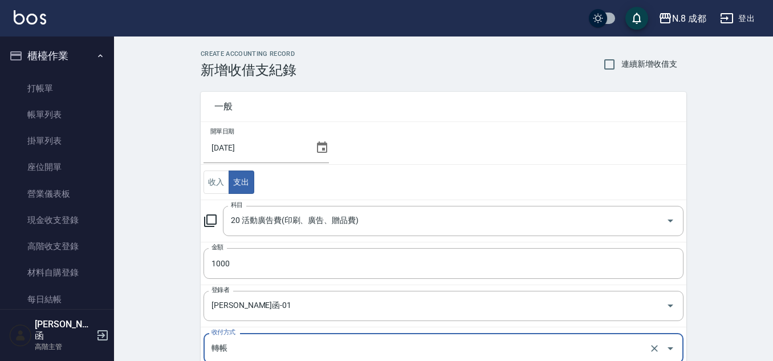
type input "[PERSON_NAME]函-01"
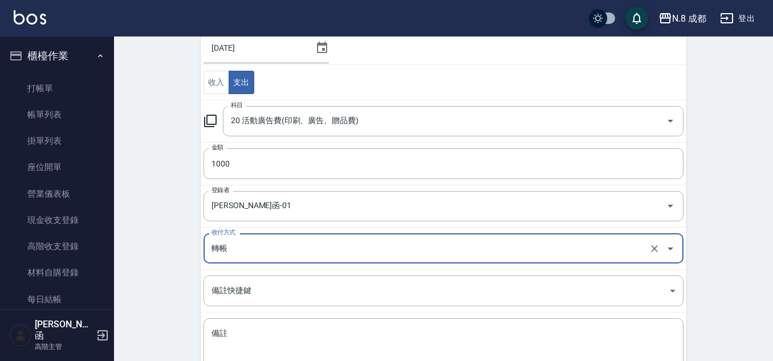
scroll to position [171, 0]
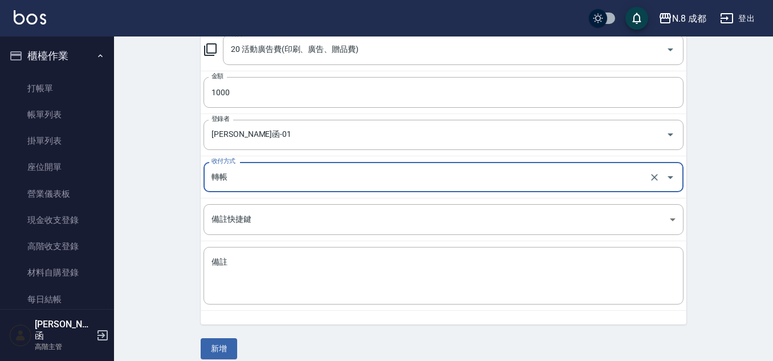
click at [255, 177] on input "轉帳" at bounding box center [428, 177] width 438 height 20
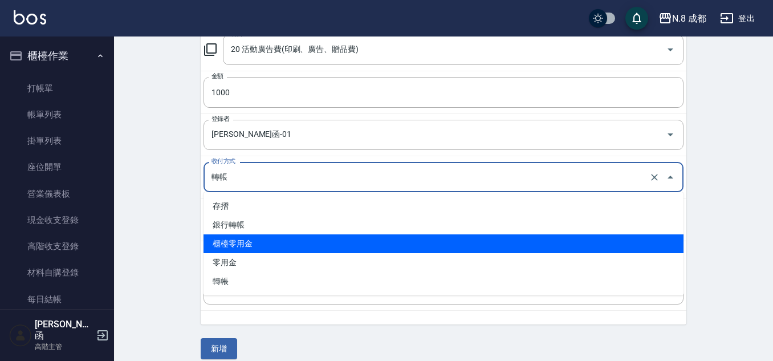
click at [262, 244] on li "櫃檯零用金" at bounding box center [443, 243] width 480 height 19
type input "櫃檯零用金"
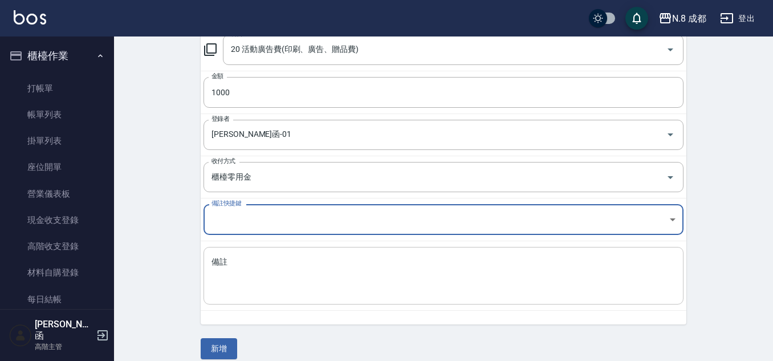
click at [270, 279] on textarea "備註" at bounding box center [443, 275] width 464 height 39
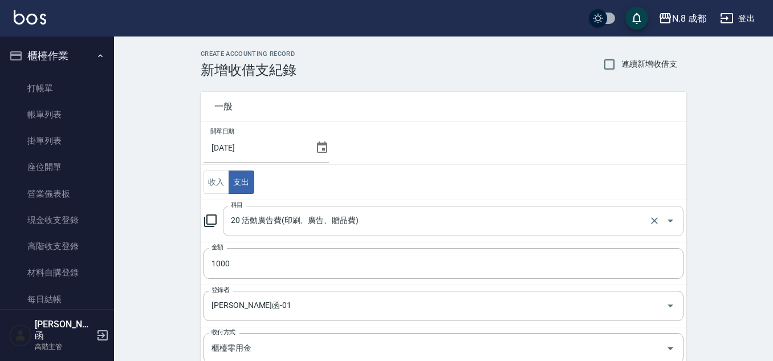
scroll to position [183, 0]
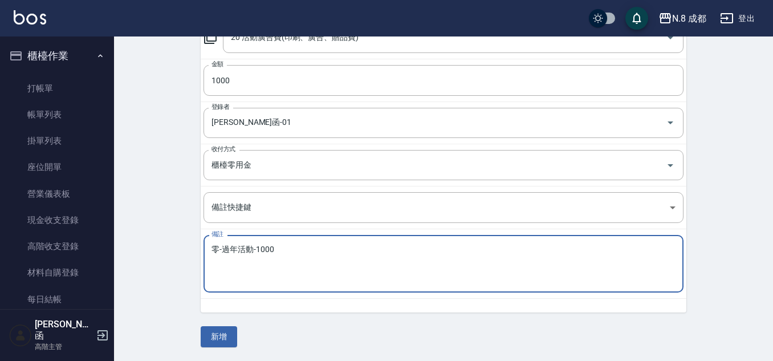
type textarea "零-過年活動-1000"
click at [224, 325] on div "一般 開單日期 [DATE] 收入 支出 科目 20 活動廣告費(印刷、廣告、贈品費) 科目 金額 1000 金額 登錄者 詹子函-01 登錄者 收付方式 櫃…" at bounding box center [443, 121] width 485 height 452
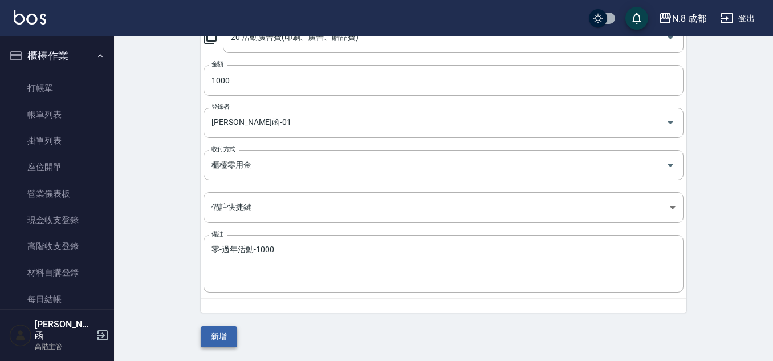
click at [225, 334] on button "新增" at bounding box center [219, 336] width 36 height 21
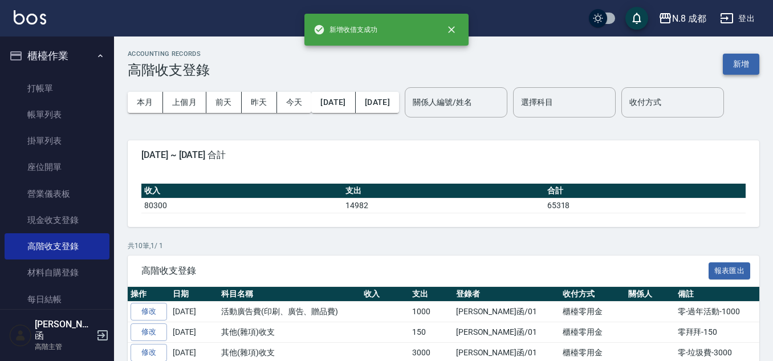
click at [746, 54] on button "新增" at bounding box center [741, 64] width 36 height 21
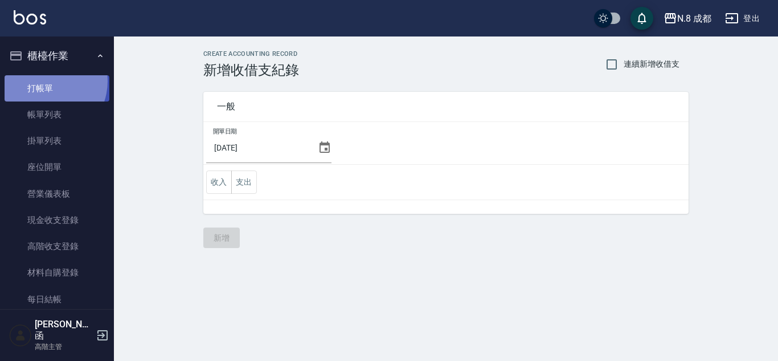
click at [44, 81] on link "打帳單" at bounding box center [57, 88] width 105 height 26
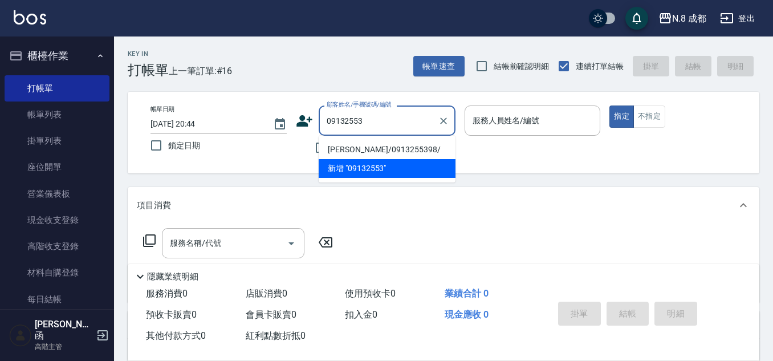
click at [378, 148] on li "[PERSON_NAME]/0913255398/" at bounding box center [387, 149] width 137 height 19
type input "[PERSON_NAME]/0913255398/"
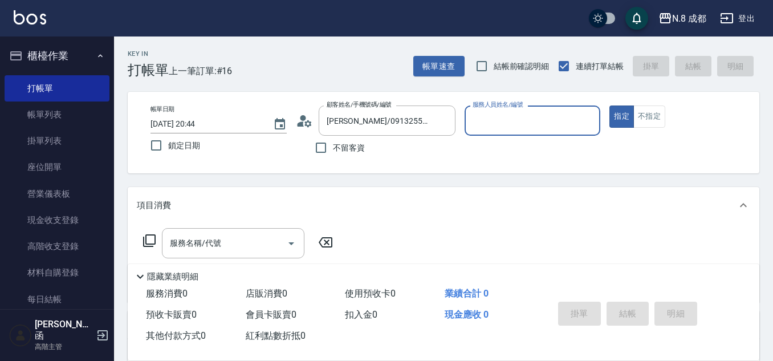
type input "[PERSON_NAME]程-13"
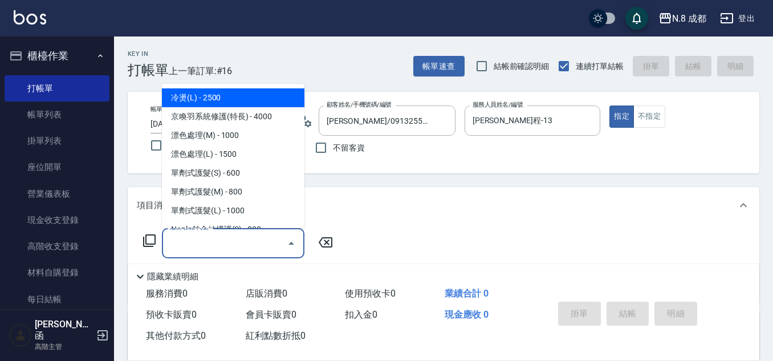
drag, startPoint x: 207, startPoint y: 252, endPoint x: 226, endPoint y: 218, distance: 39.0
click at [207, 251] on input "服務名稱/代號" at bounding box center [224, 243] width 115 height 20
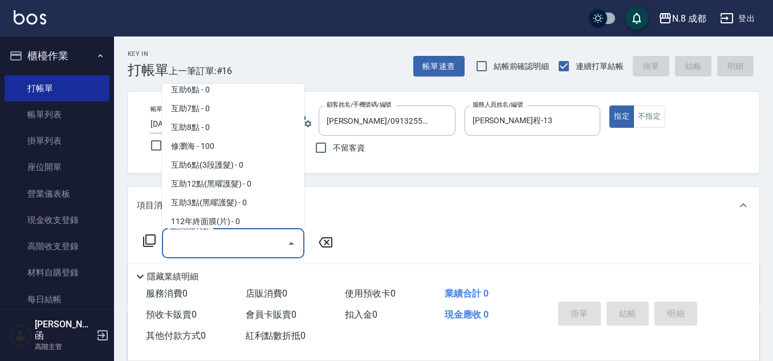
scroll to position [1537, 0]
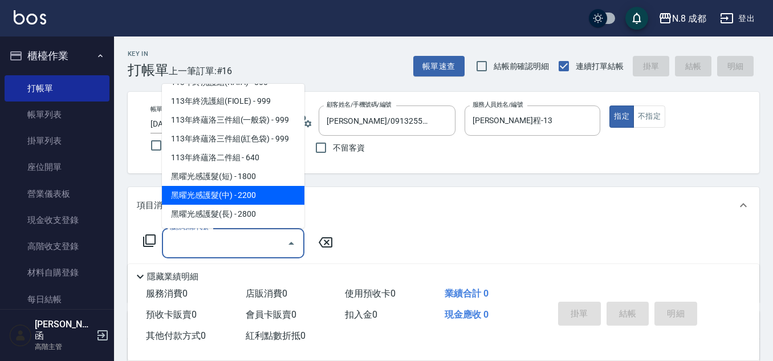
click at [247, 193] on span "黑曜光感護髮(中) - 2200" at bounding box center [233, 195] width 142 height 19
type input "黑曜光感護髮(中)(黑2)"
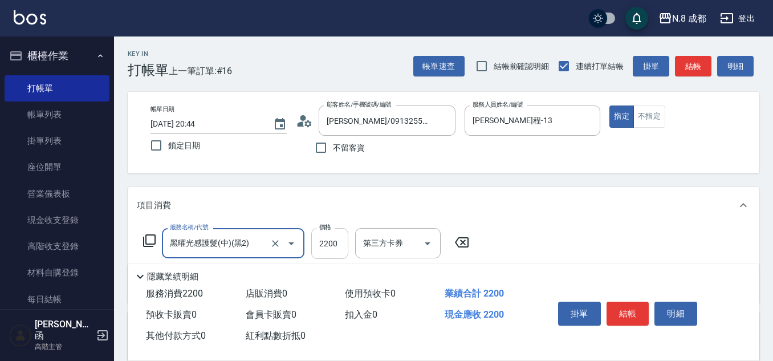
click at [348, 241] on input "2200" at bounding box center [329, 243] width 37 height 31
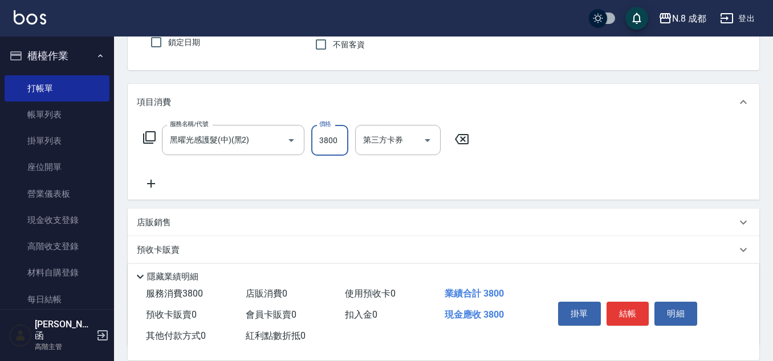
scroll to position [114, 0]
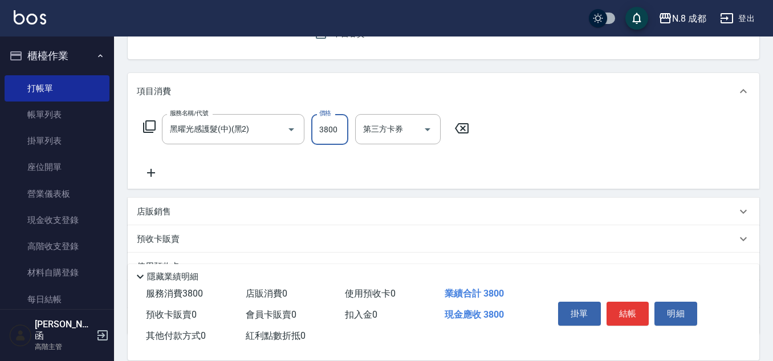
type input "3800"
click at [161, 175] on icon at bounding box center [151, 173] width 28 height 14
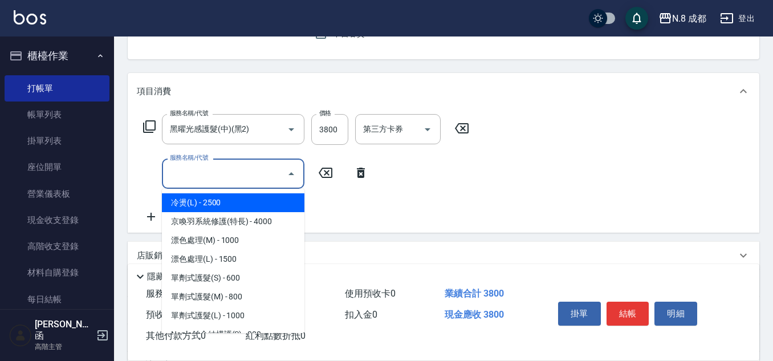
click at [195, 175] on input "服務名稱/代號" at bounding box center [224, 174] width 115 height 20
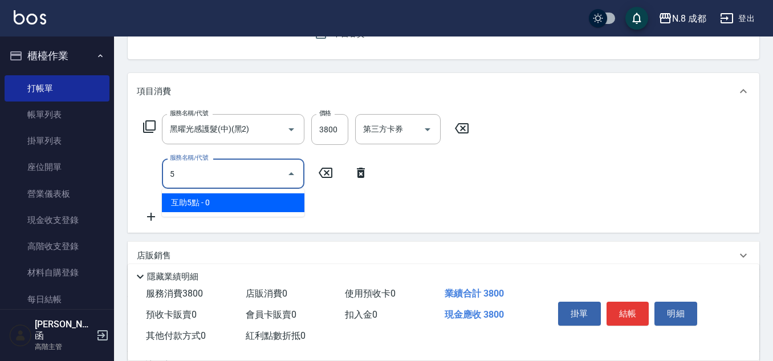
click at [208, 200] on span "互助5點 - 0" at bounding box center [233, 202] width 142 height 19
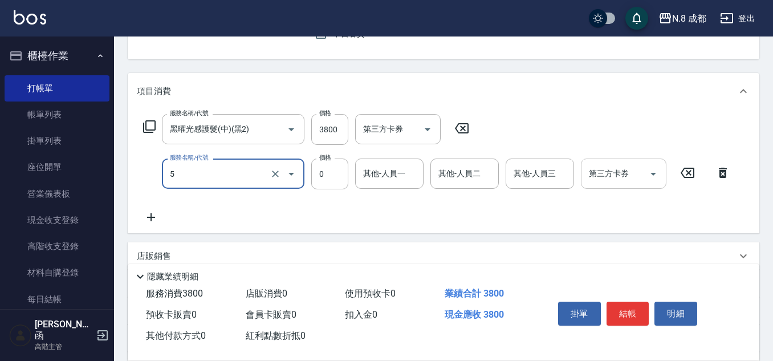
drag, startPoint x: 415, startPoint y: 188, endPoint x: 407, endPoint y: 172, distance: 18.6
click at [420, 172] on div "其他-人員一" at bounding box center [389, 173] width 68 height 30
type input "互助5點(5)"
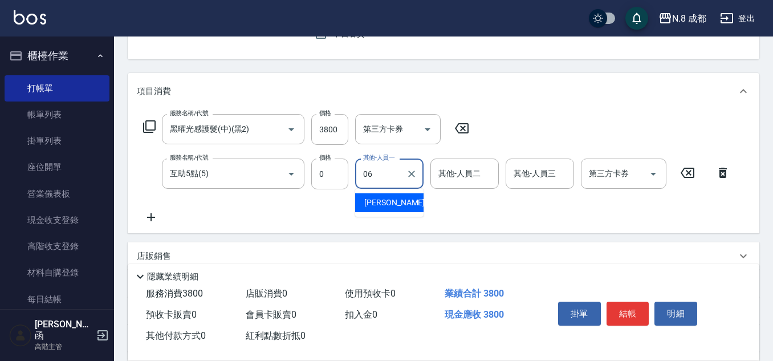
click at [396, 206] on span "[PERSON_NAME] -06" at bounding box center [400, 203] width 72 height 12
type input "[PERSON_NAME]-06"
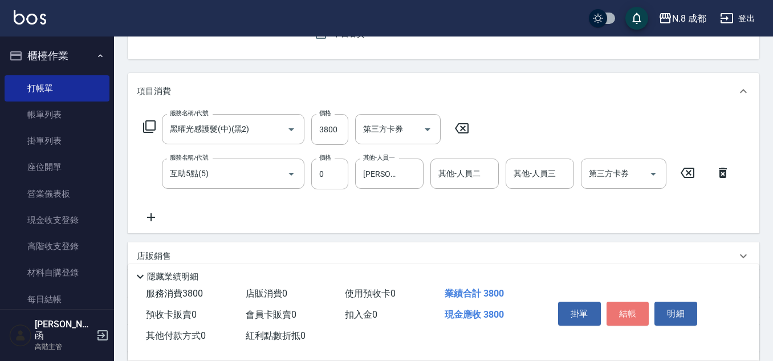
click at [630, 306] on button "結帳" at bounding box center [627, 313] width 43 height 24
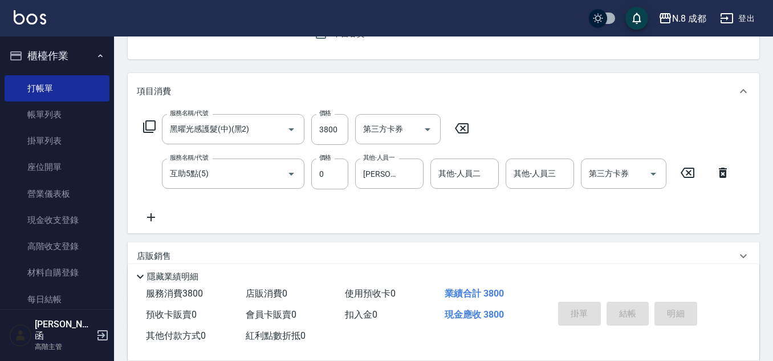
type input "[DATE] 20:46"
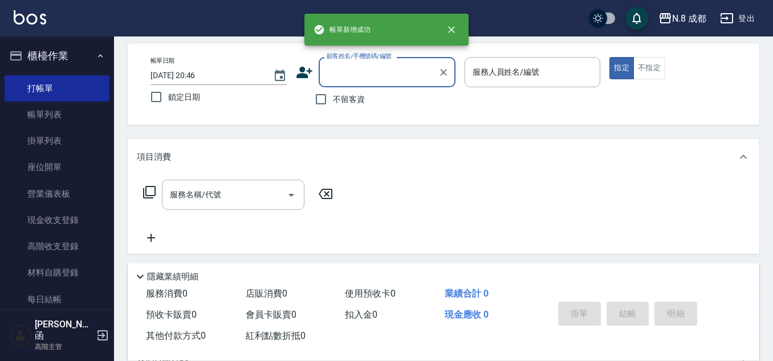
scroll to position [0, 0]
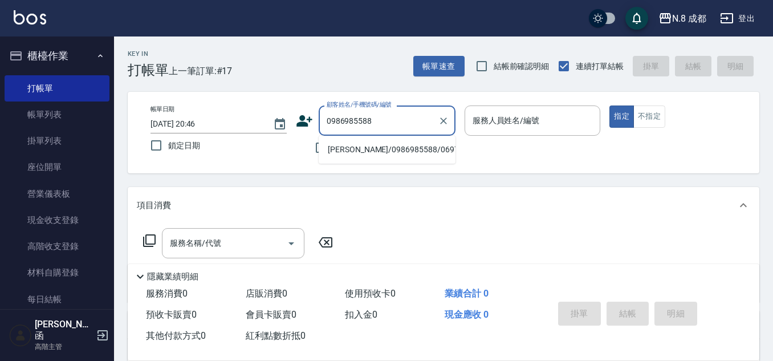
click at [400, 149] on li "[PERSON_NAME]/0986985588/069776" at bounding box center [387, 149] width 137 height 19
type input "[PERSON_NAME]/0986985588/069776"
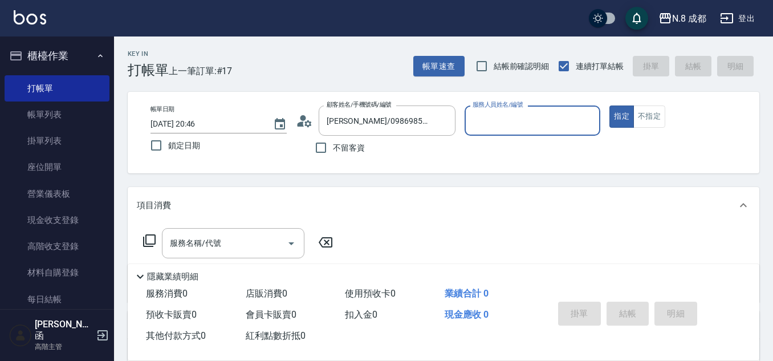
click at [517, 123] on input "服務人員姓名/編號" at bounding box center [533, 121] width 126 height 20
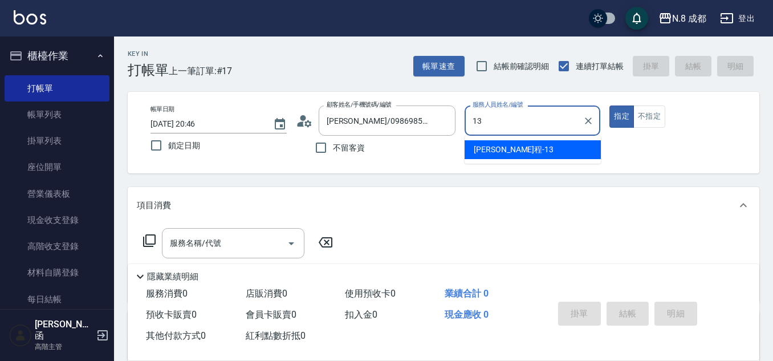
click at [497, 149] on span "[PERSON_NAME]程 -13" at bounding box center [514, 150] width 80 height 12
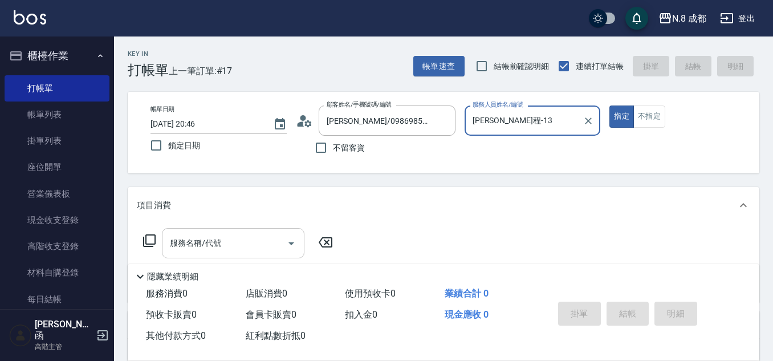
type input "[PERSON_NAME]程-13"
click at [215, 246] on input "服務名稱/代號" at bounding box center [224, 243] width 115 height 20
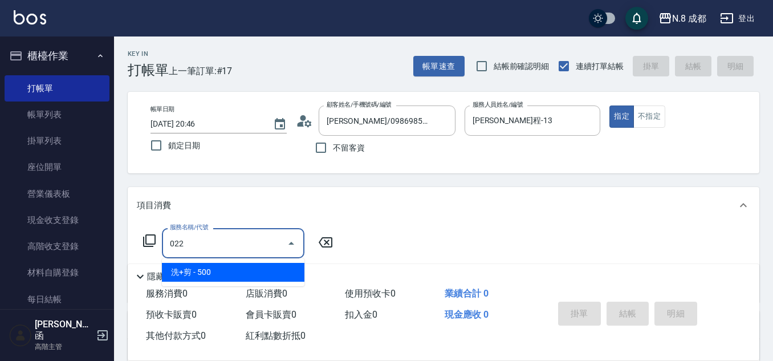
click at [208, 268] on span "洗+剪 - 500" at bounding box center [233, 272] width 142 height 19
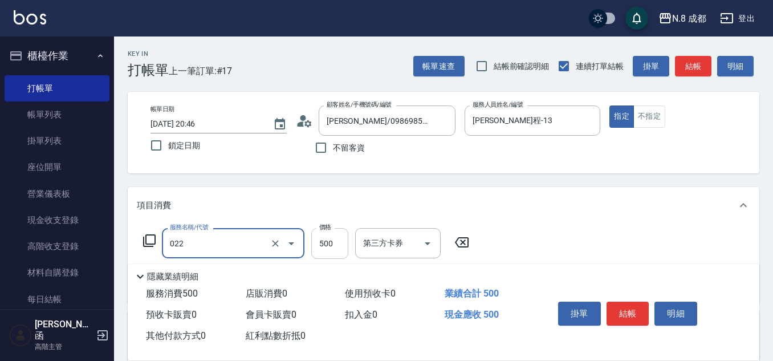
type input "洗+剪(022)"
click at [330, 243] on input "500" at bounding box center [329, 243] width 37 height 31
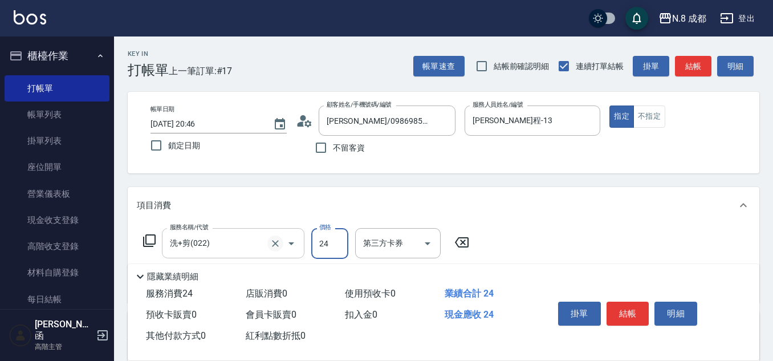
drag, startPoint x: 338, startPoint y: 242, endPoint x: 268, endPoint y: 239, distance: 70.7
click at [268, 239] on div "服務名稱/代號 洗+剪(022) 服務名稱/代號 價格 24 價格 第三方卡券 第三方卡券" at bounding box center [306, 243] width 339 height 31
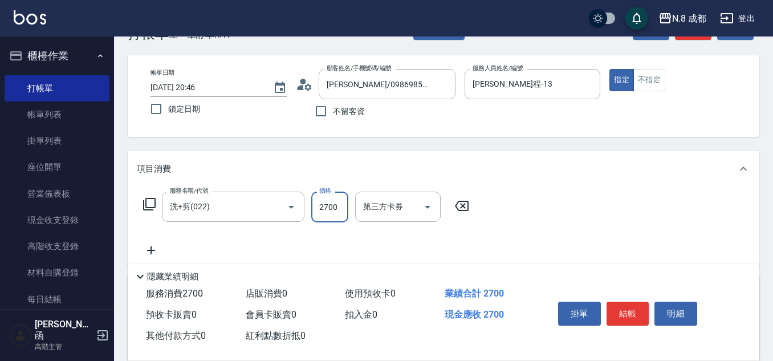
scroll to position [57, 0]
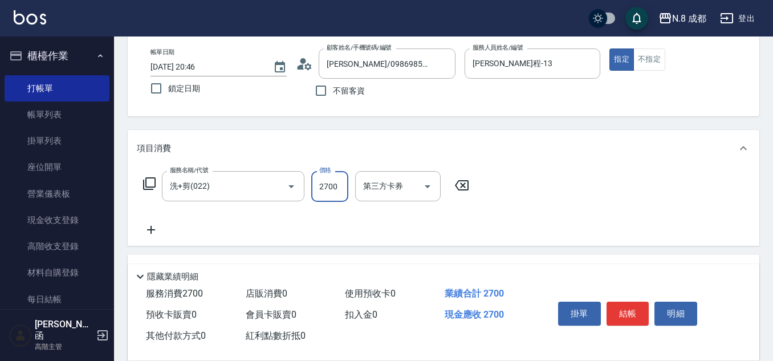
type input "2700"
click at [149, 231] on icon at bounding box center [151, 230] width 28 height 14
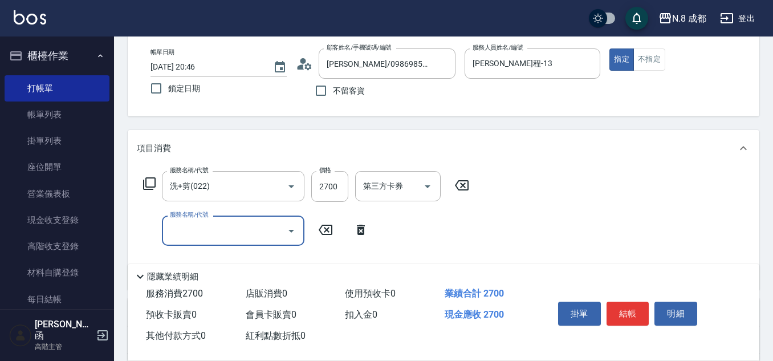
click at [195, 231] on input "服務名稱/代號" at bounding box center [224, 231] width 115 height 20
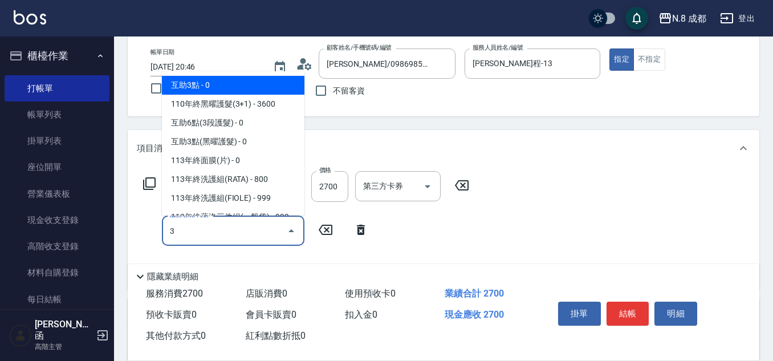
click at [214, 85] on span "互助3點 - 0" at bounding box center [233, 85] width 142 height 19
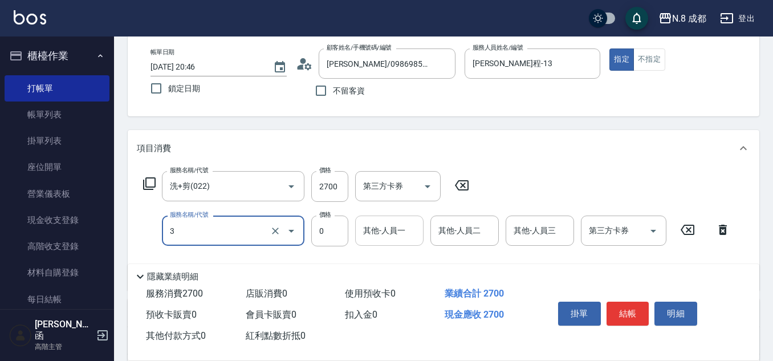
type input "互助3點(3)"
click at [378, 236] on input "其他-人員一" at bounding box center [389, 231] width 58 height 20
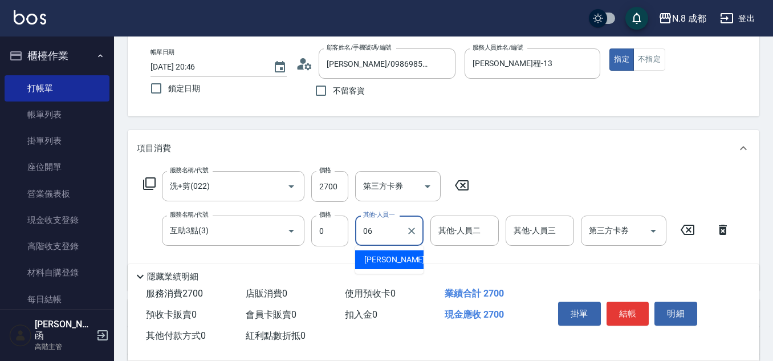
click at [398, 256] on span "[PERSON_NAME] -06" at bounding box center [400, 260] width 72 height 12
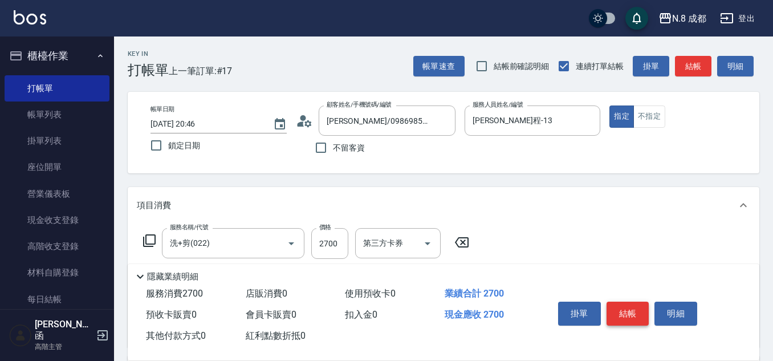
type input "[PERSON_NAME]-06"
click at [638, 312] on button "結帳" at bounding box center [627, 313] width 43 height 24
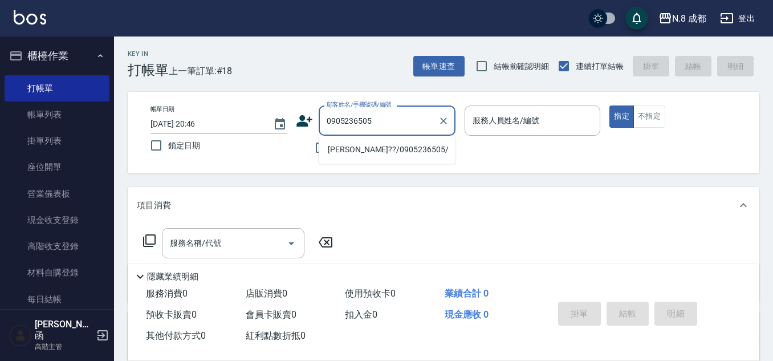
click at [386, 144] on li "[PERSON_NAME]??/0905236505/" at bounding box center [387, 149] width 137 height 19
type input "[PERSON_NAME]??/0905236505/"
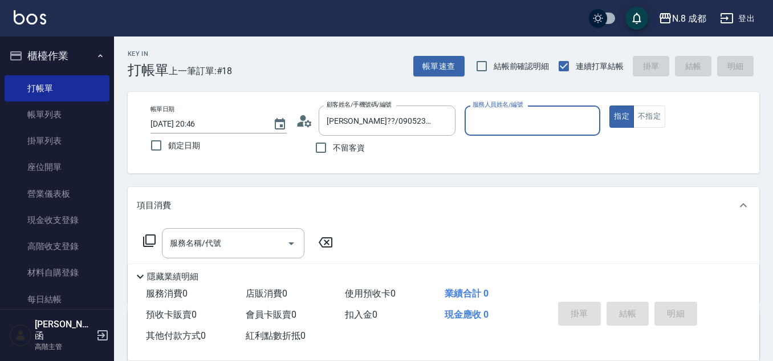
type input "[PERSON_NAME]程-13"
click at [228, 248] on input "服務名稱/代號" at bounding box center [224, 243] width 115 height 20
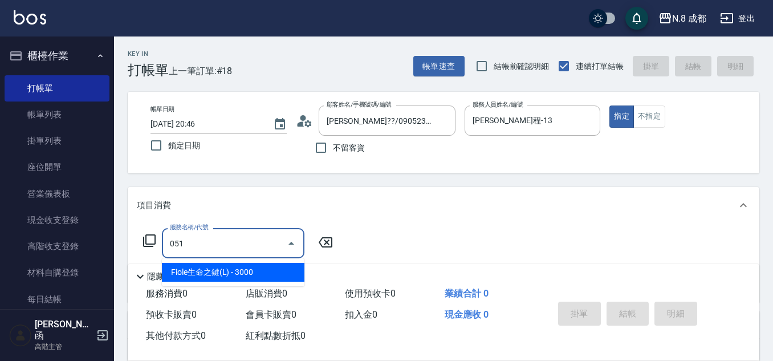
click at [240, 270] on span "Fiole生命之鍵(L) - 3000" at bounding box center [233, 272] width 142 height 19
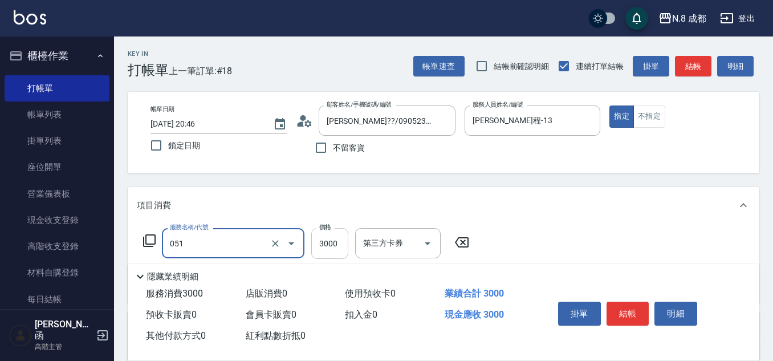
type input "Fiole生命之鍵(L)(051)"
click at [328, 246] on input "3000" at bounding box center [329, 243] width 37 height 31
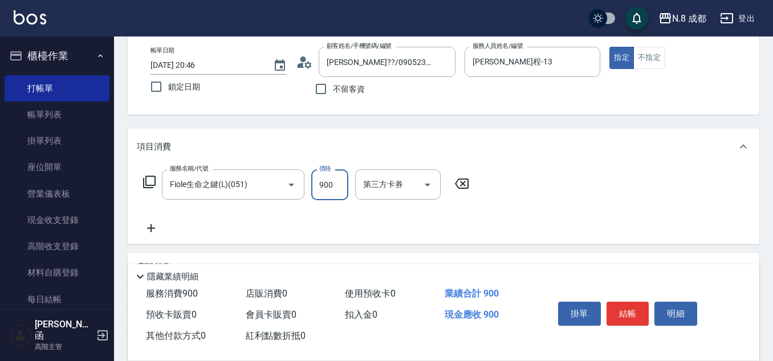
scroll to position [114, 0]
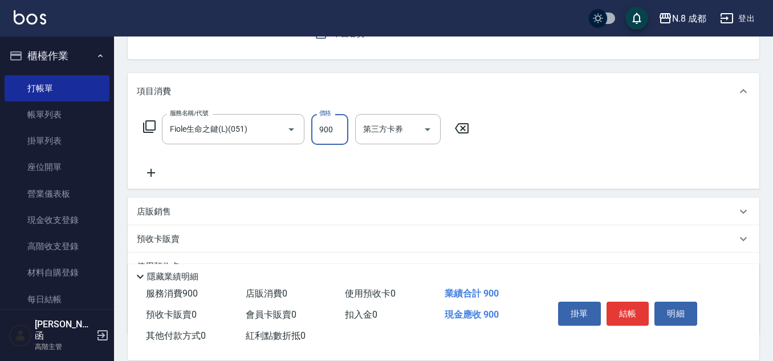
type input "900"
click at [159, 170] on icon at bounding box center [151, 173] width 28 height 14
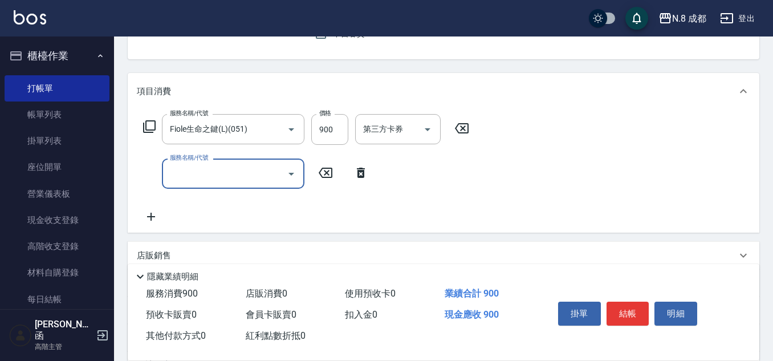
drag, startPoint x: 221, startPoint y: 176, endPoint x: 222, endPoint y: 186, distance: 9.8
click at [222, 178] on input "服務名稱/代號" at bounding box center [224, 174] width 115 height 20
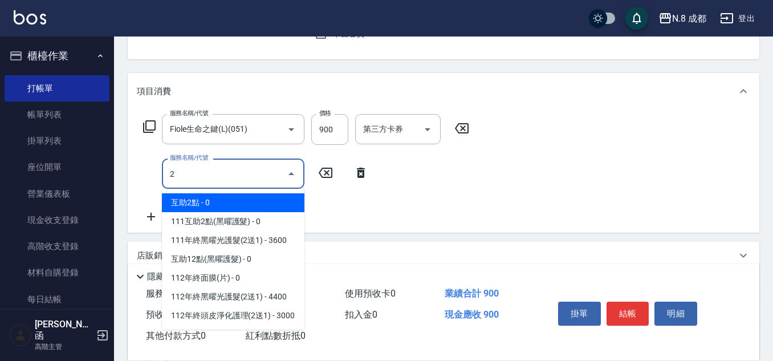
click at [217, 196] on span "互助2點 - 0" at bounding box center [233, 202] width 142 height 19
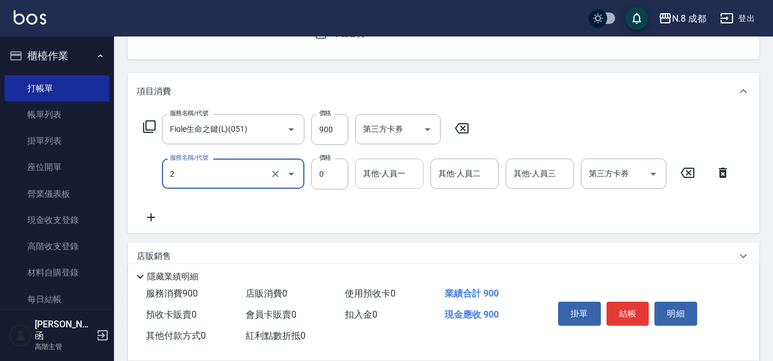
click at [366, 184] on div "其他-人員一" at bounding box center [389, 173] width 68 height 30
type input "互助2點(2)"
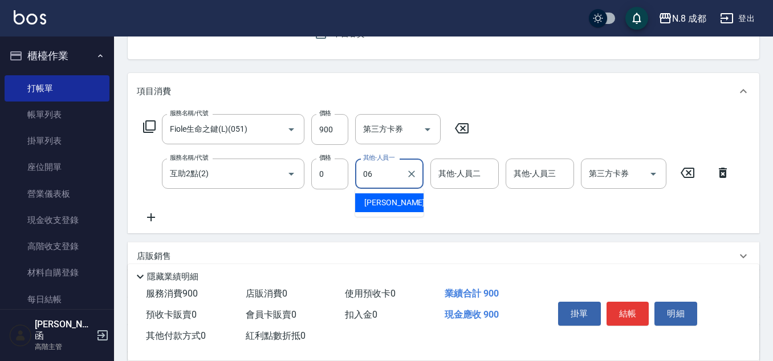
click at [393, 211] on div "[PERSON_NAME] -06" at bounding box center [389, 202] width 68 height 19
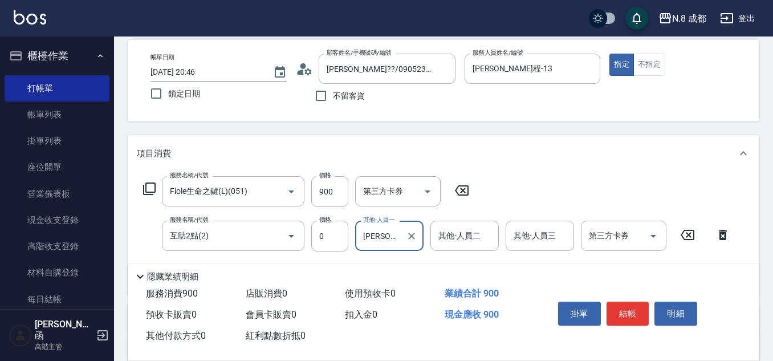
scroll to position [0, 0]
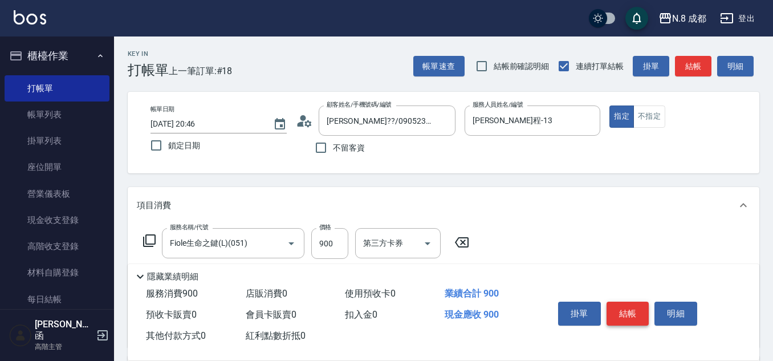
type input "[PERSON_NAME]-06"
click at [626, 307] on button "結帳" at bounding box center [627, 313] width 43 height 24
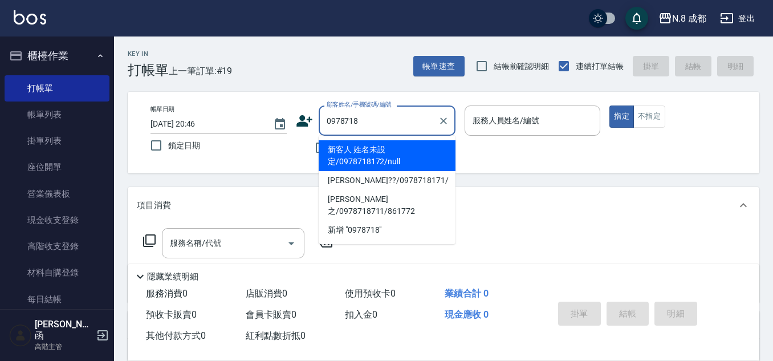
click at [414, 156] on li "新客人 姓名未設定/0978718172/null" at bounding box center [387, 155] width 137 height 31
type input "新客人 姓名未設定/0978718172/null"
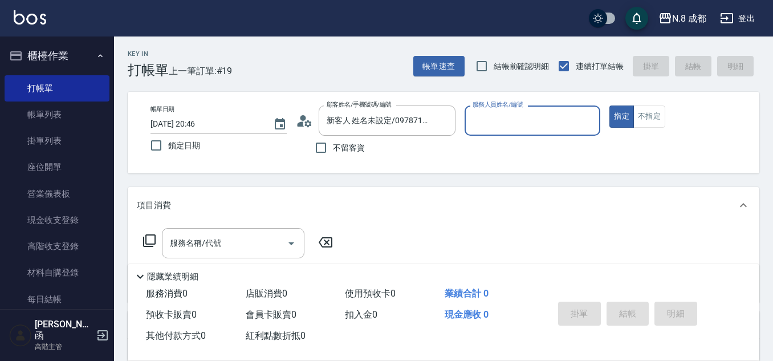
click at [496, 130] on input "服務人員姓名/編號" at bounding box center [533, 121] width 126 height 20
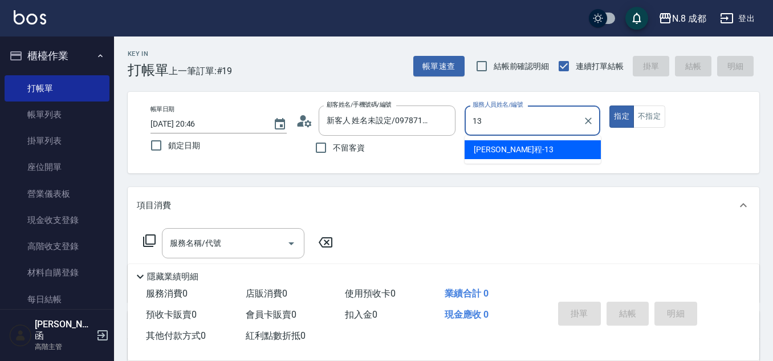
click at [497, 152] on span "[PERSON_NAME]程 -13" at bounding box center [514, 150] width 80 height 12
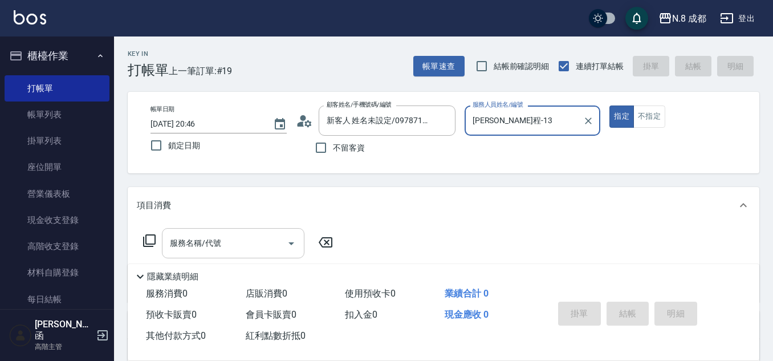
type input "[PERSON_NAME]程-13"
click at [226, 246] on input "服務名稱/代號" at bounding box center [224, 243] width 115 height 20
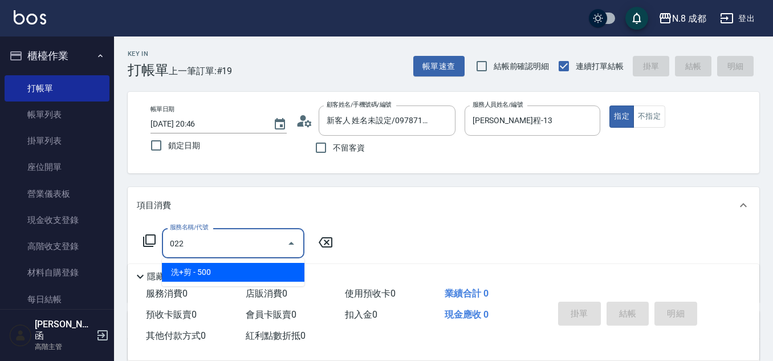
click at [217, 274] on span "洗+剪 - 500" at bounding box center [233, 272] width 142 height 19
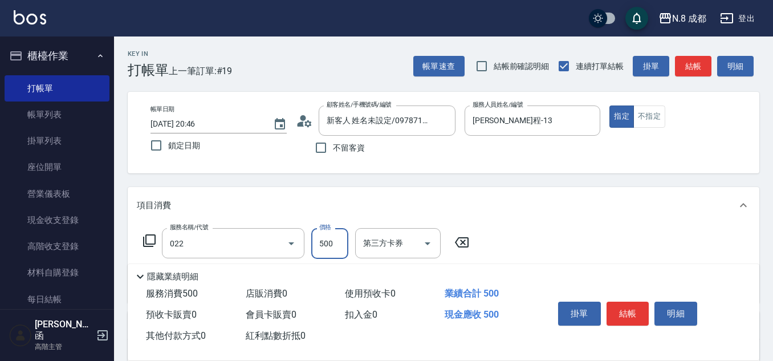
type input "洗+剪(022)"
drag, startPoint x: 332, startPoint y: 249, endPoint x: 297, endPoint y: 247, distance: 34.8
click at [332, 249] on input "500" at bounding box center [329, 243] width 37 height 31
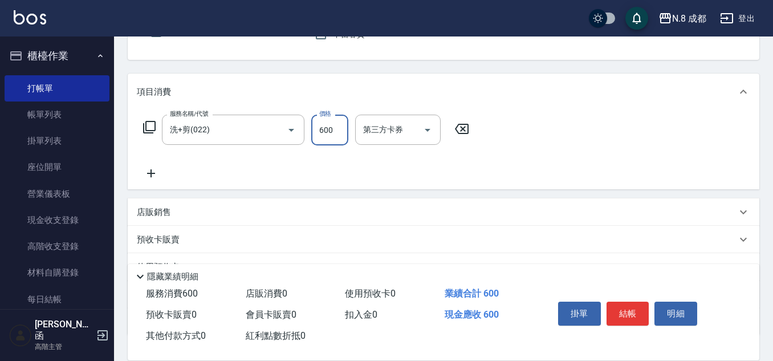
scroll to position [114, 0]
type input "600"
click at [159, 173] on icon at bounding box center [151, 173] width 28 height 14
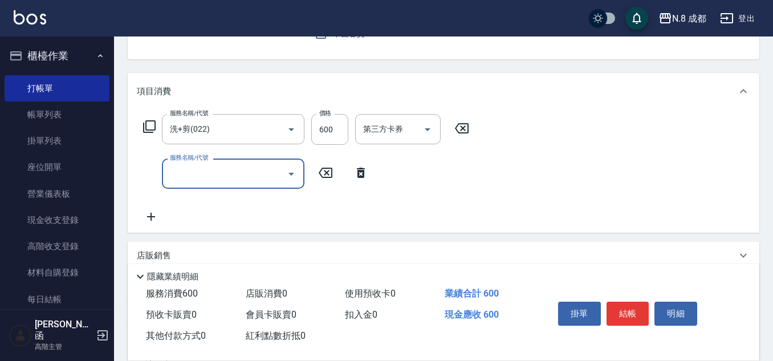
click at [206, 181] on input "服務名稱/代號" at bounding box center [224, 174] width 115 height 20
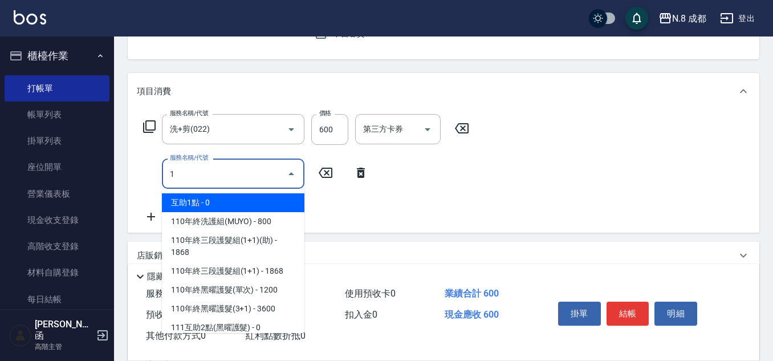
click at [215, 199] on span "互助1點 - 0" at bounding box center [233, 202] width 142 height 19
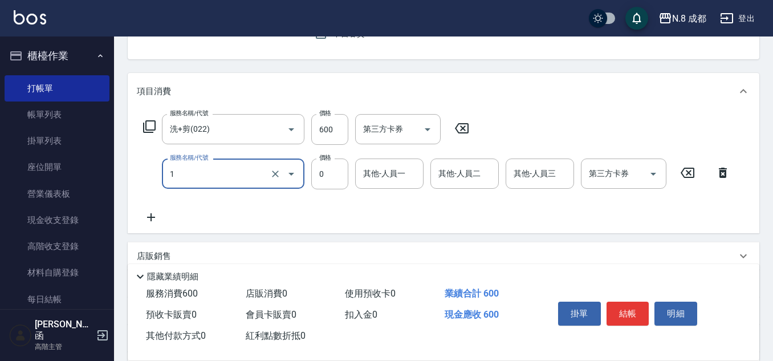
type input "互助1點(1)"
click at [381, 191] on div "服務名稱/代號 洗+剪(022) 服務名稱/代號 價格 600 價格 第三方卡券 第三方卡券 服務名稱/代號 互助1點(1) 服務名稱/代號 價格 0 價格 …" at bounding box center [437, 169] width 600 height 110
click at [390, 185] on div "其他-人員一" at bounding box center [389, 173] width 68 height 30
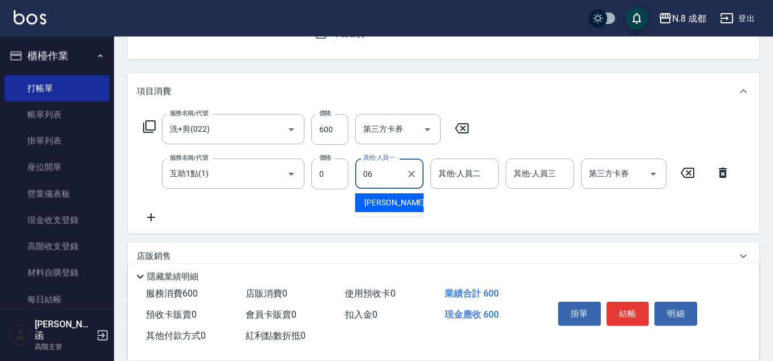
click at [393, 201] on span "[PERSON_NAME] -06" at bounding box center [400, 203] width 72 height 12
type input "[PERSON_NAME]-06"
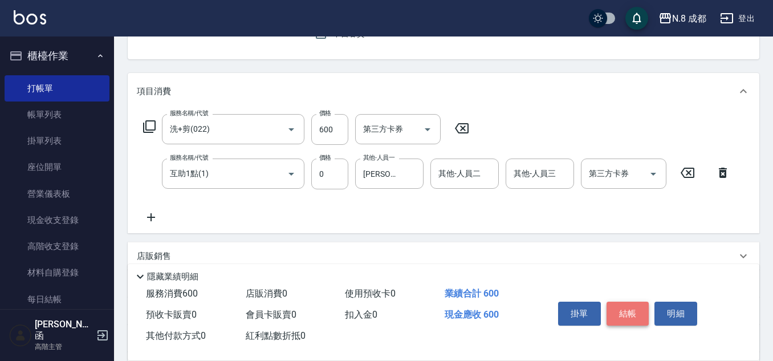
click at [635, 313] on button "結帳" at bounding box center [627, 313] width 43 height 24
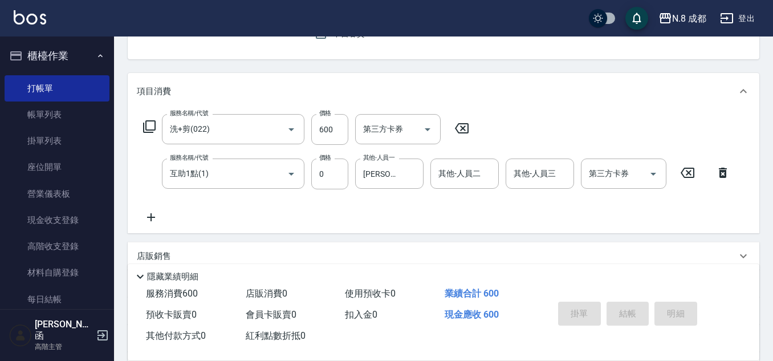
type input "[DATE] 20:47"
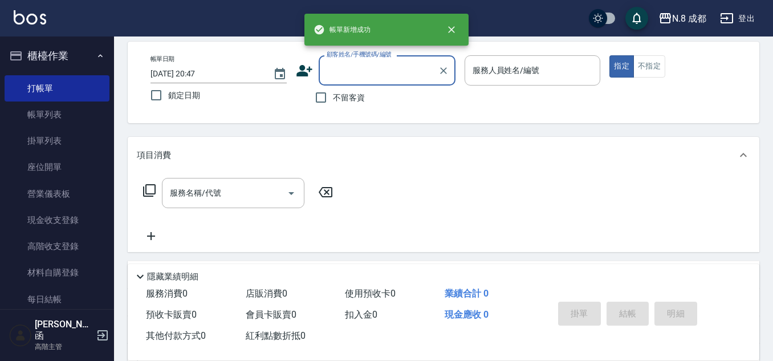
scroll to position [0, 0]
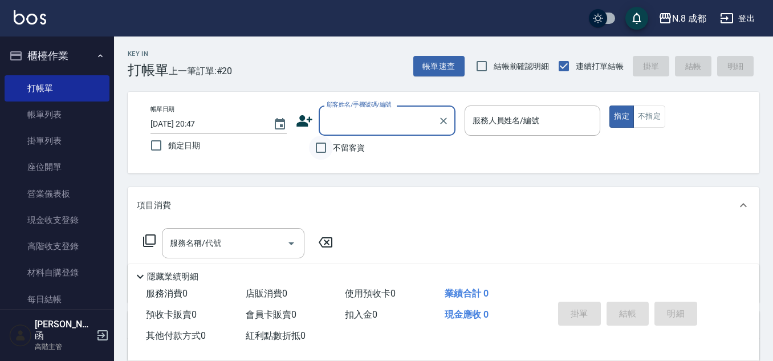
click at [323, 145] on input "不留客資" at bounding box center [321, 148] width 24 height 24
checkbox input "true"
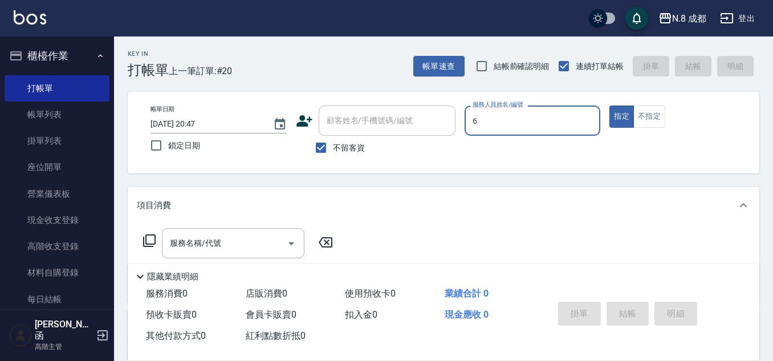
click at [536, 119] on input "6" at bounding box center [533, 121] width 126 height 20
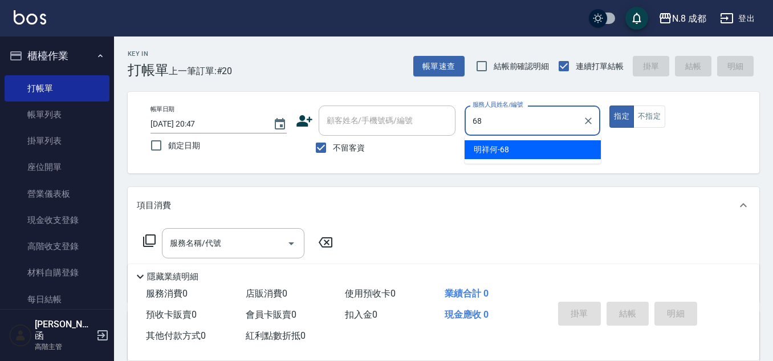
click at [496, 149] on span "明祥何 -68" at bounding box center [491, 150] width 35 height 12
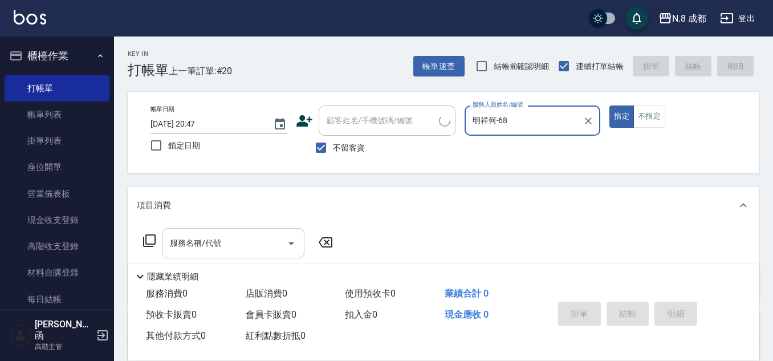
type input "明祥何-68"
click at [222, 246] on input "服務名稱/代號" at bounding box center [224, 243] width 115 height 20
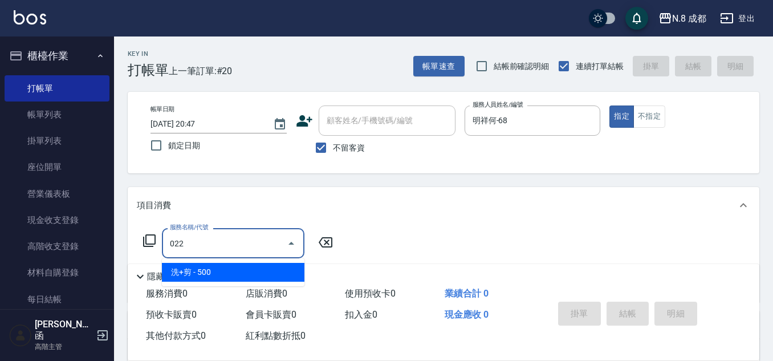
click at [213, 269] on span "洗+剪 - 500" at bounding box center [233, 272] width 142 height 19
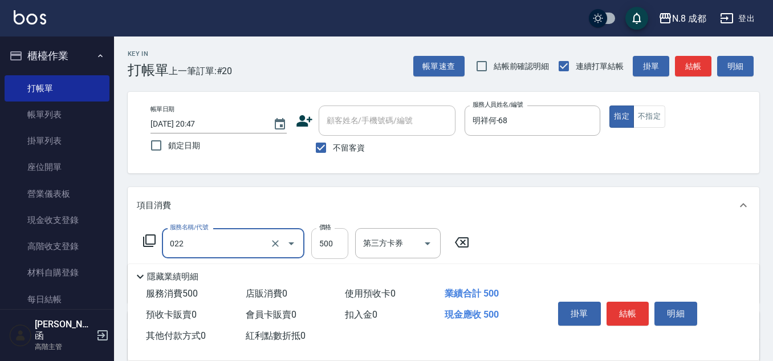
type input "洗+剪(022)"
drag, startPoint x: 340, startPoint y: 243, endPoint x: 330, endPoint y: 243, distance: 9.1
click at [340, 243] on input "500" at bounding box center [329, 243] width 37 height 31
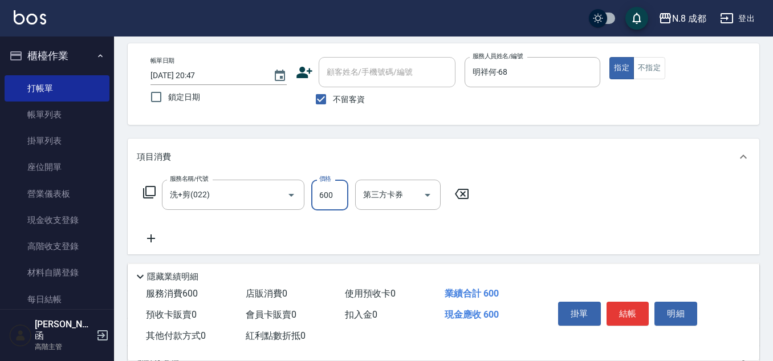
scroll to position [114, 0]
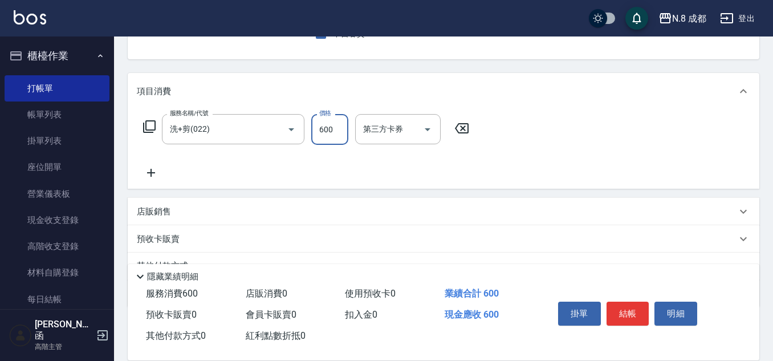
type input "600"
click at [156, 171] on icon at bounding box center [151, 173] width 28 height 14
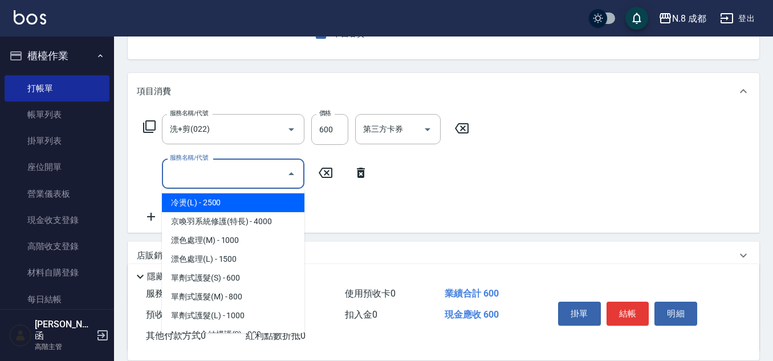
click at [216, 176] on input "服務名稱/代號" at bounding box center [224, 174] width 115 height 20
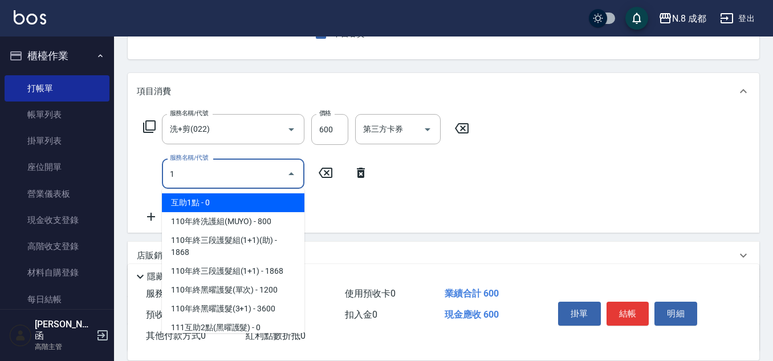
click at [219, 195] on span "互助1點 - 0" at bounding box center [233, 202] width 142 height 19
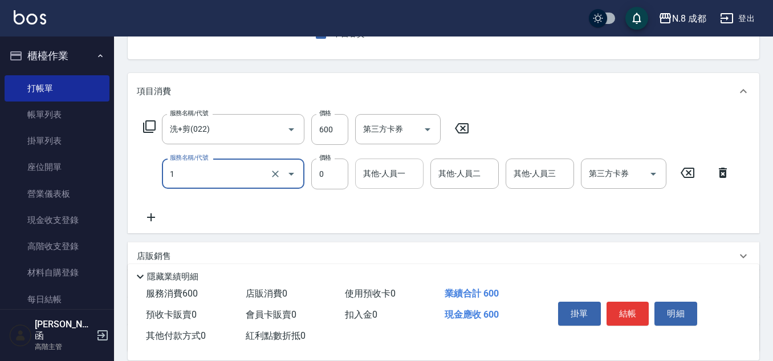
type input "互助1點(1)"
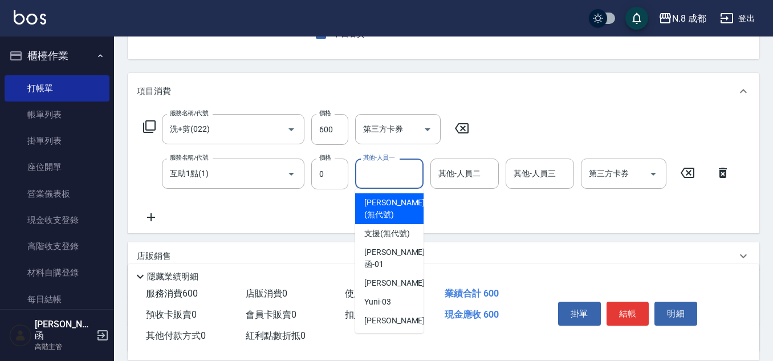
click at [397, 171] on input "其他-人員一" at bounding box center [389, 174] width 58 height 20
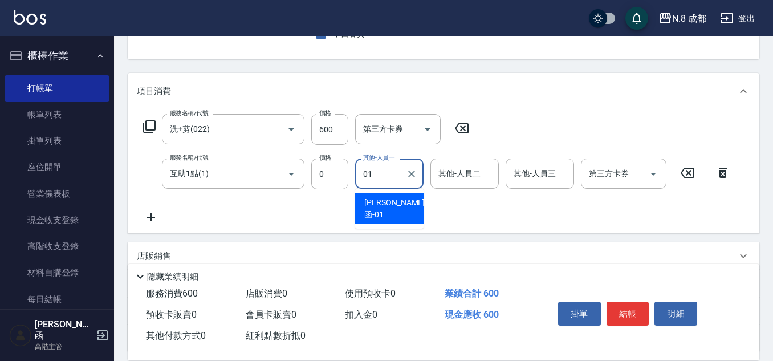
click at [391, 203] on span "[PERSON_NAME]函 -01" at bounding box center [394, 209] width 60 height 24
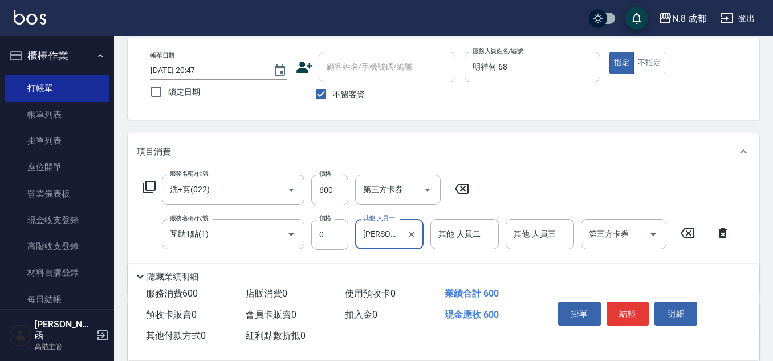
scroll to position [0, 0]
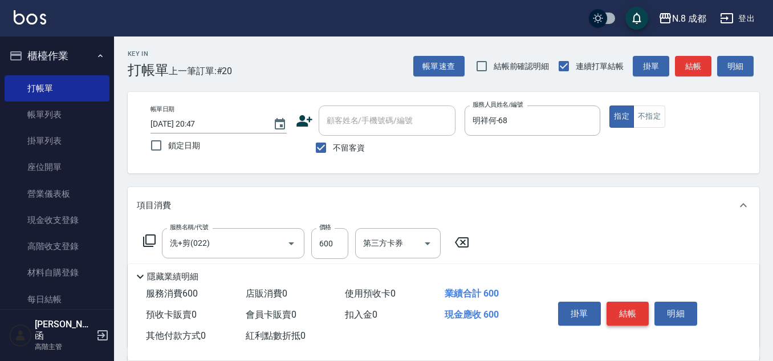
type input "[PERSON_NAME]函-01"
click at [628, 301] on button "結帳" at bounding box center [627, 313] width 43 height 24
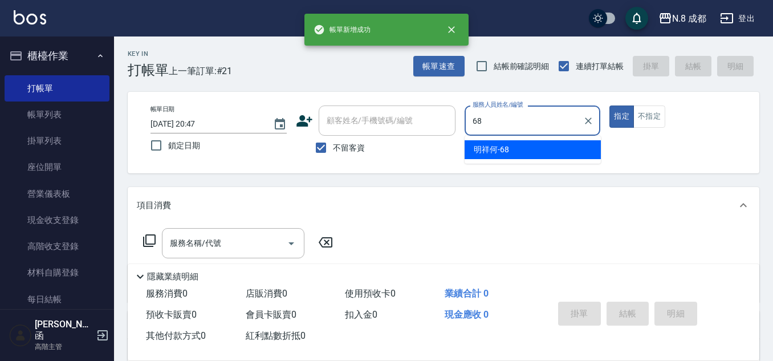
click at [511, 149] on div "明祥何 -68" at bounding box center [532, 149] width 136 height 19
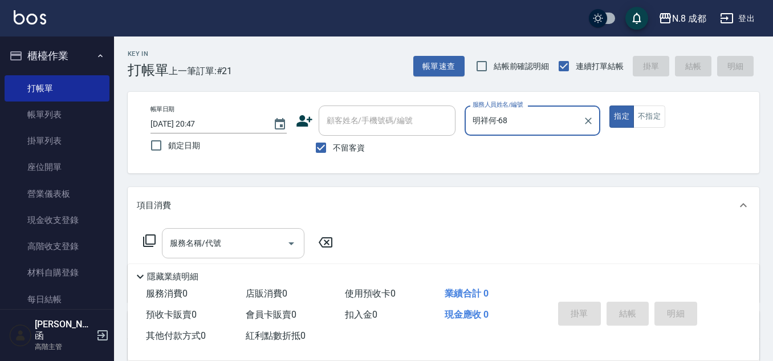
click at [206, 246] on input "服務名稱/代號" at bounding box center [224, 243] width 115 height 20
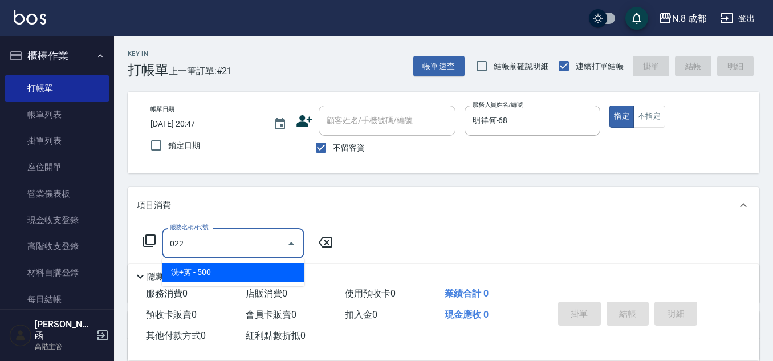
click at [220, 271] on span "洗+剪 - 500" at bounding box center [233, 272] width 142 height 19
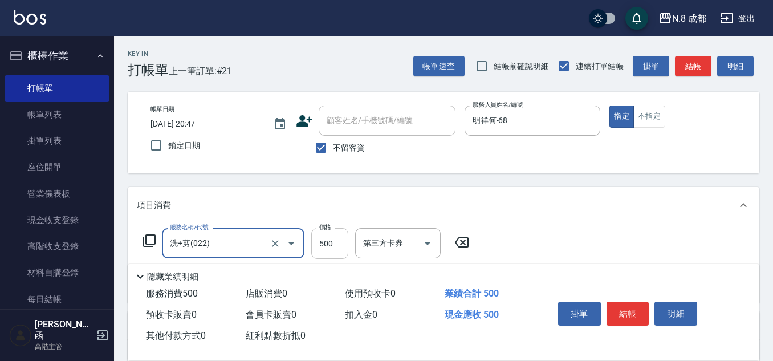
click at [327, 243] on input "500" at bounding box center [329, 243] width 37 height 31
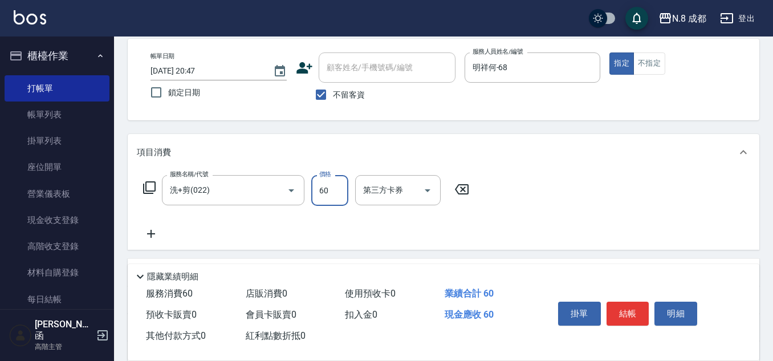
scroll to position [114, 0]
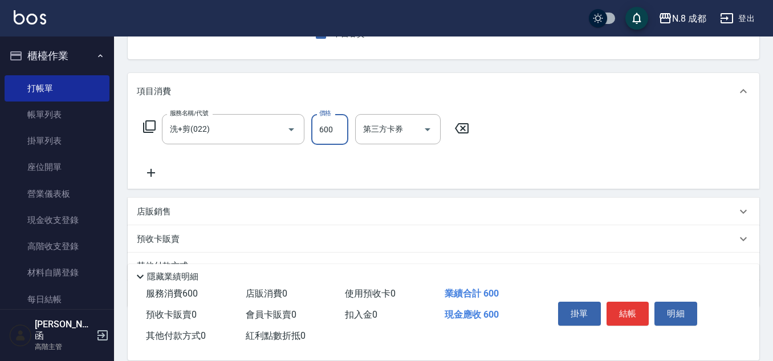
click at [150, 170] on icon at bounding box center [151, 173] width 8 height 8
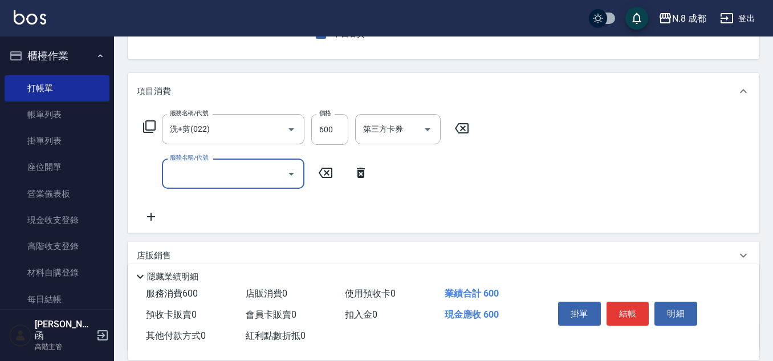
click at [217, 172] on input "服務名稱/代號" at bounding box center [224, 174] width 115 height 20
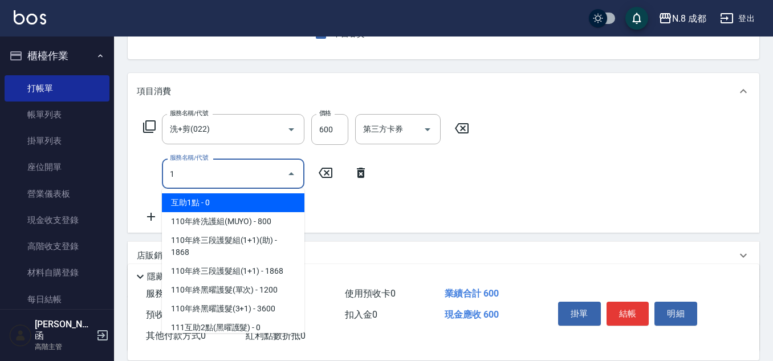
click at [206, 202] on span "互助1點 - 0" at bounding box center [233, 202] width 142 height 19
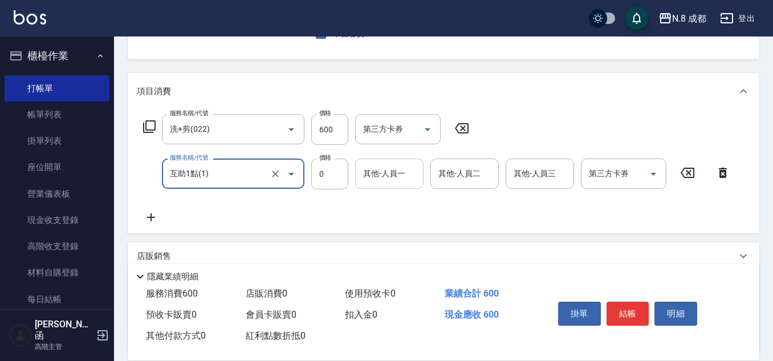
click at [368, 174] on input "其他-人員一" at bounding box center [389, 174] width 58 height 20
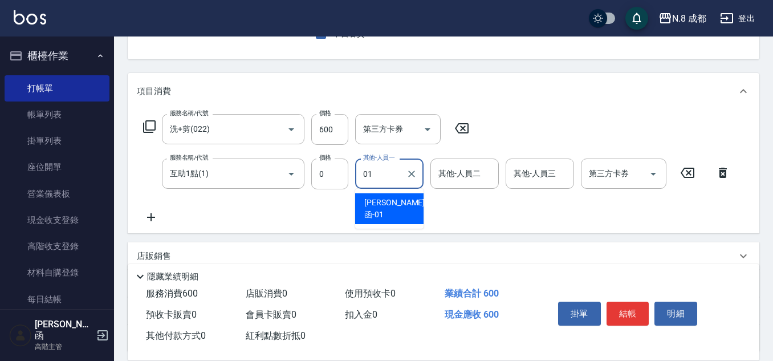
click at [404, 198] on div "[PERSON_NAME]函 -01" at bounding box center [389, 208] width 68 height 31
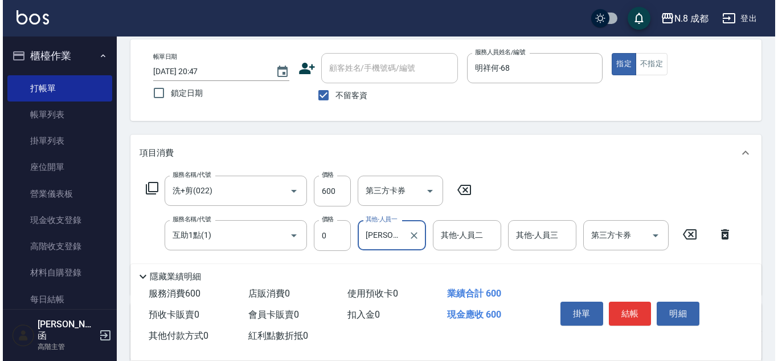
scroll to position [0, 0]
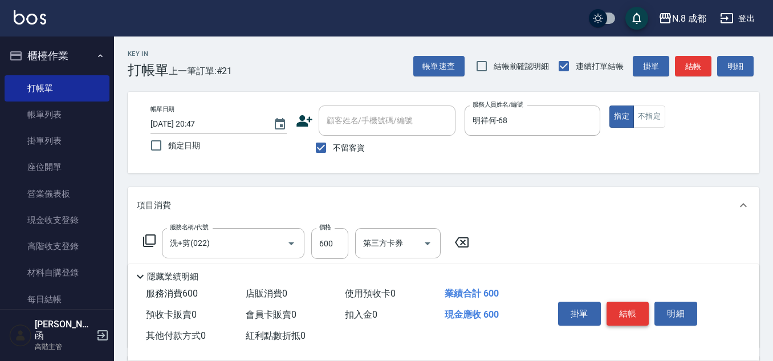
click at [634, 303] on button "結帳" at bounding box center [627, 313] width 43 height 24
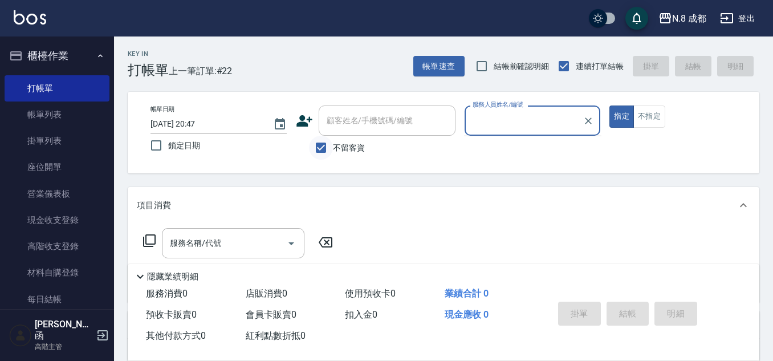
click at [321, 148] on input "不留客資" at bounding box center [321, 148] width 24 height 24
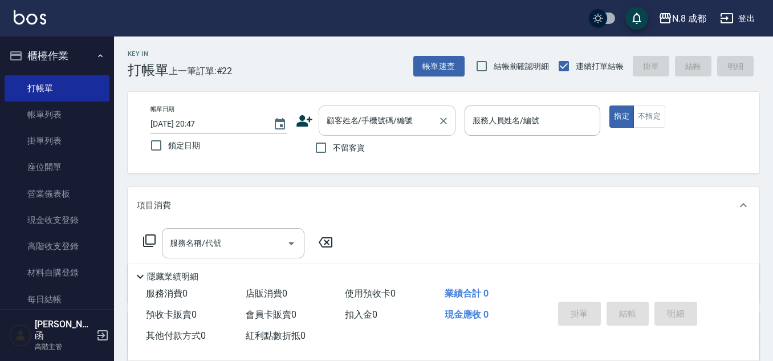
click at [343, 125] on input "顧客姓名/手機號碼/編號" at bounding box center [378, 121] width 109 height 20
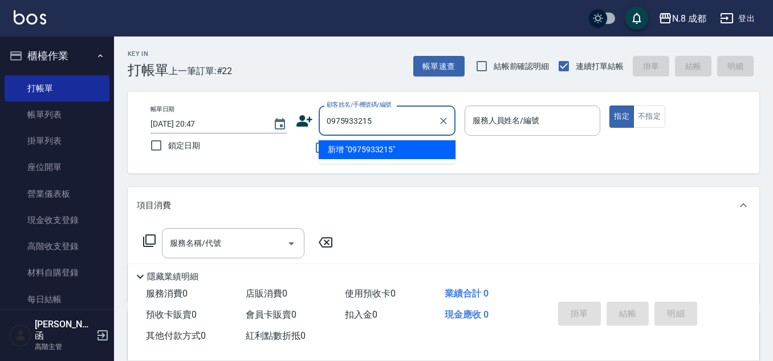
drag, startPoint x: 397, startPoint y: 117, endPoint x: 293, endPoint y: 128, distance: 104.3
click at [293, 128] on div "帳單日期 [DATE] 20:47 鎖定日期 顧客姓名/手機號碼/編號 0975933215 顧客姓名/手機號碼/編號 不留客資 服務人員姓名/編號 服務人員…" at bounding box center [443, 132] width 604 height 54
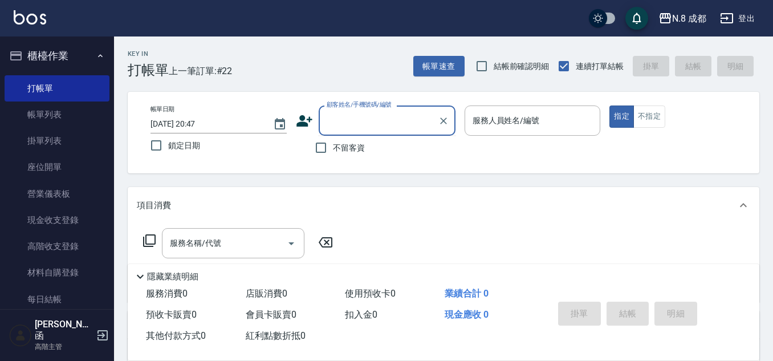
click at [305, 119] on icon at bounding box center [304, 120] width 17 height 17
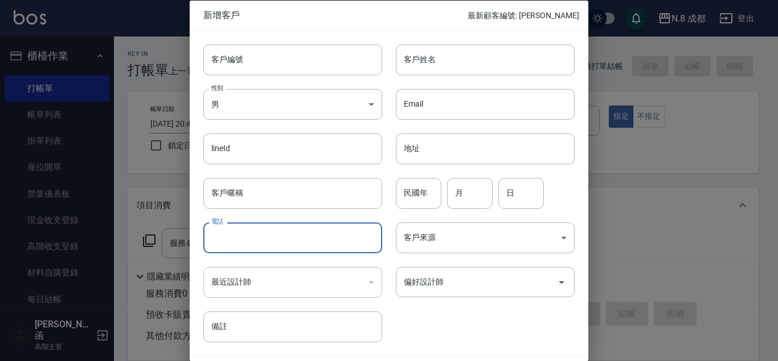
click at [296, 232] on input "電話" at bounding box center [292, 237] width 179 height 31
paste input "0975933215"
click at [467, 54] on input "客戶姓名" at bounding box center [485, 59] width 179 height 31
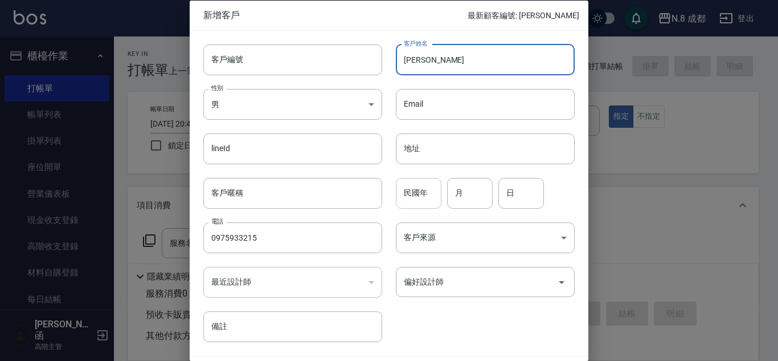
click at [407, 189] on input "民國年" at bounding box center [419, 192] width 46 height 31
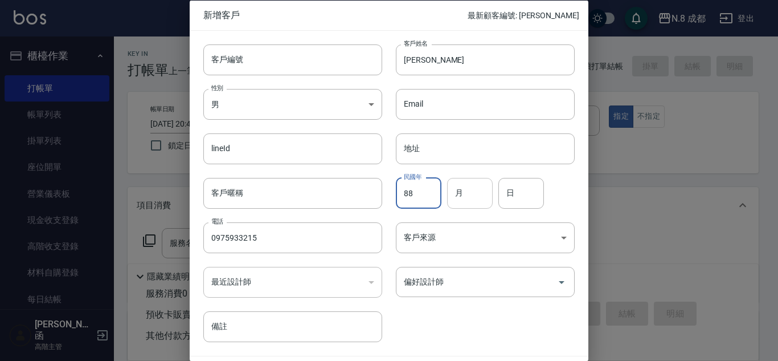
click at [464, 197] on input "月" at bounding box center [470, 192] width 46 height 31
click at [512, 201] on input "日" at bounding box center [522, 192] width 46 height 31
click at [456, 280] on input "偏好設計師" at bounding box center [477, 282] width 152 height 20
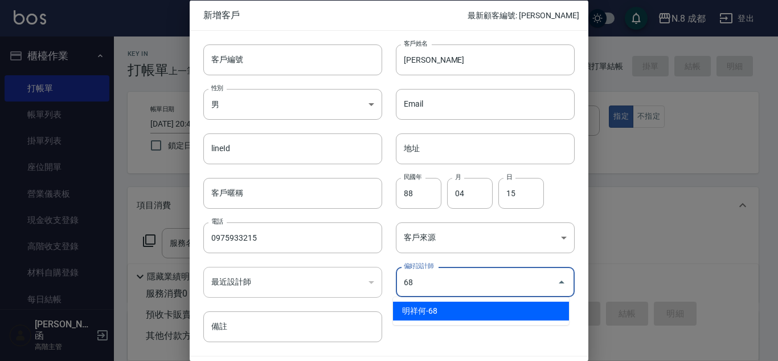
click at [460, 309] on li "明祥何-68" at bounding box center [481, 310] width 176 height 19
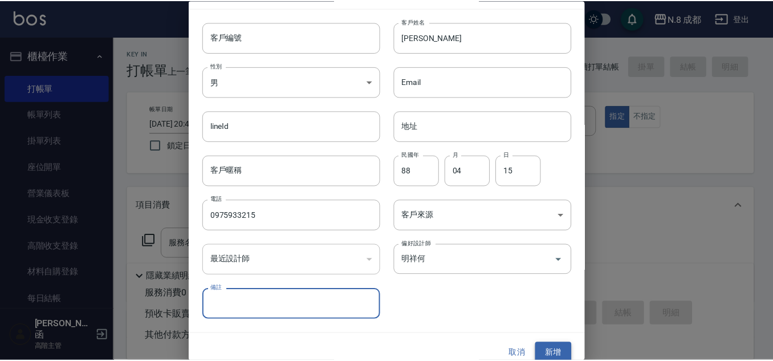
scroll to position [34, 0]
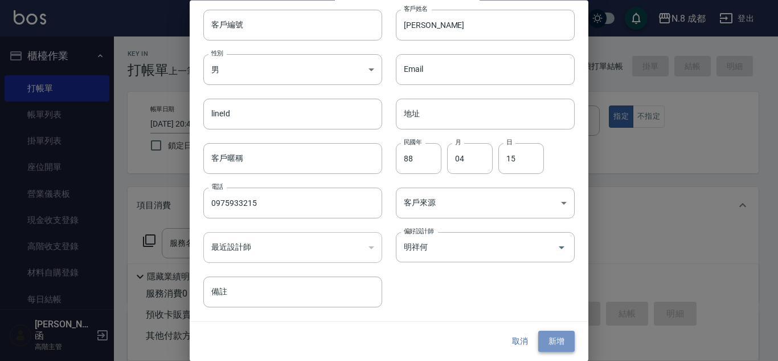
click at [556, 336] on button "新增" at bounding box center [556, 341] width 36 height 21
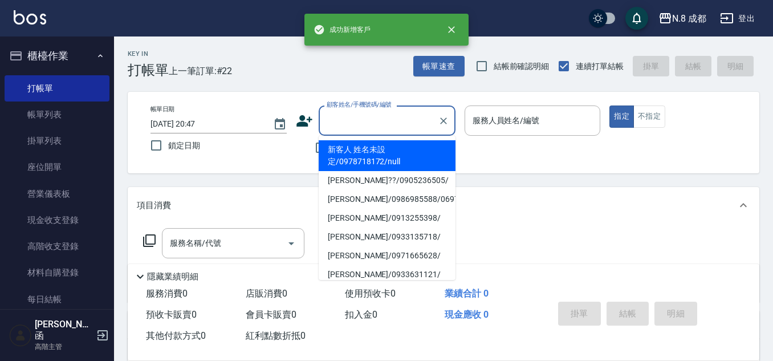
click at [426, 120] on input "顧客姓名/手機號碼/編號" at bounding box center [378, 121] width 109 height 20
paste input "0975933215"
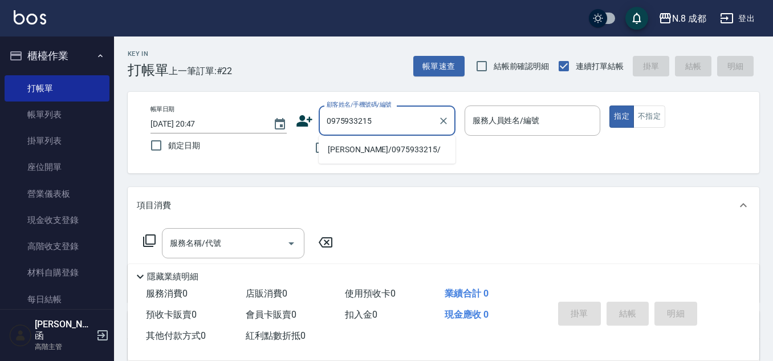
click at [355, 153] on li "[PERSON_NAME]/0975933215/" at bounding box center [387, 149] width 137 height 19
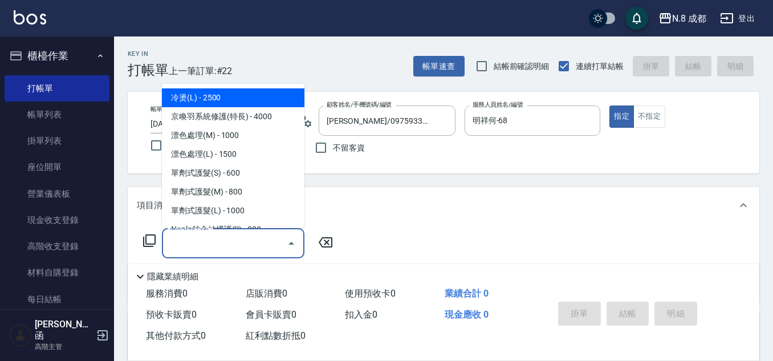
click at [229, 244] on input "服務名稱/代號" at bounding box center [224, 243] width 115 height 20
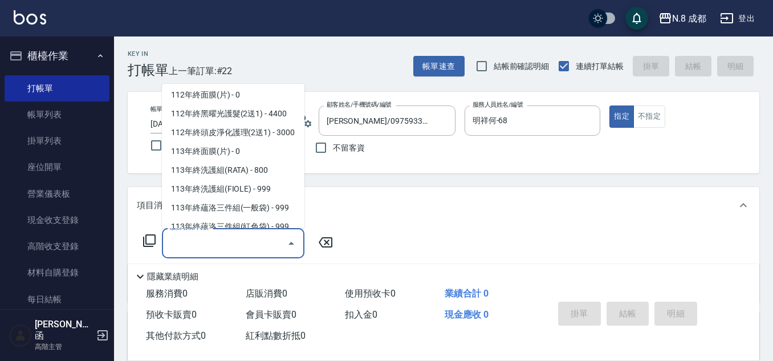
scroll to position [1537, 0]
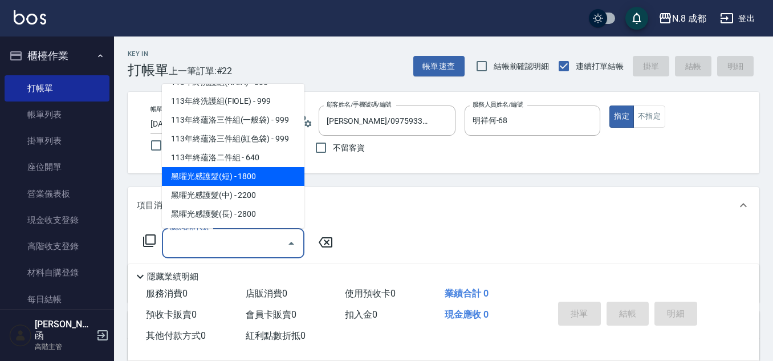
click at [239, 174] on span "黑曜光感護髮(短) - 1800" at bounding box center [233, 176] width 142 height 19
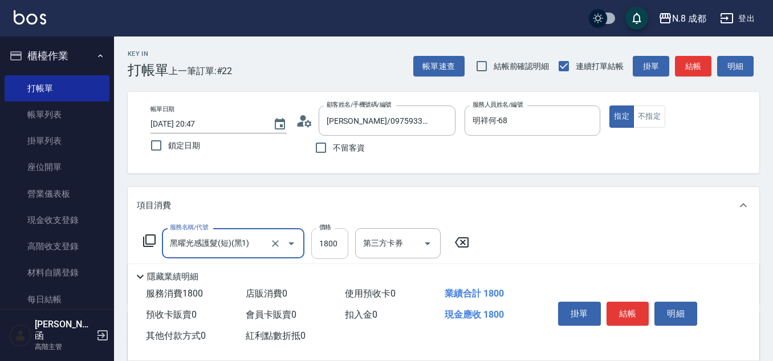
click at [333, 247] on input "1800" at bounding box center [329, 243] width 37 height 31
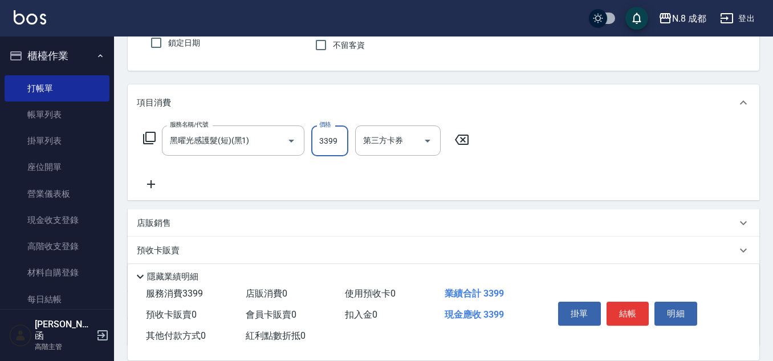
scroll to position [114, 0]
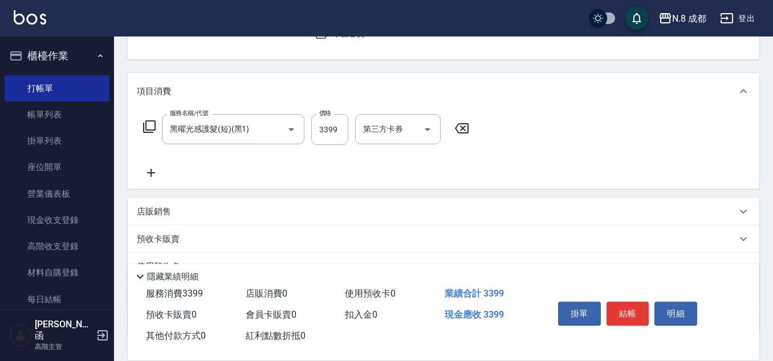
click at [154, 173] on icon at bounding box center [151, 173] width 8 height 8
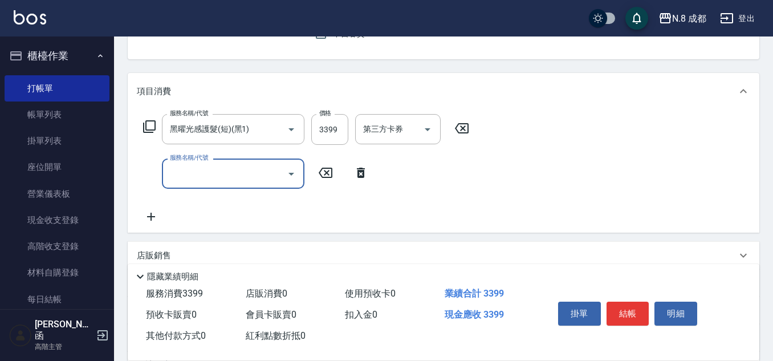
click at [199, 177] on input "服務名稱/代號" at bounding box center [224, 174] width 115 height 20
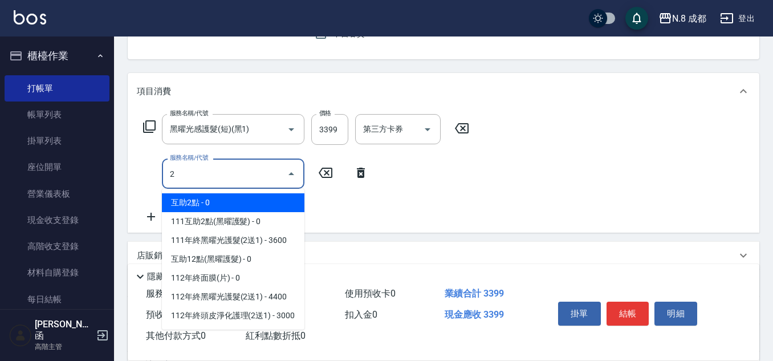
click at [204, 195] on span "互助2點 - 0" at bounding box center [233, 202] width 142 height 19
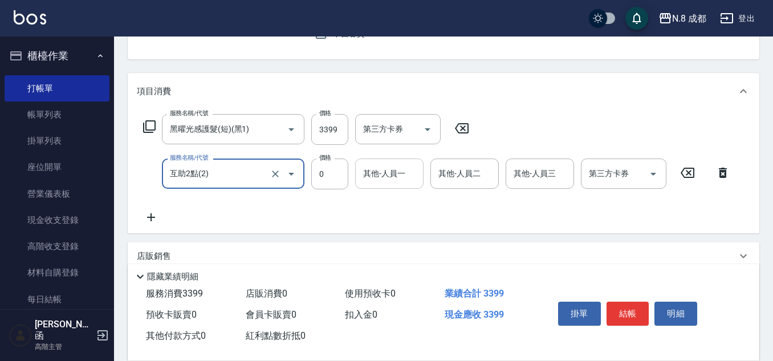
click at [396, 174] on input "其他-人員一" at bounding box center [389, 174] width 58 height 20
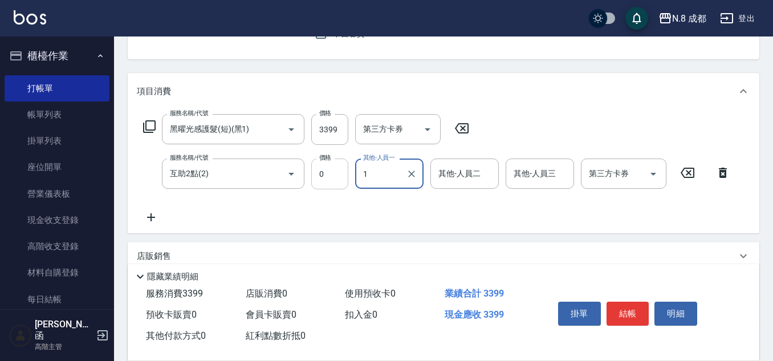
drag, startPoint x: 340, startPoint y: 174, endPoint x: 332, endPoint y: 176, distance: 8.7
click at [332, 176] on div "服務名稱/代號 互助2點(2) 服務名稱/代號 價格 0 價格 其他-人員一 1 其他-人員一 其他-人員二 其他-人員二 其他-人員三 其他-人員三 第三方…" at bounding box center [437, 173] width 600 height 31
click at [380, 199] on span "[PERSON_NAME]函 -01" at bounding box center [394, 209] width 60 height 24
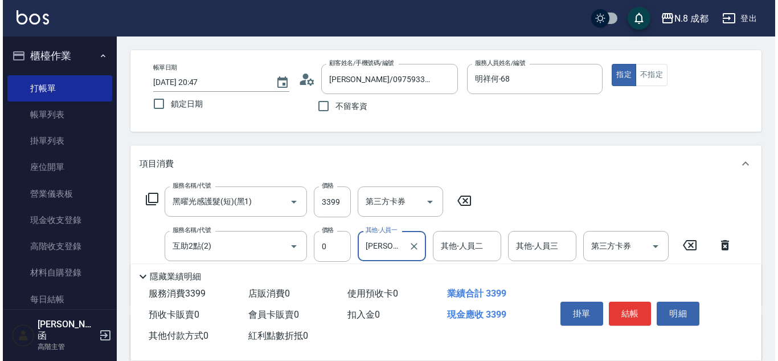
scroll to position [0, 0]
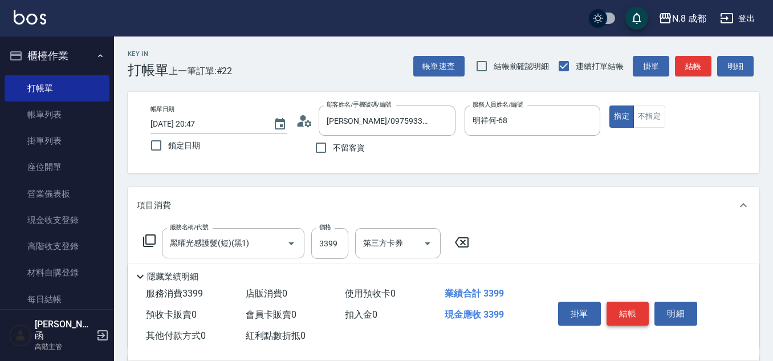
click at [630, 301] on button "結帳" at bounding box center [627, 313] width 43 height 24
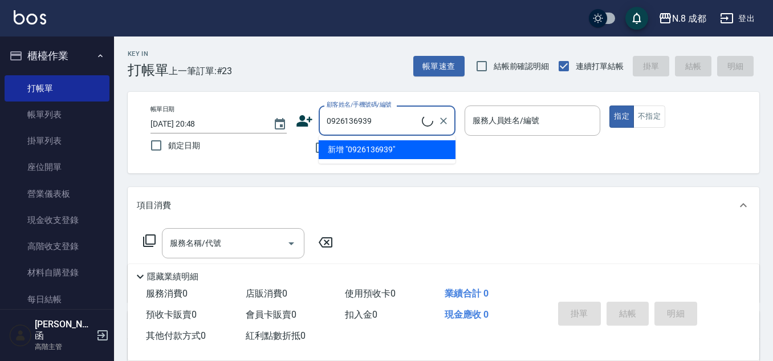
drag, startPoint x: 435, startPoint y: 123, endPoint x: 244, endPoint y: 134, distance: 190.7
click at [244, 134] on div "帳單日期 [DATE] 20:48 鎖定日期 顧客姓名/手機號碼/編號 0926136939 顧客姓名/手機號碼/編號 不留客資 服務人員姓名/編號 服務人員…" at bounding box center [443, 132] width 604 height 54
drag, startPoint x: 385, startPoint y: 120, endPoint x: 288, endPoint y: 126, distance: 97.1
click at [291, 125] on div "帳單日期 [DATE] 20:48 鎖定日期 顧客姓名/手機號碼/編號 0926136939 顧客姓名/手機號碼/編號 不留客資 服務人員姓名/編號 服務人員…" at bounding box center [443, 132] width 604 height 54
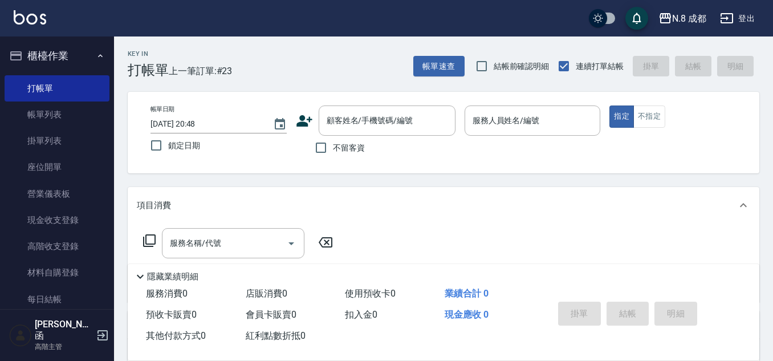
click at [303, 126] on icon at bounding box center [304, 120] width 16 height 11
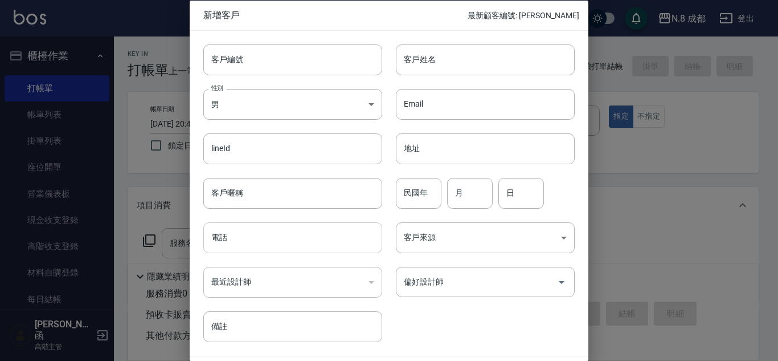
click at [281, 230] on input "電話" at bounding box center [292, 237] width 179 height 31
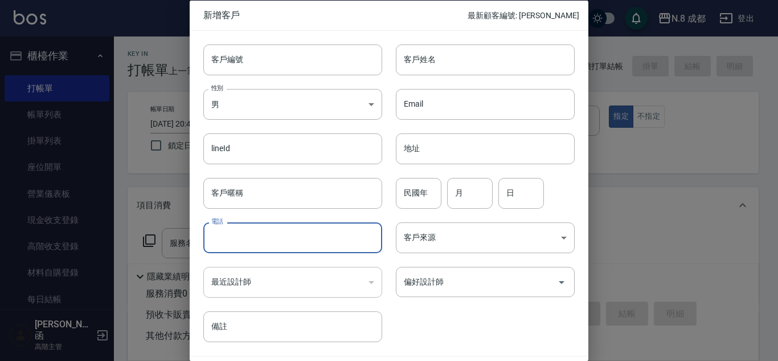
paste input "0926136939"
click at [440, 58] on input "客戶姓名" at bounding box center [485, 59] width 179 height 31
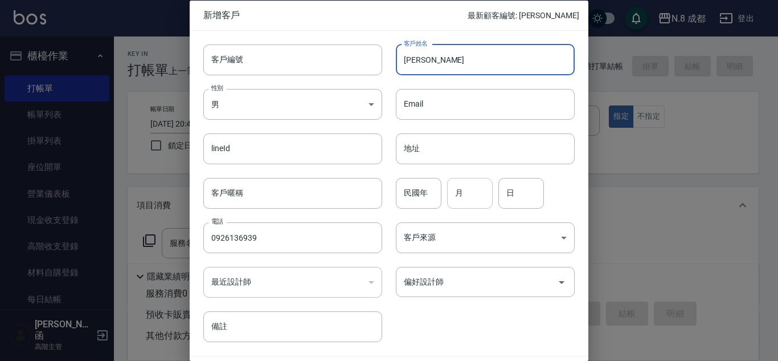
drag, startPoint x: 473, startPoint y: 182, endPoint x: 480, endPoint y: 186, distance: 7.9
click at [477, 185] on input "月" at bounding box center [470, 192] width 46 height 31
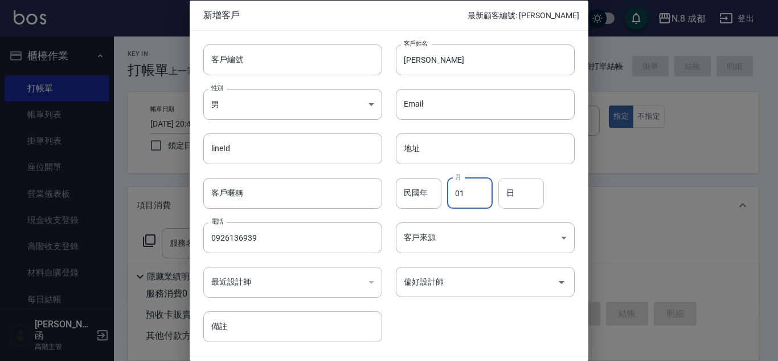
click at [529, 186] on input "日" at bounding box center [522, 192] width 46 height 31
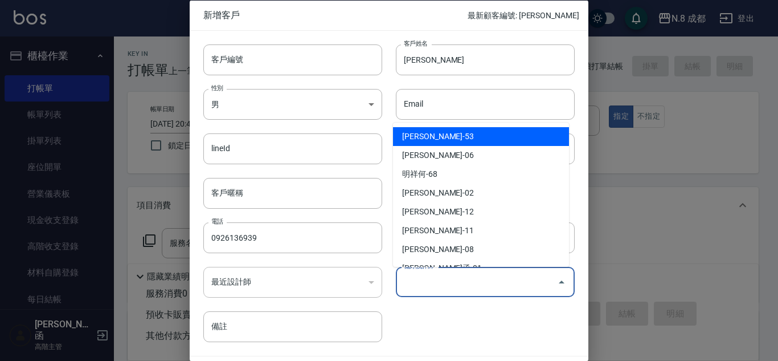
click at [464, 283] on input "偏好設計師" at bounding box center [477, 282] width 152 height 20
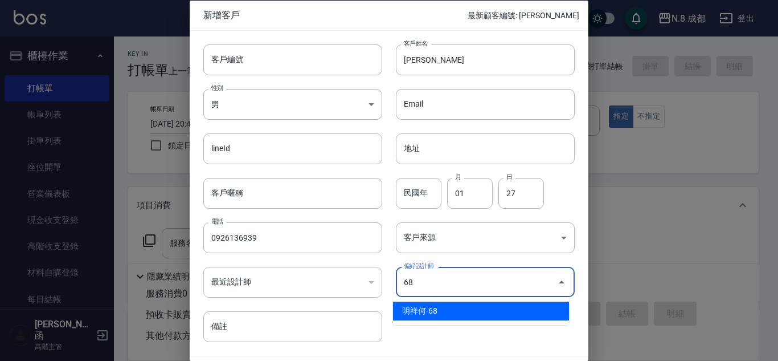
click at [444, 301] on li "明祥何-68" at bounding box center [481, 310] width 176 height 19
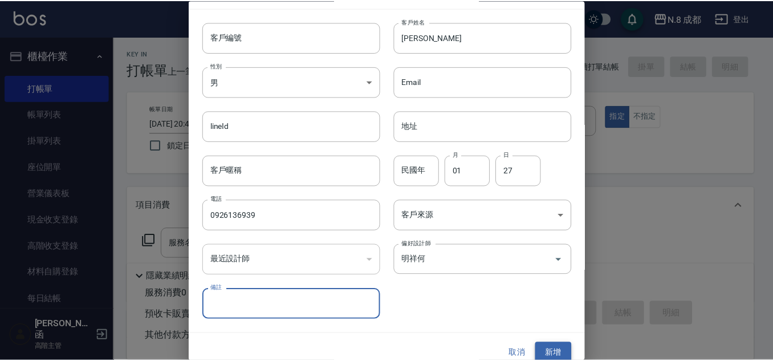
scroll to position [34, 0]
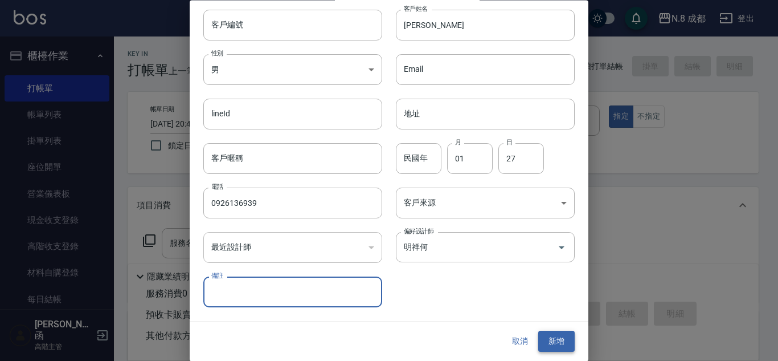
click at [559, 336] on button "新增" at bounding box center [556, 341] width 36 height 21
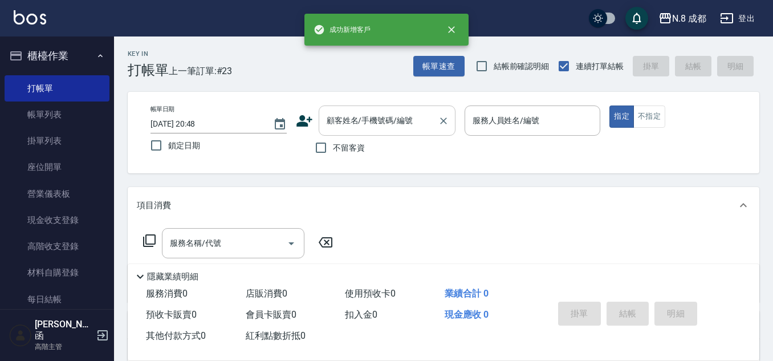
click at [379, 119] on input "顧客姓名/手機號碼/編號" at bounding box center [378, 121] width 109 height 20
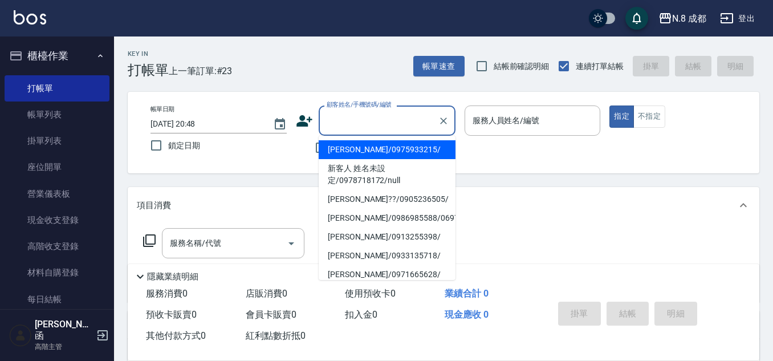
paste input "0926136939"
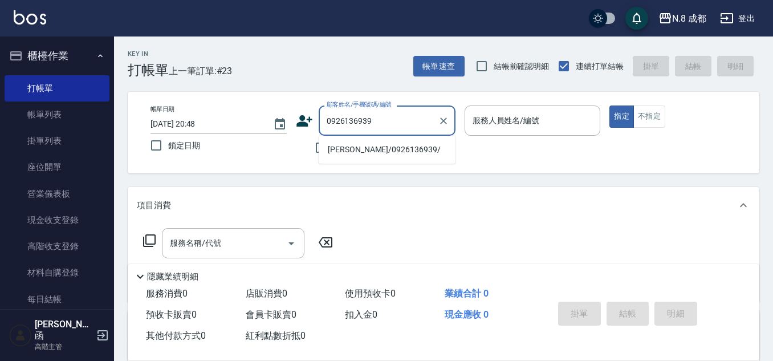
click at [386, 151] on li "[PERSON_NAME]/0926136939/" at bounding box center [387, 149] width 137 height 19
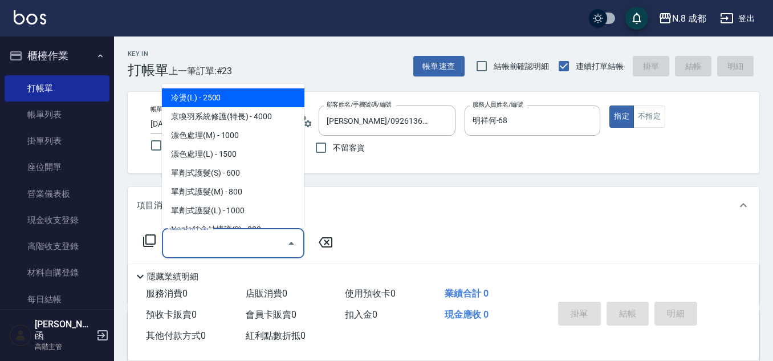
click at [221, 247] on input "服務名稱/代號" at bounding box center [224, 243] width 115 height 20
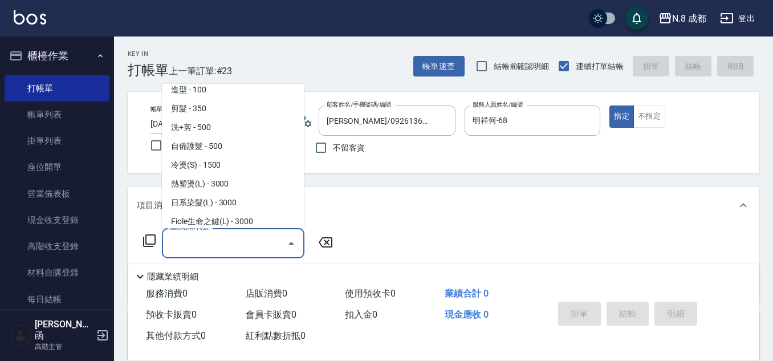
scroll to position [1026, 0]
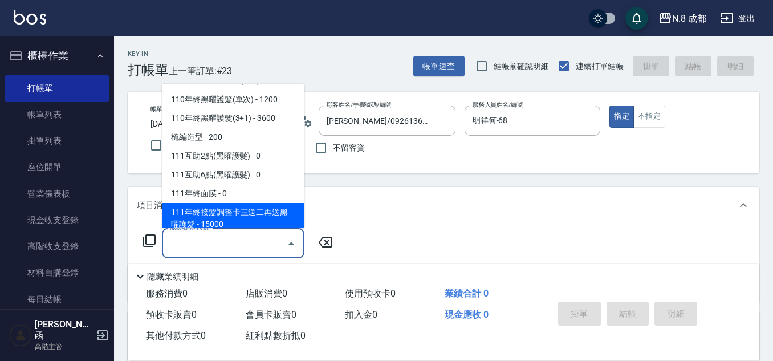
click at [226, 243] on input "服務名稱/代號" at bounding box center [224, 243] width 115 height 20
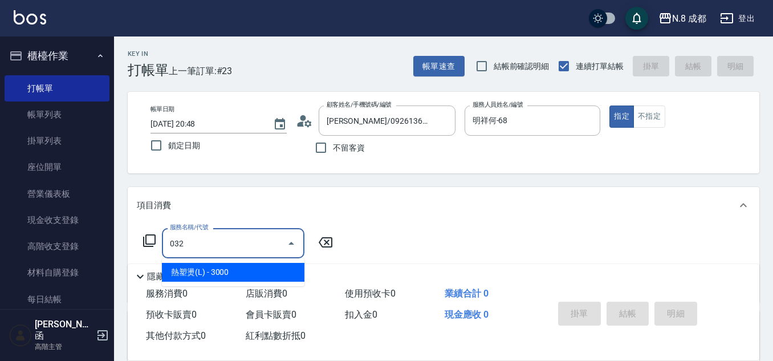
click at [228, 269] on span "熱塑燙(L) - 3000" at bounding box center [233, 272] width 142 height 19
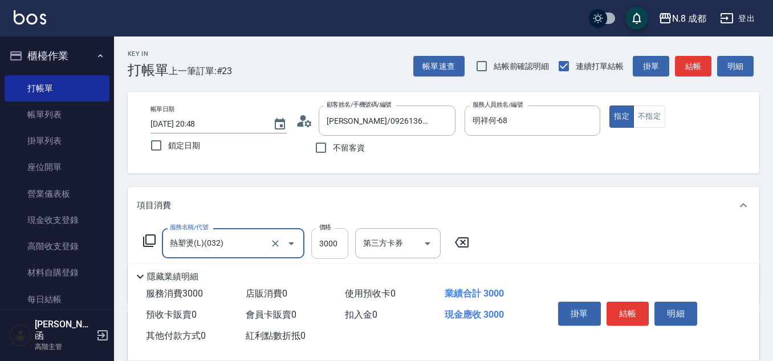
click at [333, 244] on input "3000" at bounding box center [329, 243] width 37 height 31
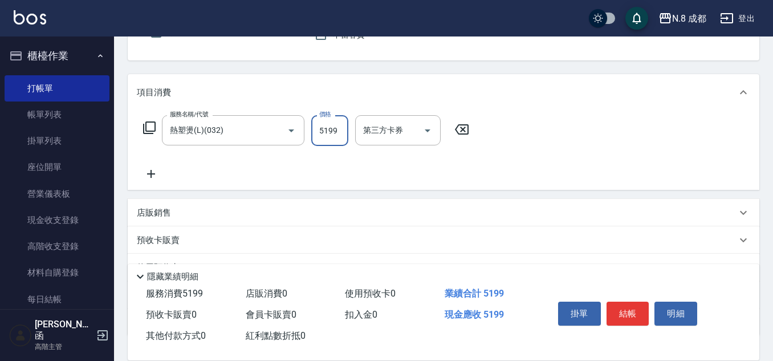
scroll to position [114, 0]
click at [150, 173] on icon at bounding box center [151, 173] width 8 height 8
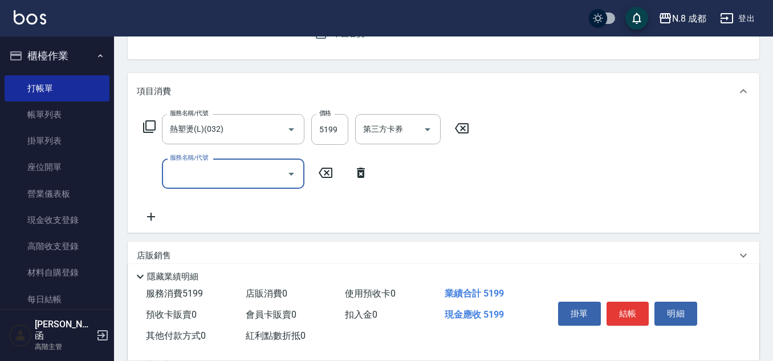
click at [189, 177] on input "服務名稱/代號" at bounding box center [224, 174] width 115 height 20
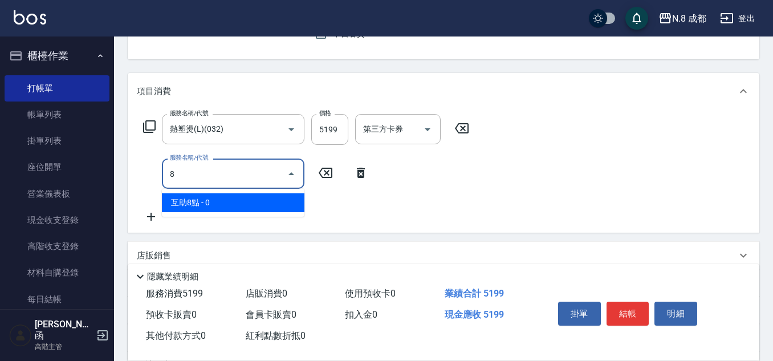
click at [208, 198] on span "互助8點 - 0" at bounding box center [233, 202] width 142 height 19
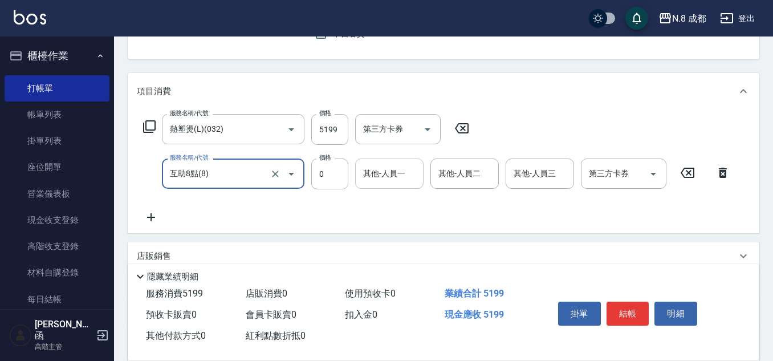
click at [384, 173] on input "其他-人員一" at bounding box center [389, 174] width 58 height 20
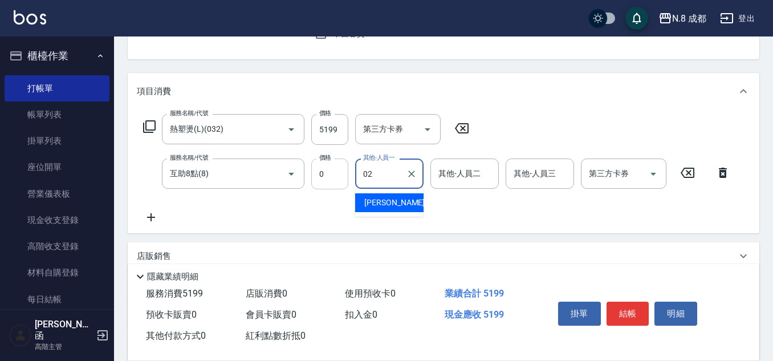
drag, startPoint x: 386, startPoint y: 174, endPoint x: 328, endPoint y: 178, distance: 58.2
click at [328, 178] on div "服務名稱/代號 互助8點(8) 服務名稱/代號 價格 0 價格 其他-人員一 02 其他-人員一 其他-人員二 其他-人員二 其他-人員三 其他-人員三 第三…" at bounding box center [437, 173] width 600 height 31
click at [379, 201] on span "[PERSON_NAME]函 -01" at bounding box center [394, 209] width 60 height 24
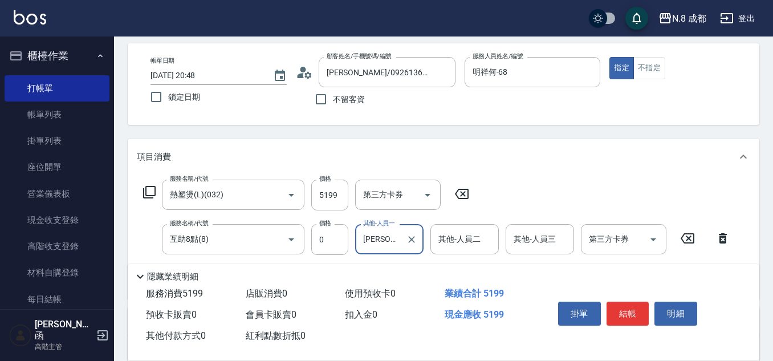
scroll to position [0, 0]
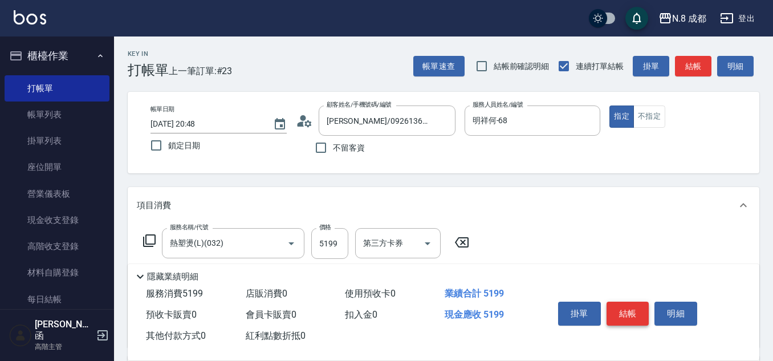
click at [636, 312] on button "結帳" at bounding box center [627, 313] width 43 height 24
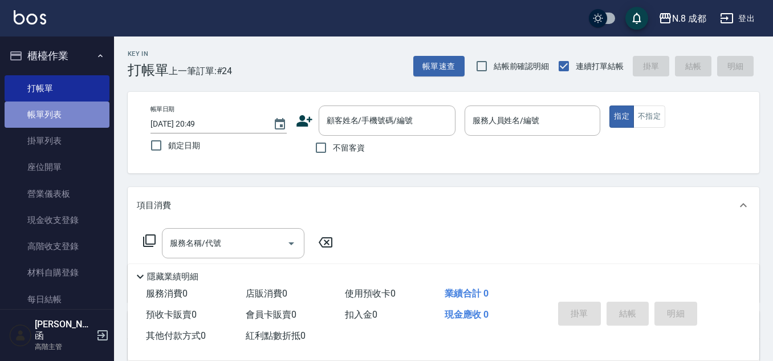
click at [82, 116] on link "帳單列表" at bounding box center [57, 114] width 105 height 26
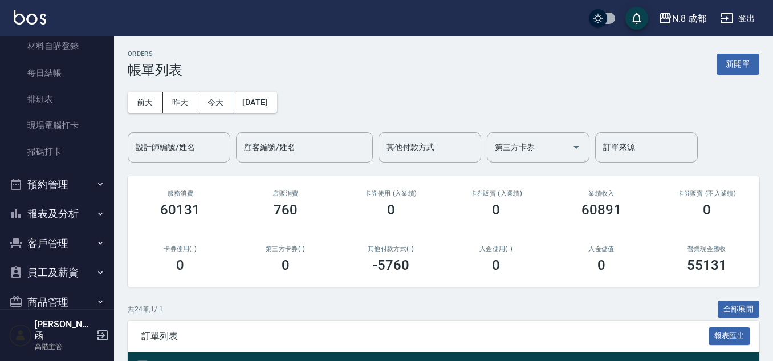
scroll to position [296, 0]
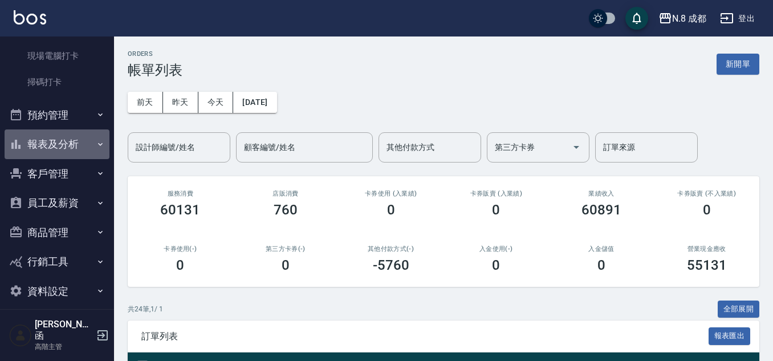
click at [61, 134] on button "報表及分析" at bounding box center [57, 144] width 105 height 30
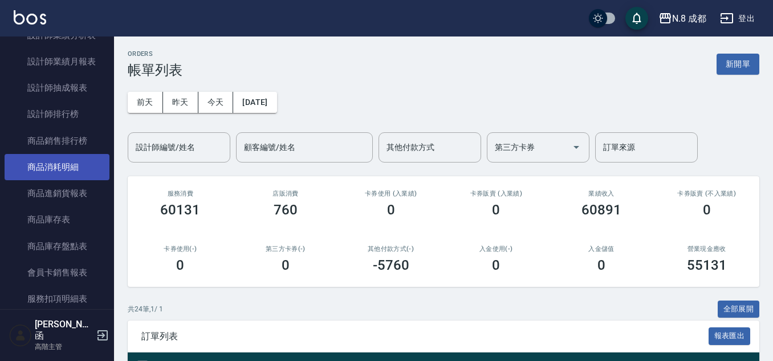
scroll to position [866, 0]
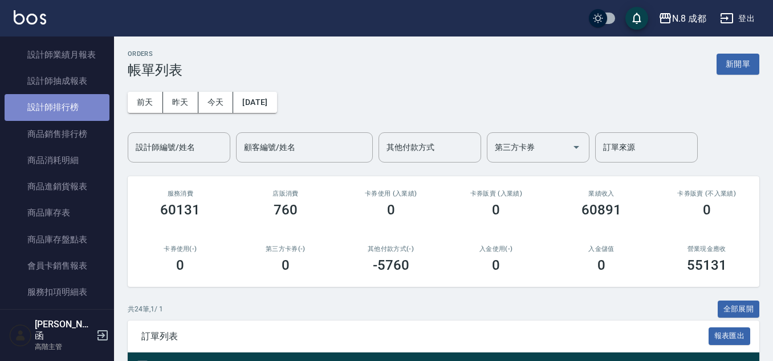
click at [66, 110] on link "設計師排行榜" at bounding box center [57, 107] width 105 height 26
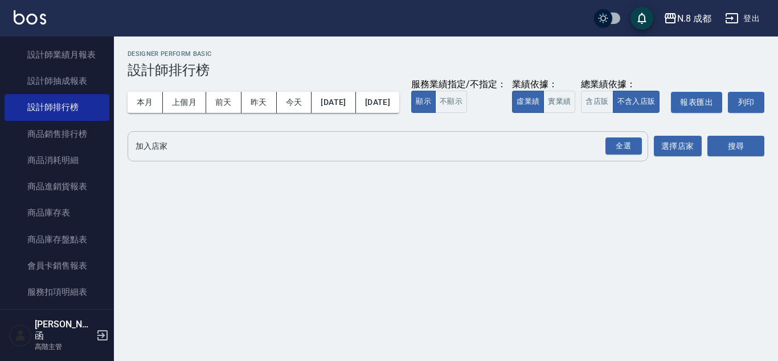
click at [203, 156] on input "加入店家" at bounding box center [379, 146] width 493 height 20
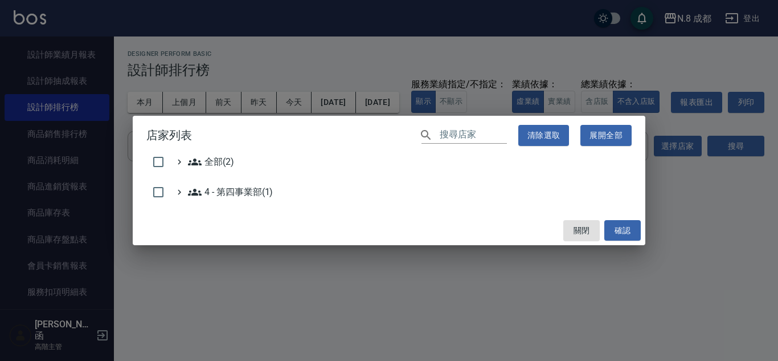
click at [213, 152] on h2 "店家列表 ​ 清除選取 展開全部" at bounding box center [389, 135] width 513 height 39
click at [209, 157] on span "全部(2)" at bounding box center [211, 162] width 46 height 14
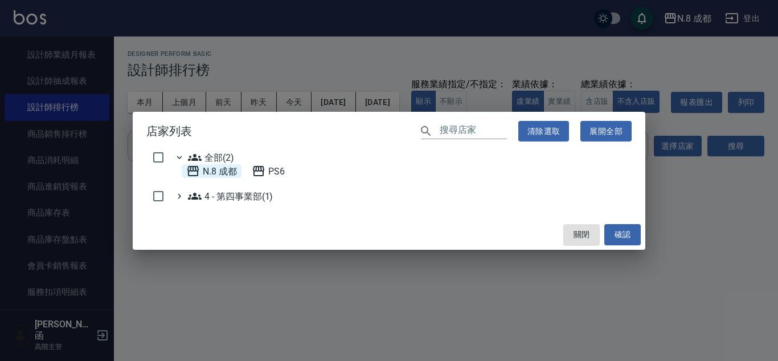
click at [228, 171] on 成都 "N.8 成都" at bounding box center [211, 171] width 51 height 14
click at [631, 228] on button "確認" at bounding box center [623, 234] width 36 height 21
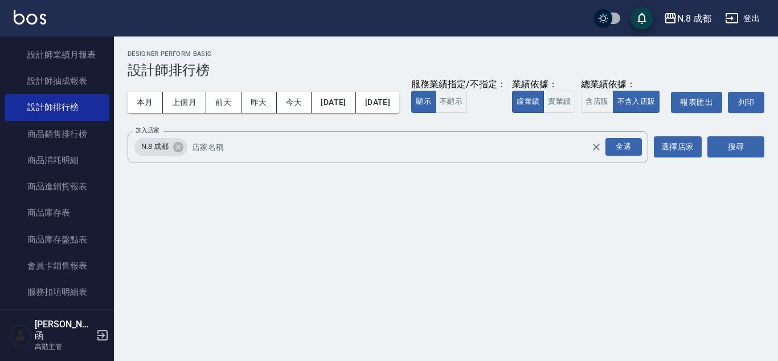
click at [734, 157] on div "搜尋" at bounding box center [736, 147] width 57 height 32
click at [734, 157] on button "搜尋" at bounding box center [736, 146] width 57 height 21
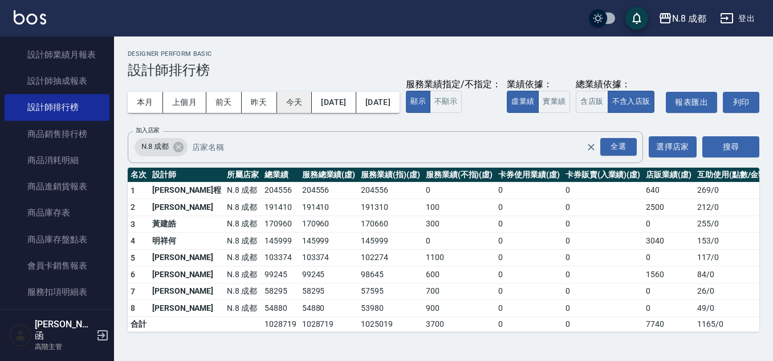
click at [293, 102] on button "今天" at bounding box center [294, 102] width 35 height 21
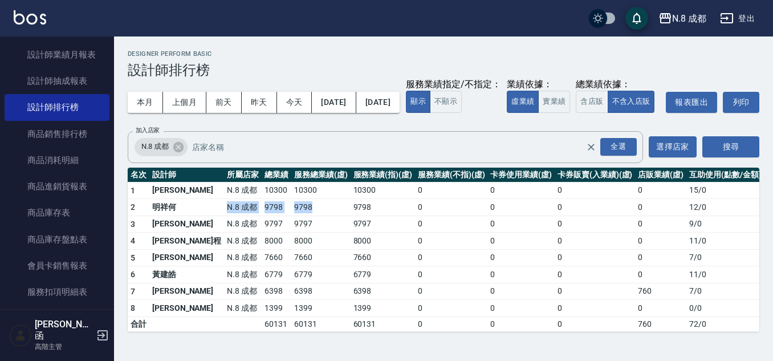
drag, startPoint x: 185, startPoint y: 232, endPoint x: 279, endPoint y: 227, distance: 93.6
click at [279, 216] on tr "2 明祥[PERSON_NAME]8 成都 9798 9798 9798 0 0 0 0 12 / 0" at bounding box center [446, 207] width 636 height 17
click at [142, 104] on button "本月" at bounding box center [145, 102] width 35 height 21
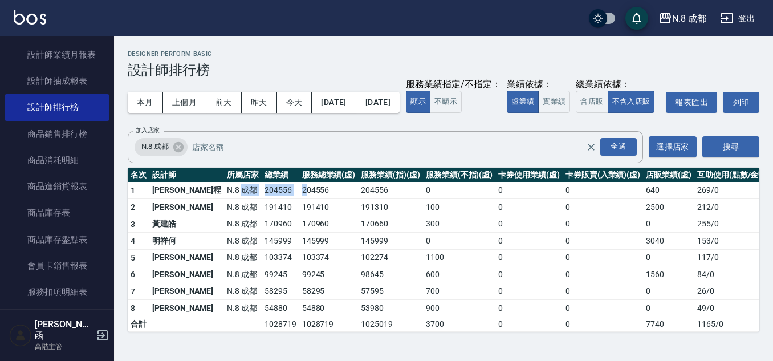
drag, startPoint x: 199, startPoint y: 213, endPoint x: 270, endPoint y: 219, distance: 70.4
click at [270, 199] on tr "1 [PERSON_NAME][PERSON_NAME]8 成都 204556 204556 204556 0 0 0 640 269 / 0" at bounding box center [450, 190] width 644 height 17
click at [299, 232] on td "170960" at bounding box center [328, 223] width 59 height 17
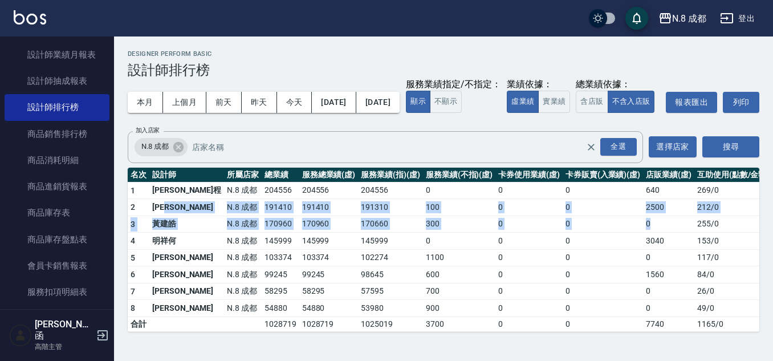
drag, startPoint x: 177, startPoint y: 230, endPoint x: 668, endPoint y: 243, distance: 491.4
click at [668, 243] on tbody "1 [PERSON_NAME][PERSON_NAME]8 成都 204556 204556 204556 0 0 0 640 269 / 0 2 [PERS…" at bounding box center [450, 256] width 644 height 149
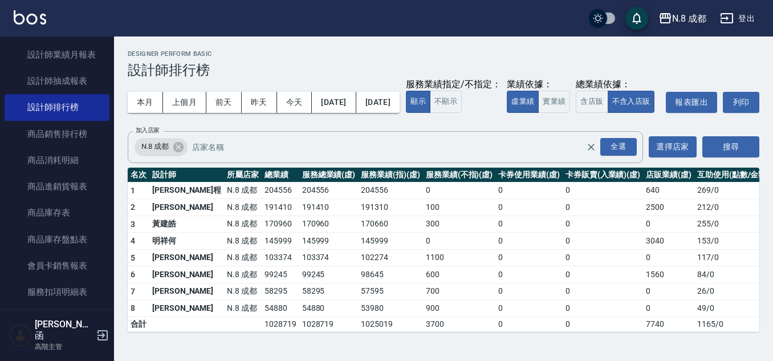
click at [520, 250] on td "0" at bounding box center [528, 240] width 67 height 17
click at [197, 105] on button "上個月" at bounding box center [184, 102] width 43 height 21
click at [399, 103] on button "[DATE]" at bounding box center [377, 102] width 43 height 21
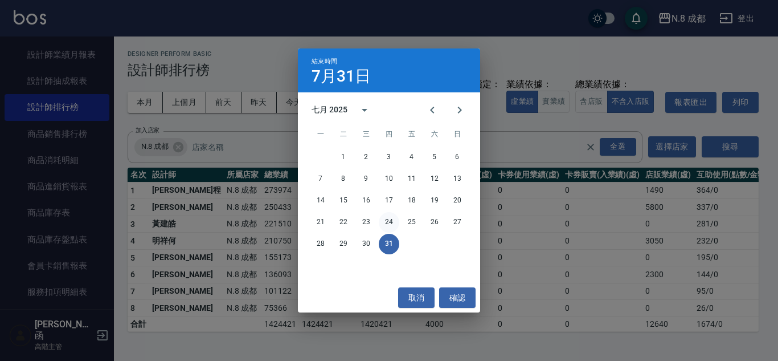
click at [389, 222] on button "24" at bounding box center [389, 222] width 21 height 21
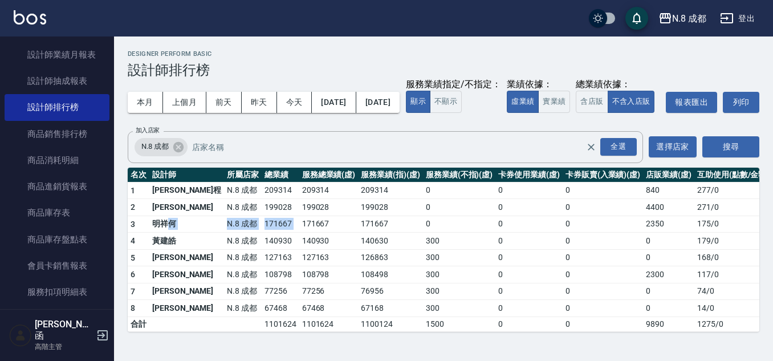
drag, startPoint x: 183, startPoint y: 248, endPoint x: 263, endPoint y: 251, distance: 79.8
click at [263, 232] on tr "3 明祥[PERSON_NAME]8 成都 171667 171667 171667 0 0 0 2350 175 / 0" at bounding box center [450, 223] width 644 height 17
click at [148, 93] on button "本月" at bounding box center [145, 102] width 35 height 21
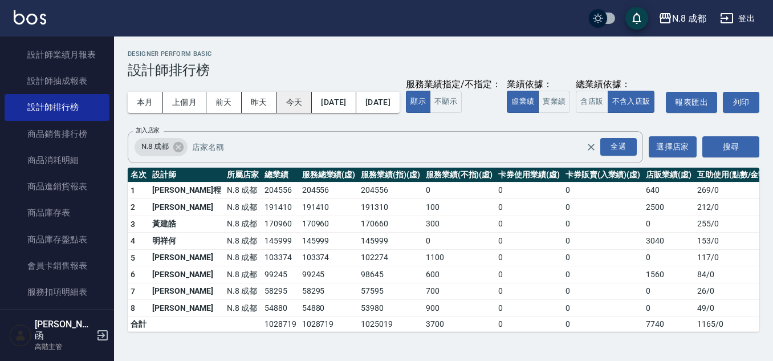
click at [289, 105] on button "今天" at bounding box center [294, 102] width 35 height 21
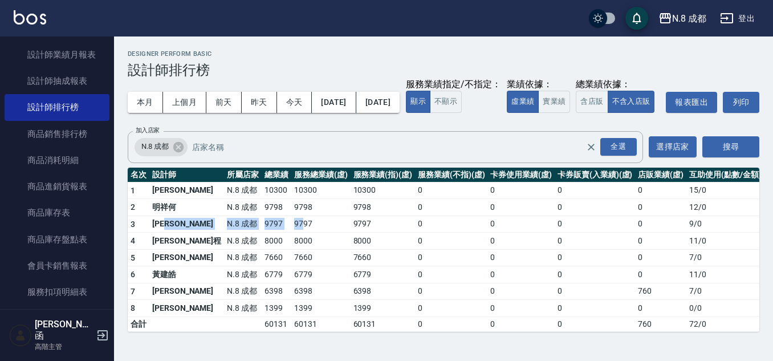
drag, startPoint x: 182, startPoint y: 251, endPoint x: 266, endPoint y: 252, distance: 83.8
click at [266, 232] on tr "3 [PERSON_NAME]8 成都 9797 9797 9797 0 0 0 0 9 / 0" at bounding box center [446, 223] width 636 height 17
click at [303, 250] on td "8000" at bounding box center [320, 240] width 59 height 17
click at [146, 99] on button "本月" at bounding box center [145, 102] width 35 height 21
